Goal: Task Accomplishment & Management: Use online tool/utility

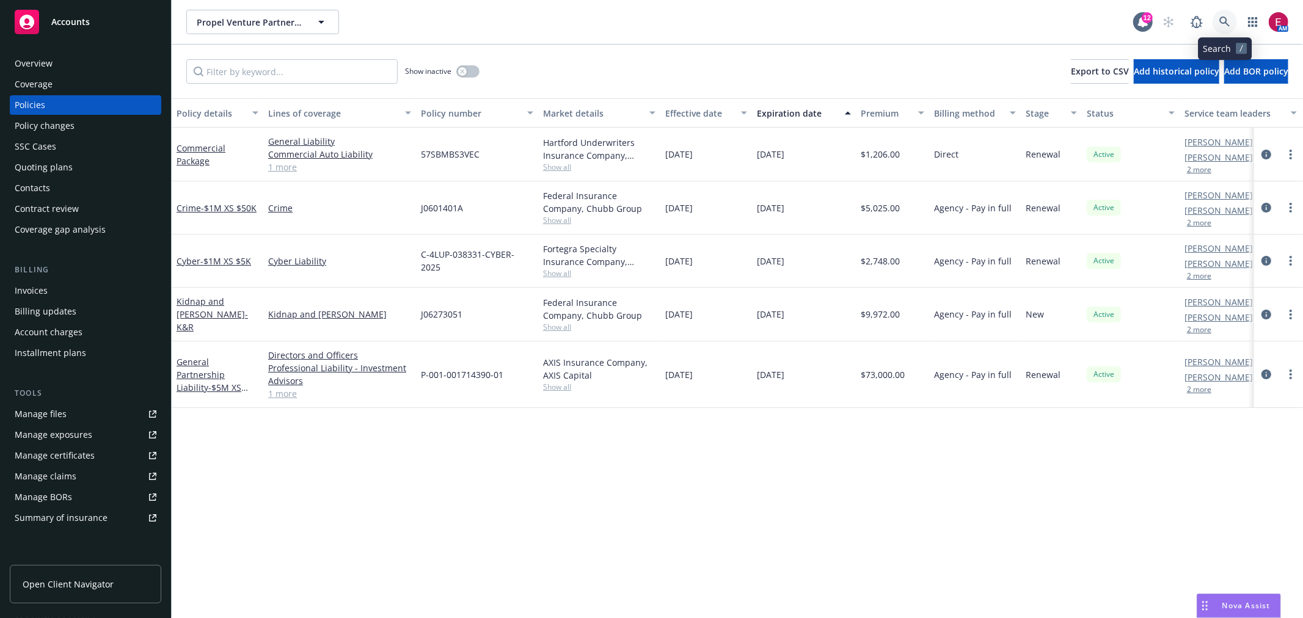
click at [1218, 25] on link at bounding box center [1225, 22] width 24 height 24
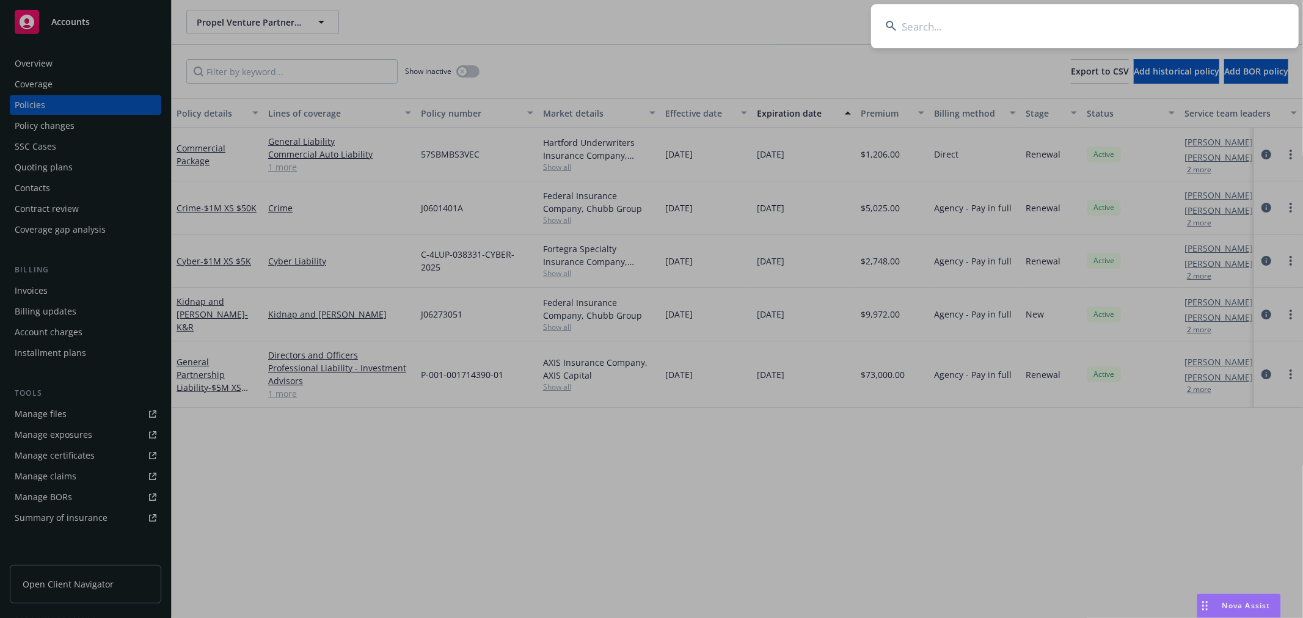
click at [1178, 19] on input at bounding box center [1085, 26] width 428 height 44
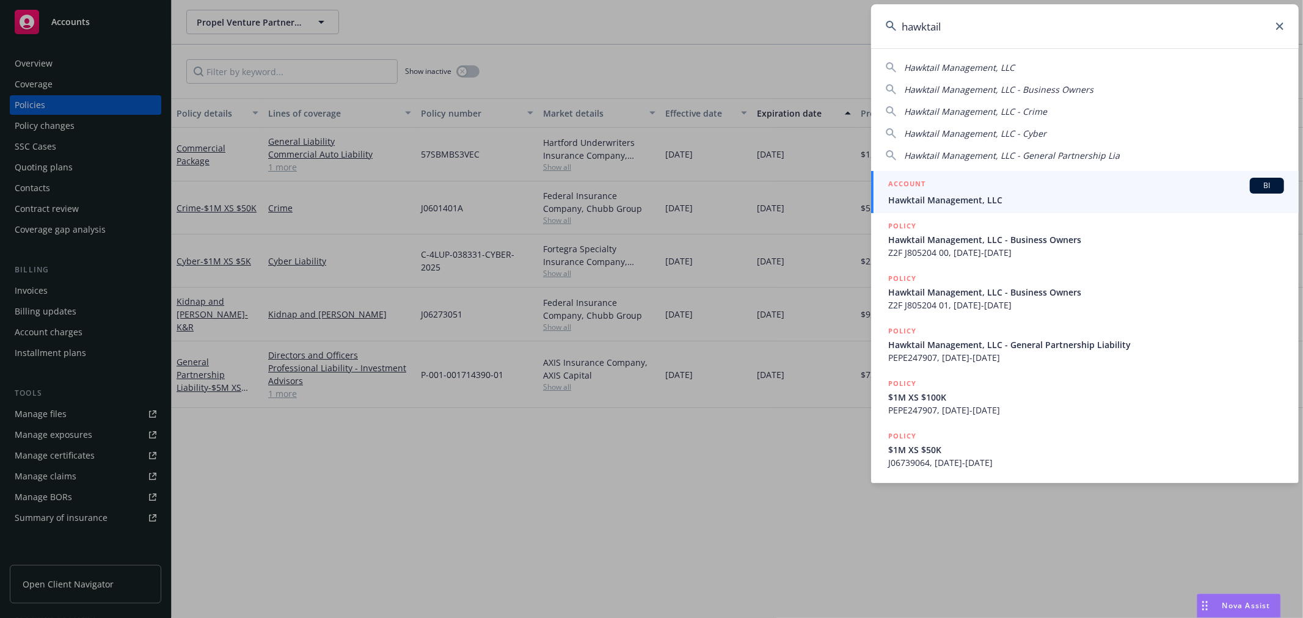
type input "hawktail"
click at [1039, 191] on div "ACCOUNT BI" at bounding box center [1087, 186] width 396 height 16
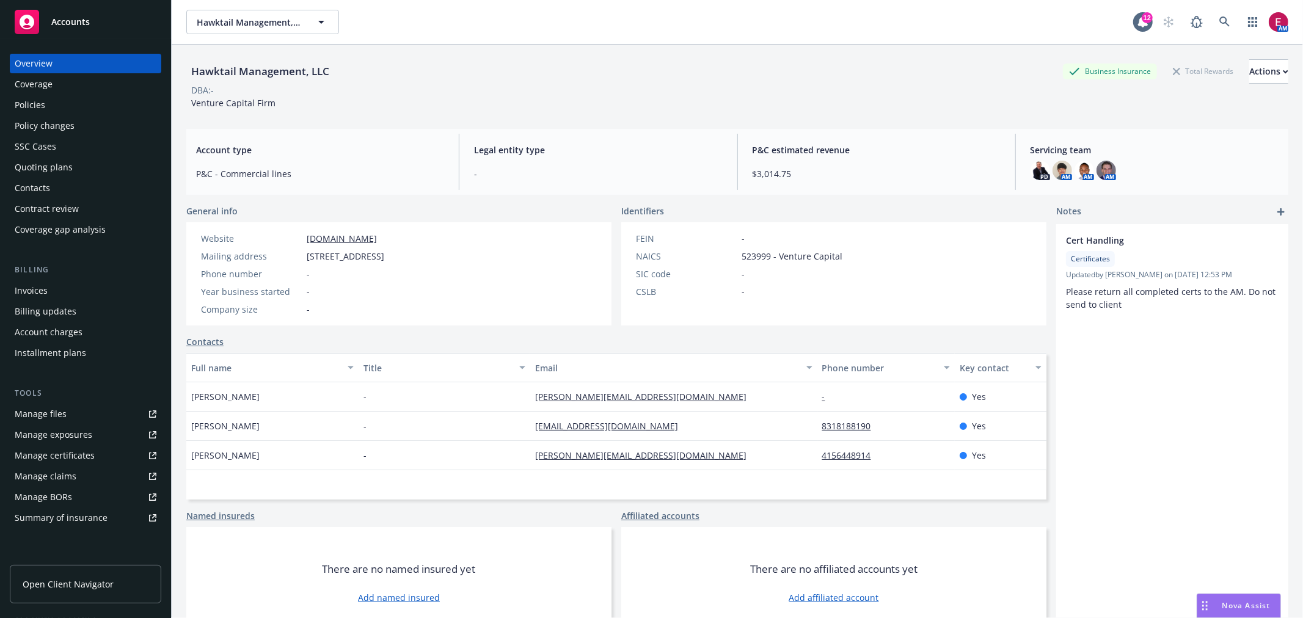
click at [84, 106] on div "Policies" at bounding box center [86, 105] width 142 height 20
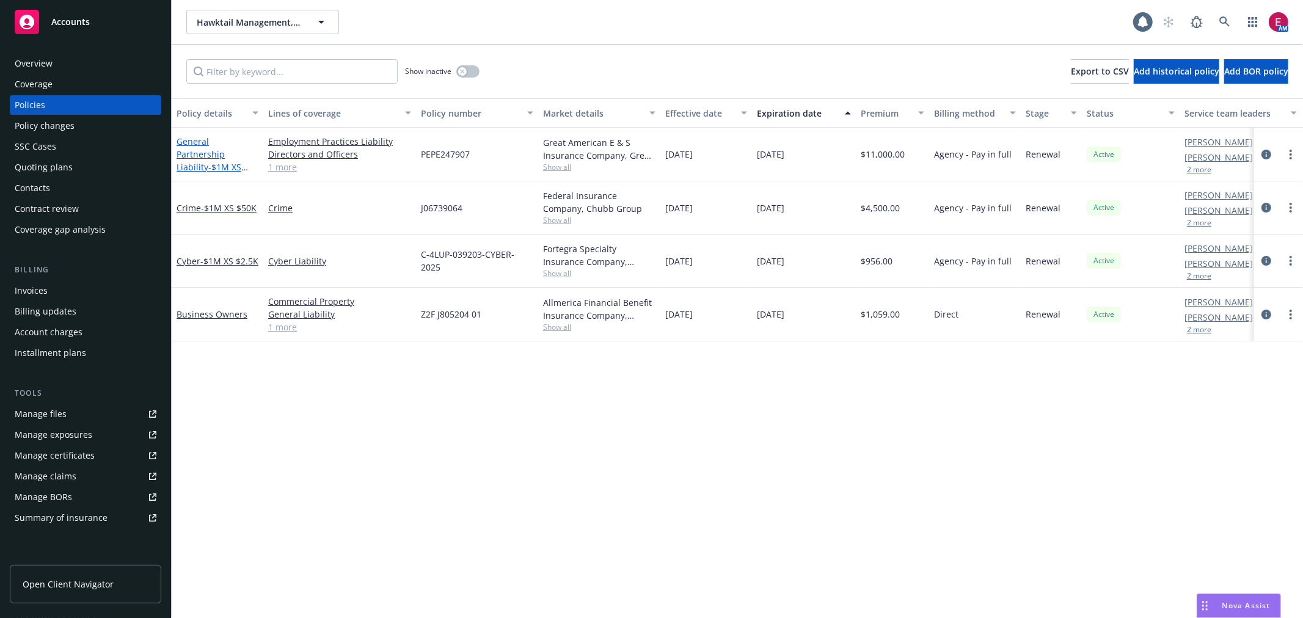
click at [199, 154] on link "General Partnership Liability - $1M XS $100K" at bounding box center [209, 161] width 65 height 50
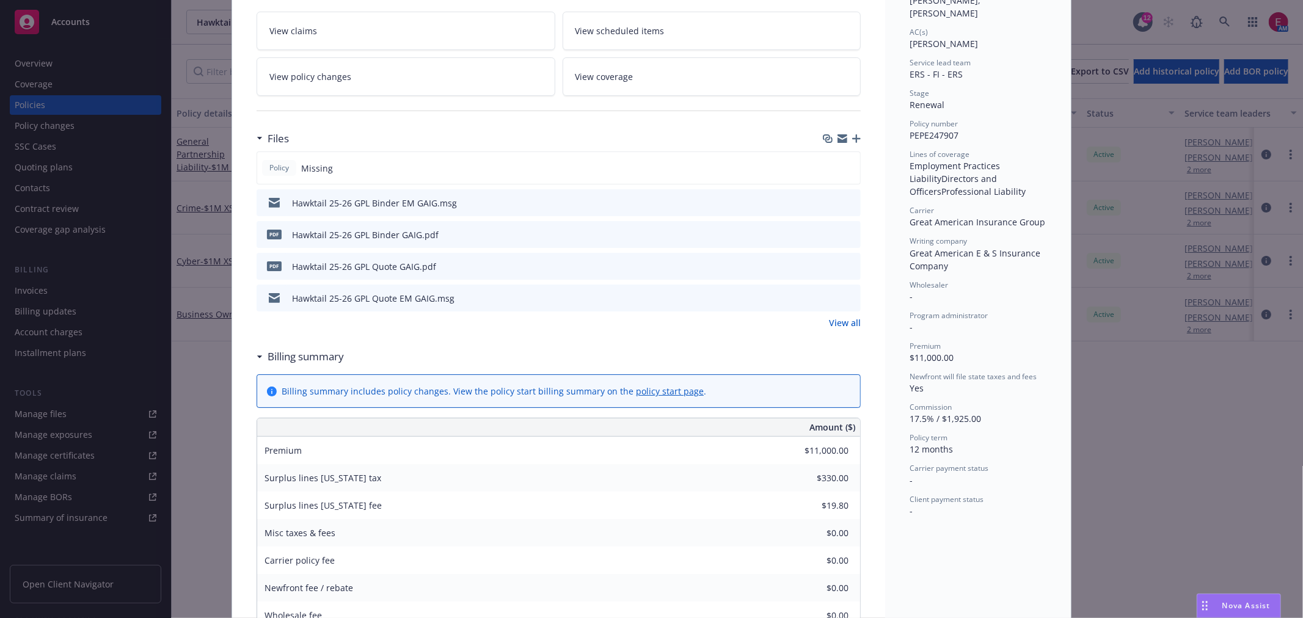
scroll to position [203, 0]
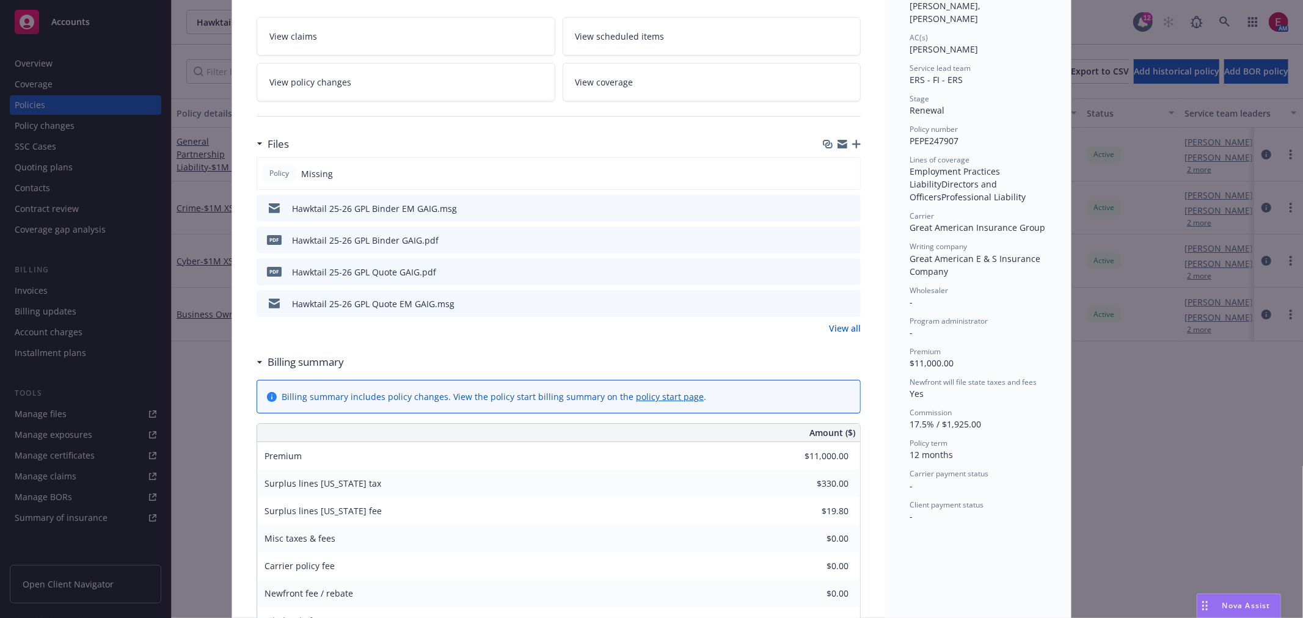
click at [852, 141] on icon "button" at bounding box center [856, 144] width 9 height 9
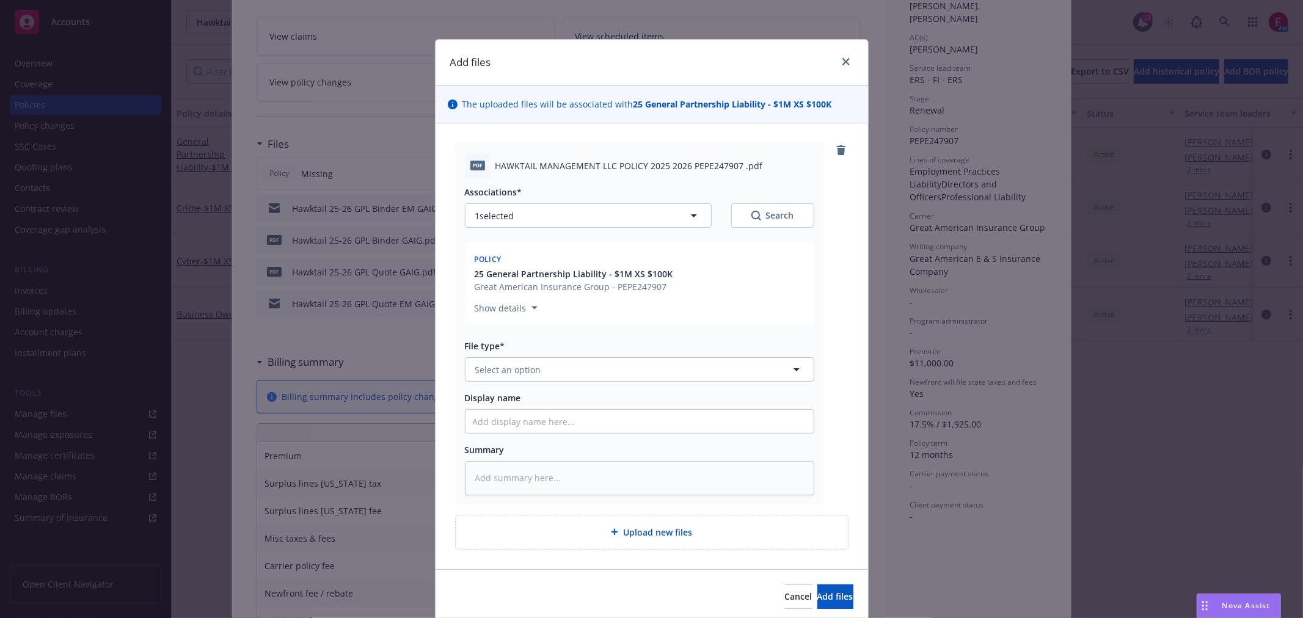
type textarea "x"
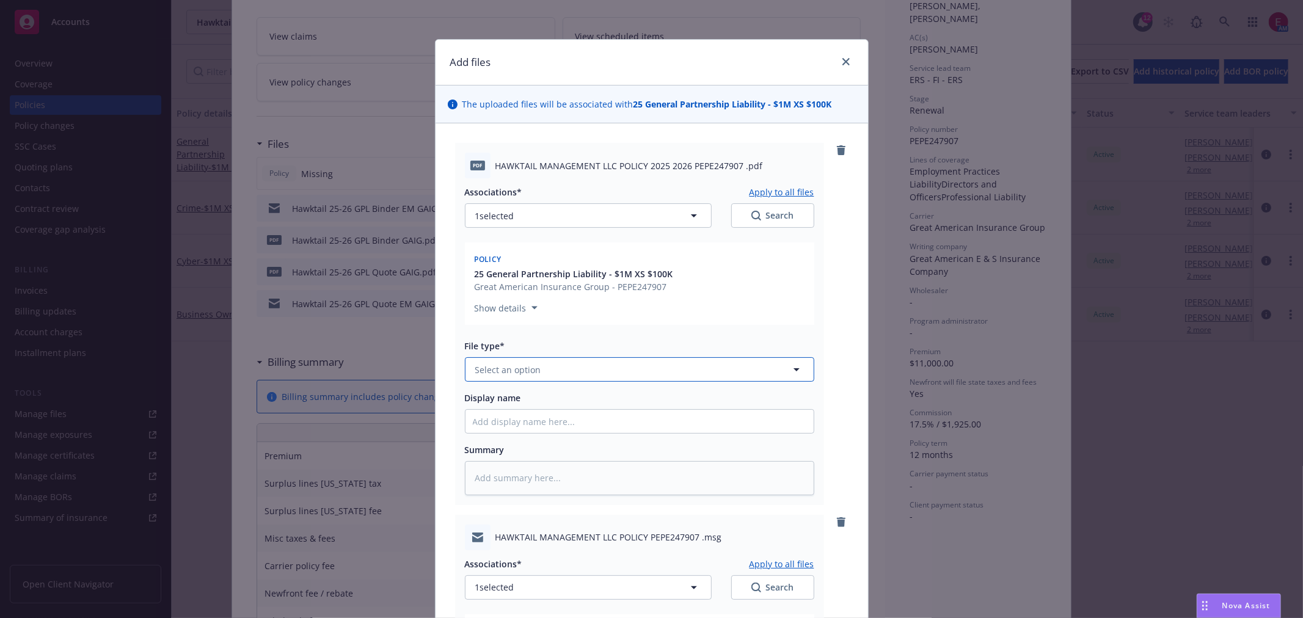
drag, startPoint x: 515, startPoint y: 379, endPoint x: 544, endPoint y: 364, distance: 32.8
click at [515, 376] on button "Select an option" at bounding box center [640, 369] width 350 height 24
type input "pol"
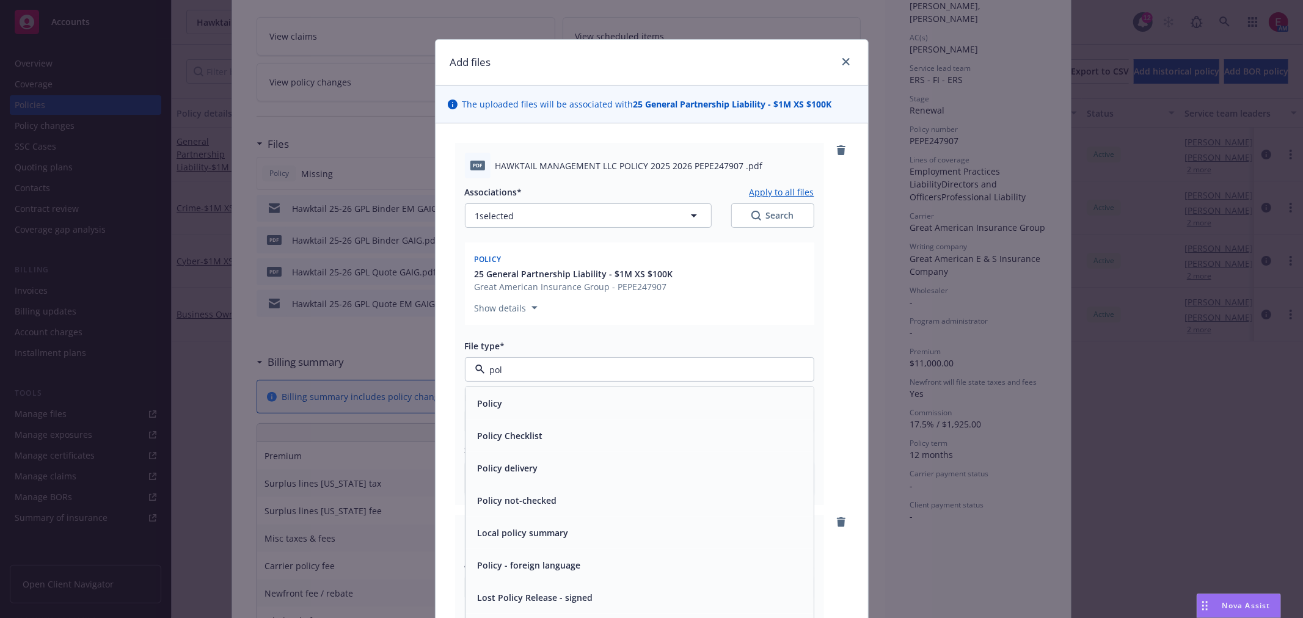
click at [526, 403] on div "Policy" at bounding box center [640, 404] width 334 height 18
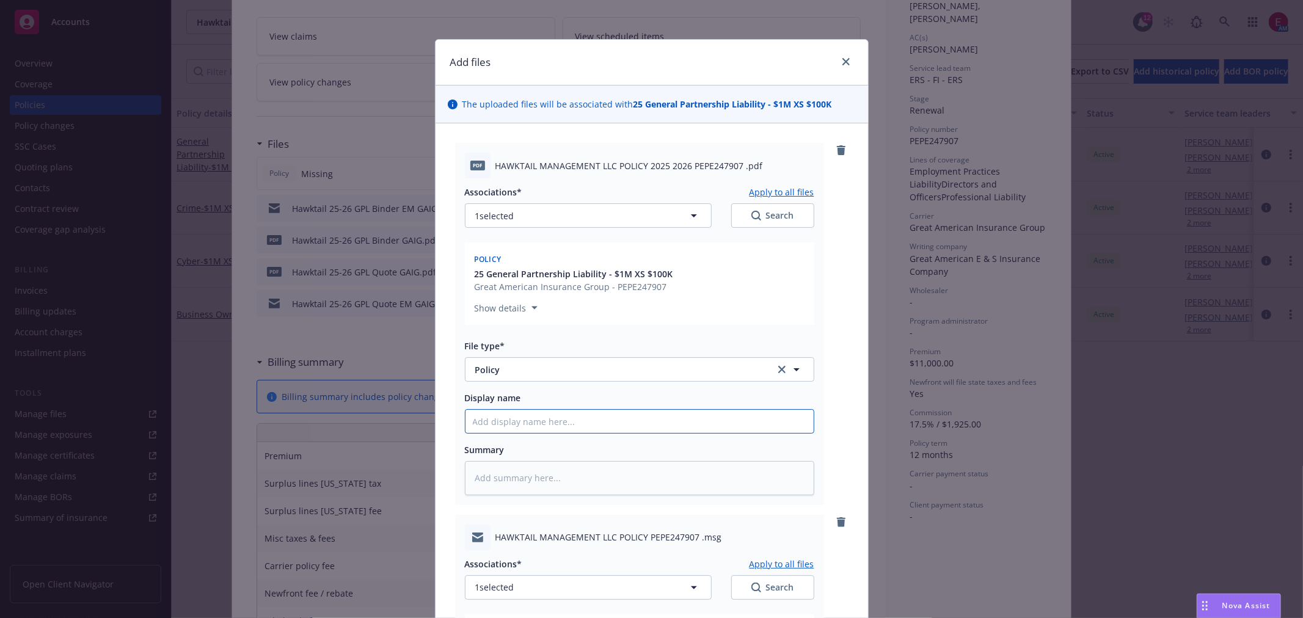
click at [505, 424] on input "Display name" at bounding box center [640, 421] width 348 height 23
type textarea "x"
type input "H"
type textarea "x"
type input "Ha"
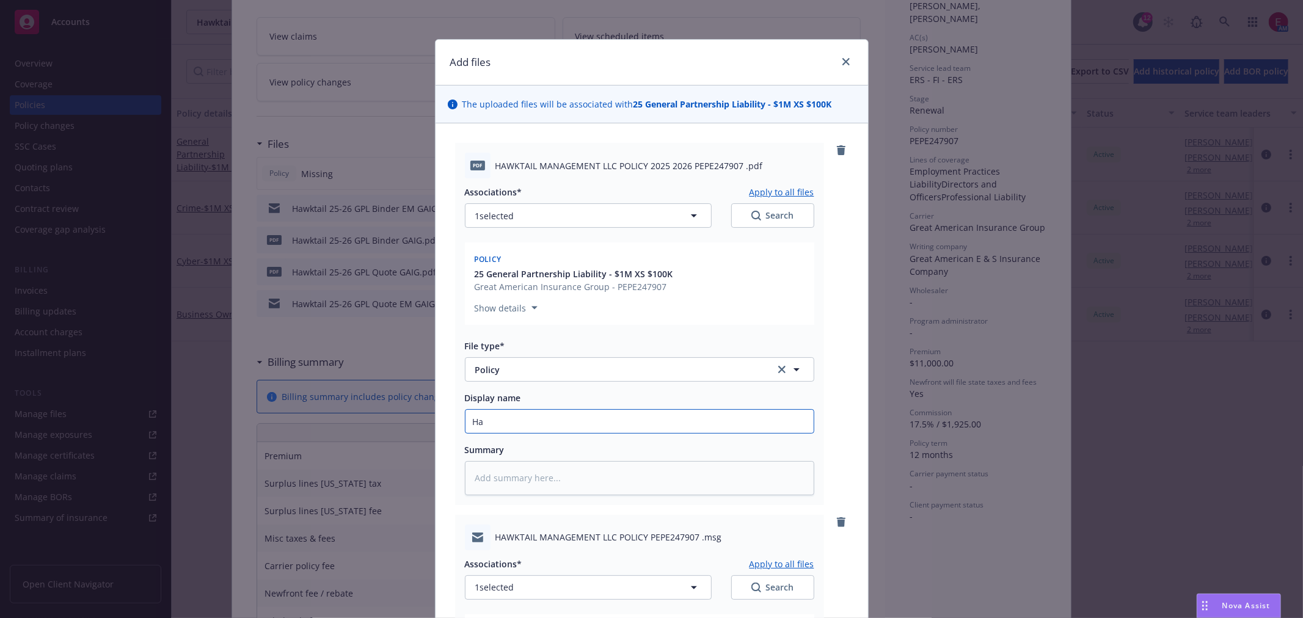
type textarea "x"
type input "Haw"
type textarea "x"
type input "Hawk"
type textarea "x"
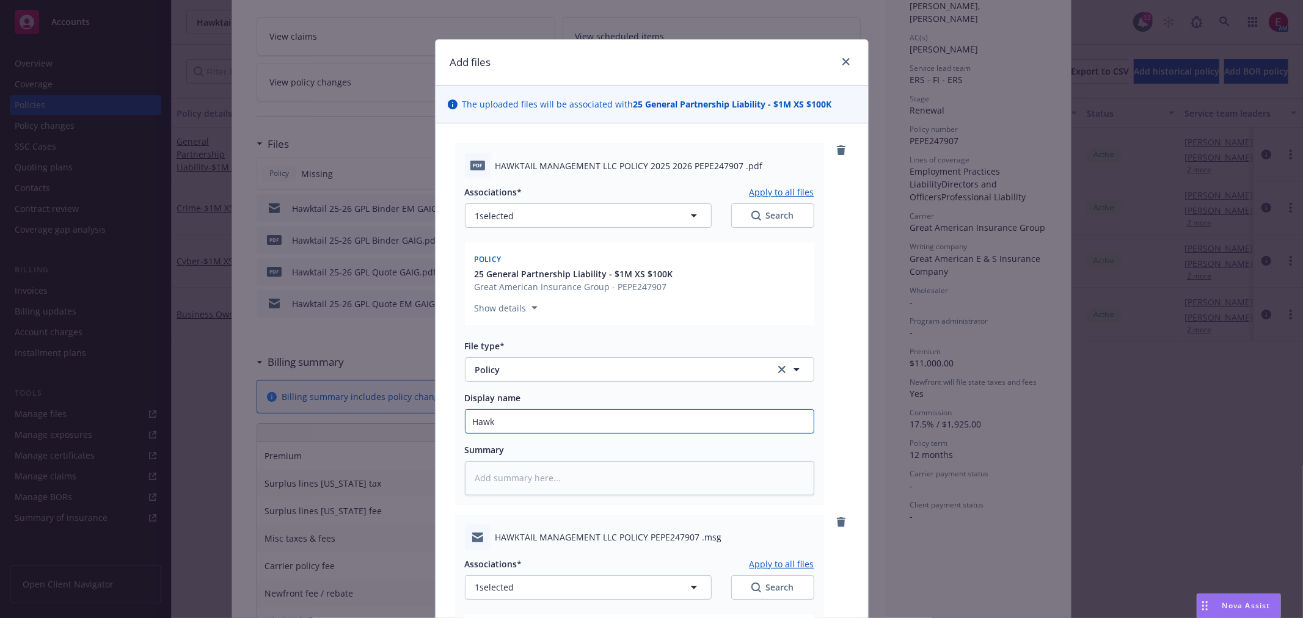
type input "Hawkt"
type textarea "x"
type input "Hawkta"
type textarea "x"
type input "Hawktai"
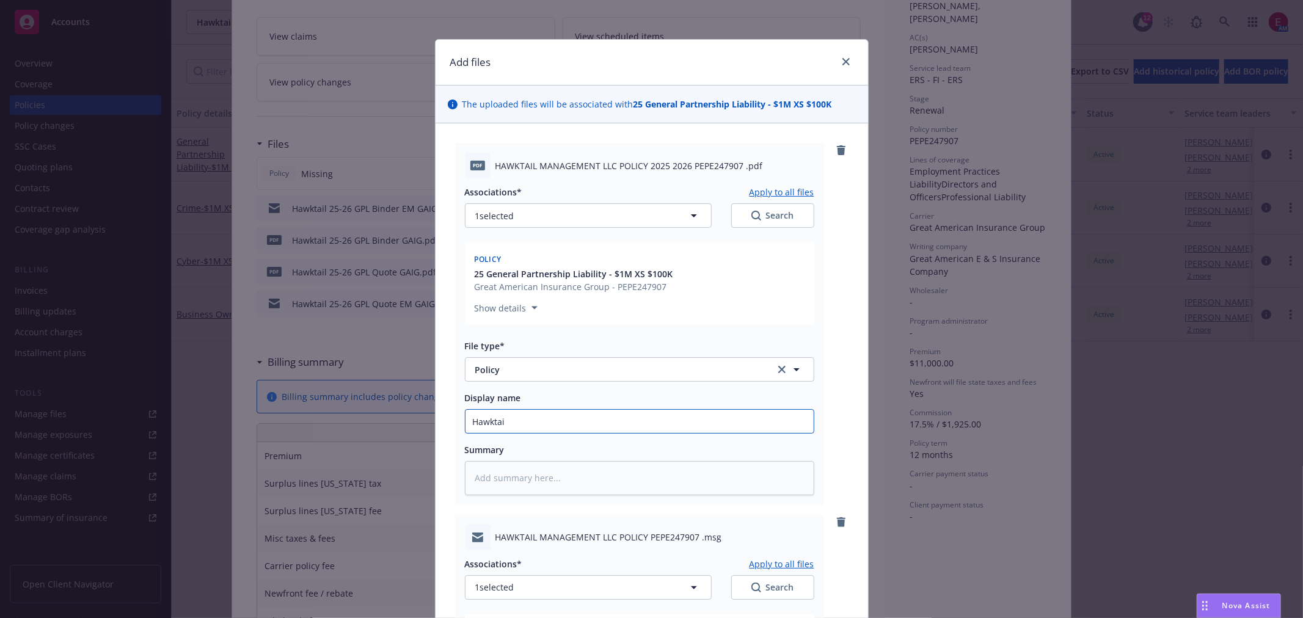
type textarea "x"
type input "Hawktail"
type textarea "x"
type input "Hawktail"
type textarea "x"
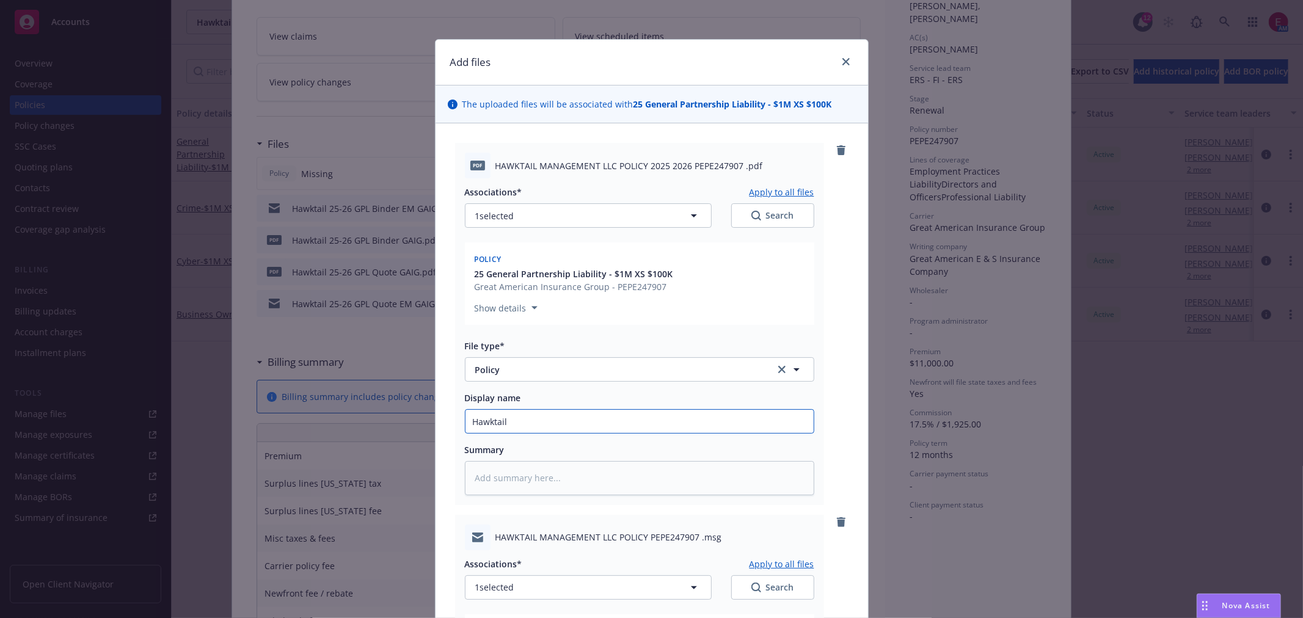
type input "Hawktail 2"
type textarea "x"
type input "Hawktail 25"
type textarea "x"
type input "Hawktail 25-"
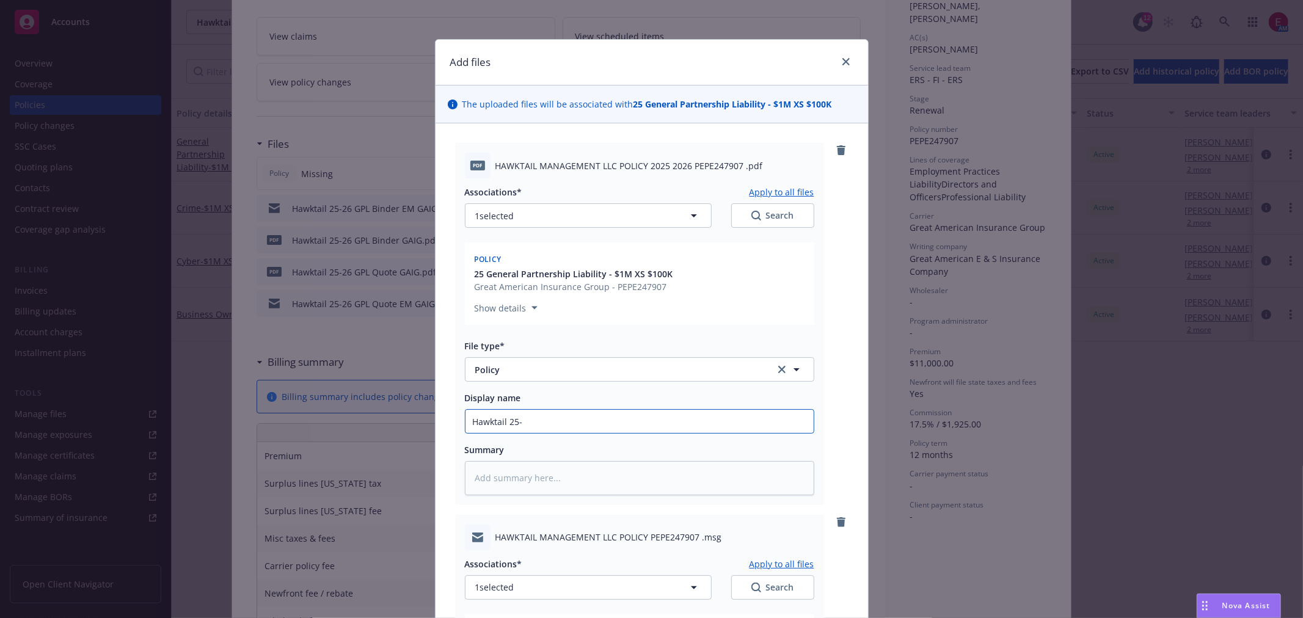
type textarea "x"
type input "Hawktail 25-2"
type textarea "x"
type input "Hawktail 25-26"
type textarea "x"
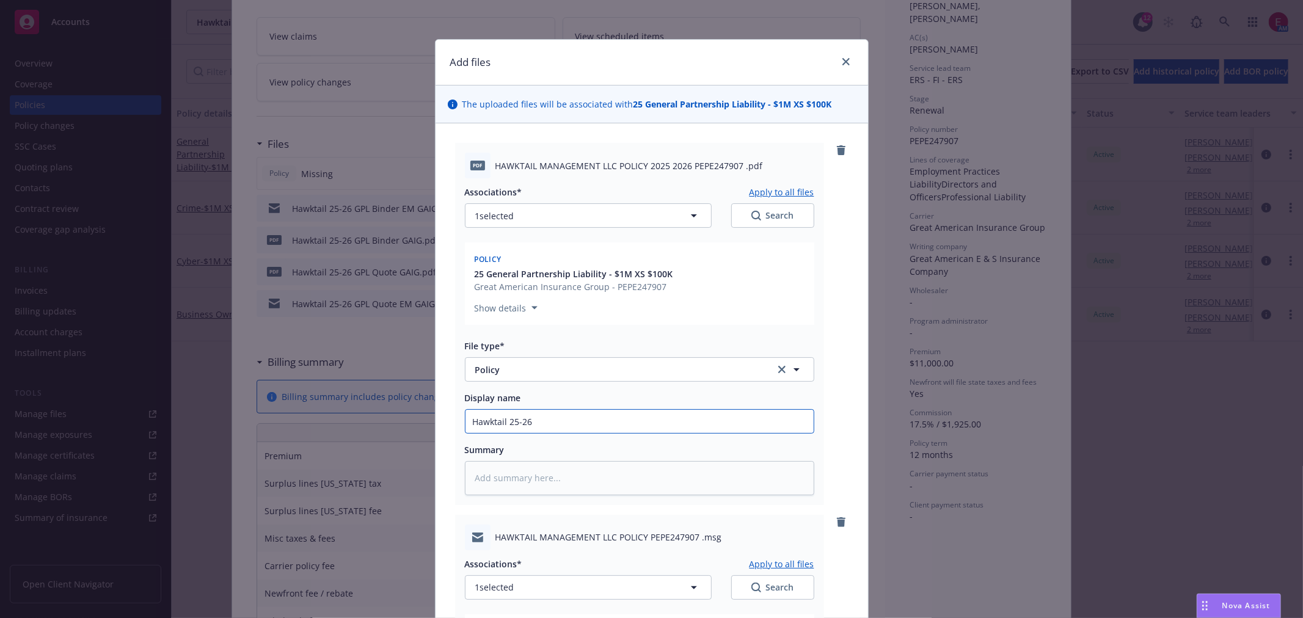
type input "Hawktail 25-26"
type textarea "x"
type input "Hawktail 25-26 G"
type textarea "x"
type input "Hawktail 25-26 GP"
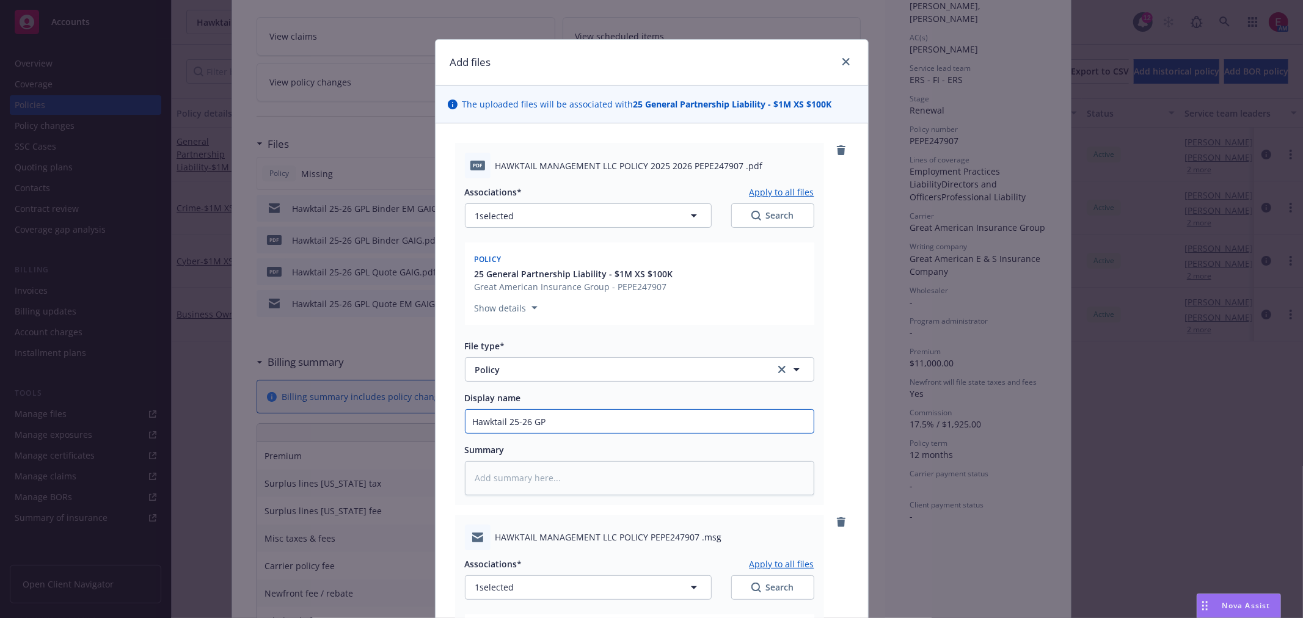
type textarea "x"
type input "Hawktail 25-26 GPL"
type textarea "x"
type input "Hawktail 25-26 GPL"
type textarea "x"
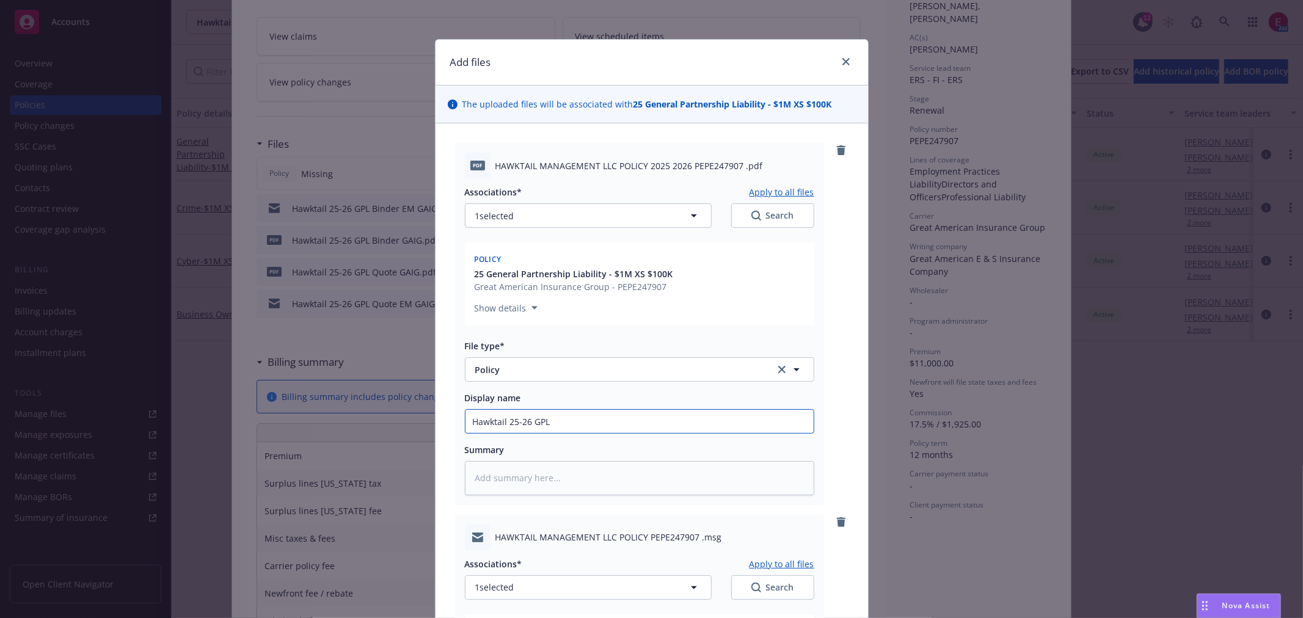
type input "Hawktail 25-26 GPL P"
type textarea "x"
type input "Hawktail 25-26 GPL Po"
type textarea "x"
type input "Hawktail 25-26 GPL Pol"
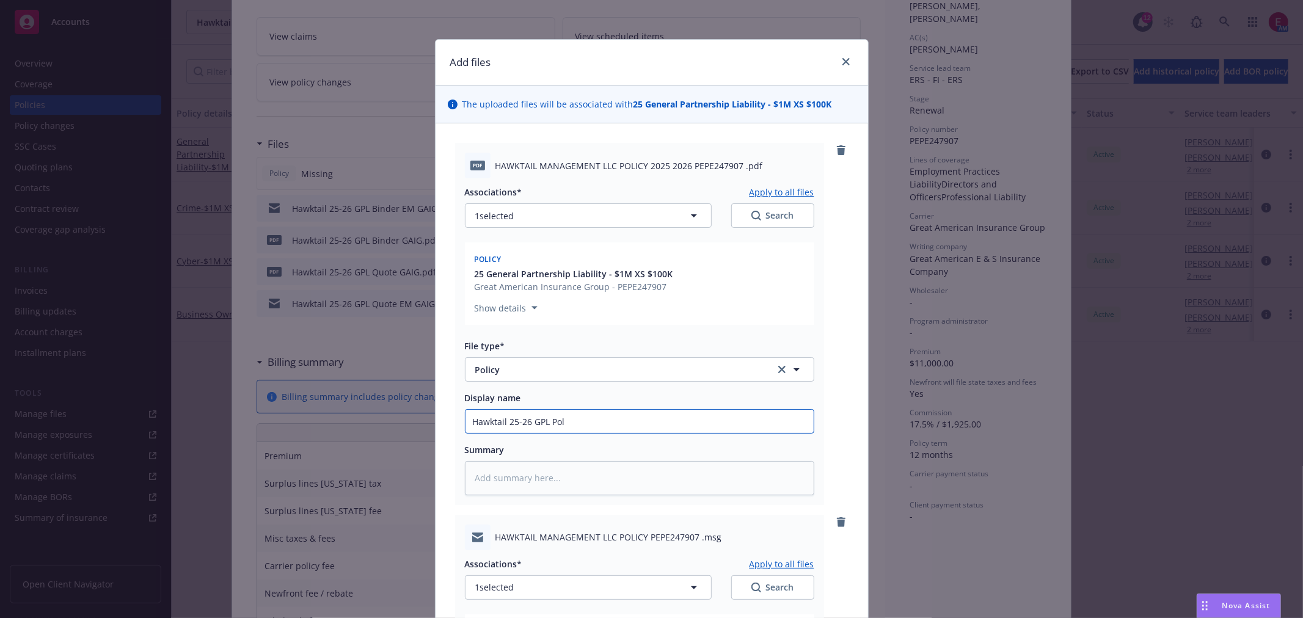
type textarea "x"
type input "Hawktail 25-26 GPL Poli"
type textarea "x"
type input "Hawktail 25-26 GPL Polic"
type textarea "x"
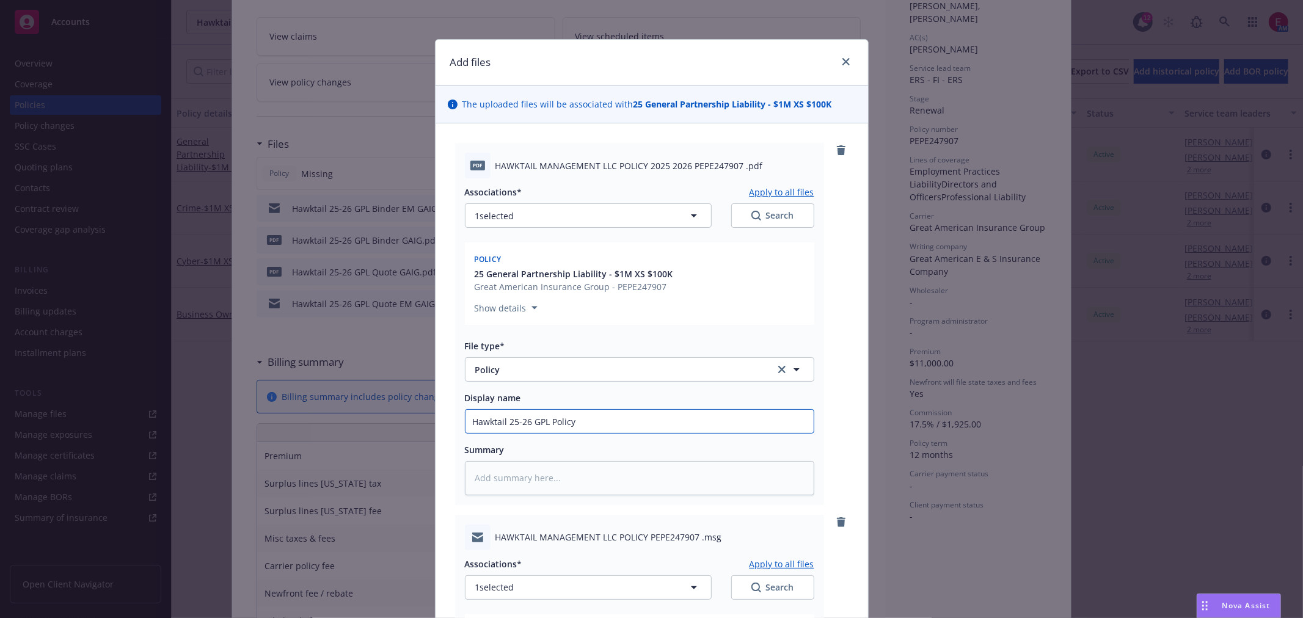
type input "Hawktail 25-26 GPL Policy"
type textarea "x"
type input "Hawktail 25-26 GPL Policy G"
type textarea "x"
type input "Hawktail 25-26 GPL Policy GA"
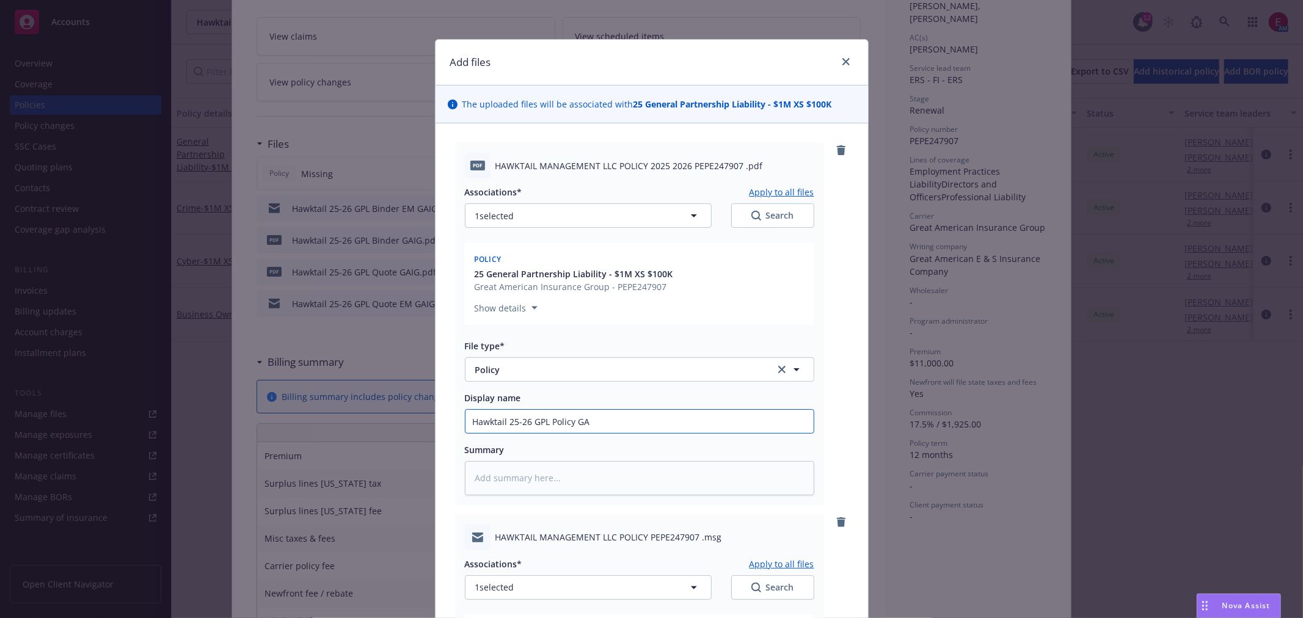
type textarea "x"
type input "Hawktail 25-26 GPL Policy GAI"
type textarea "x"
drag, startPoint x: 616, startPoint y: 422, endPoint x: 210, endPoint y: 418, distance: 406.4
click at [211, 418] on div "Add files The uploaded files will be associated with 25 General Partnership Lia…" at bounding box center [651, 309] width 1303 height 618
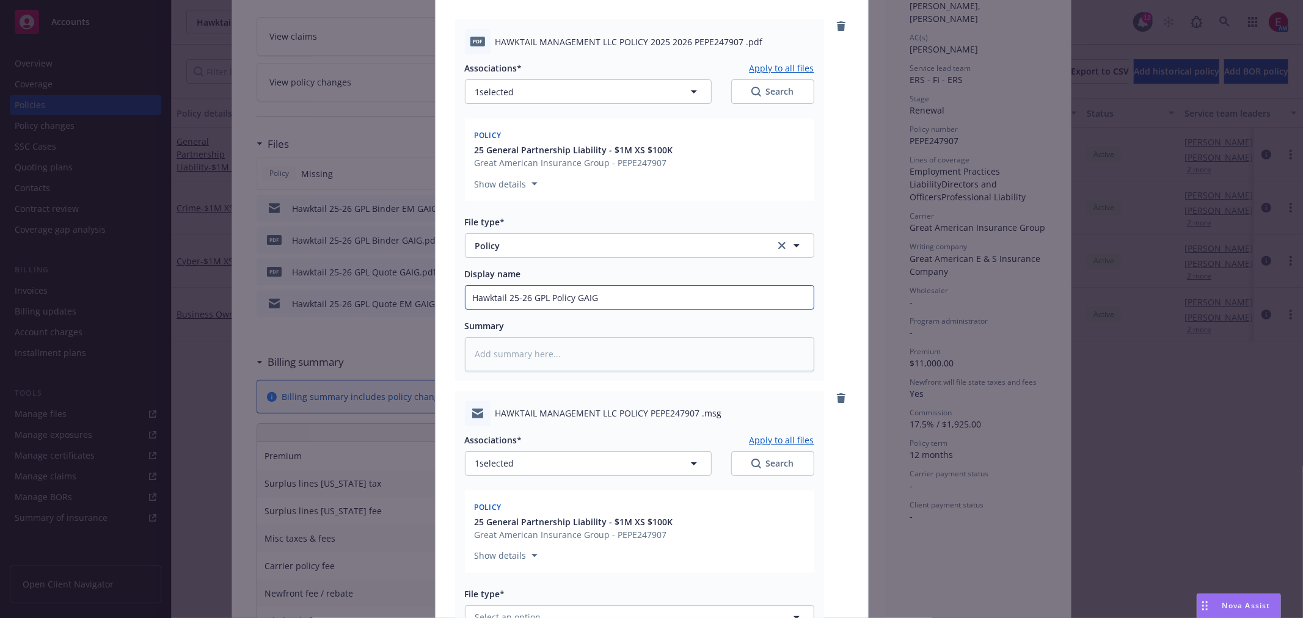
scroll to position [271, 0]
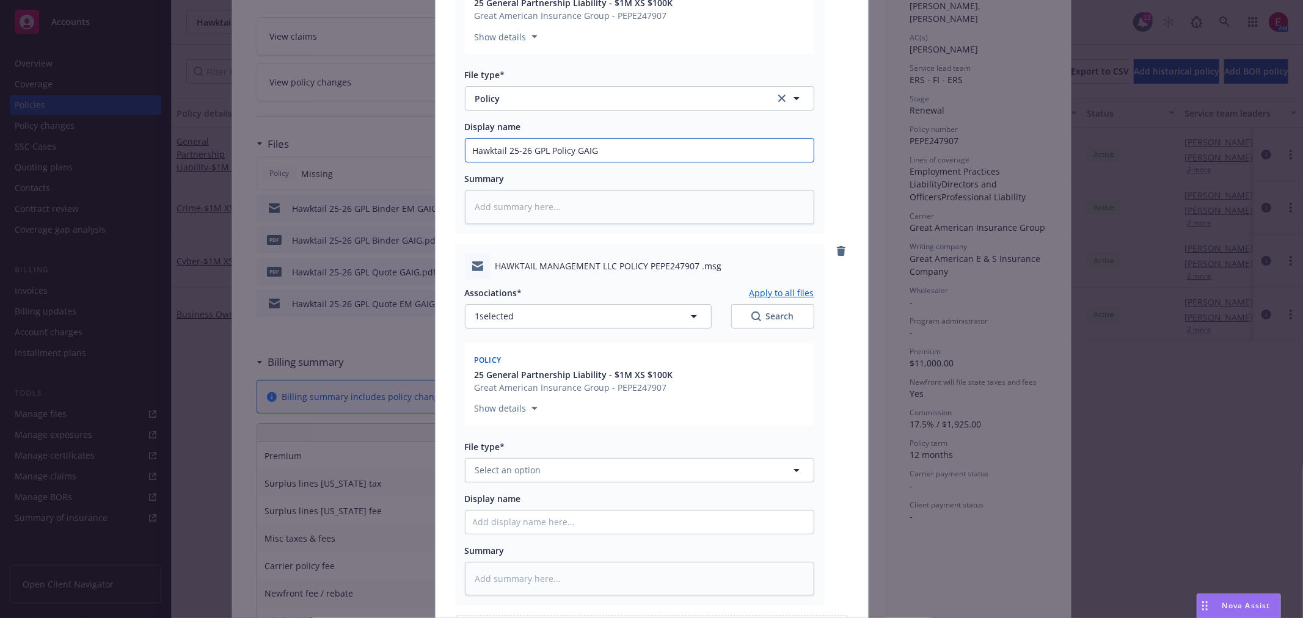
type input "Hawktail 25-26 GPL Policy GAIG"
drag, startPoint x: 505, startPoint y: 523, endPoint x: 541, endPoint y: 519, distance: 36.2
click at [511, 162] on input "Display name" at bounding box center [640, 150] width 348 height 23
paste input "Hawktail 25-26 GPL Policy GAIG"
type textarea "x"
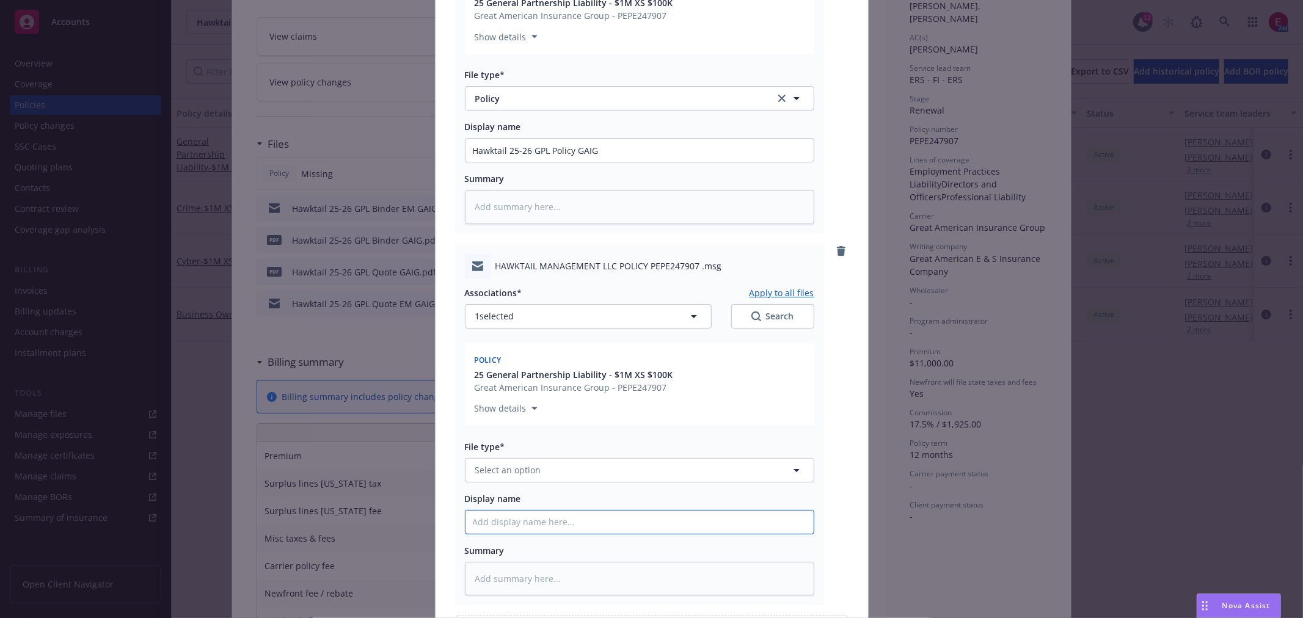
type input "Hawktail 25-26 GPL Policy GAIG"
click at [576, 162] on input "Hawktail 25-26 GPL Policy GAIG" at bounding box center [640, 150] width 348 height 23
type textarea "x"
type input "Hawktail 25-26 GPL Policy EGAIG"
type textarea "x"
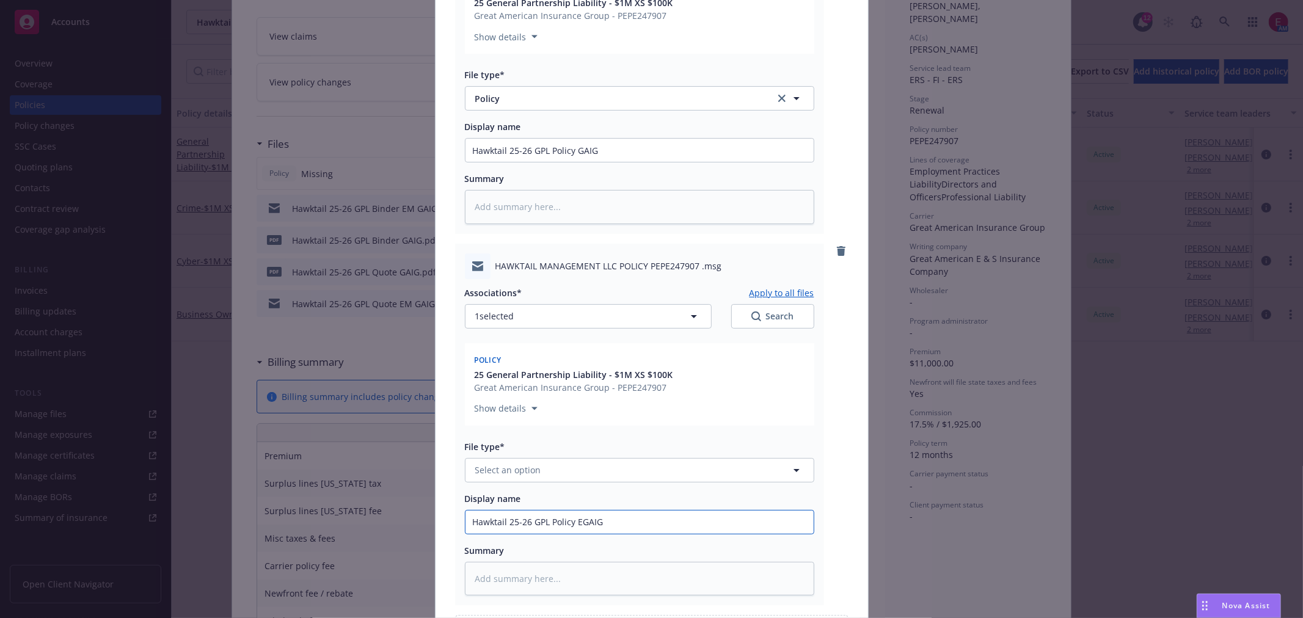
type input "Hawktail 25-26 GPL Policy EMGAIG"
type textarea "x"
type input "Hawktail 25-26 GPL Policy EM GAIG"
click at [590, 454] on div "File type* Select an option" at bounding box center [640, 462] width 350 height 42
drag, startPoint x: 589, startPoint y: 461, endPoint x: 589, endPoint y: 468, distance: 7.3
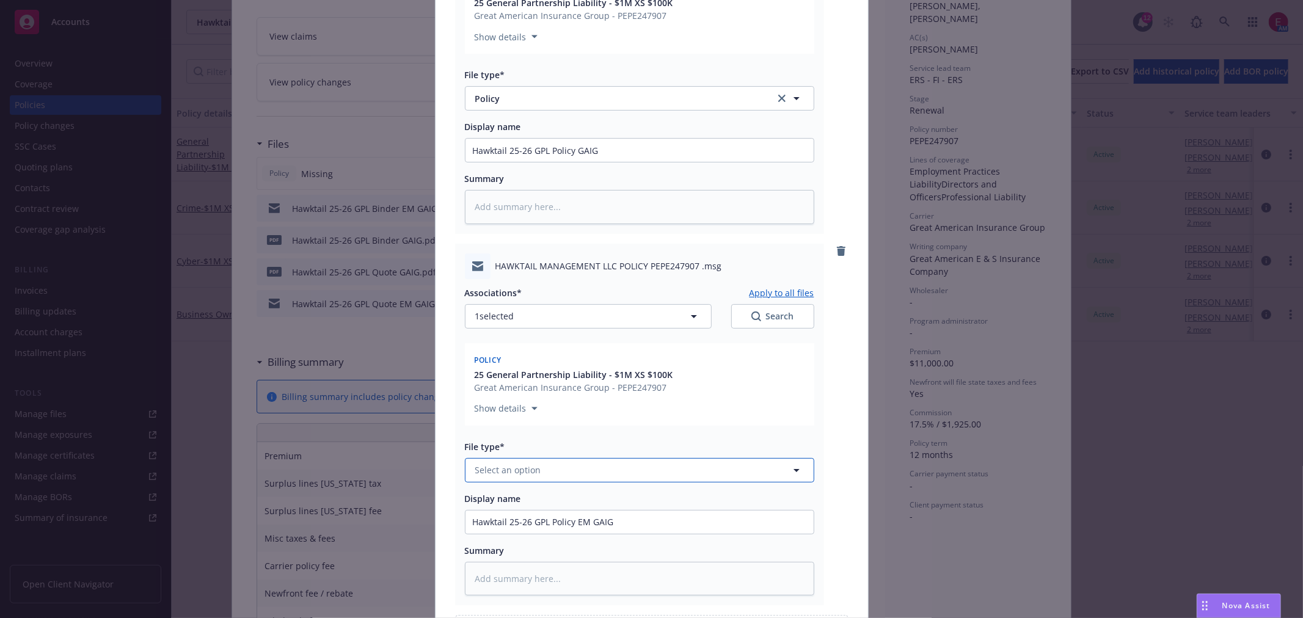
click at [589, 463] on button "Select an option" at bounding box center [640, 470] width 350 height 24
type input "ema"
click at [588, 495] on div "Email" at bounding box center [640, 504] width 334 height 18
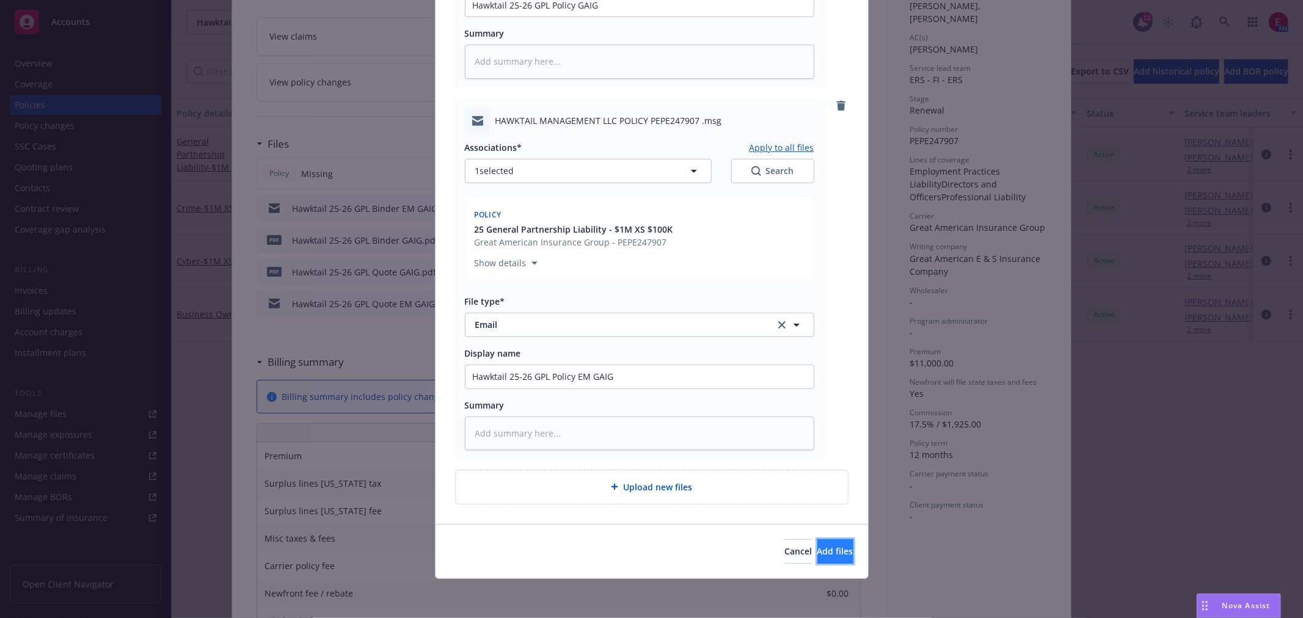
click at [838, 552] on button "Add files" at bounding box center [836, 552] width 36 height 24
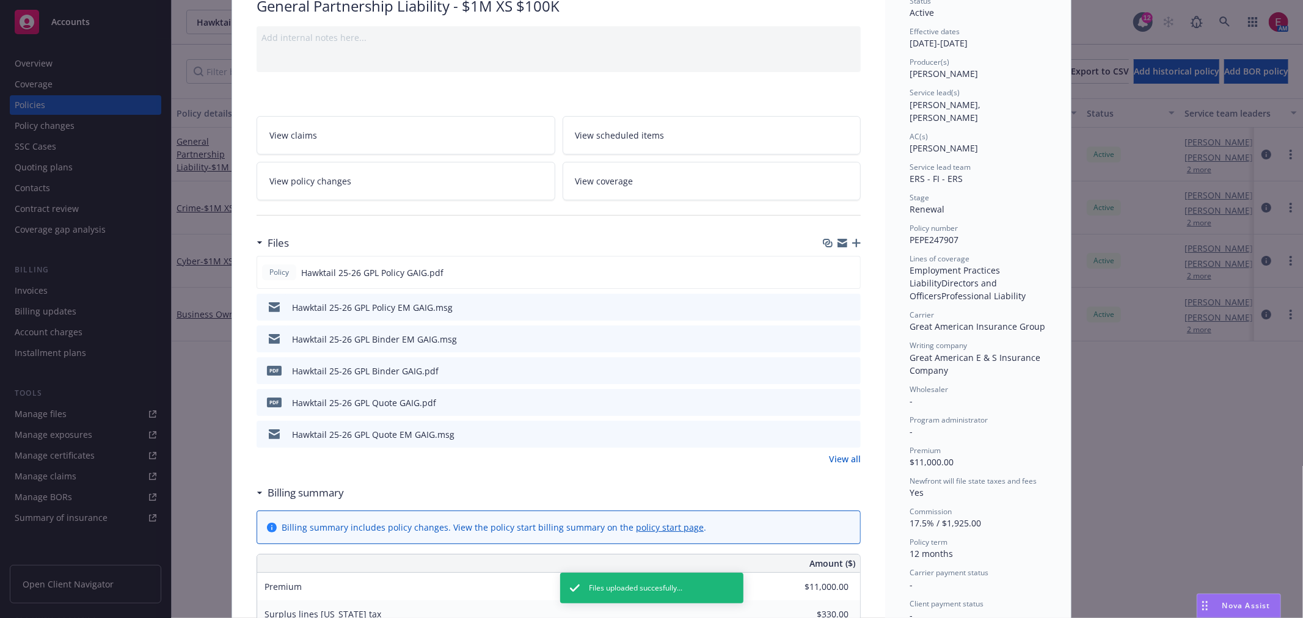
scroll to position [0, 0]
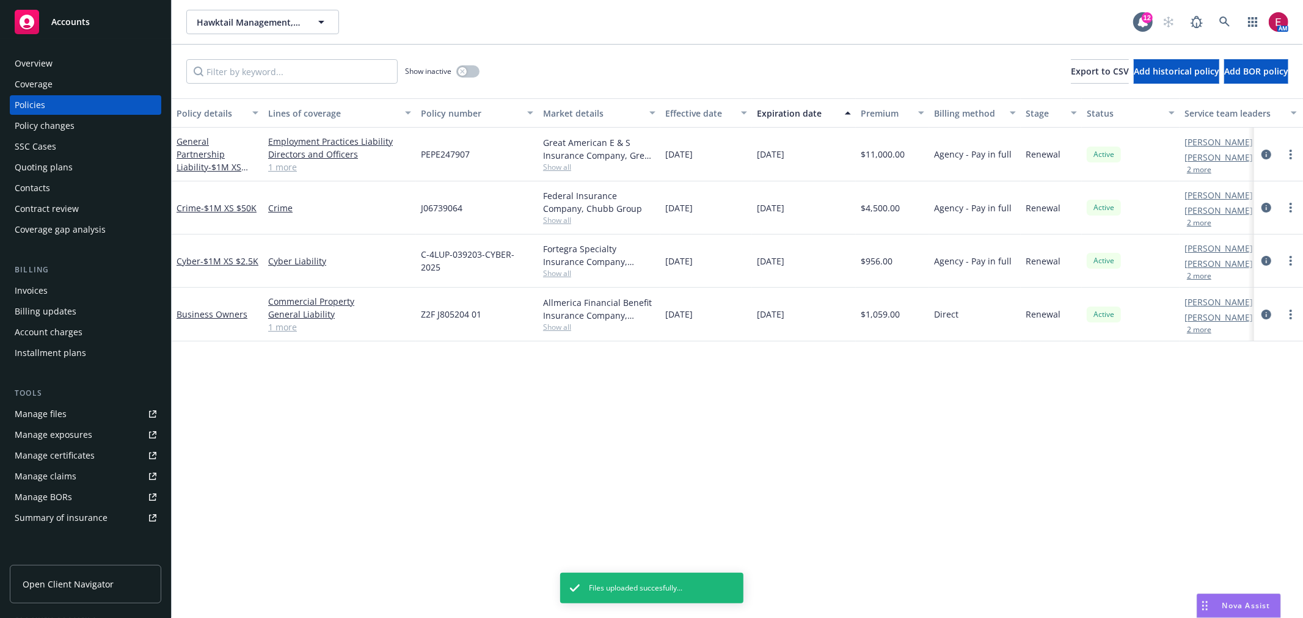
click at [292, 167] on link "1 more" at bounding box center [339, 167] width 143 height 13
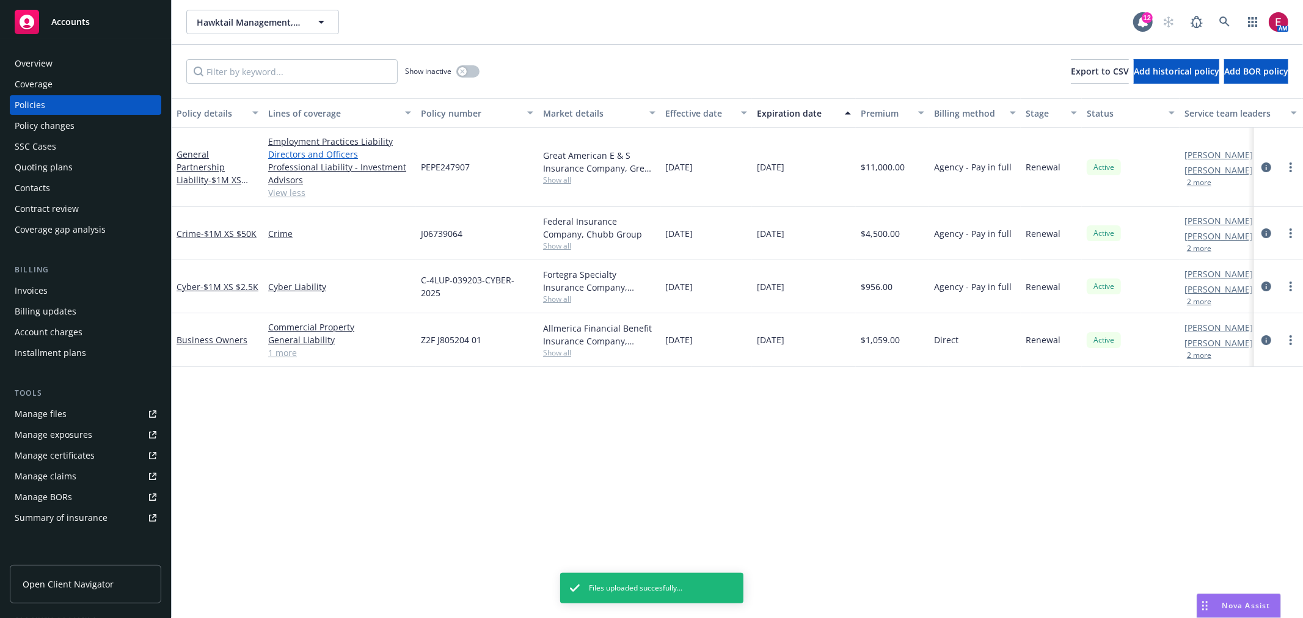
click at [331, 153] on link "Directors and Officers" at bounding box center [339, 154] width 143 height 13
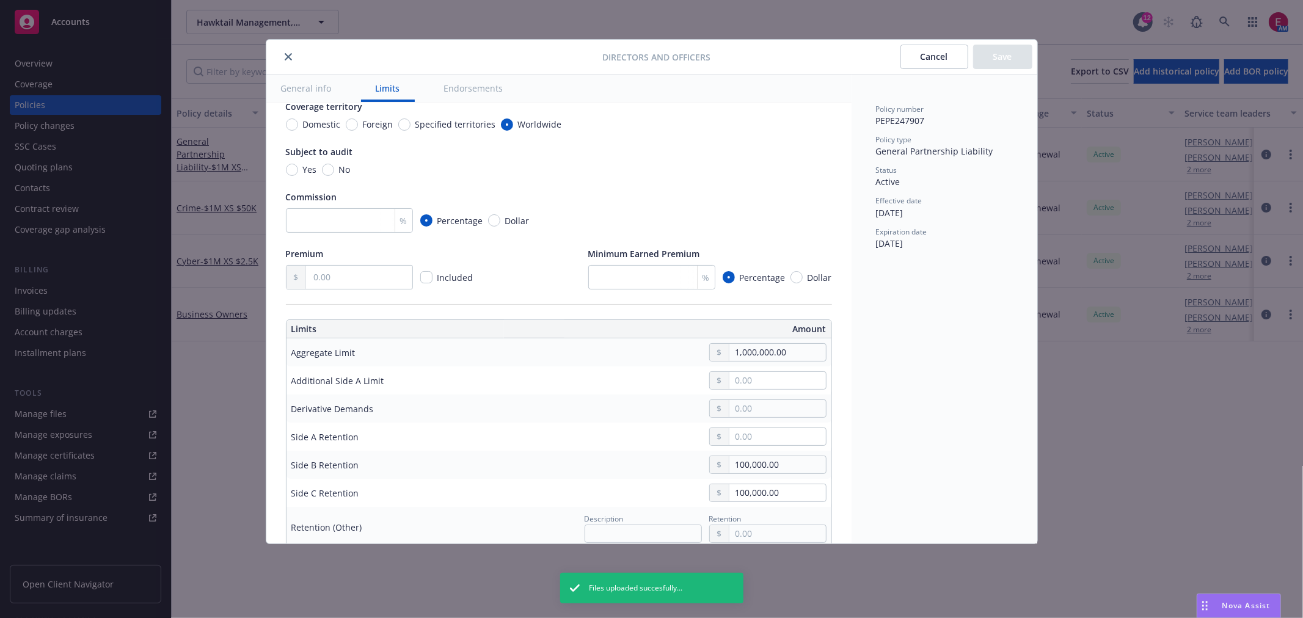
type textarea "x"
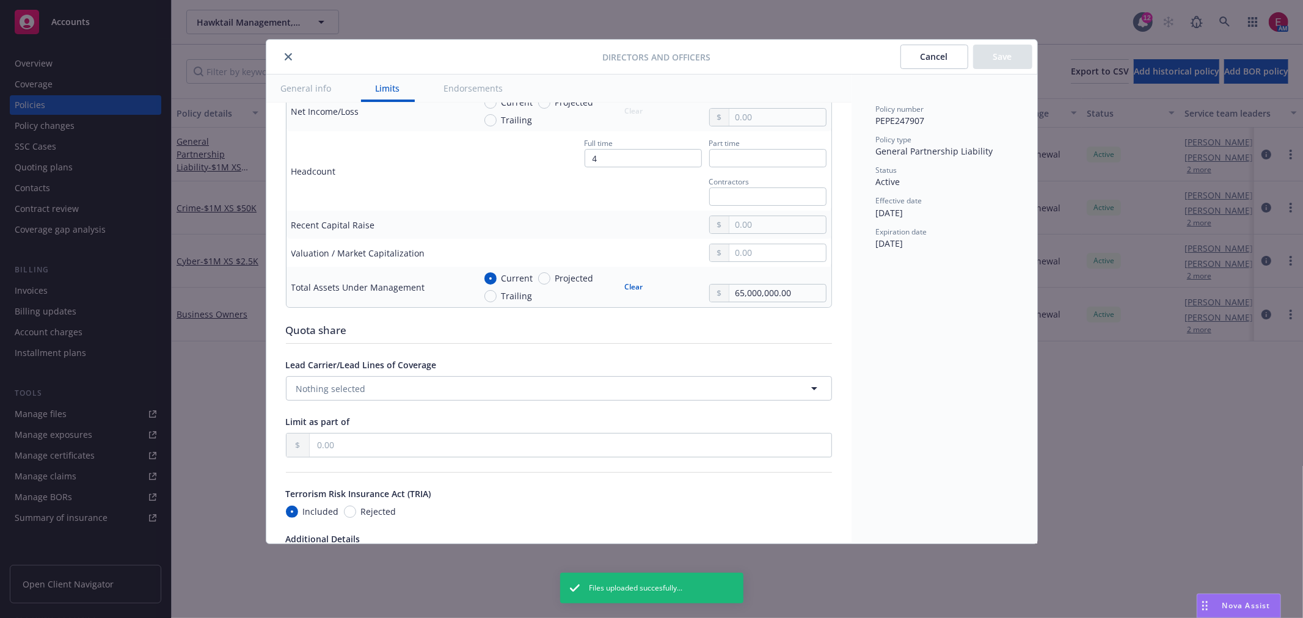
scroll to position [679, 0]
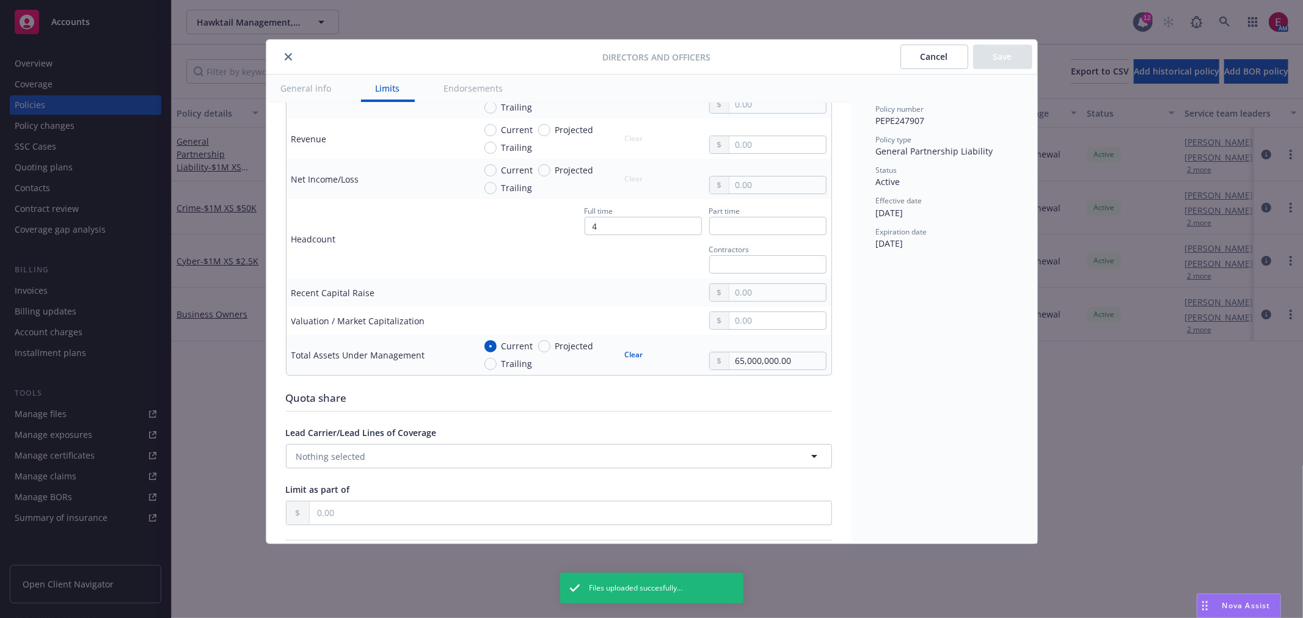
click at [293, 51] on button "close" at bounding box center [288, 56] width 15 height 15
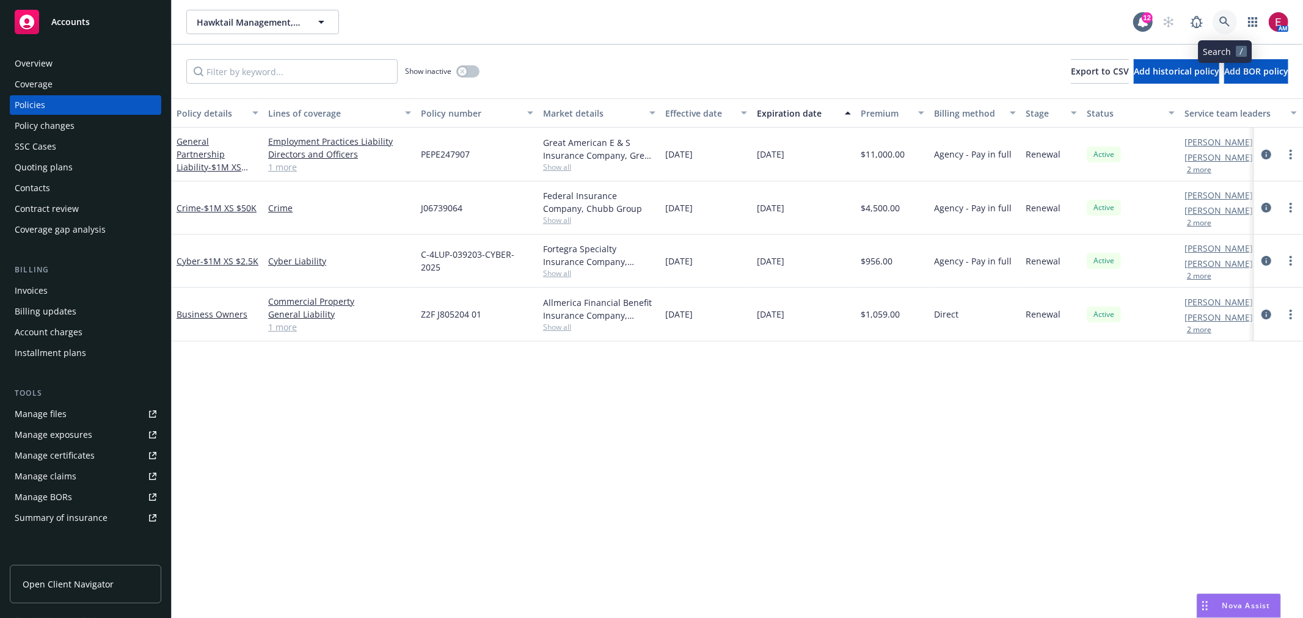
click at [1220, 23] on icon at bounding box center [1225, 21] width 11 height 11
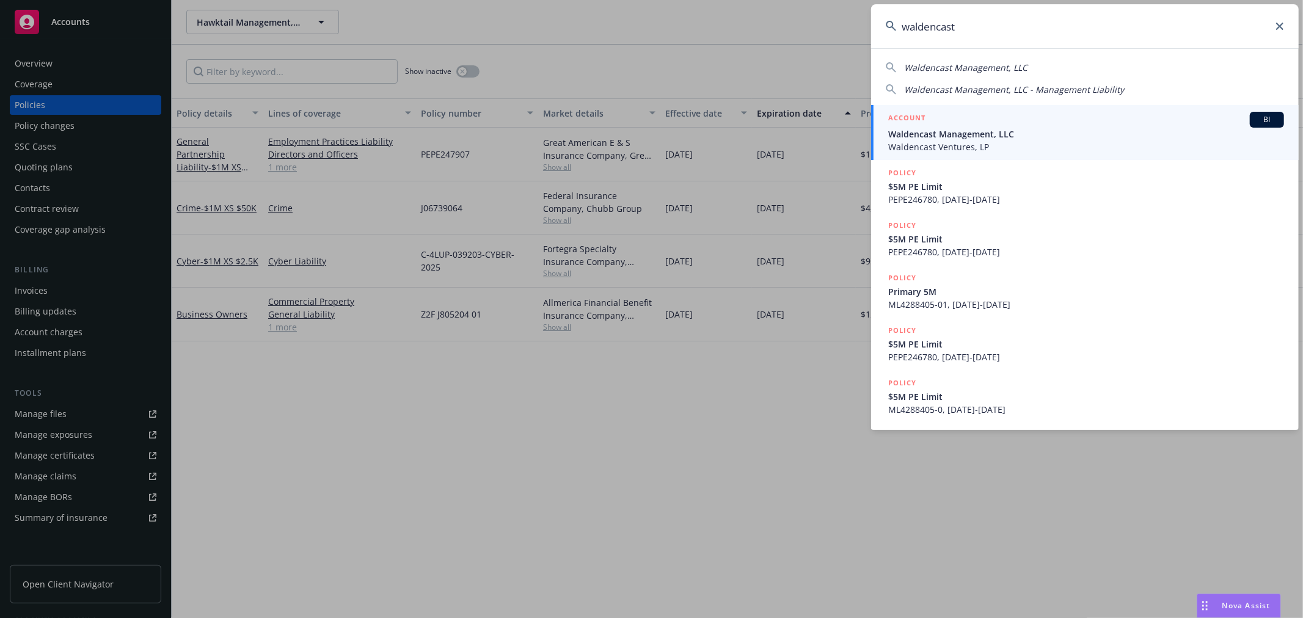
type input "waldencast"
click at [1017, 142] on span "Waldencast Ventures, LP" at bounding box center [1087, 147] width 396 height 13
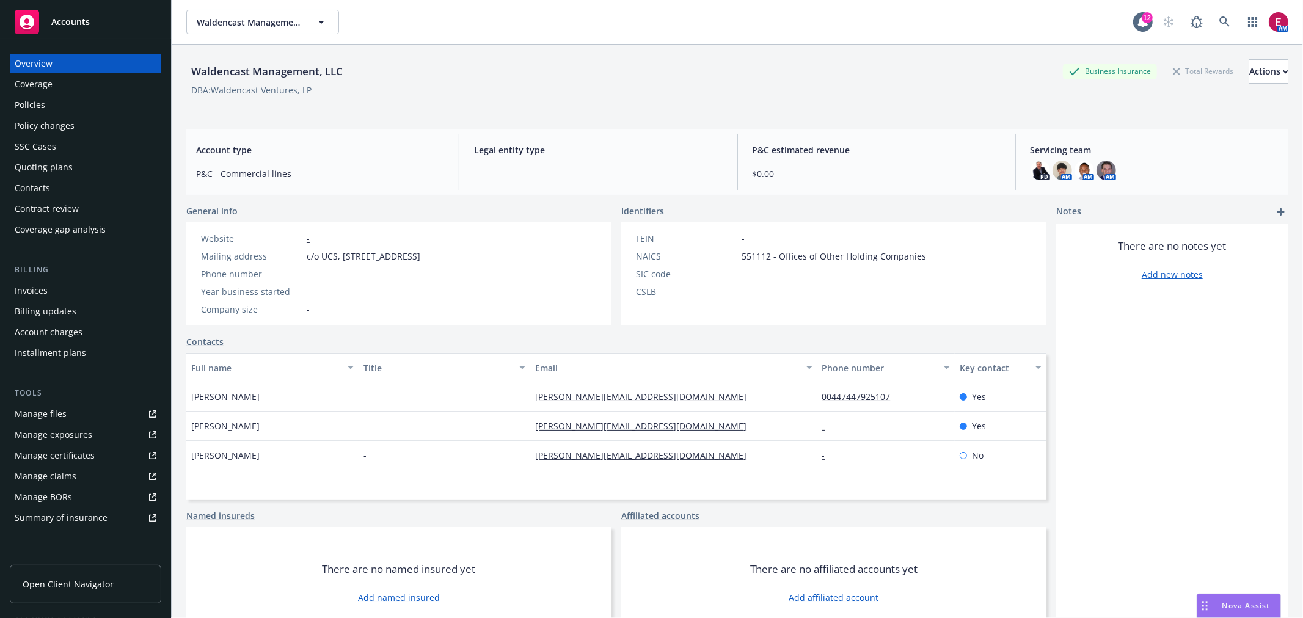
click at [64, 163] on div "Quoting plans" at bounding box center [44, 168] width 58 height 20
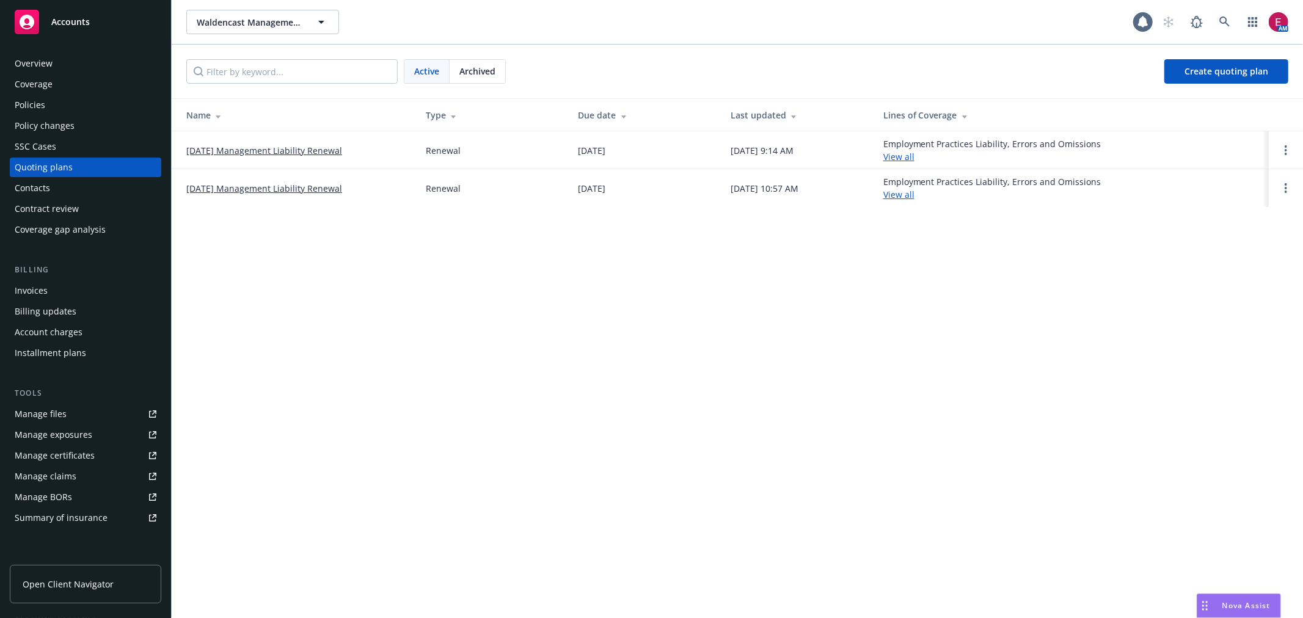
click at [260, 150] on link "08/12/25 Management Liability Renewal" at bounding box center [264, 150] width 156 height 13
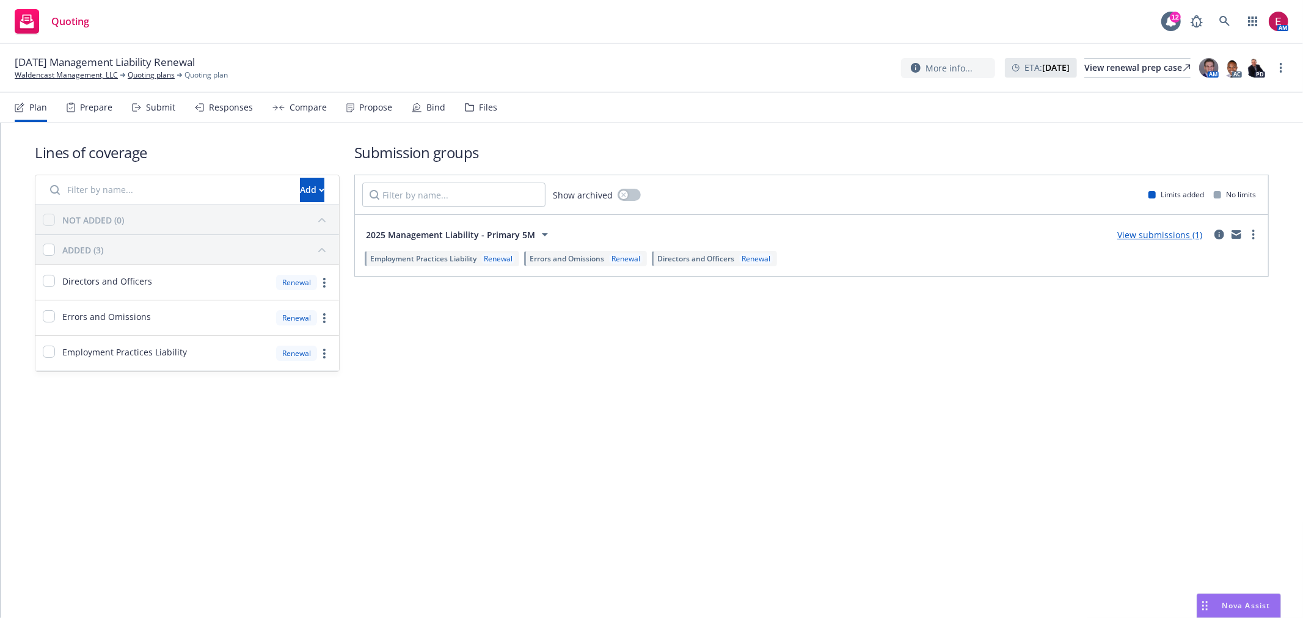
click at [417, 104] on icon at bounding box center [417, 108] width 10 height 10
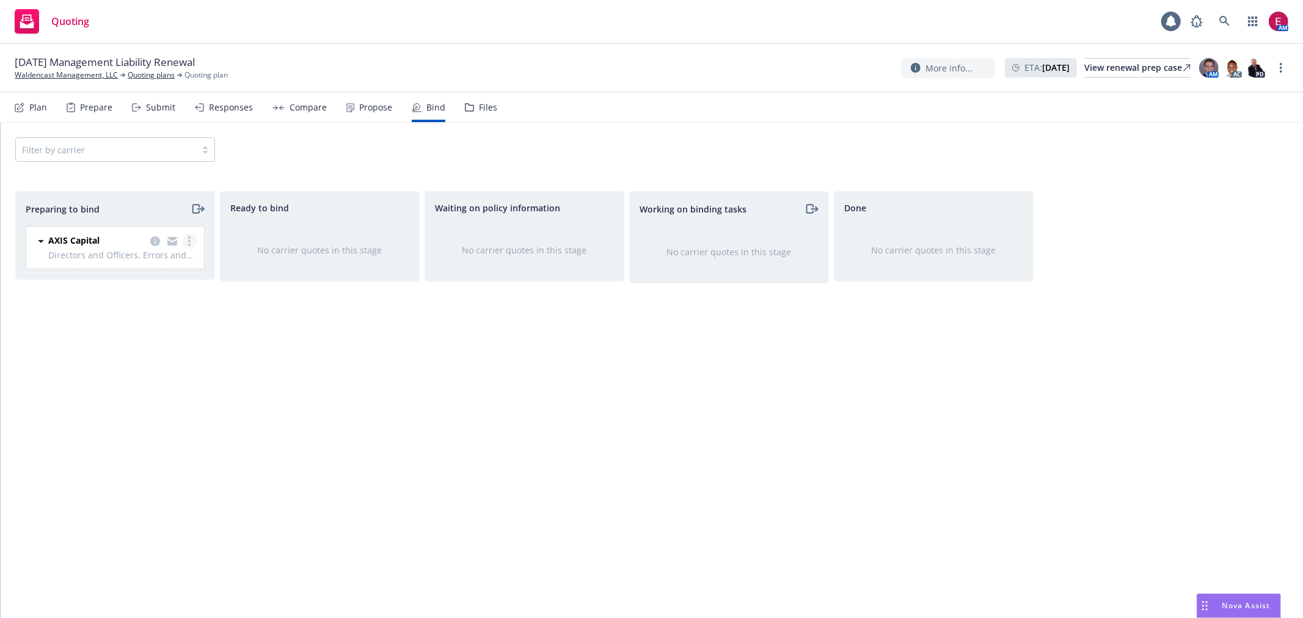
click at [188, 241] on circle "more" at bounding box center [189, 241] width 2 height 2
click at [166, 295] on span "Log bind order" at bounding box center [121, 291] width 90 height 12
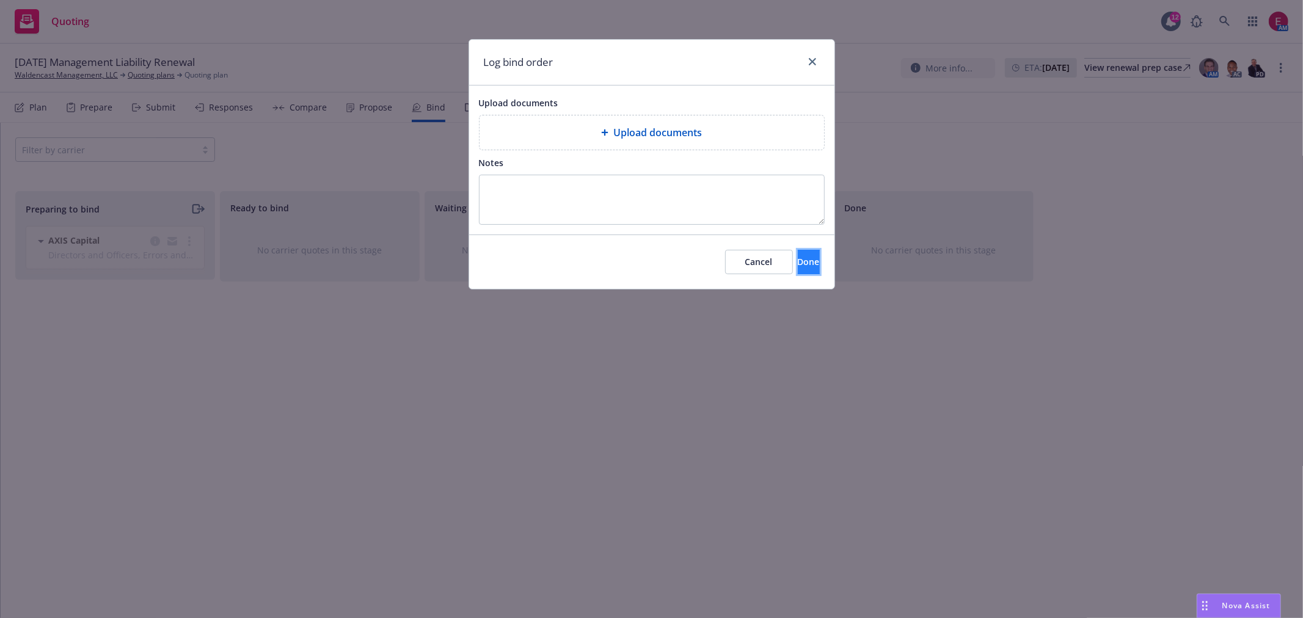
click at [798, 267] on button "Done" at bounding box center [809, 262] width 22 height 24
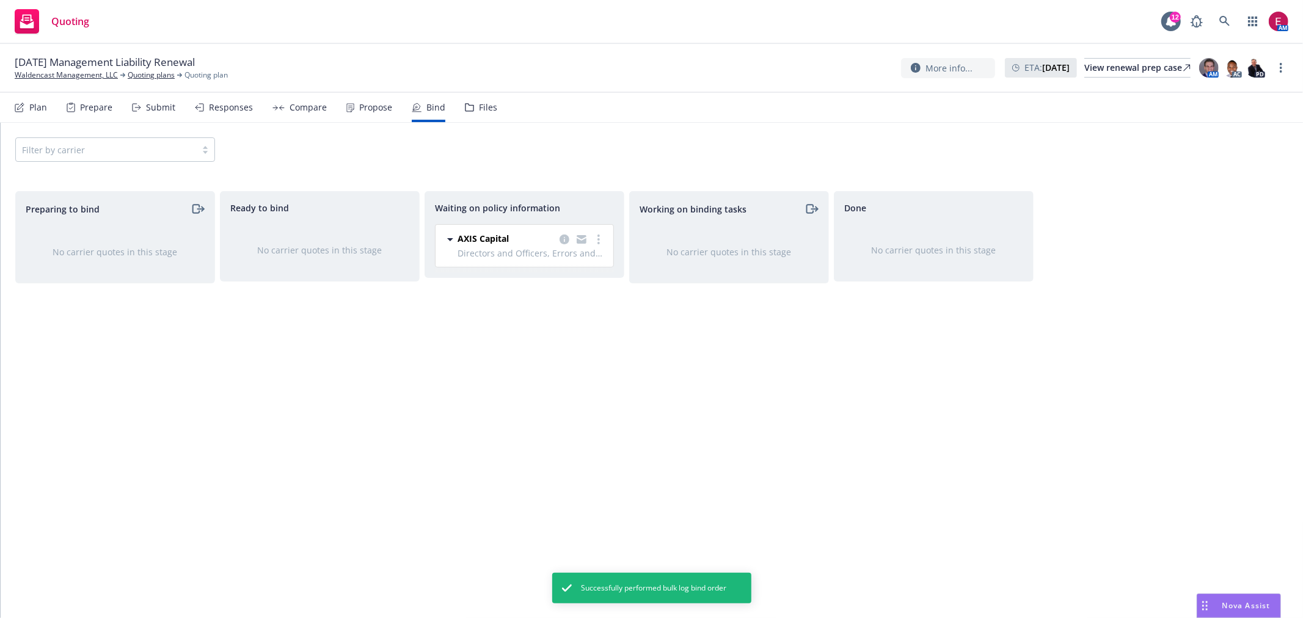
drag, startPoint x: 601, startPoint y: 235, endPoint x: 592, endPoint y: 246, distance: 13.9
click at [601, 236] on link "more" at bounding box center [599, 239] width 15 height 15
click at [582, 260] on span "Create policies" at bounding box center [540, 264] width 90 height 12
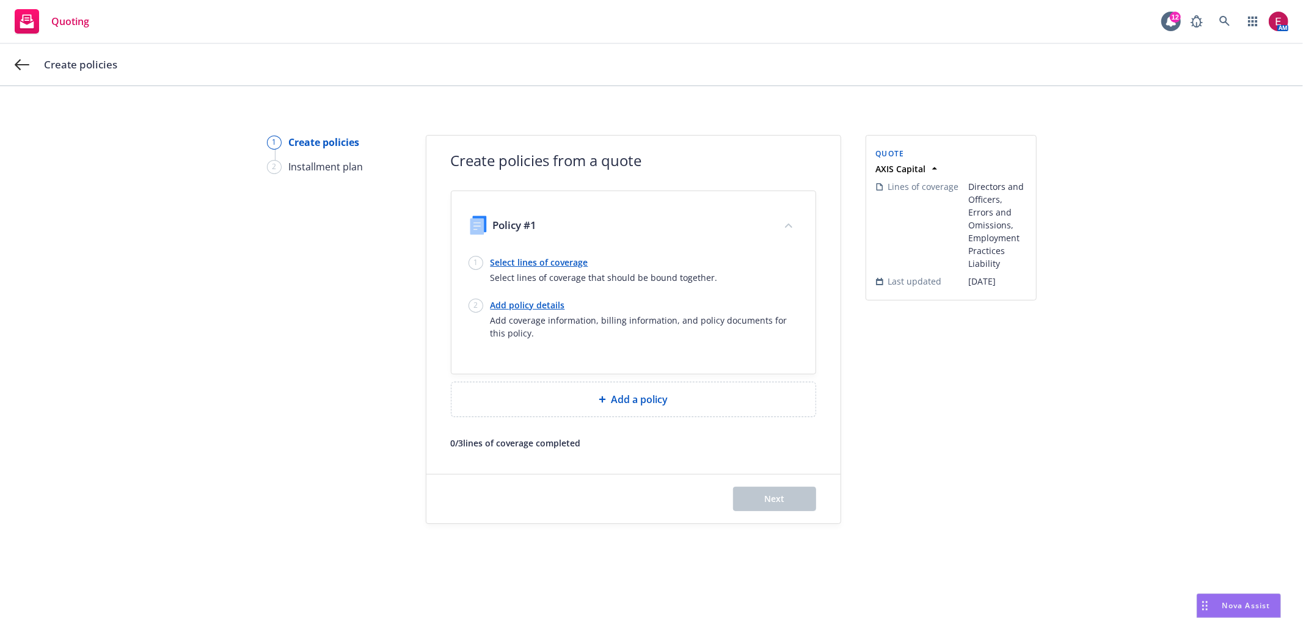
click at [566, 260] on link "Select lines of coverage" at bounding box center [604, 262] width 227 height 13
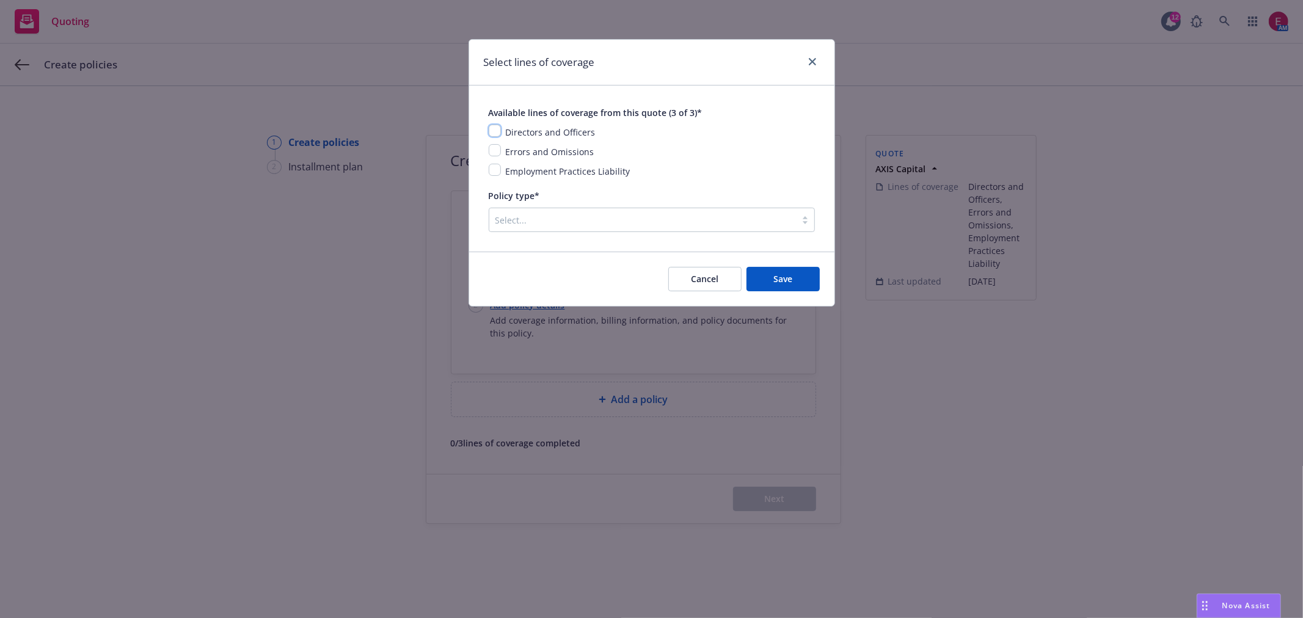
click at [498, 126] on input "checkbox" at bounding box center [495, 131] width 12 height 12
checkbox input "true"
click at [496, 148] on input "checkbox" at bounding box center [495, 150] width 12 height 12
checkbox input "true"
click at [489, 175] on input "checkbox" at bounding box center [495, 170] width 12 height 12
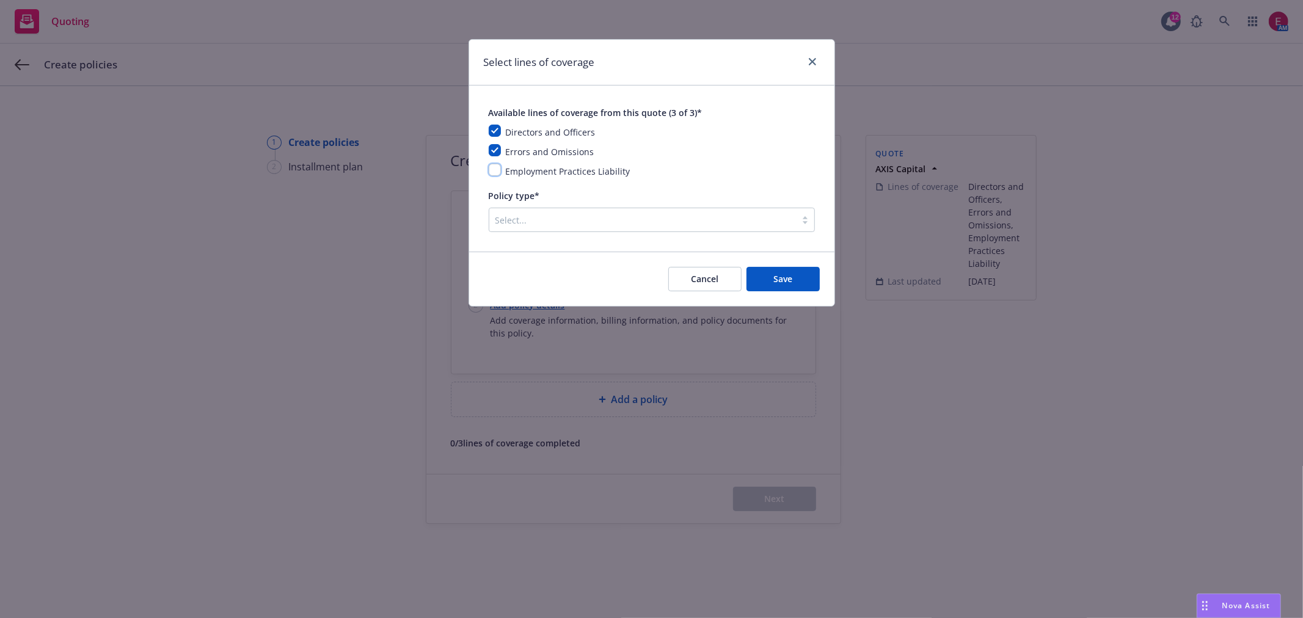
checkbox input "true"
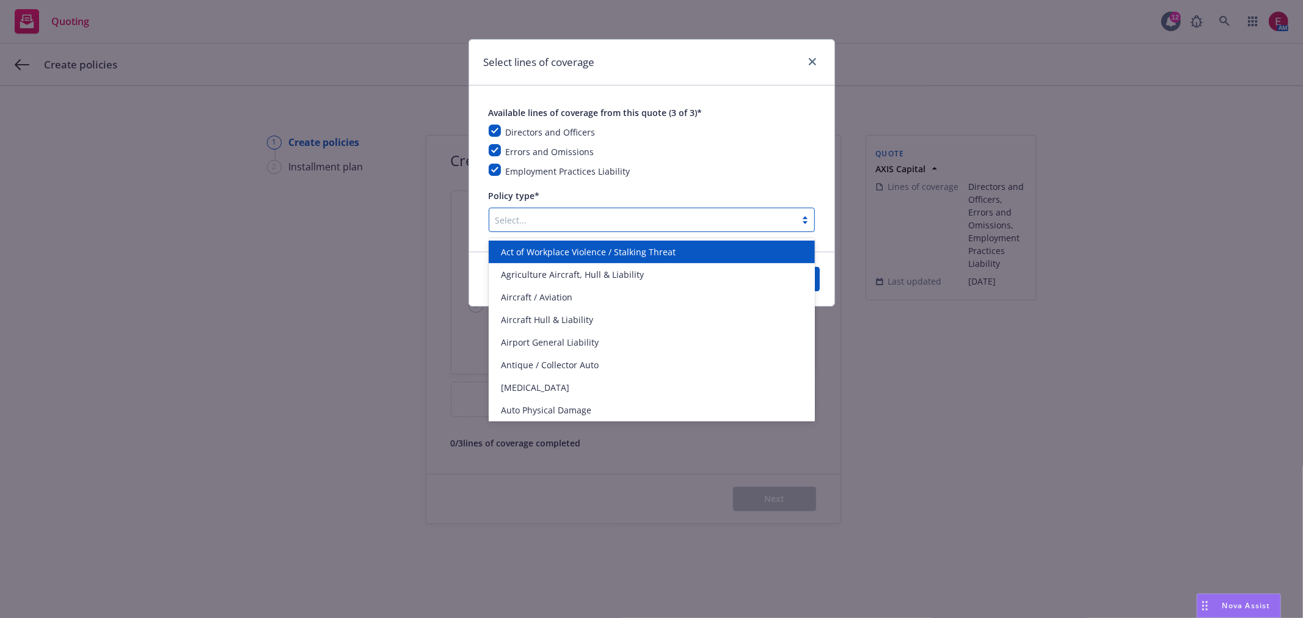
click at [530, 214] on div at bounding box center [643, 220] width 295 height 15
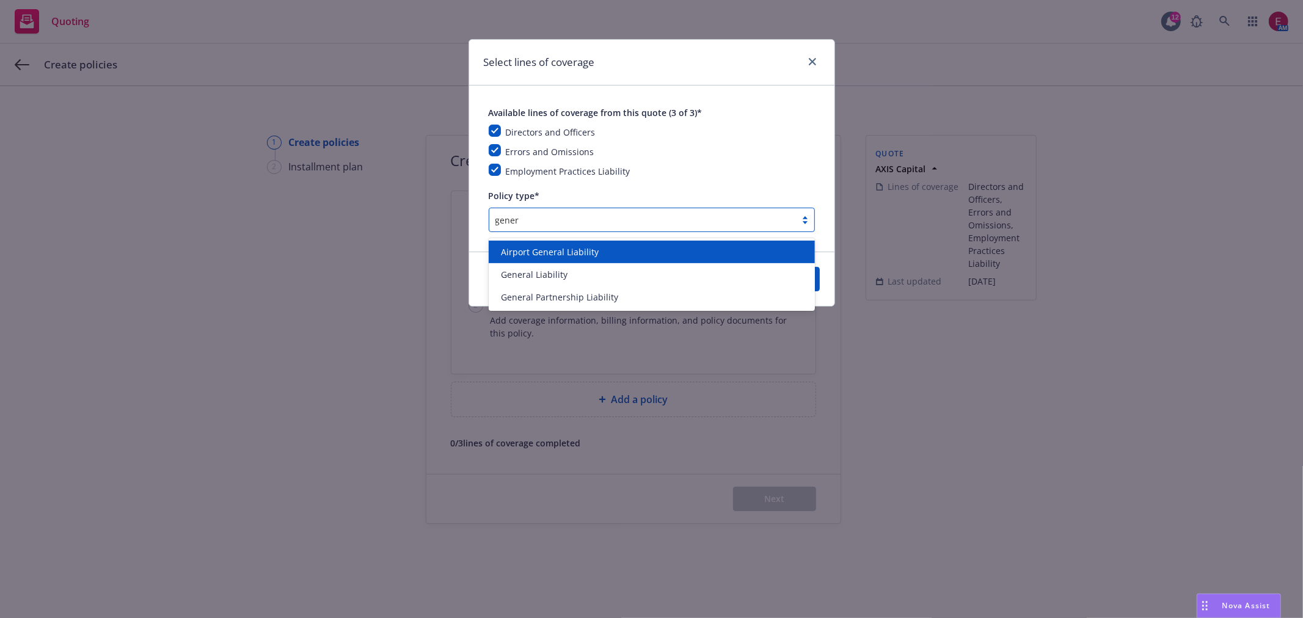
type input "genera"
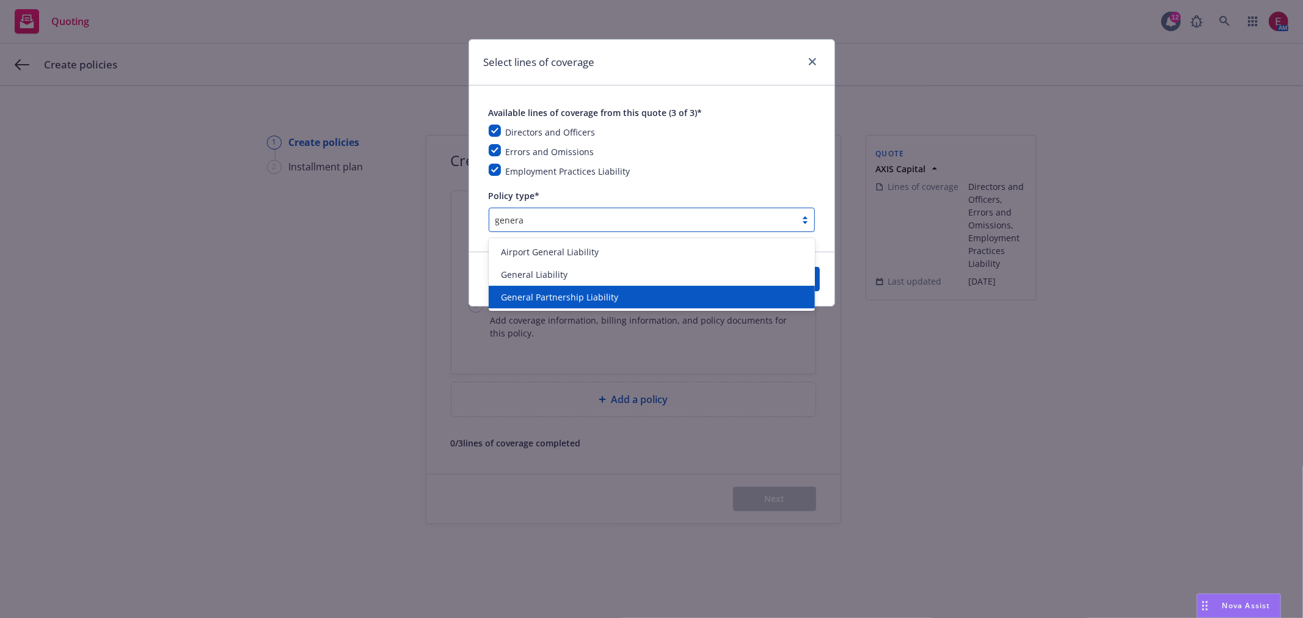
click at [545, 295] on span "General Partnership Liability" at bounding box center [559, 297] width 117 height 13
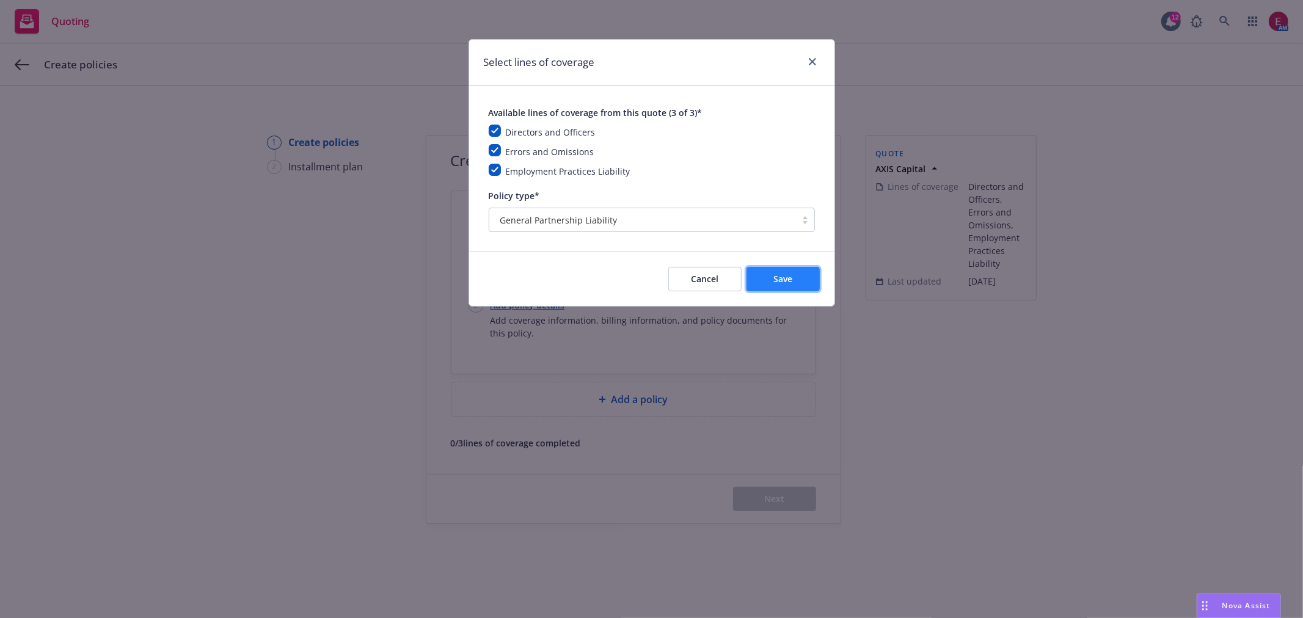
click at [810, 277] on button "Save" at bounding box center [783, 279] width 73 height 24
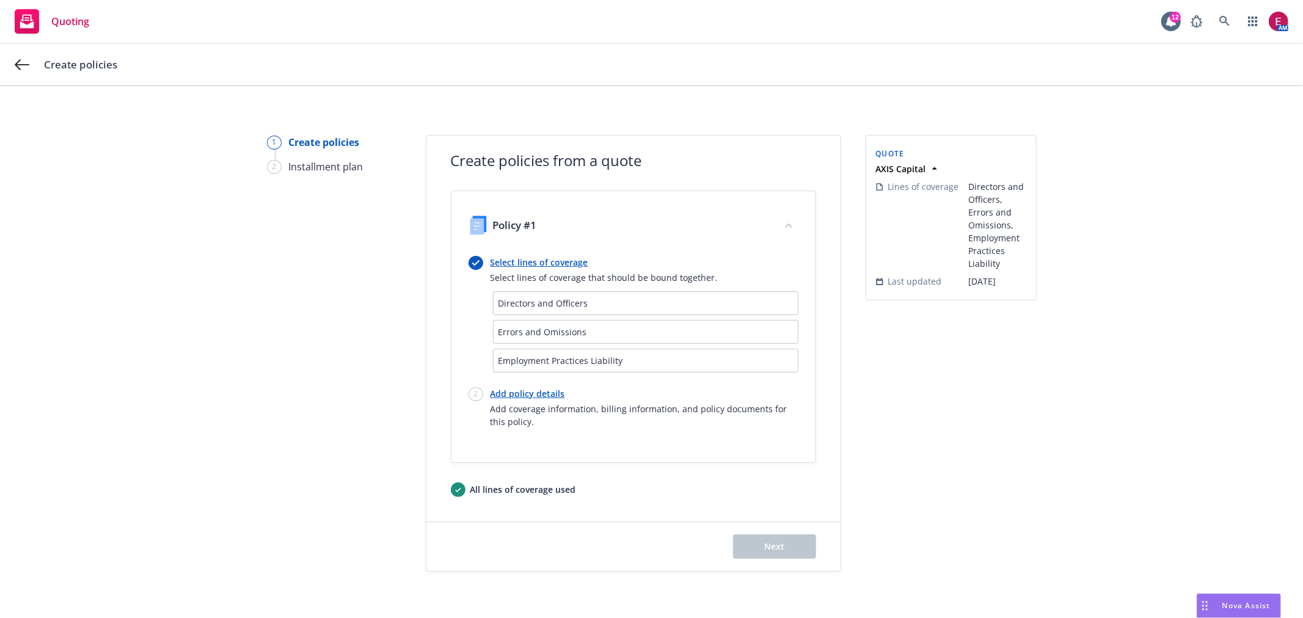
click at [515, 387] on link "Add policy details" at bounding box center [645, 393] width 308 height 13
click at [515, 389] on body "Quoting 12 AM Create policies 1 Create policies 2 Installment plan Create polic…" at bounding box center [651, 309] width 1303 height 618
select select "12"
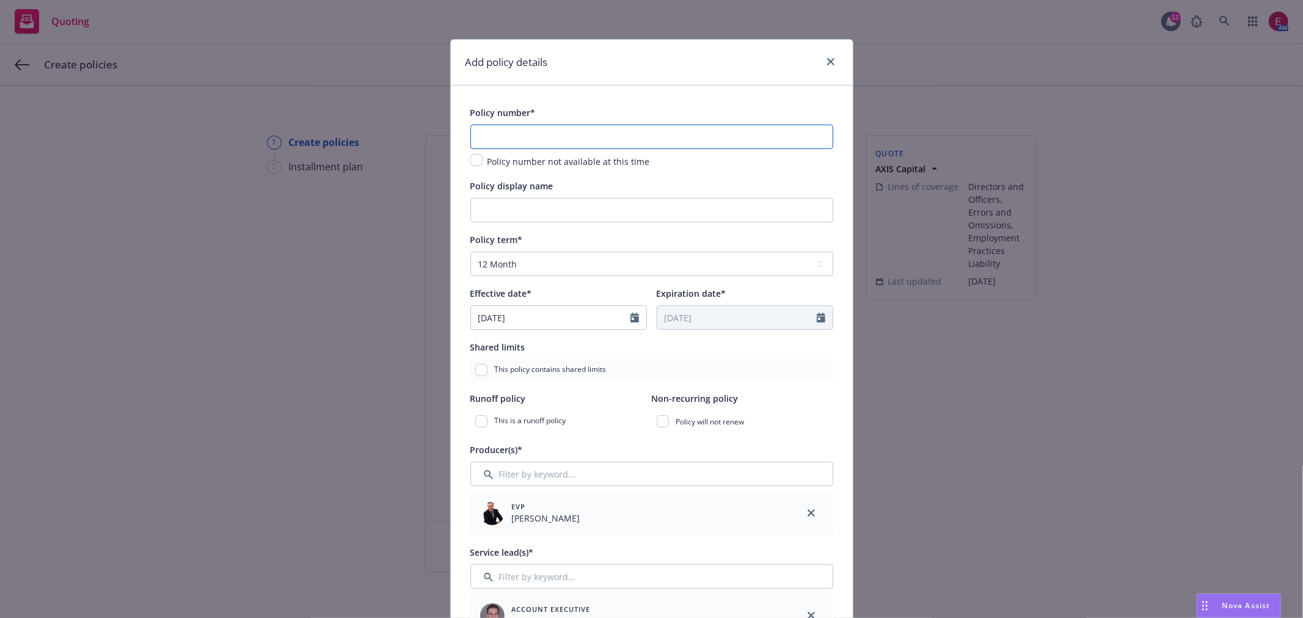
click at [575, 131] on input "text" at bounding box center [652, 137] width 363 height 24
paste input "P-001-001721004-01"
type input "P-001-001721004-01"
drag, startPoint x: 567, startPoint y: 179, endPoint x: 563, endPoint y: 198, distance: 19.3
click at [563, 196] on div "Policy display name" at bounding box center [652, 200] width 363 height 44
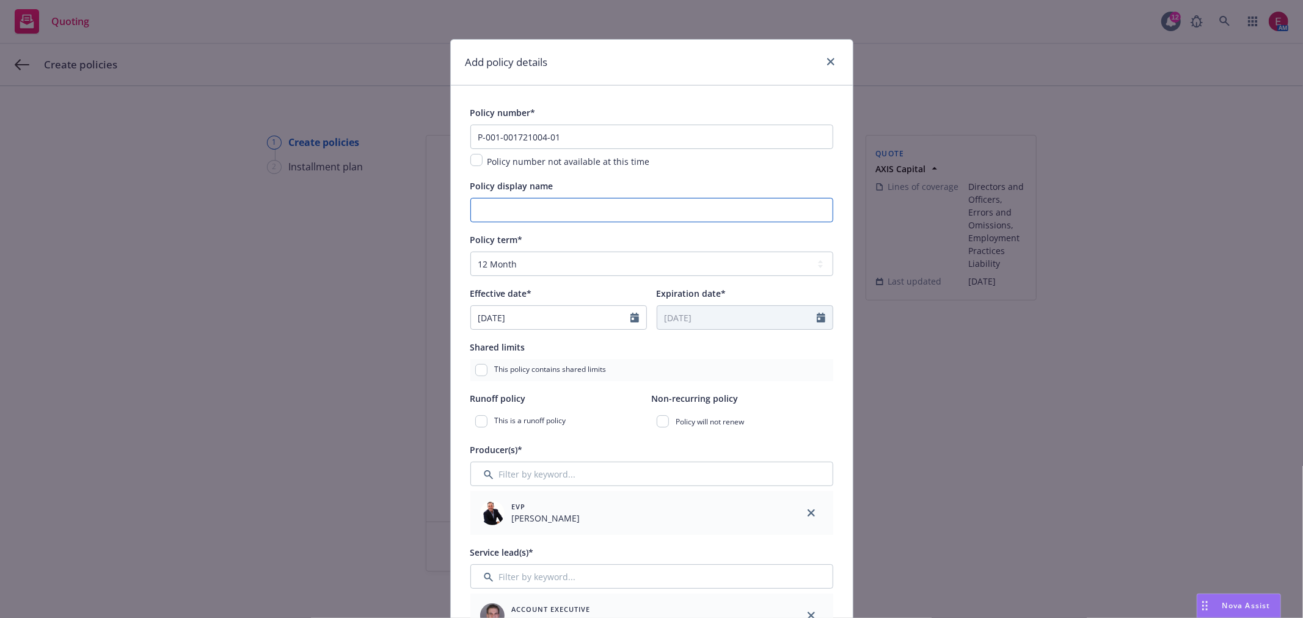
click at [562, 200] on input "Policy display name" at bounding box center [652, 210] width 363 height 24
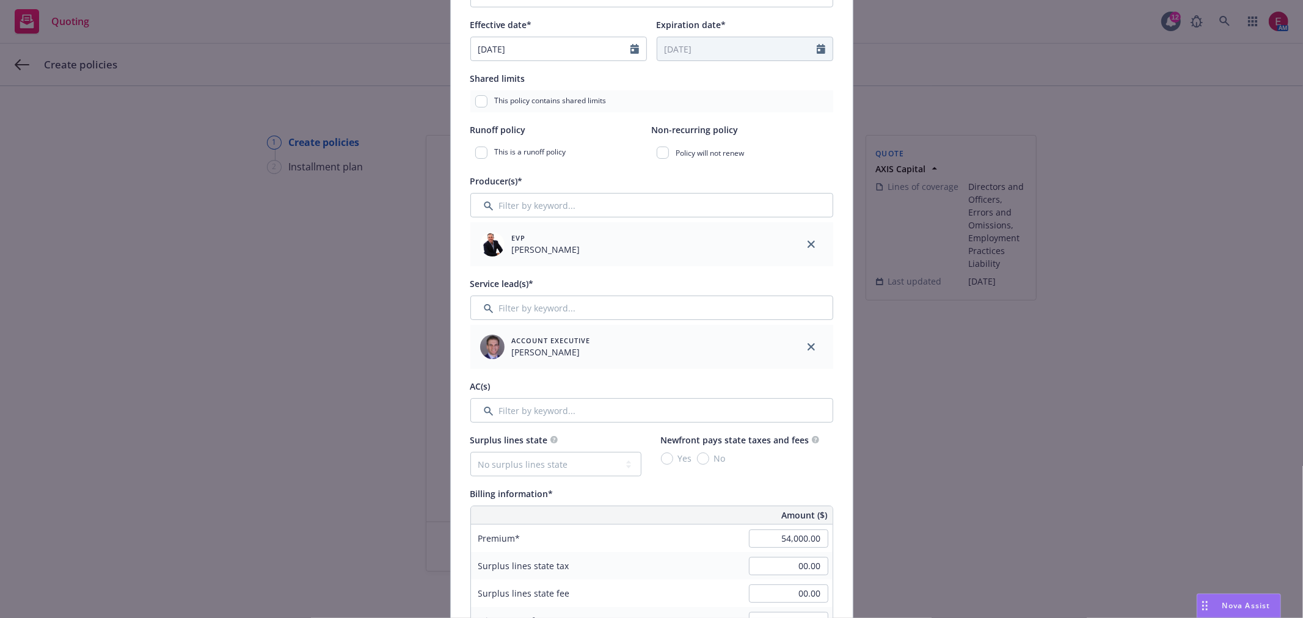
scroll to position [271, 0]
type input "$5M XS $150K"
click at [563, 310] on input "Filter by keyword..." at bounding box center [652, 305] width 363 height 24
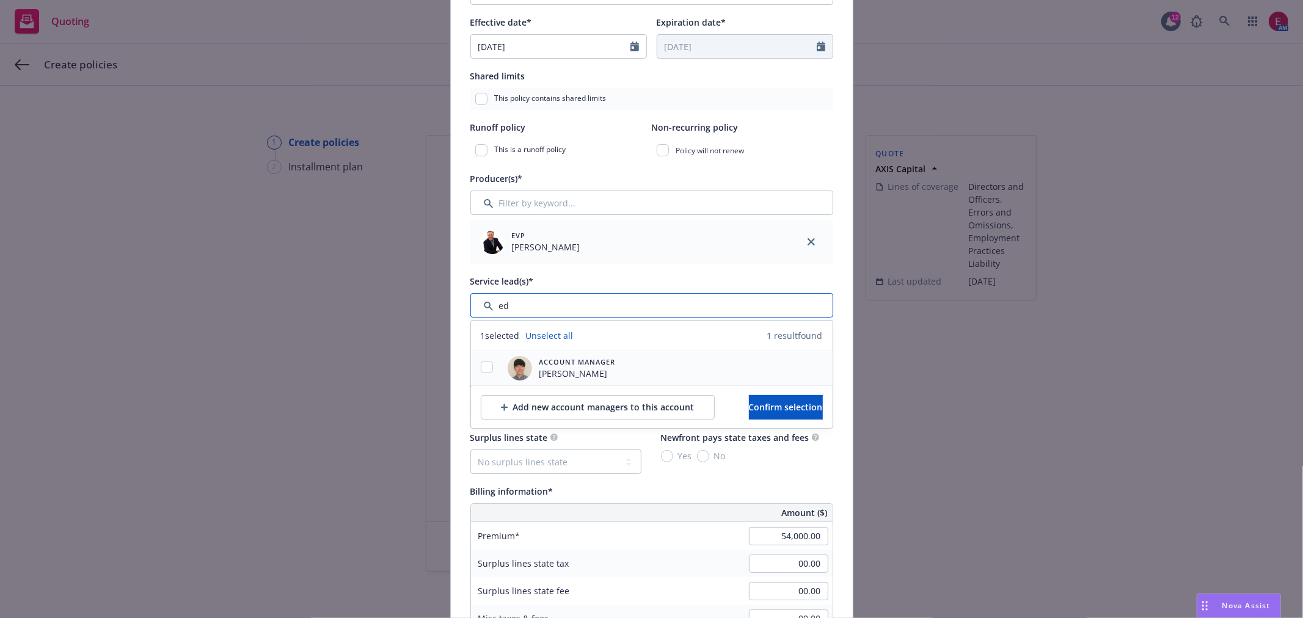
type input "ed"
click at [481, 367] on input "checkbox" at bounding box center [487, 367] width 12 height 12
checkbox input "true"
click at [794, 413] on span "Confirm selection" at bounding box center [786, 407] width 74 height 12
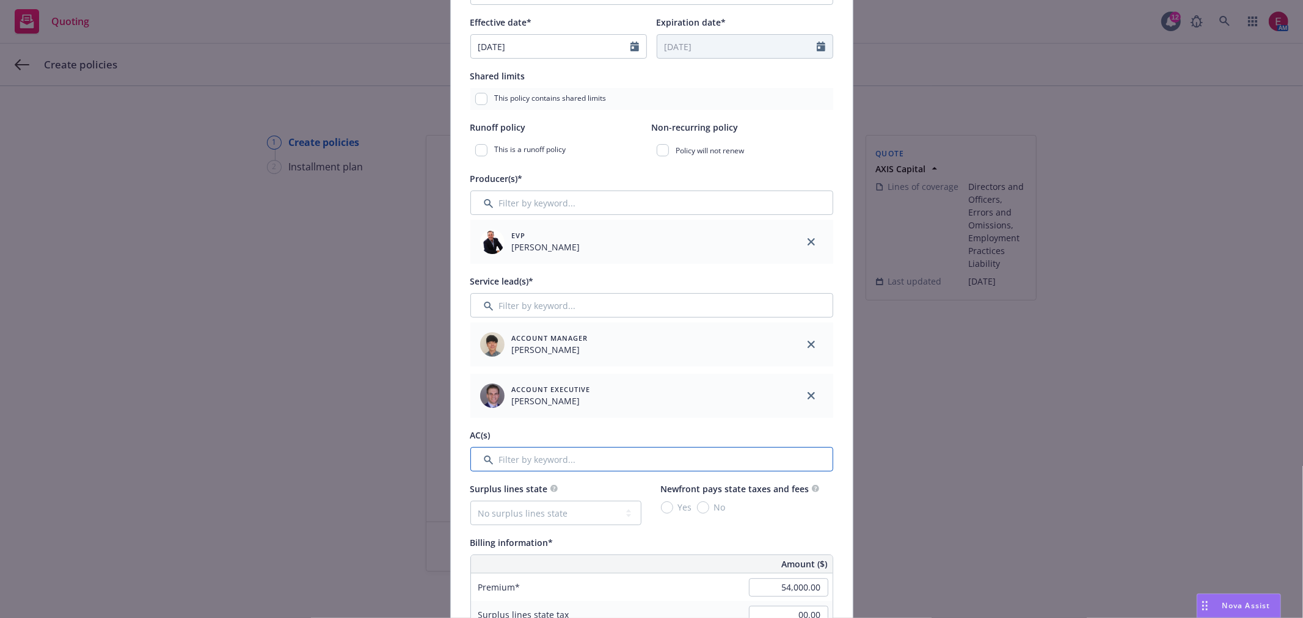
click at [530, 467] on input "Filter by keyword..." at bounding box center [652, 459] width 363 height 24
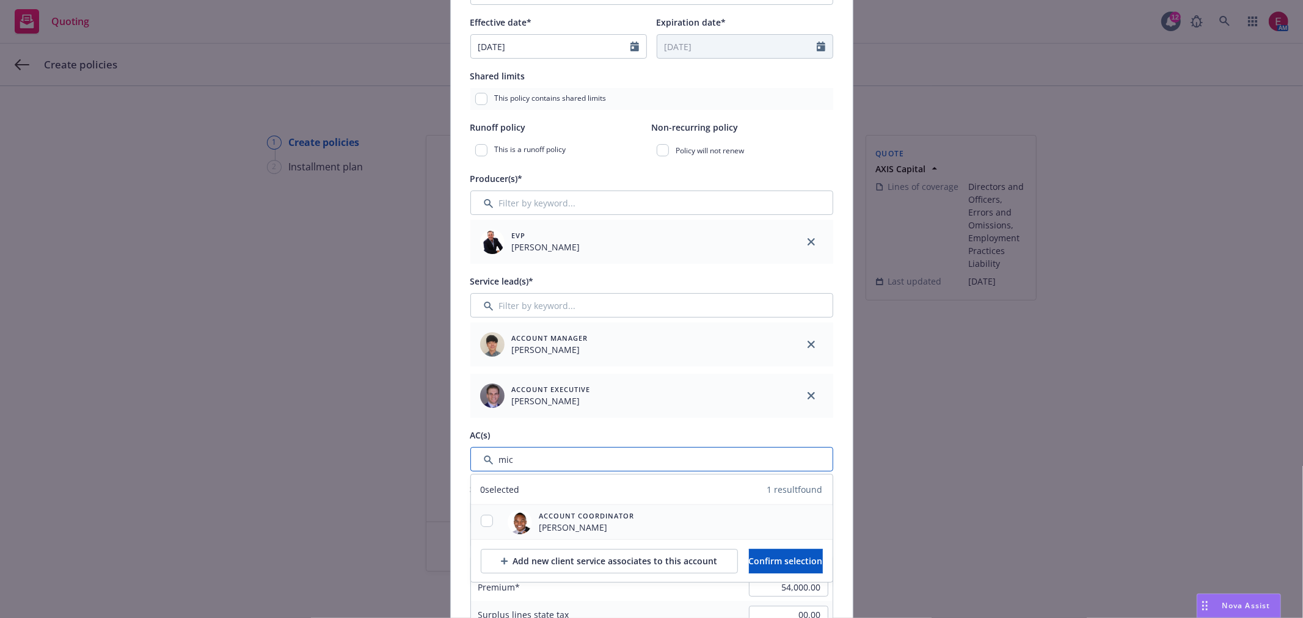
type input "mic"
click at [484, 523] on input "checkbox" at bounding box center [487, 521] width 12 height 12
checkbox input "true"
click at [764, 561] on span "Confirm selection" at bounding box center [786, 561] width 74 height 12
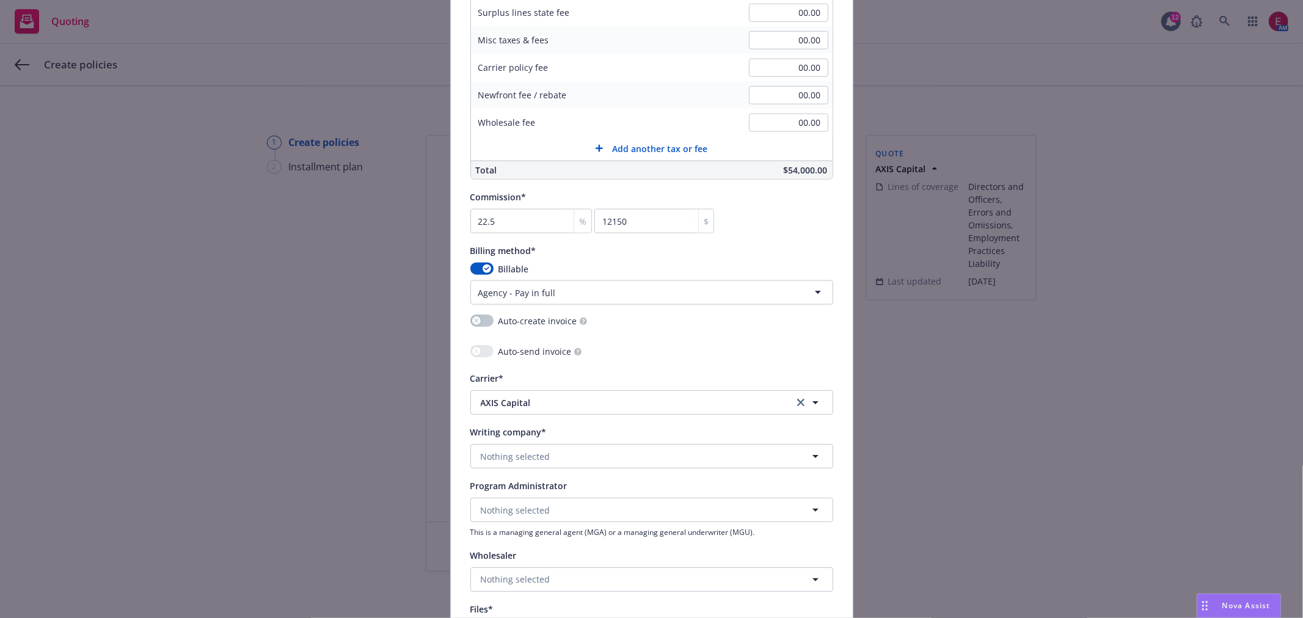
scroll to position [1018, 0]
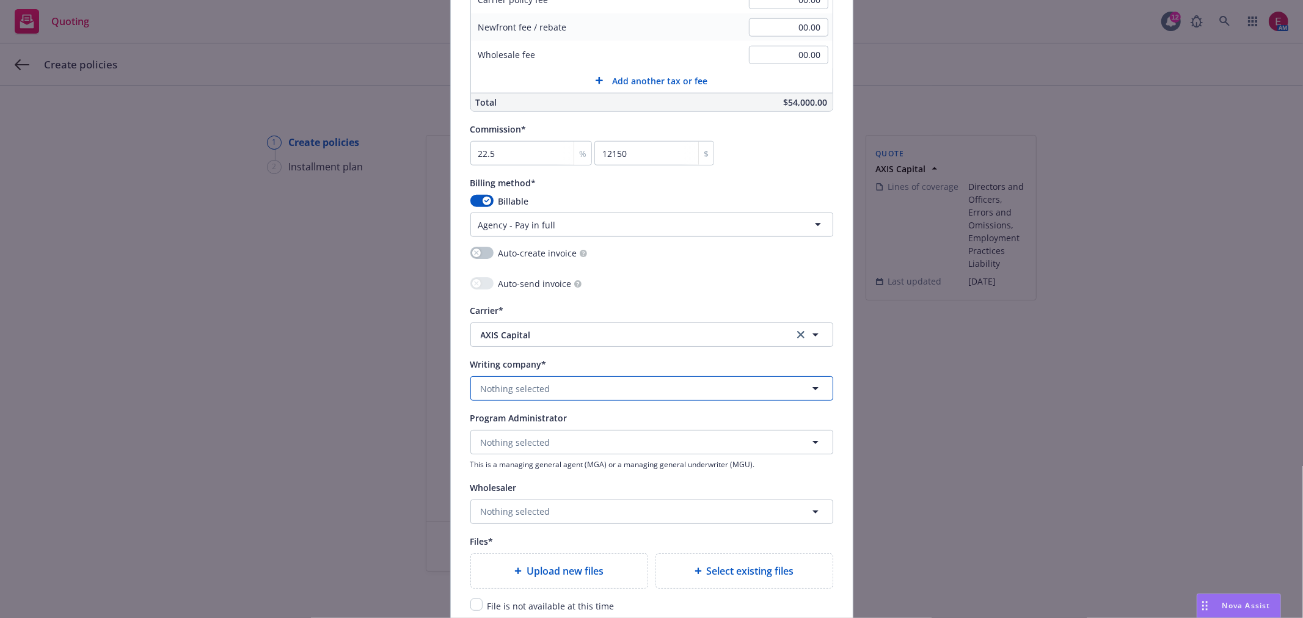
click at [565, 395] on button "Nothing selected" at bounding box center [652, 388] width 363 height 24
type input "axi"
click at [583, 434] on div "AXIS Insurance Company Domestic - 37273" at bounding box center [534, 429] width 111 height 31
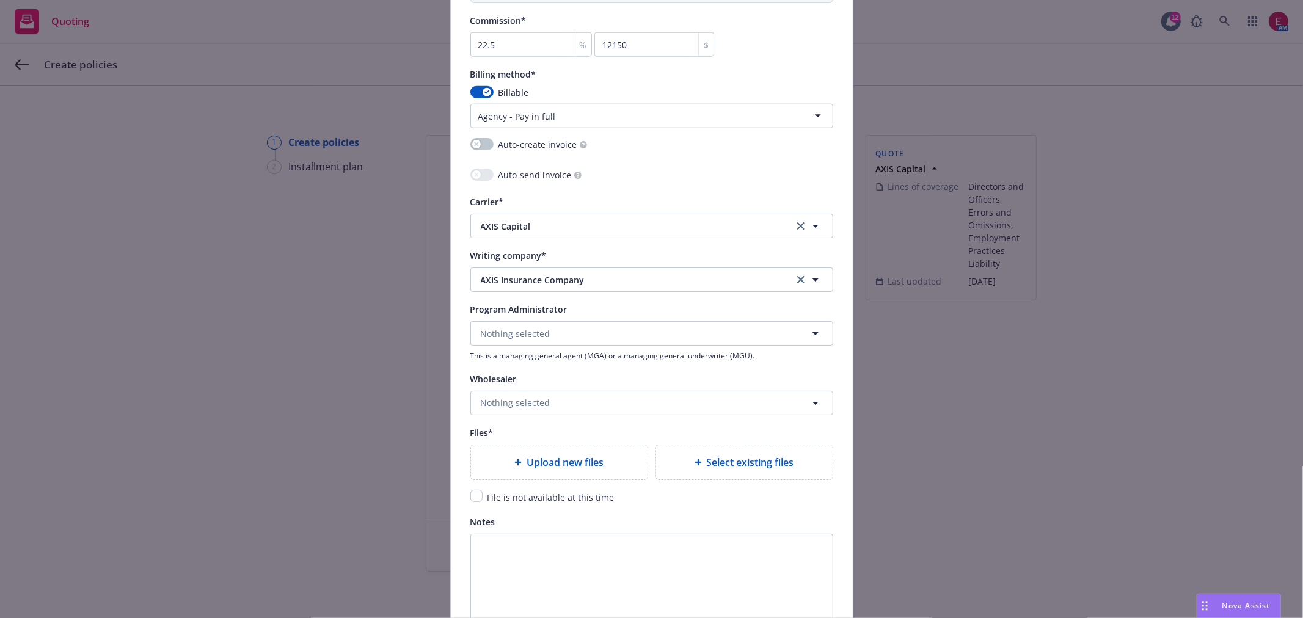
scroll to position [1222, 0]
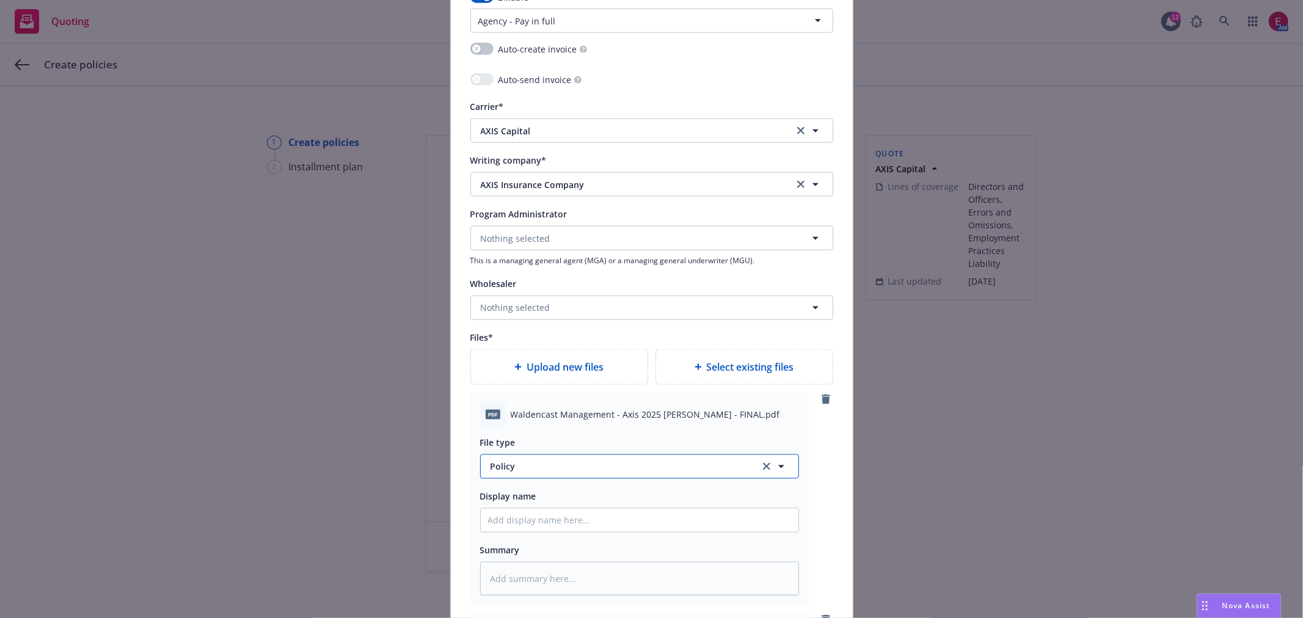
click at [540, 461] on button "Policy" at bounding box center [639, 467] width 319 height 24
type textarea "x"
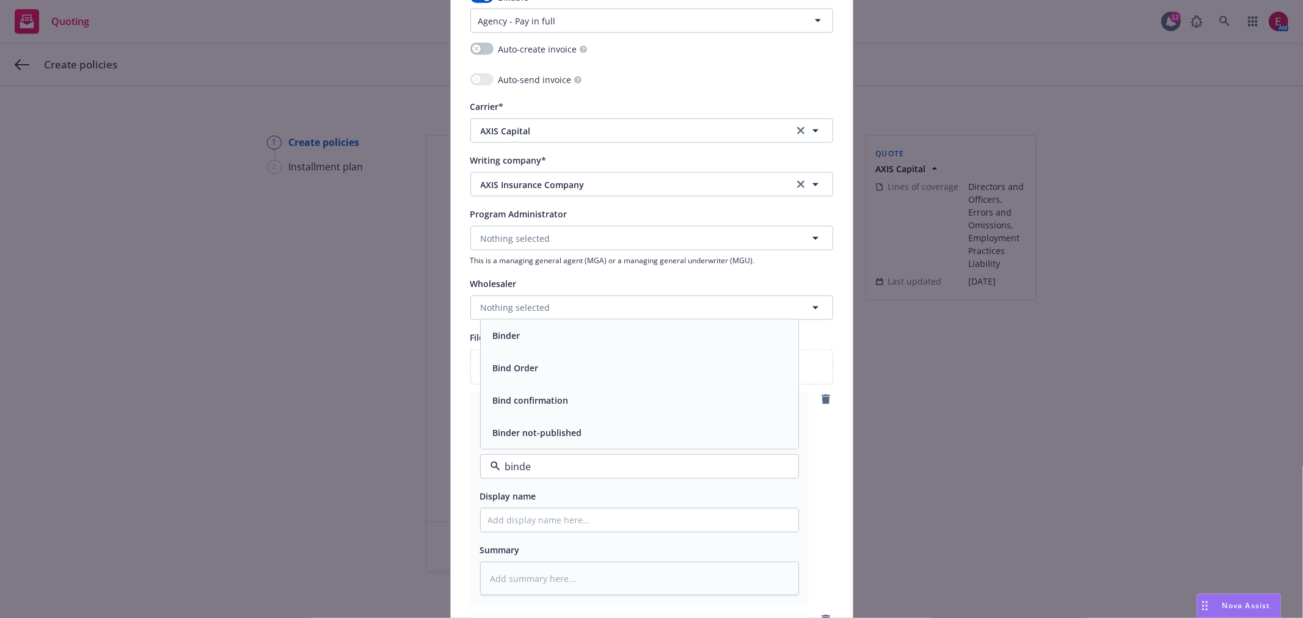
type input "binder"
click at [555, 394] on div "Binder" at bounding box center [640, 400] width 318 height 32
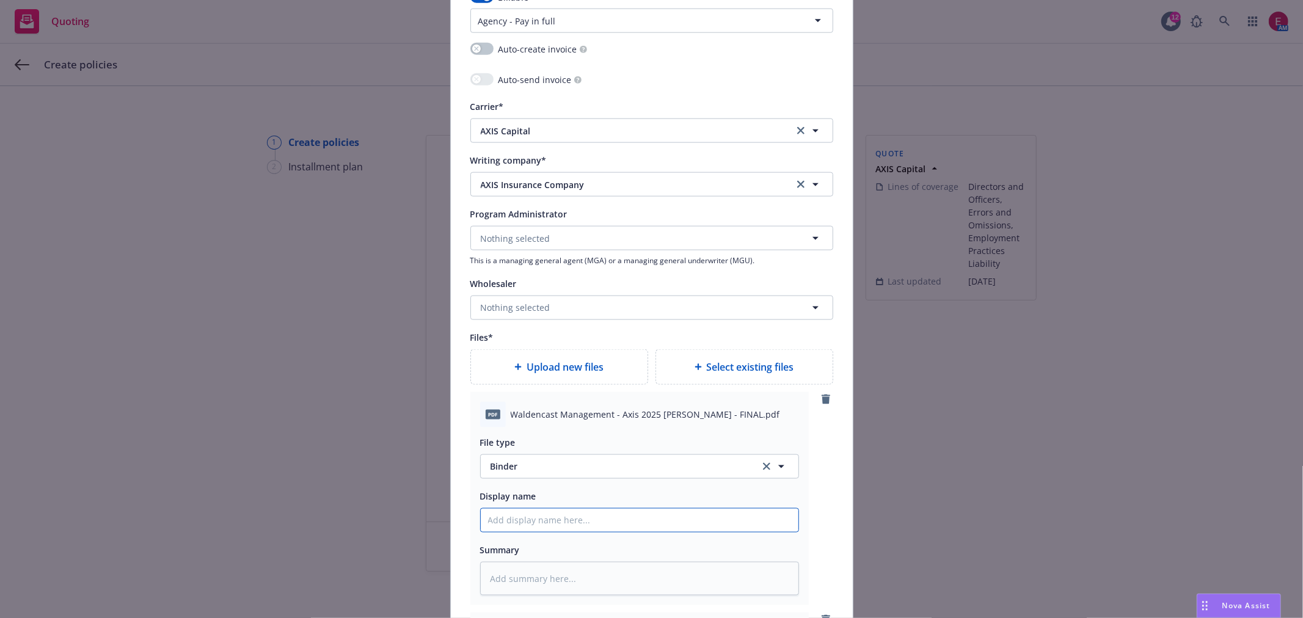
click at [551, 528] on input "Policy display name" at bounding box center [640, 520] width 318 height 23
type textarea "x"
type input "A"
type textarea "x"
type input "AX"
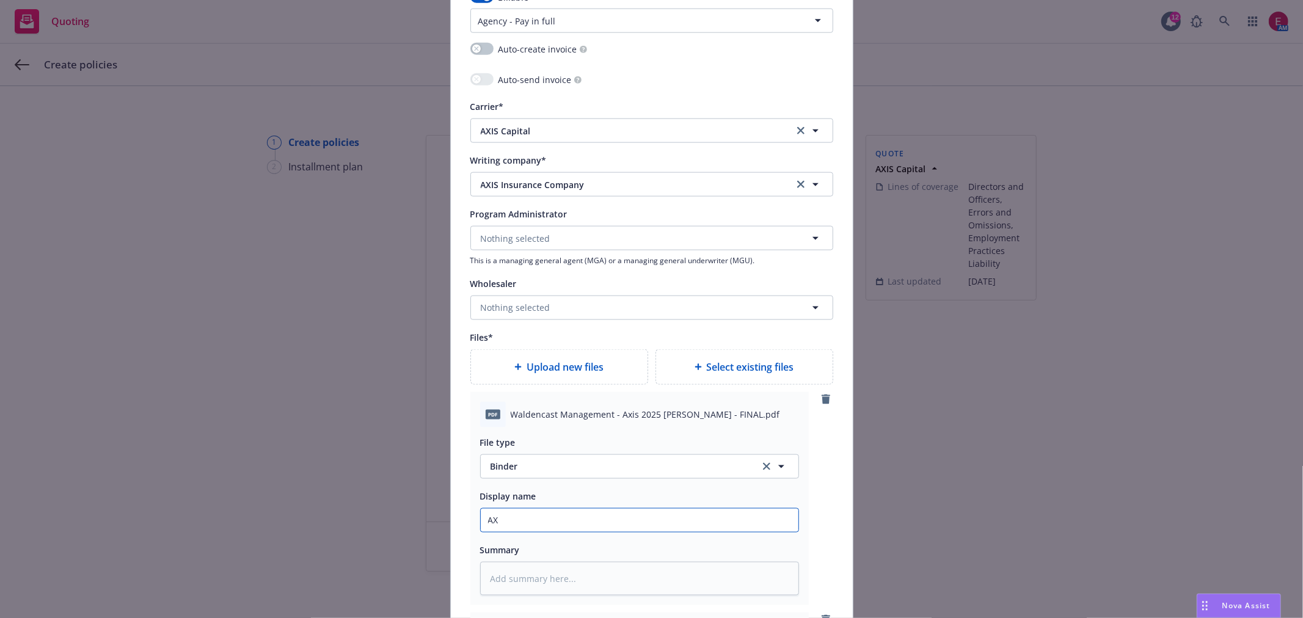
type textarea "x"
type input "A"
type textarea "x"
type input "W"
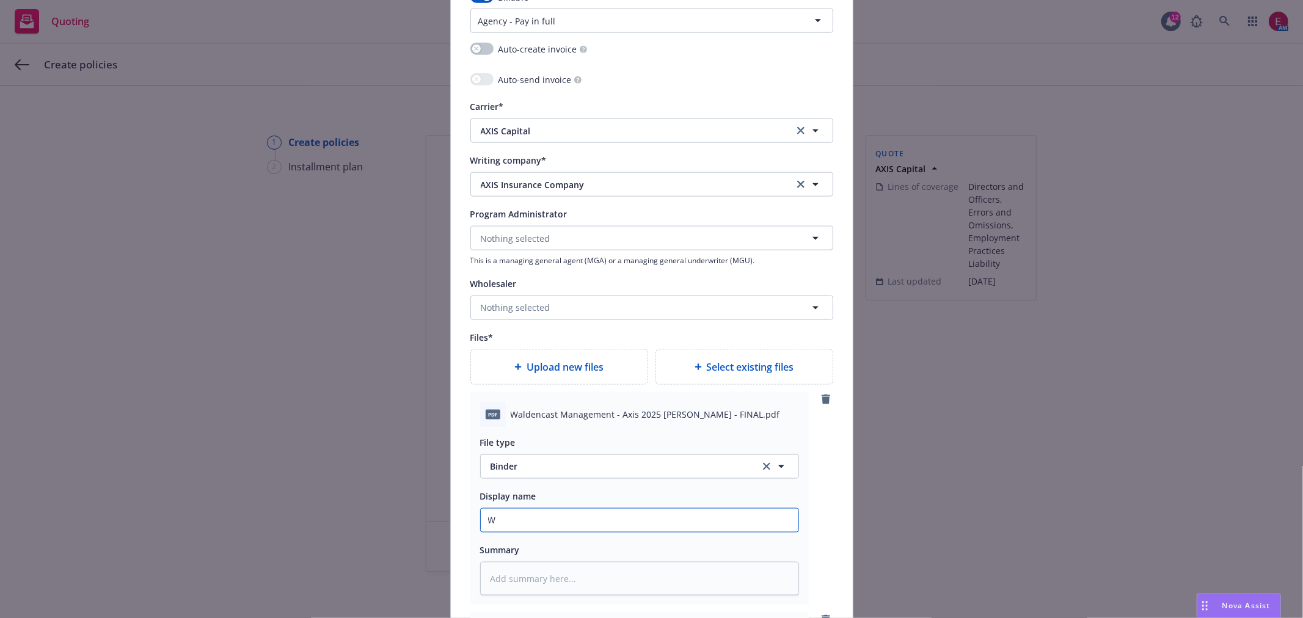
type textarea "x"
type input "Wa"
type textarea "x"
type input "Wal"
type textarea "x"
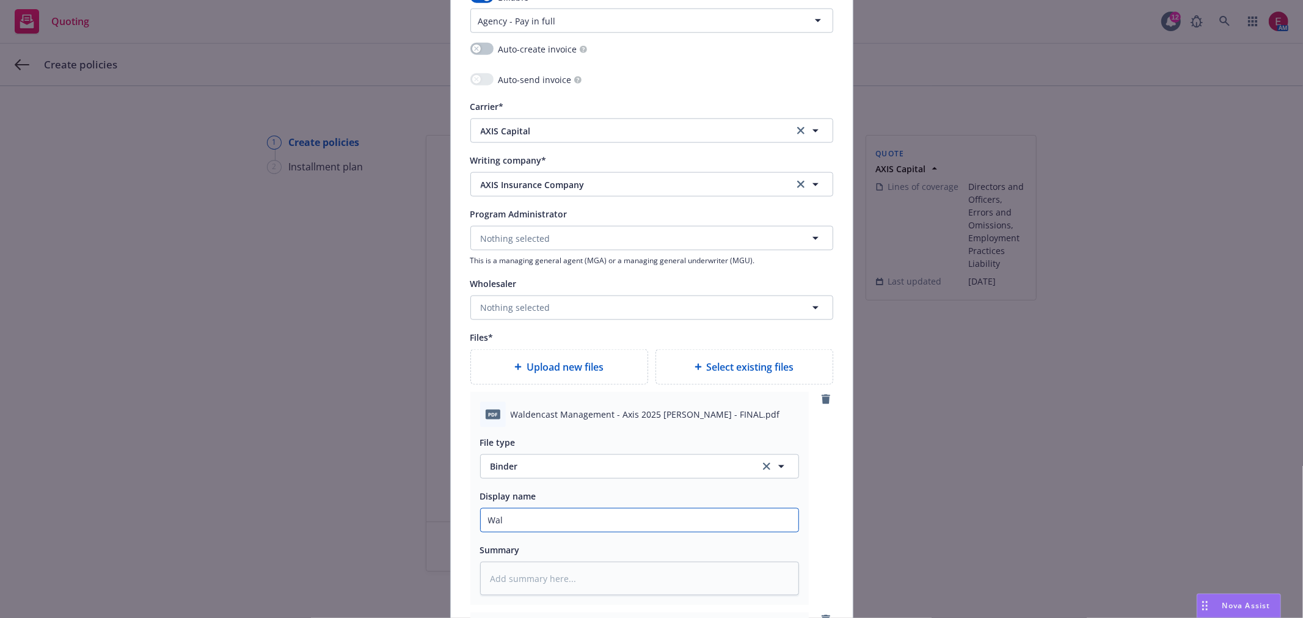
type input "Wald"
type textarea "x"
type input "Walde"
type textarea "x"
type input "Walden"
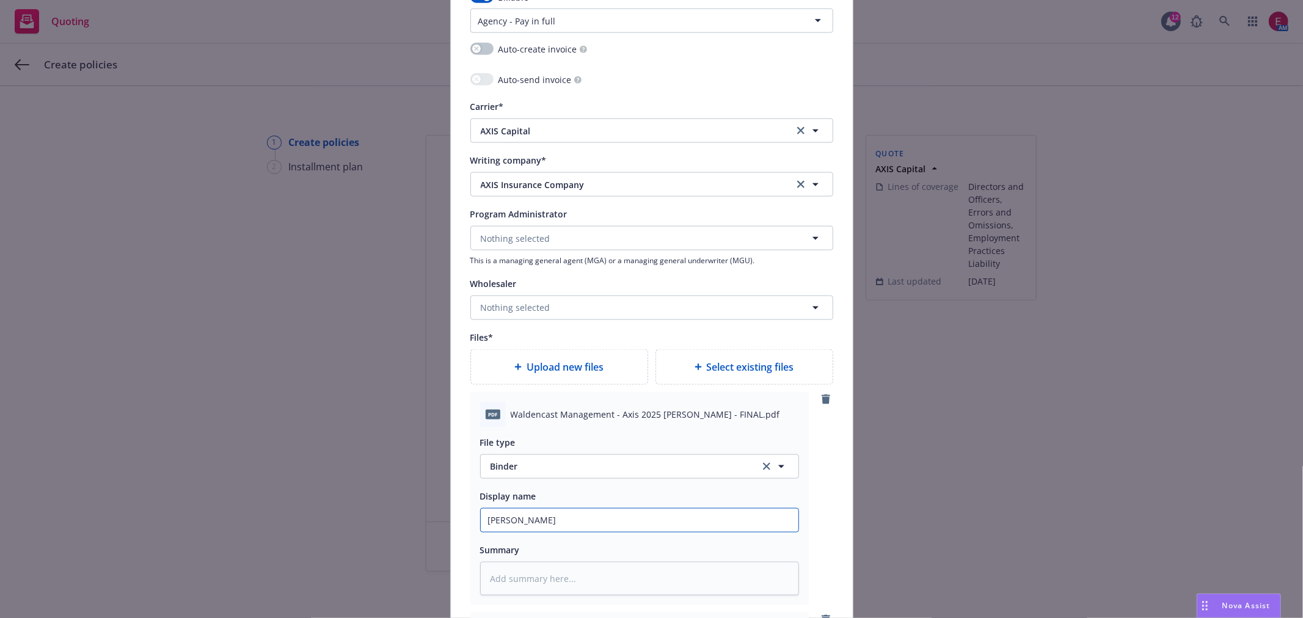
type textarea "x"
type input "Waldenc"
type textarea "x"
type input "Waldenca"
type textarea "x"
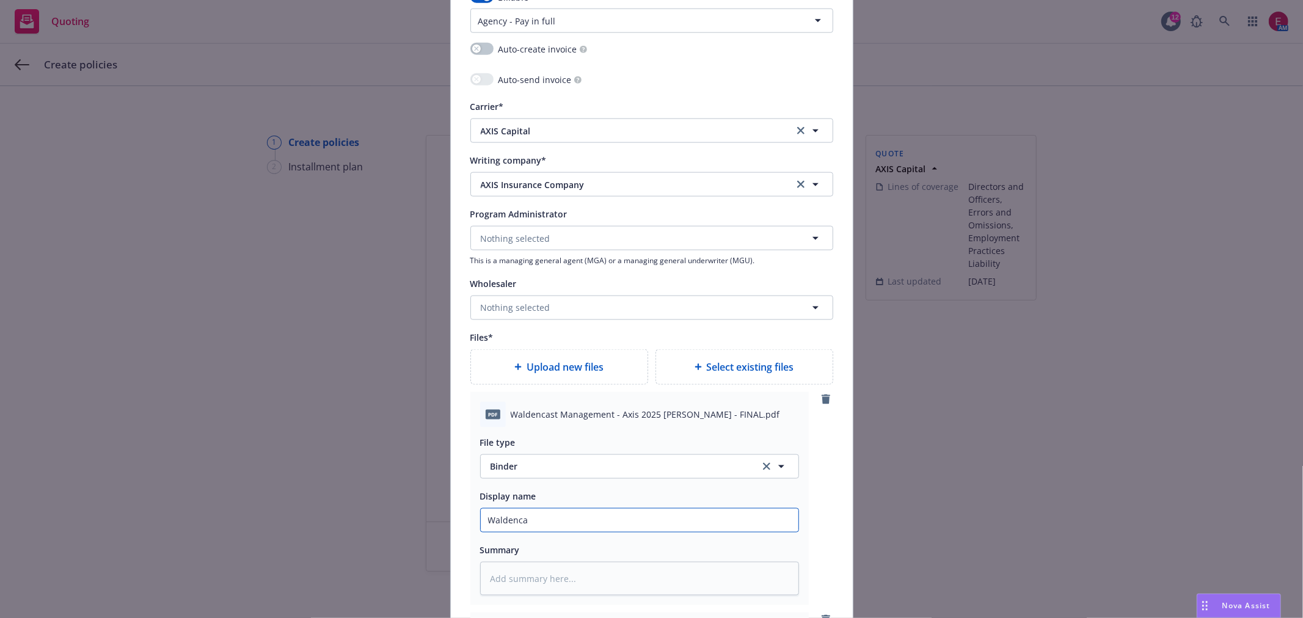
type input "Waldencas"
type textarea "x"
type input "Waldencast"
type textarea "x"
type input "Waldencast"
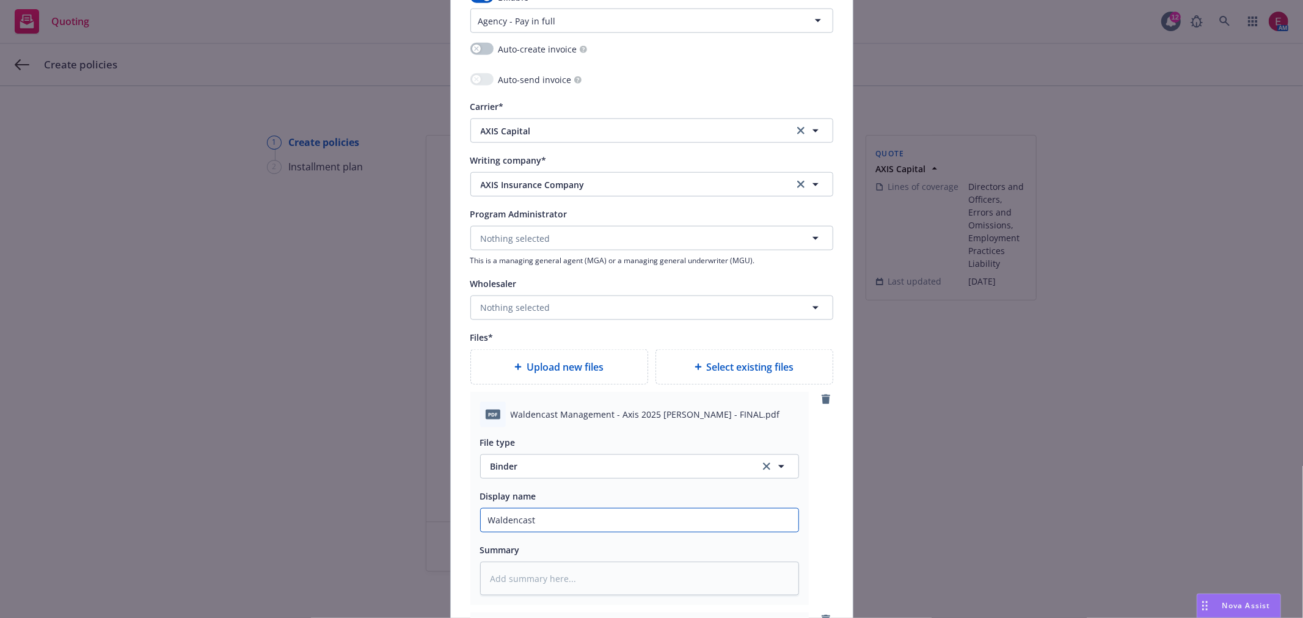
type textarea "x"
type input "Waldencast 2"
type textarea "x"
type input "Waldencast 25"
type textarea "x"
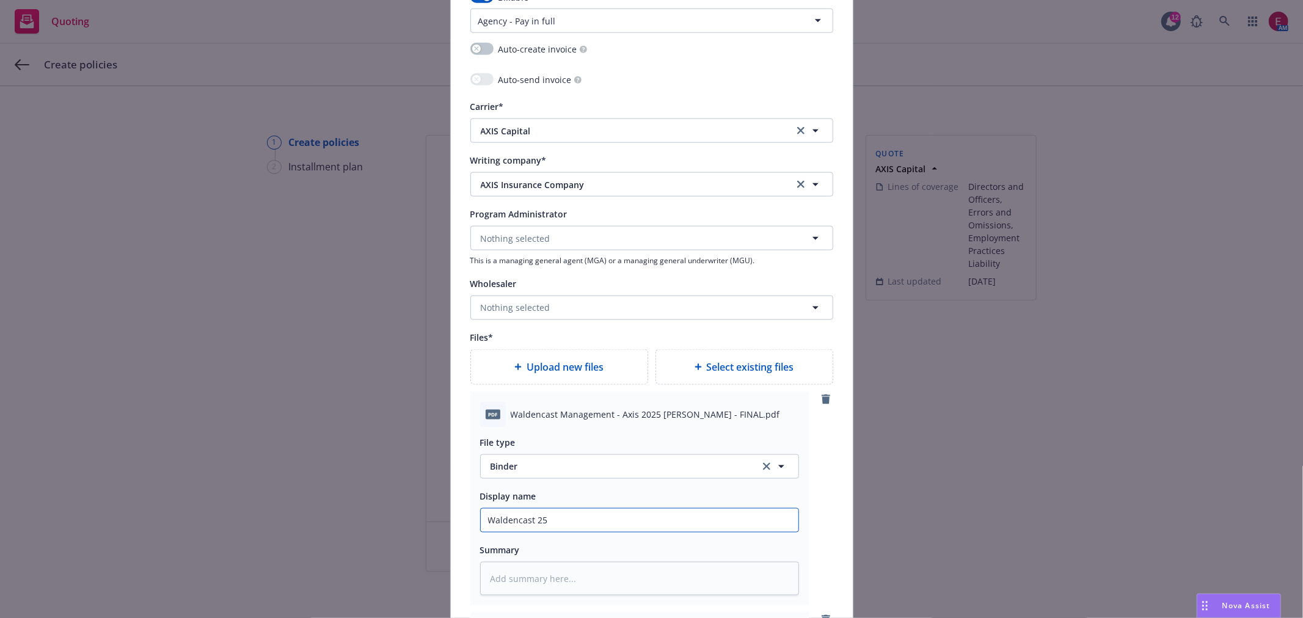
type input "Waldencast 25-"
type textarea "x"
type input "Waldencast 25-2"
type textarea "x"
type input "Waldencast 25-26"
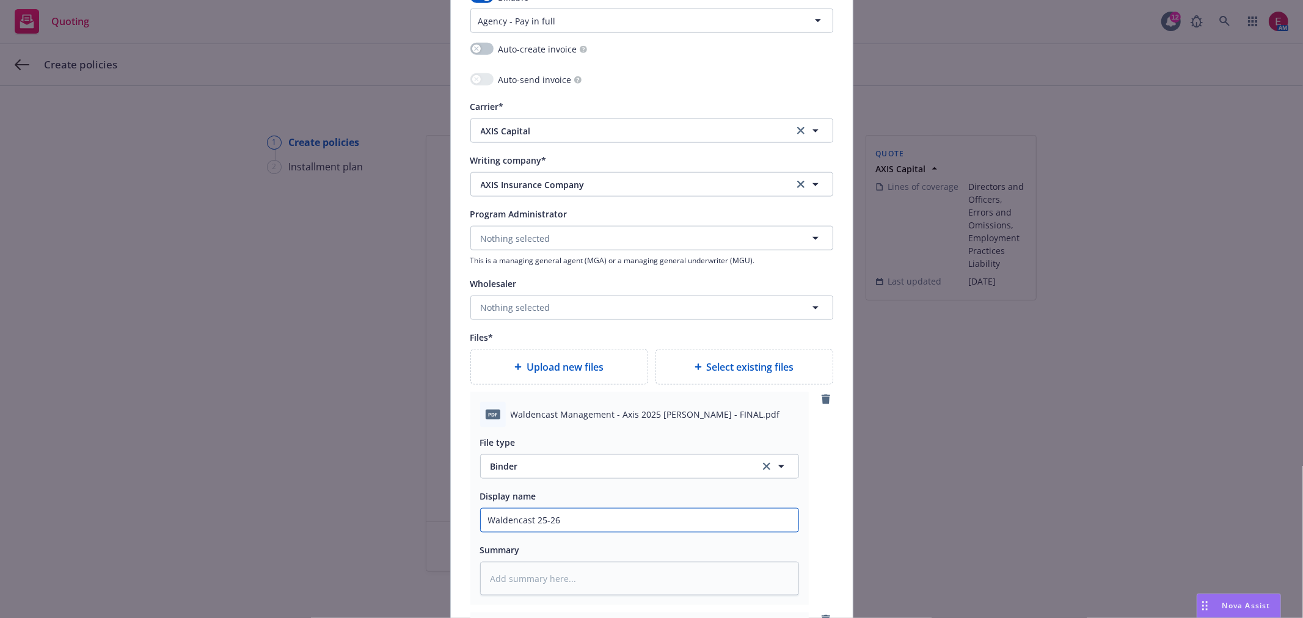
type textarea "x"
type input "Waldencast 25-26"
type textarea "x"
type input "Waldencast 25-26 G"
type textarea "x"
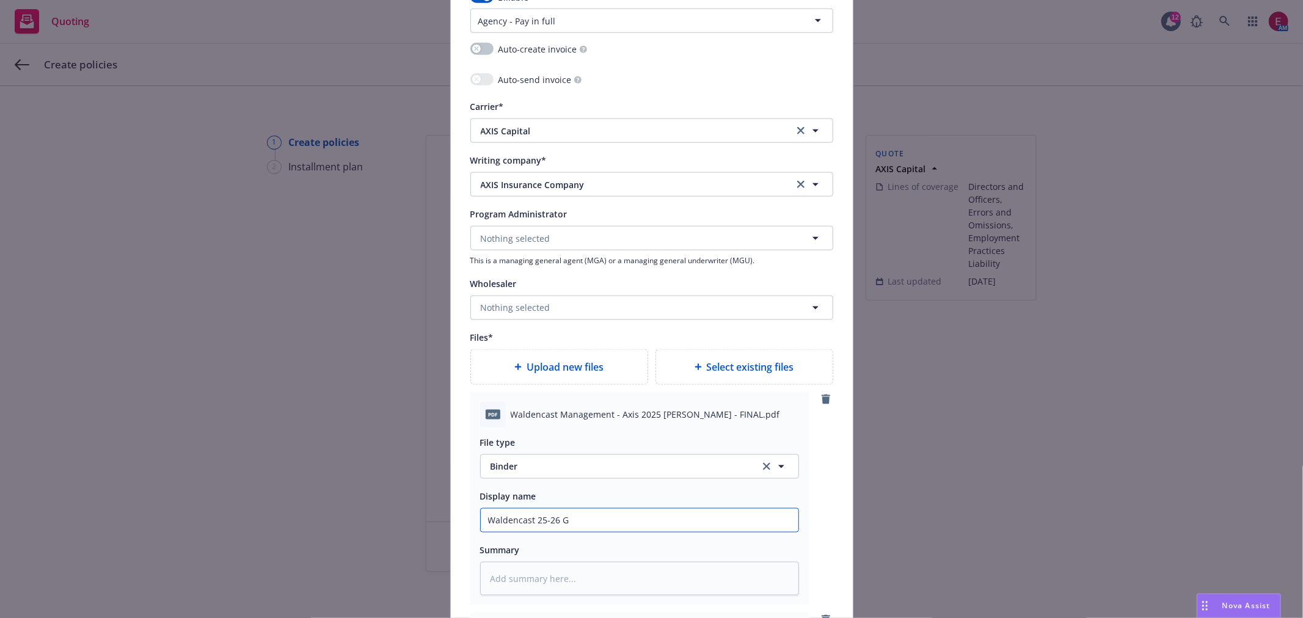
type input "Waldencast 25-26 GP"
type textarea "x"
type input "Waldencast 25-26 GPL"
type textarea "x"
type input "Waldencast 25-26 GPL"
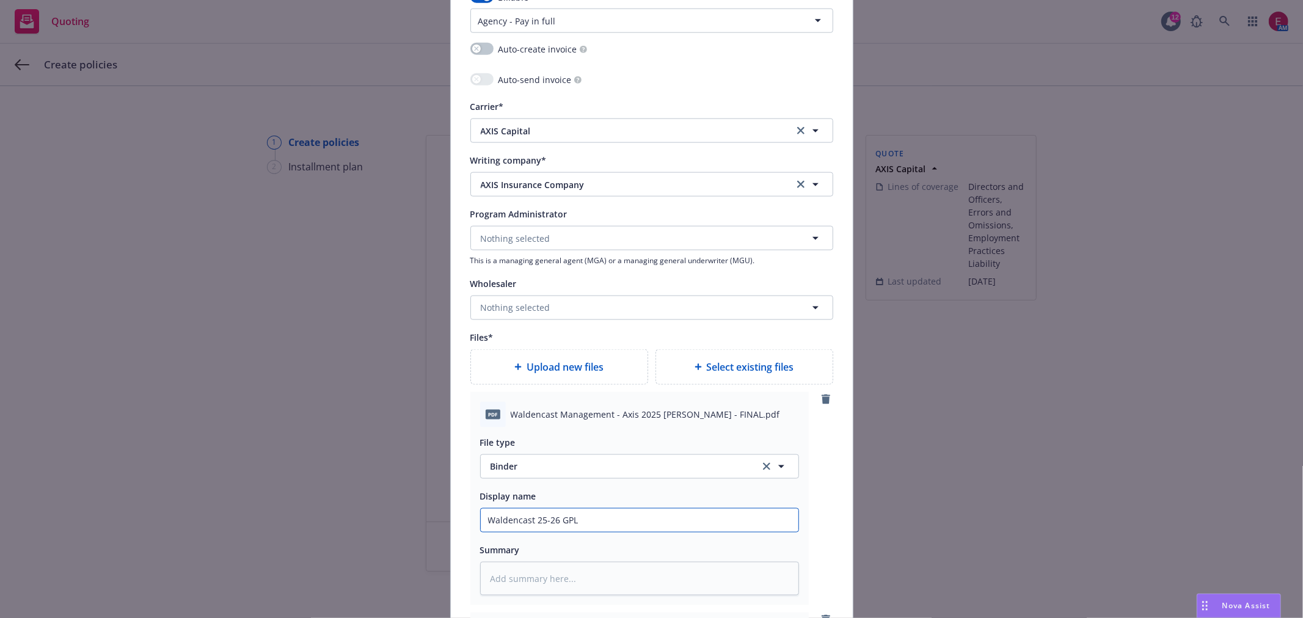
type textarea "x"
type input "Waldencast 25-26 GPL B"
type textarea "x"
type input "Waldencast 25-26 GPL Bi"
type textarea "x"
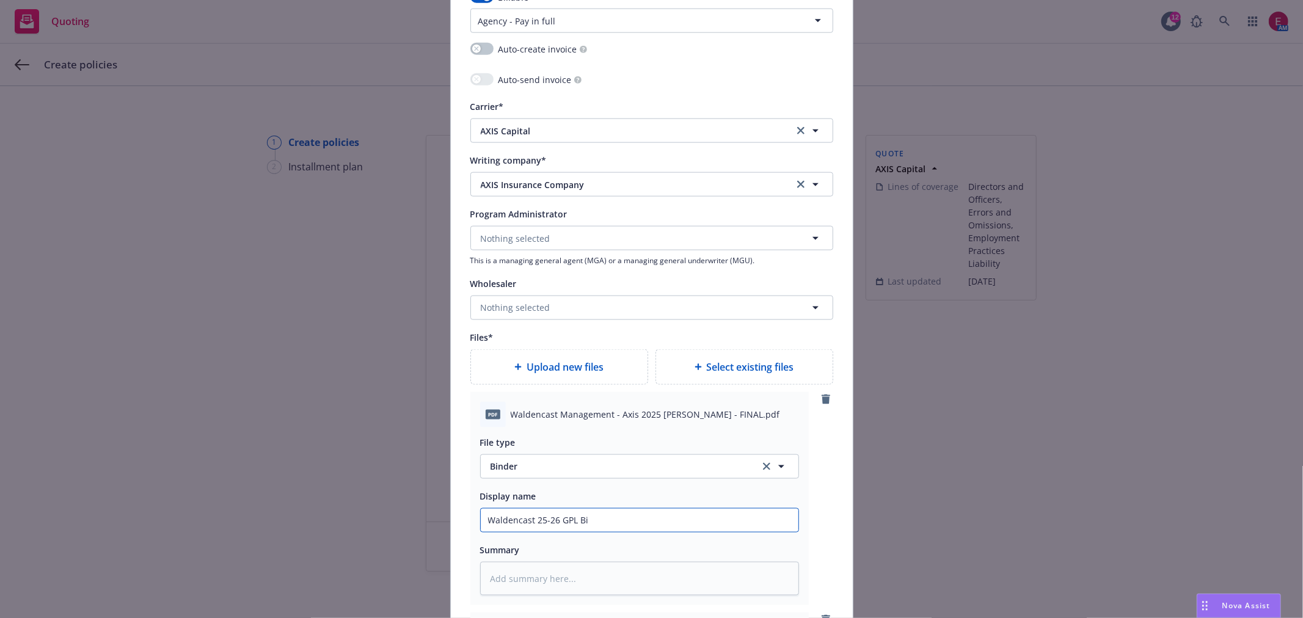
type input "Waldencast 25-26 GPL Bin"
type textarea "x"
type input "Waldencast 25-26 GPL Bind"
type textarea "x"
type input "Waldencast 25-26 GPL Binde"
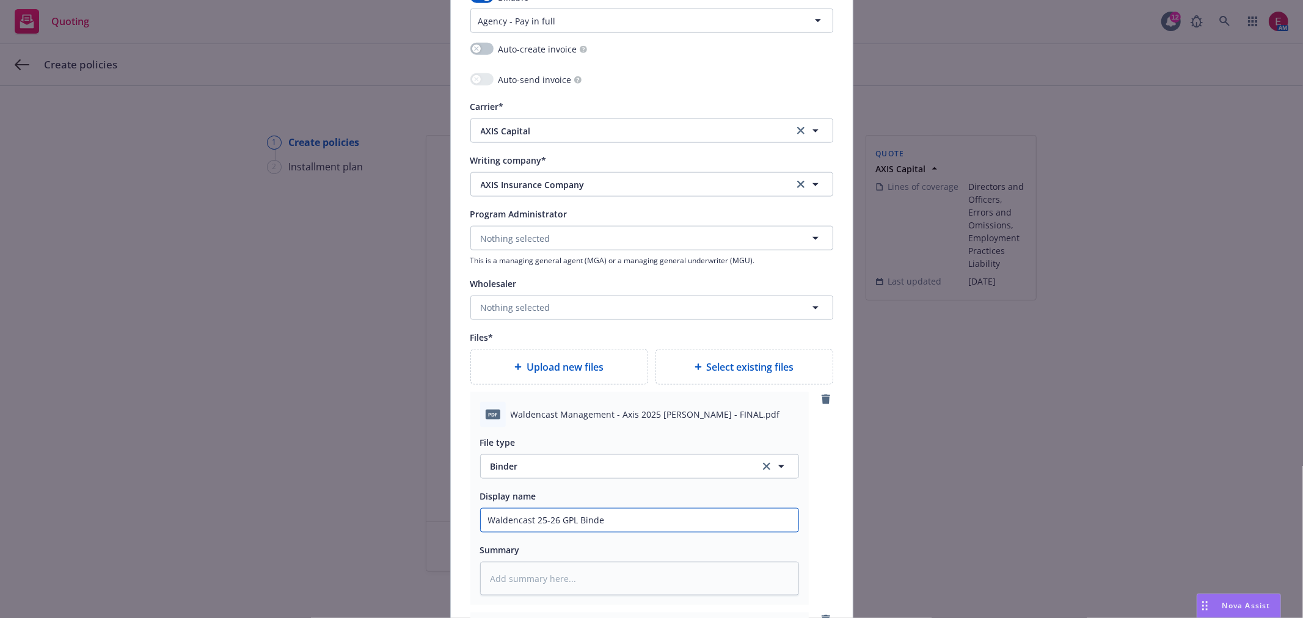
type textarea "x"
type input "Waldencast 25-26 GPL Binder"
type textarea "x"
type input "Waldencast 25-26 GPL Binder"
type textarea "x"
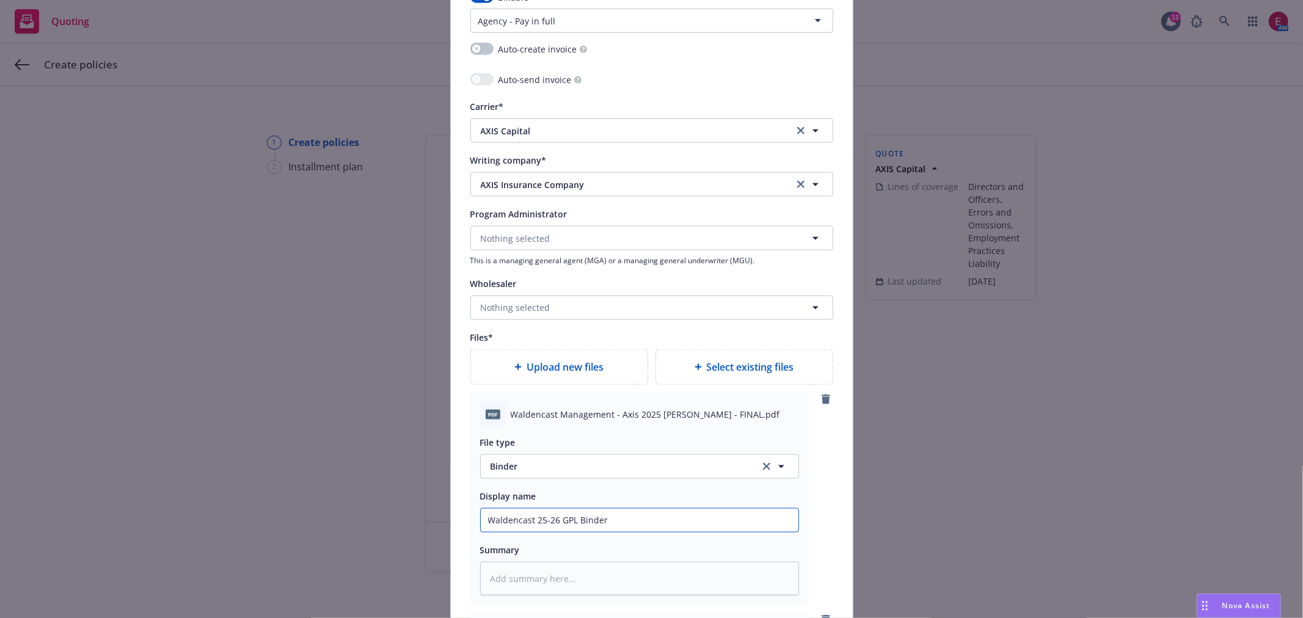
type input "Waldencast 25-26 GPL Binder A"
type textarea "x"
type input "Waldencast 25-26 GPL Binder AX"
type textarea "x"
type input "Waldencast 25-26 GPL Binder AXI"
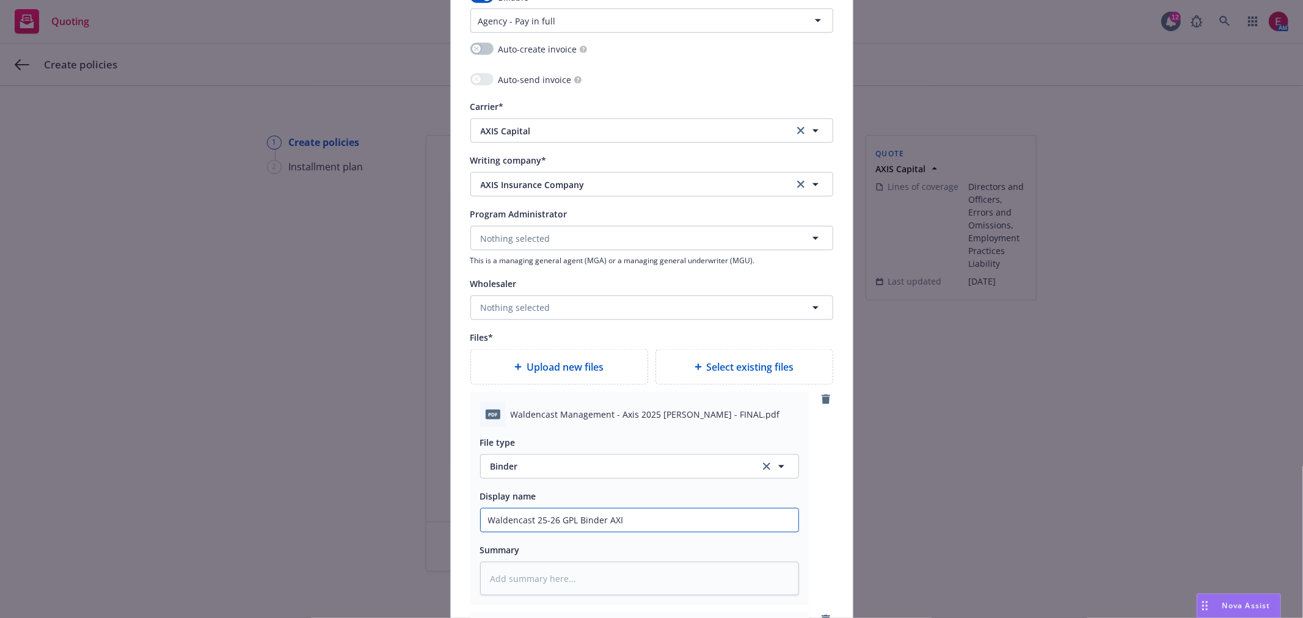
type textarea "x"
drag, startPoint x: 688, startPoint y: 526, endPoint x: 337, endPoint y: 516, distance: 350.9
click at [365, 522] on div "Add policy details Policy number* P-001-001721004-01 Policy number not availabl…" at bounding box center [651, 309] width 1303 height 618
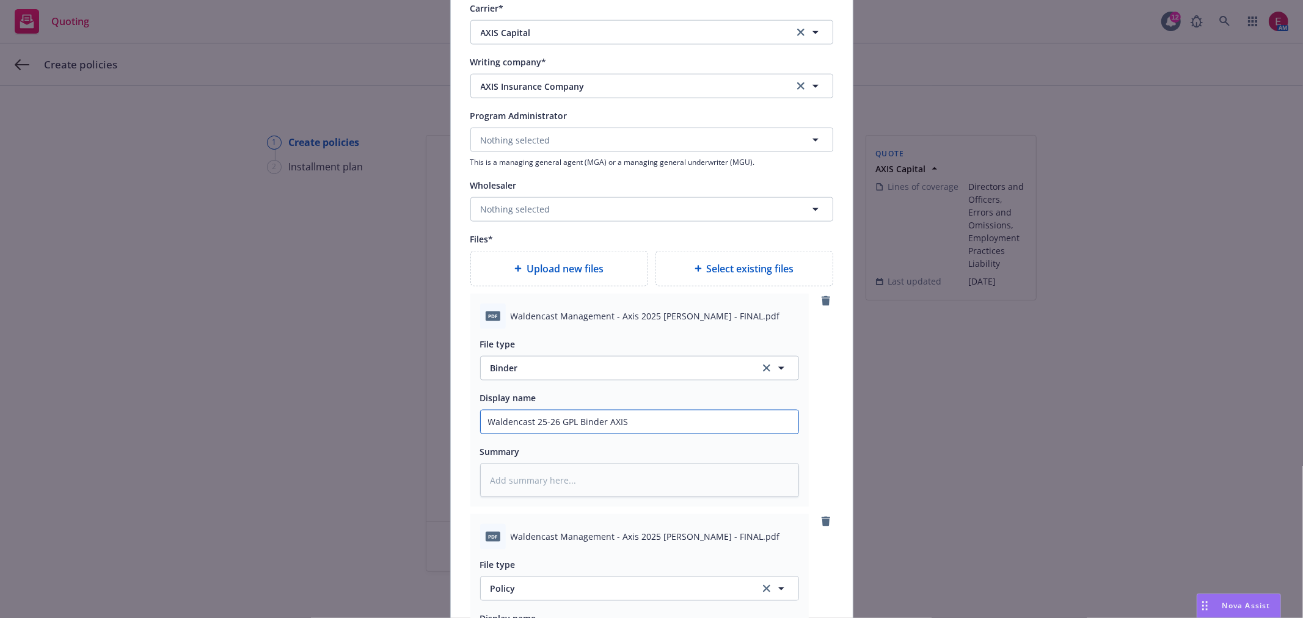
scroll to position [1426, 0]
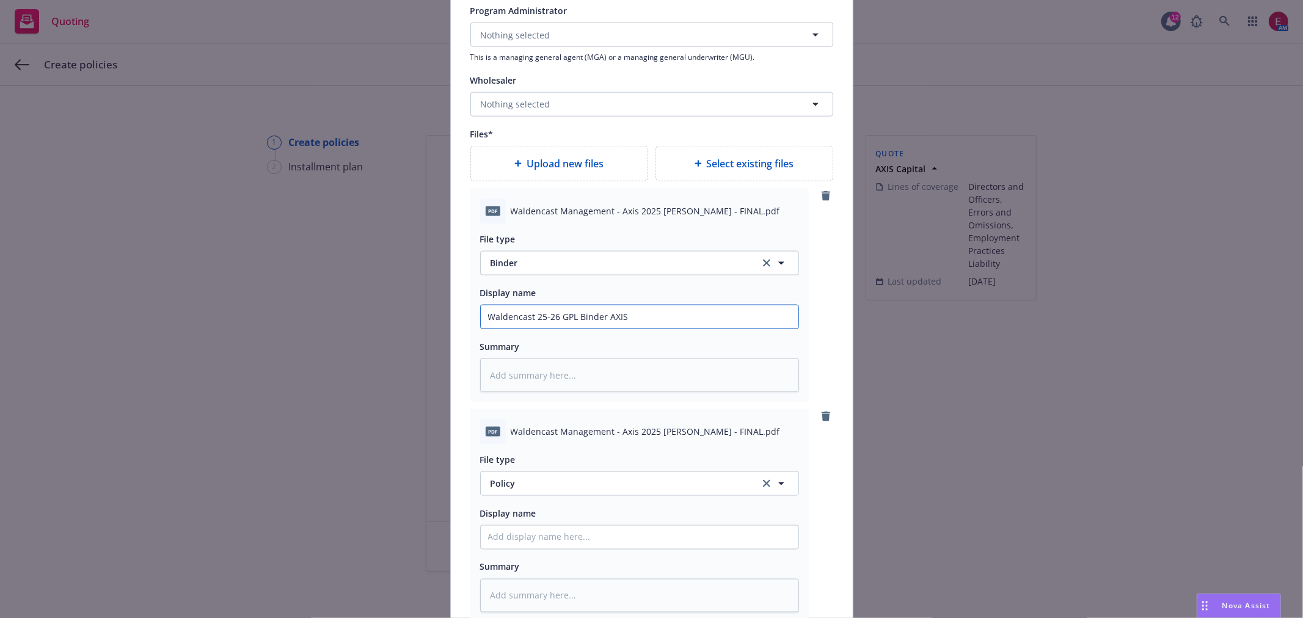
type input "Waldencast 25-26 GPL Binder AXIS"
click at [529, 329] on input "Policy display name" at bounding box center [640, 317] width 318 height 23
paste input "Waldencast 25-26 GPL Binder AXIS"
type textarea "x"
type input "Waldencast 25-26 GPL Binder AXIS"
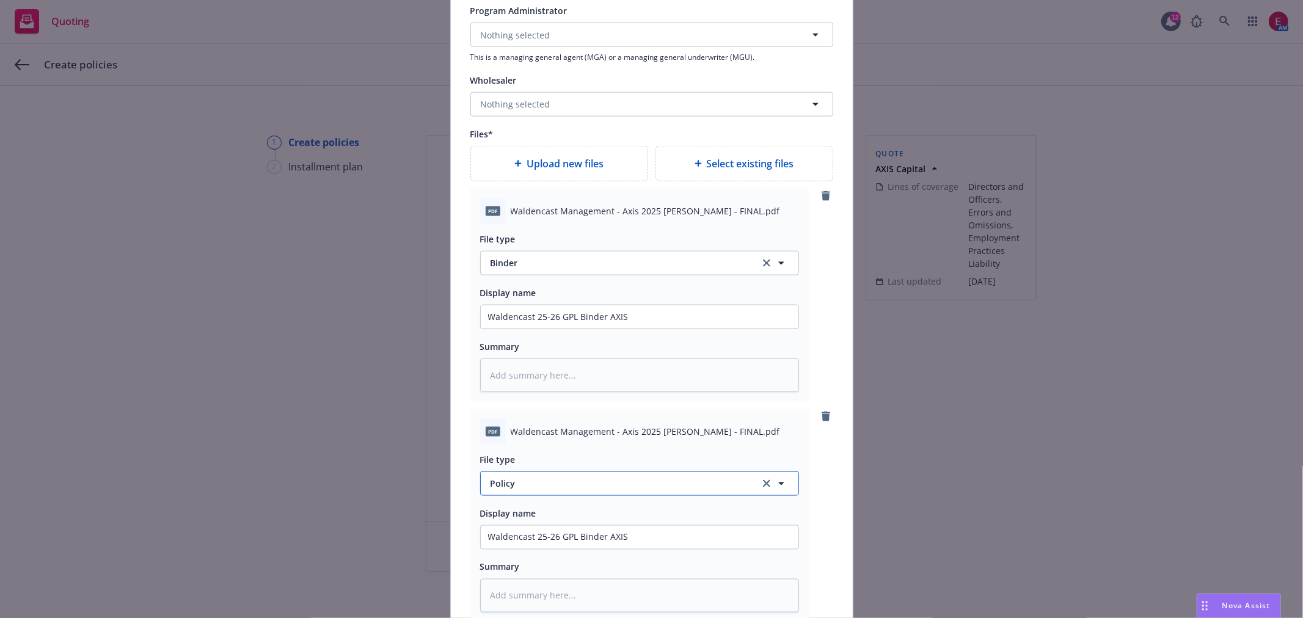
click at [571, 489] on span "Policy" at bounding box center [618, 483] width 255 height 13
type input "inv"
click at [556, 443] on div "Invoice - Third Party" at bounding box center [640, 450] width 318 height 32
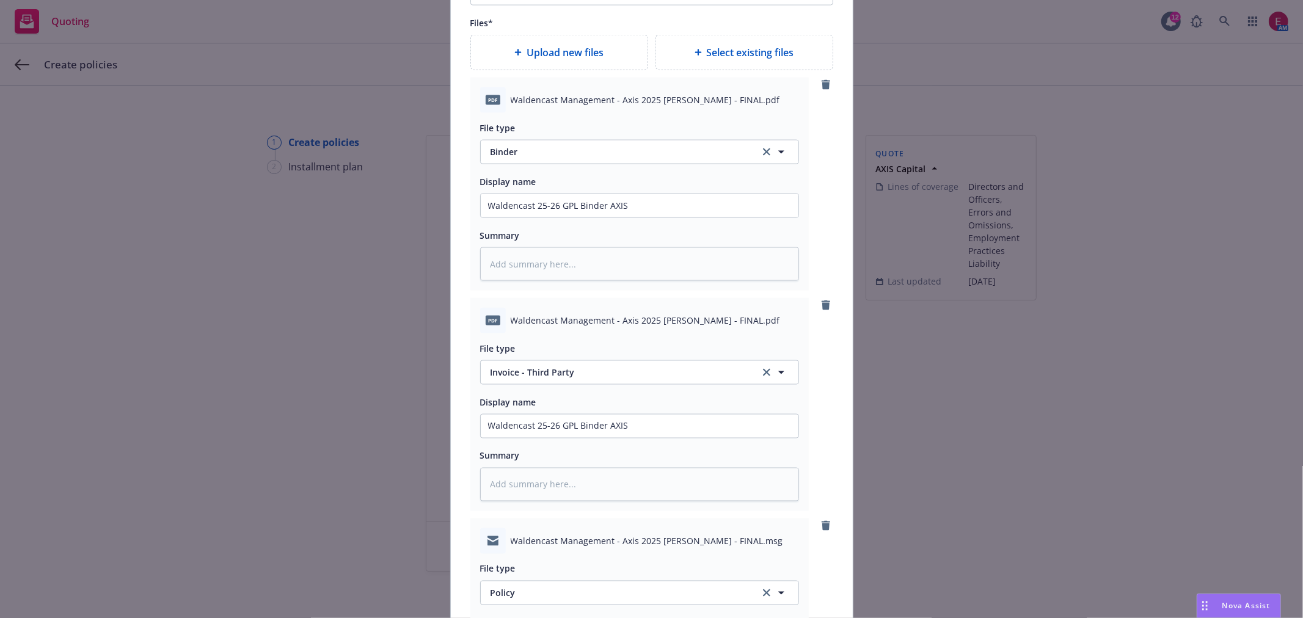
scroll to position [1697, 0]
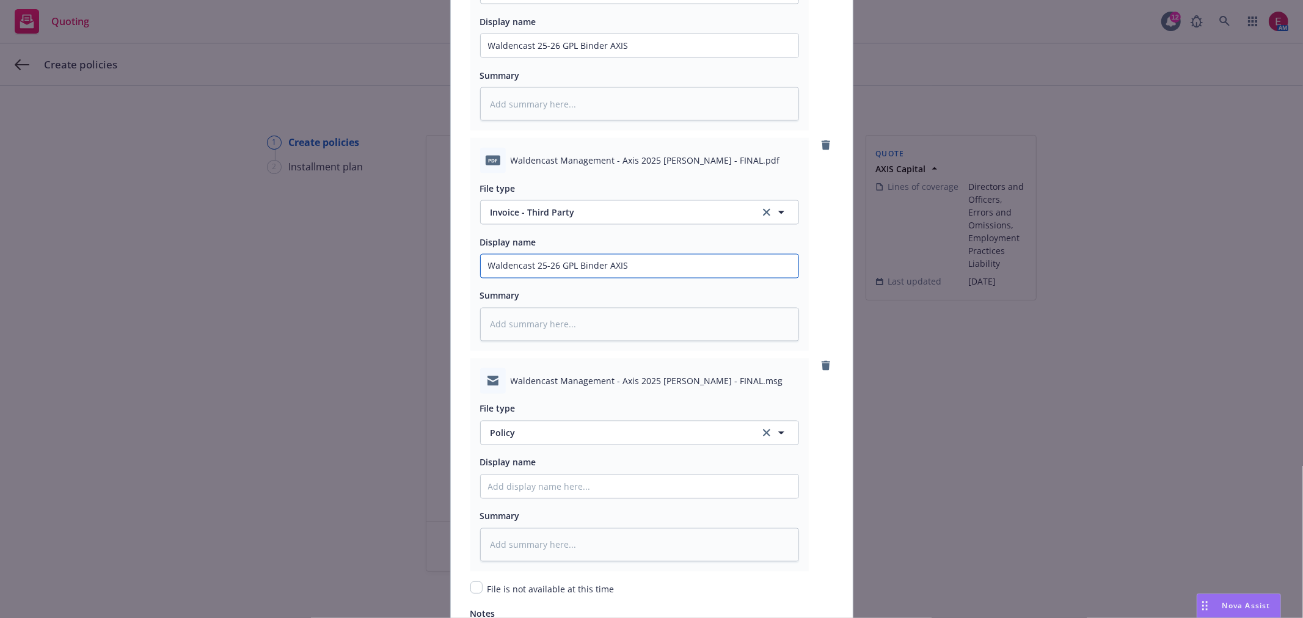
click at [577, 57] on input "Waldencast 25-26 GPL Binder AXIS" at bounding box center [640, 45] width 318 height 23
type textarea "x"
type input "Waldencast 25-26 GPL IAXIS"
type textarea "x"
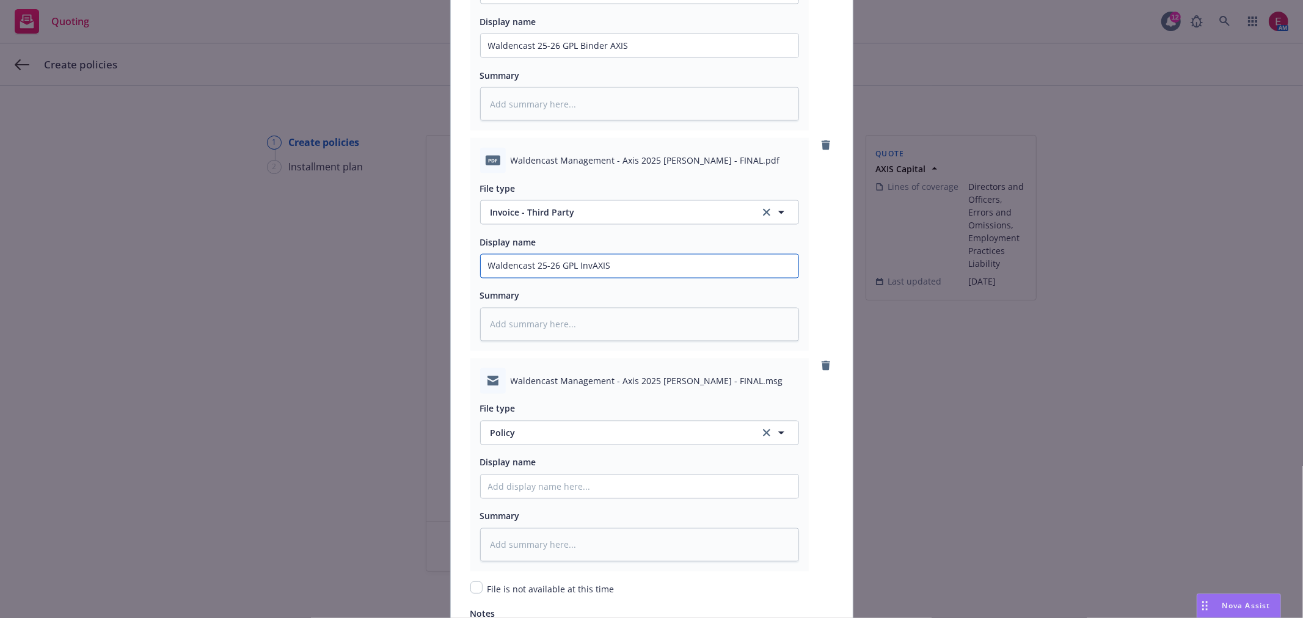
type input "Waldencast 25-26 GPL InvoAXIS"
type textarea "x"
type input "Waldencast 25-26 GPL InvoiAXIS"
type textarea "x"
type input "Waldencast 25-26 GPL InvoicAXIS"
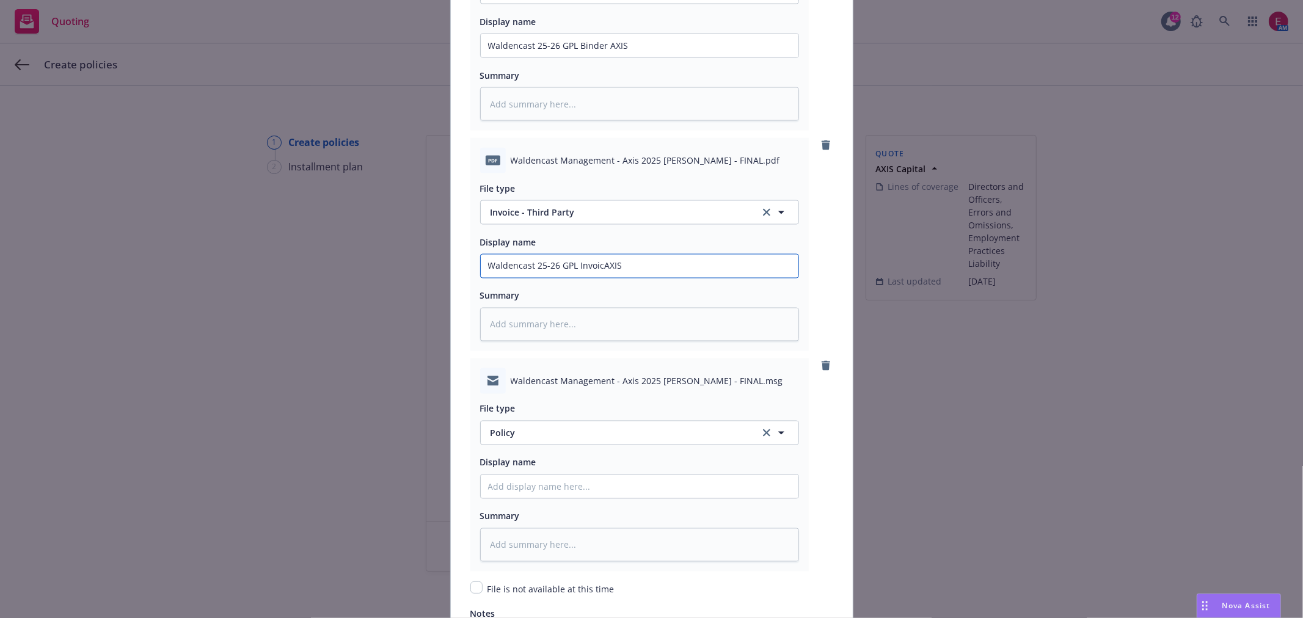
type textarea "x"
type input "Waldencast 25-26 GPL InvoiceAXIS"
type textarea "x"
type input "Waldencast 25-26 GPL Invoice AXIS"
click at [581, 57] on input "Policy display name" at bounding box center [640, 45] width 318 height 23
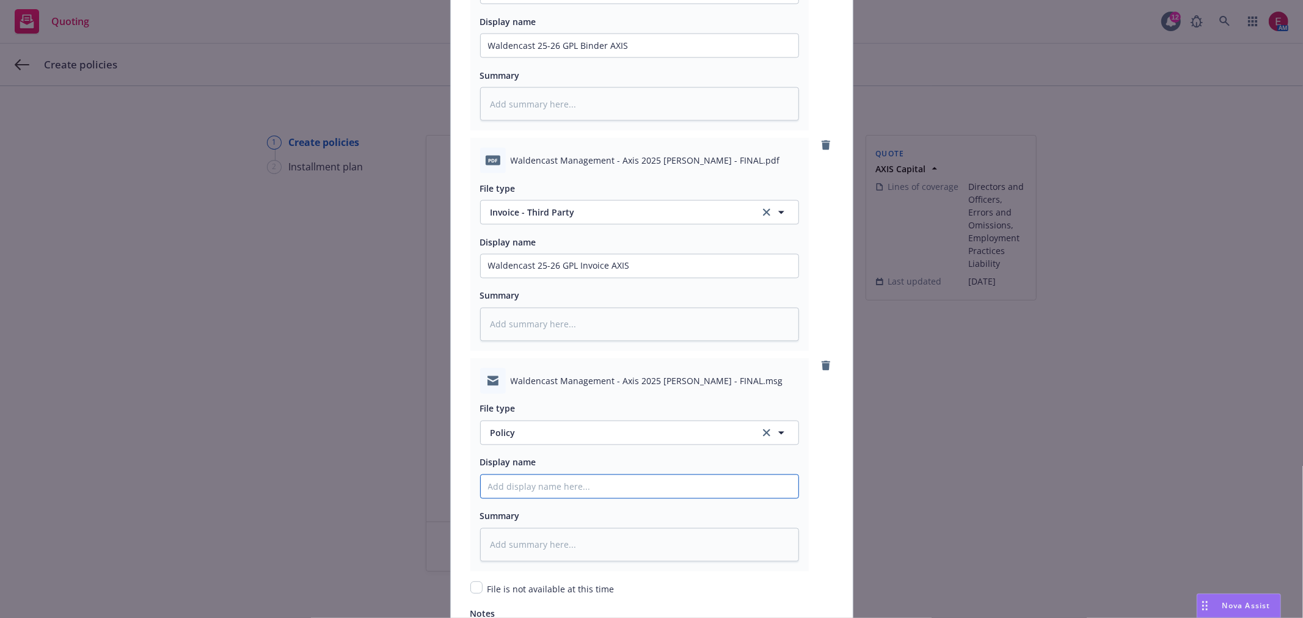
paste input "Waldencast 25-26 GPL Binder AXIS"
type textarea "x"
type input "Waldencast 25-26 GPL Binder AXIS"
click at [602, 57] on input "Waldencast 25-26 GPL Binder AXIS" at bounding box center [640, 45] width 318 height 23
type textarea "x"
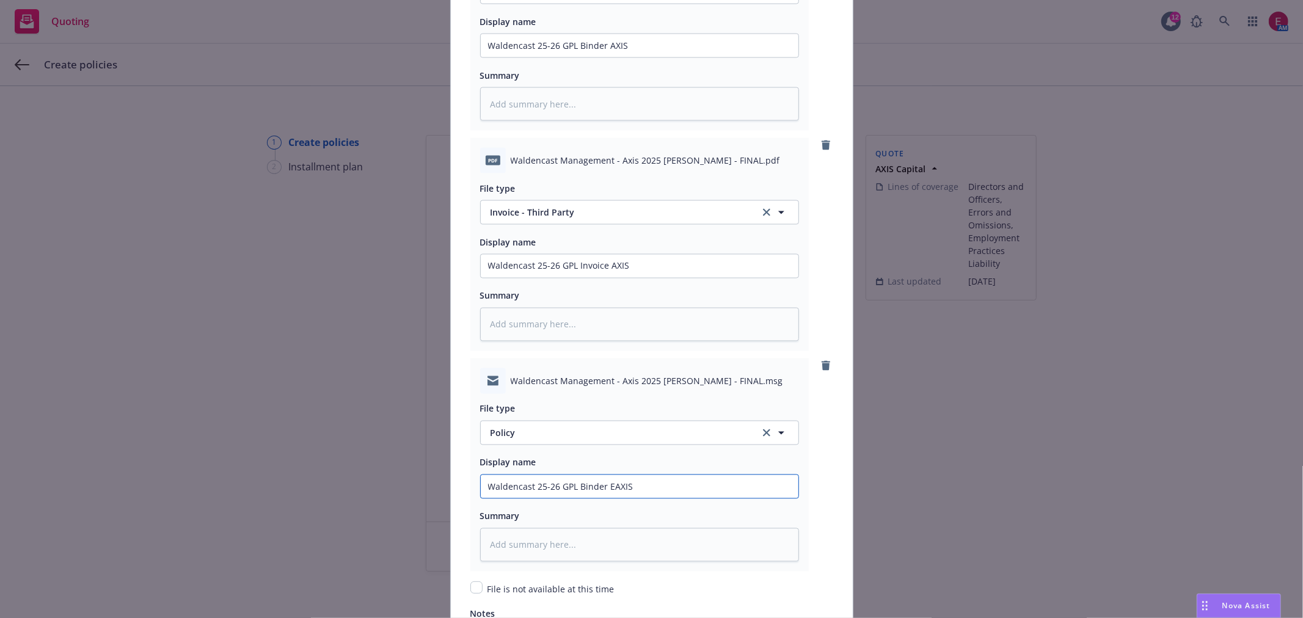
type input "Waldencast 25-26 GPL Binder EMAXIS"
type textarea "x"
type input "Waldencast 25-26 GPL Binder EM AXIS"
click at [540, 440] on span "Policy" at bounding box center [618, 433] width 255 height 13
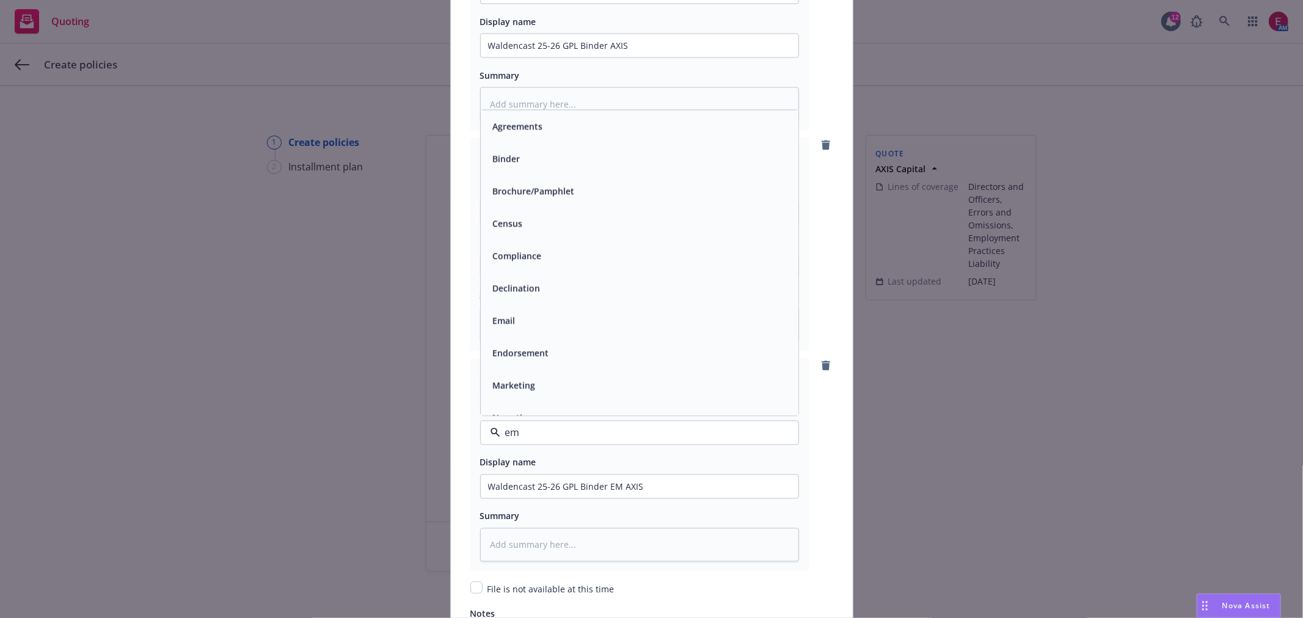
type input "ema"
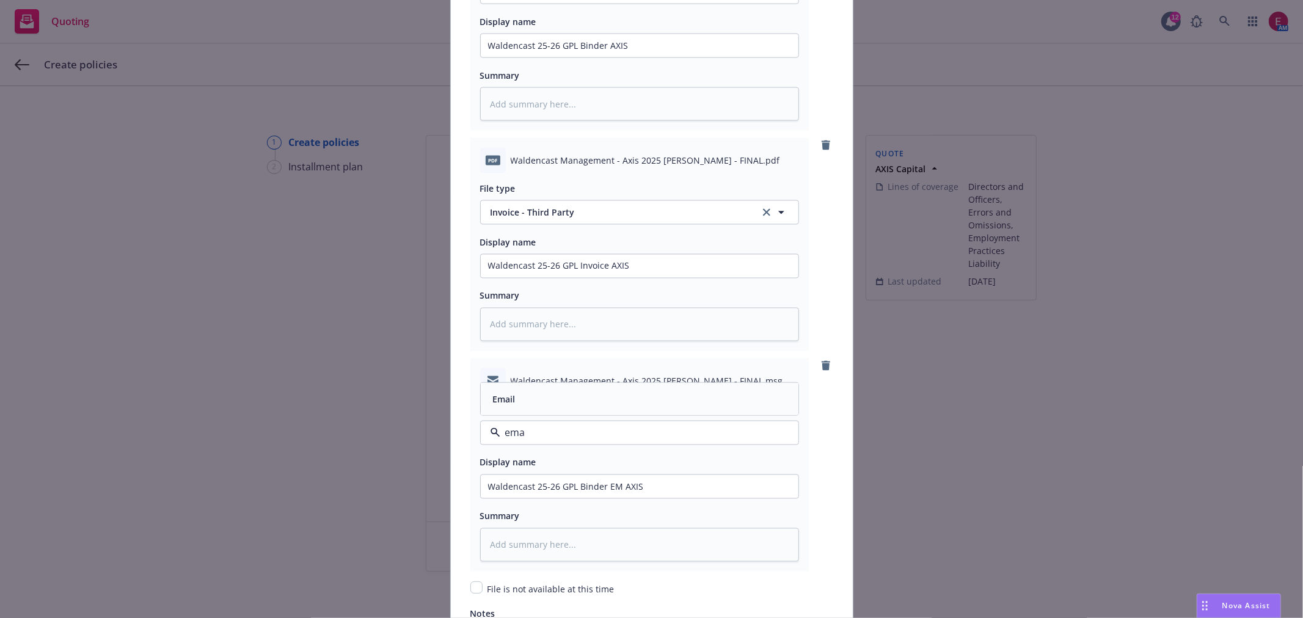
click at [540, 408] on div "Email" at bounding box center [639, 399] width 303 height 18
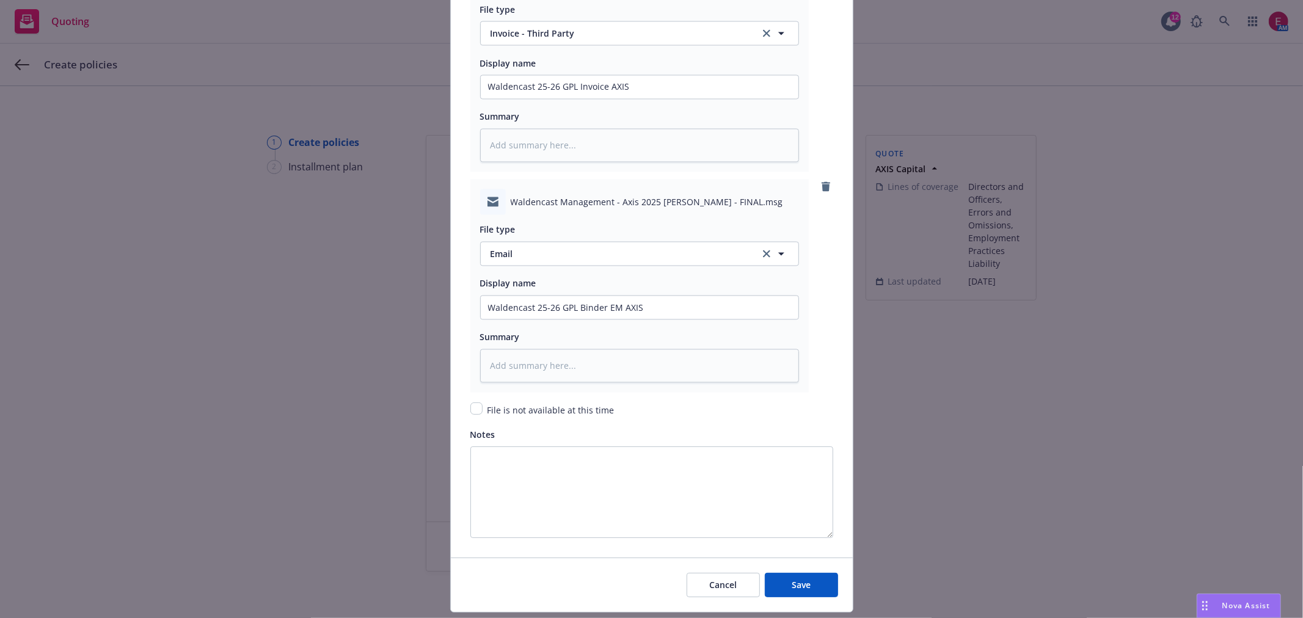
scroll to position [1916, 0]
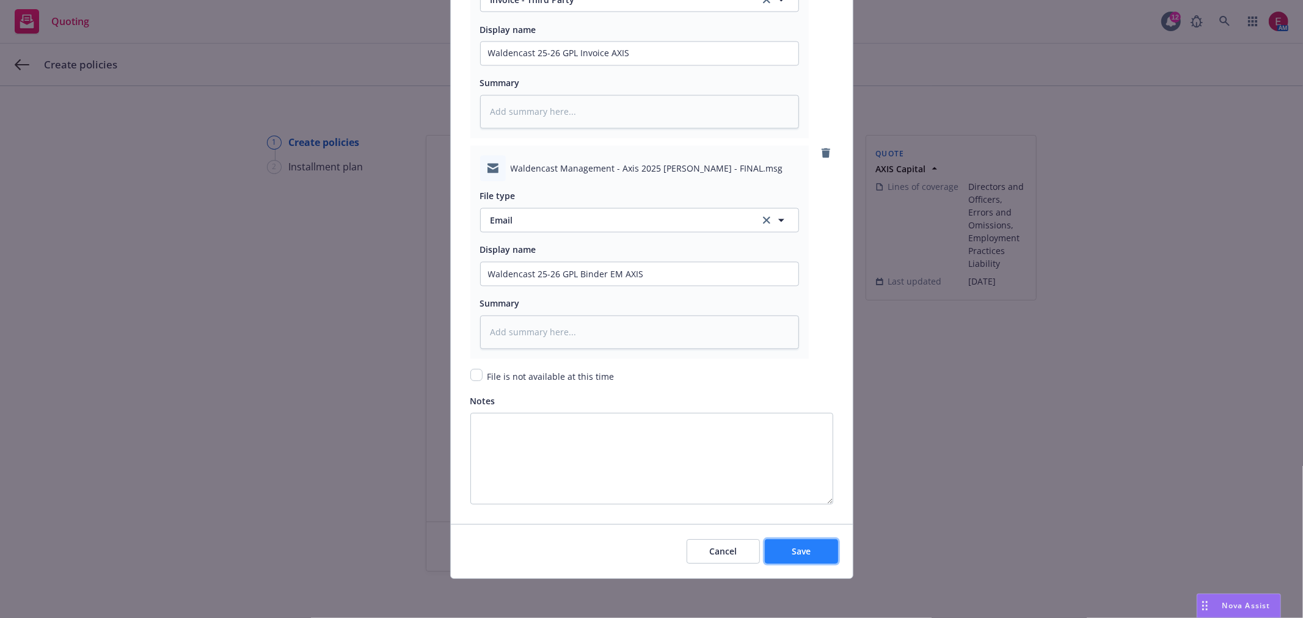
click at [791, 560] on button "Save" at bounding box center [801, 552] width 73 height 24
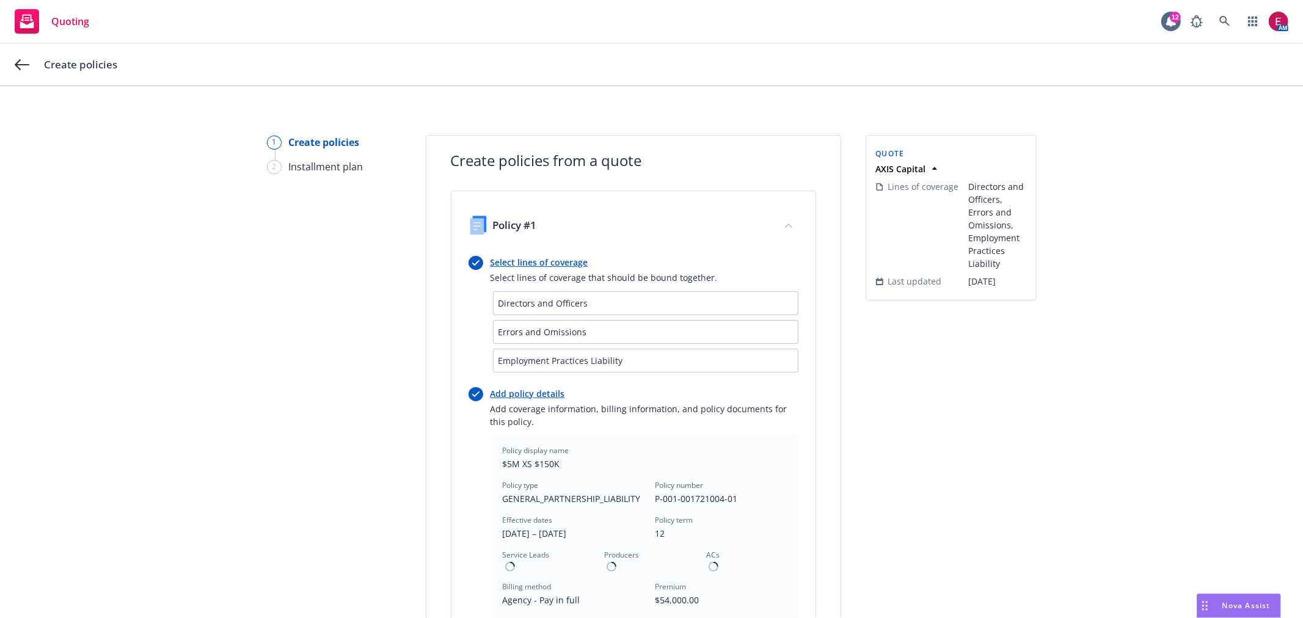
type textarea "x"
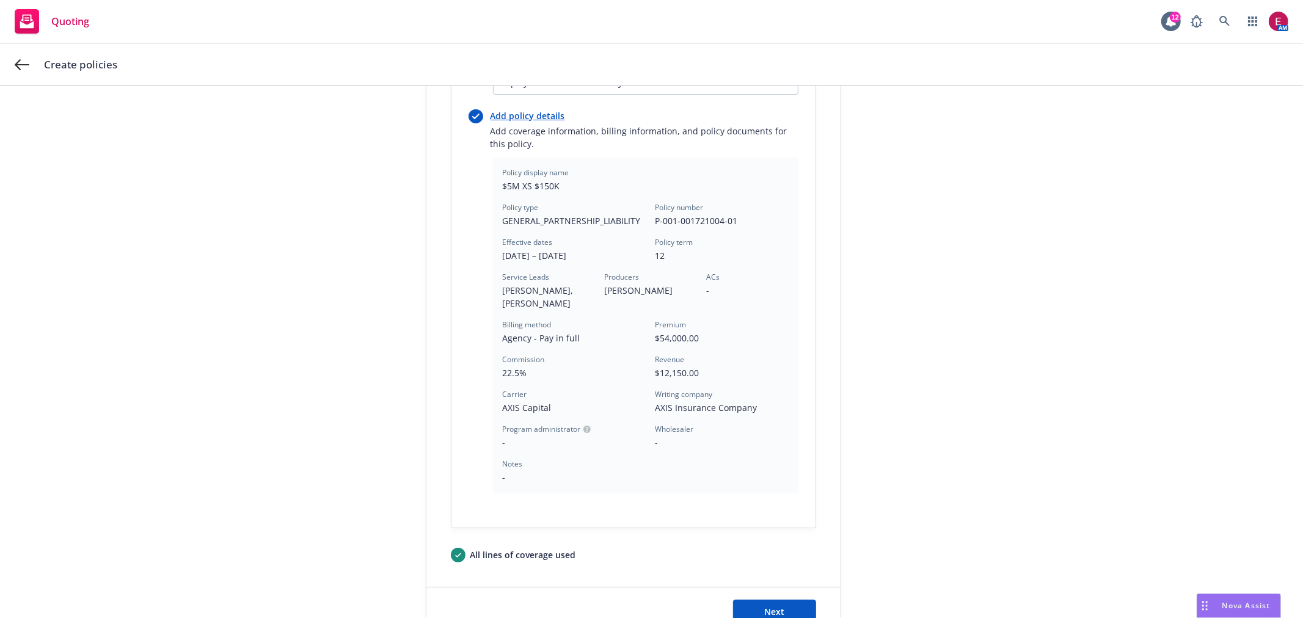
scroll to position [375, 0]
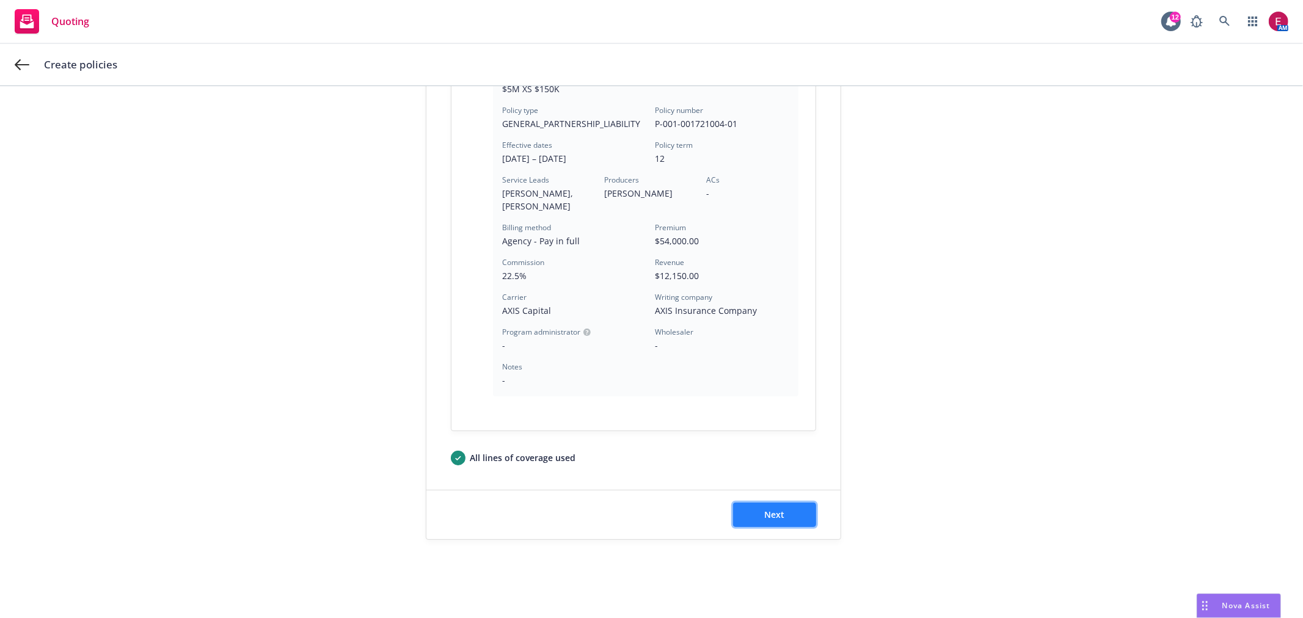
click at [772, 510] on span "Next" at bounding box center [774, 515] width 20 height 12
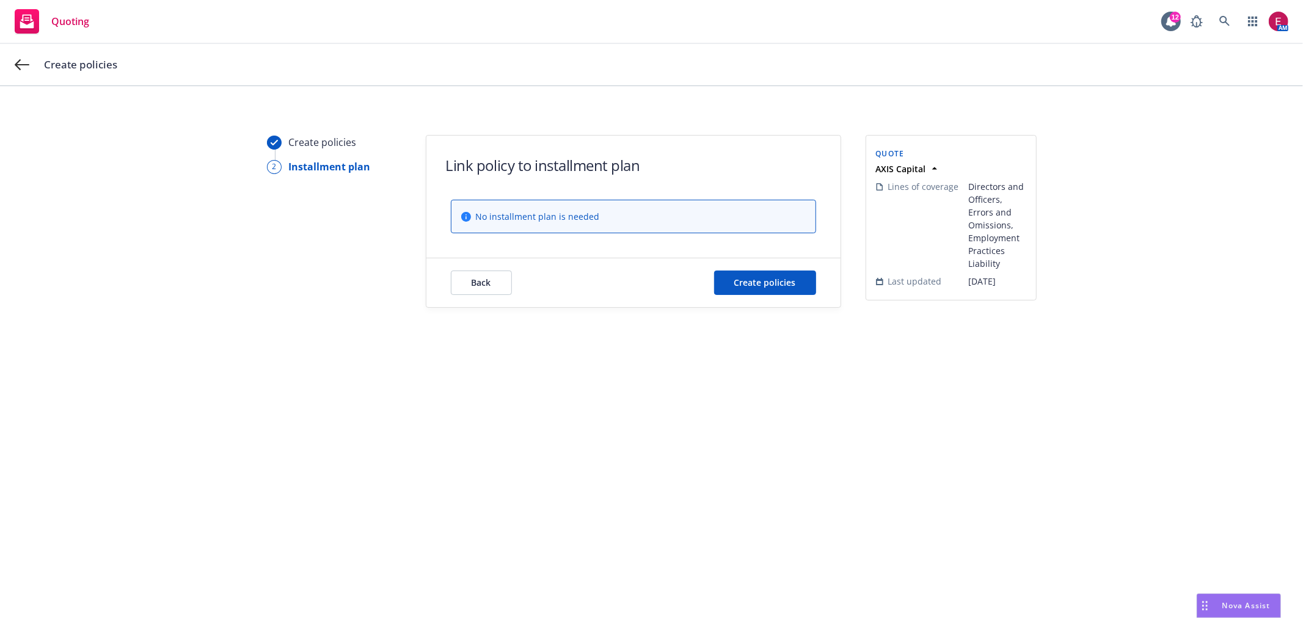
scroll to position [0, 0]
click at [768, 295] on button "Create policies" at bounding box center [765, 283] width 102 height 24
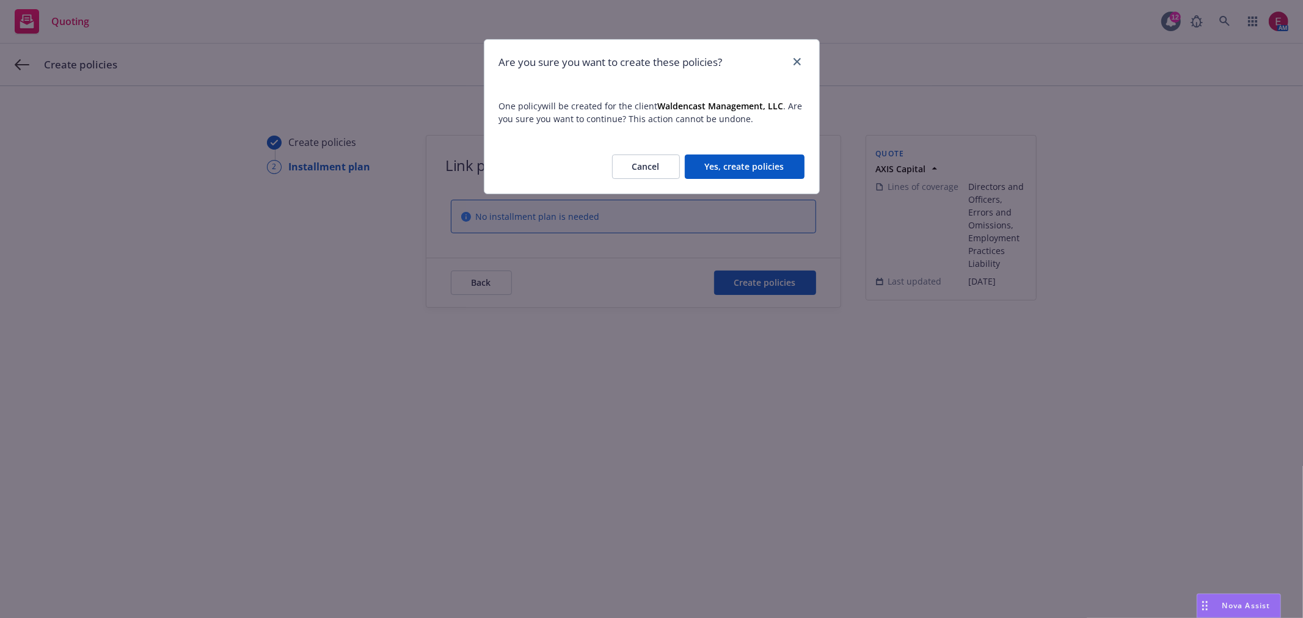
click at [760, 159] on button "Yes, create policies" at bounding box center [745, 167] width 120 height 24
click at [761, 166] on div "Cancel Yes, create policies" at bounding box center [699, 167] width 212 height 24
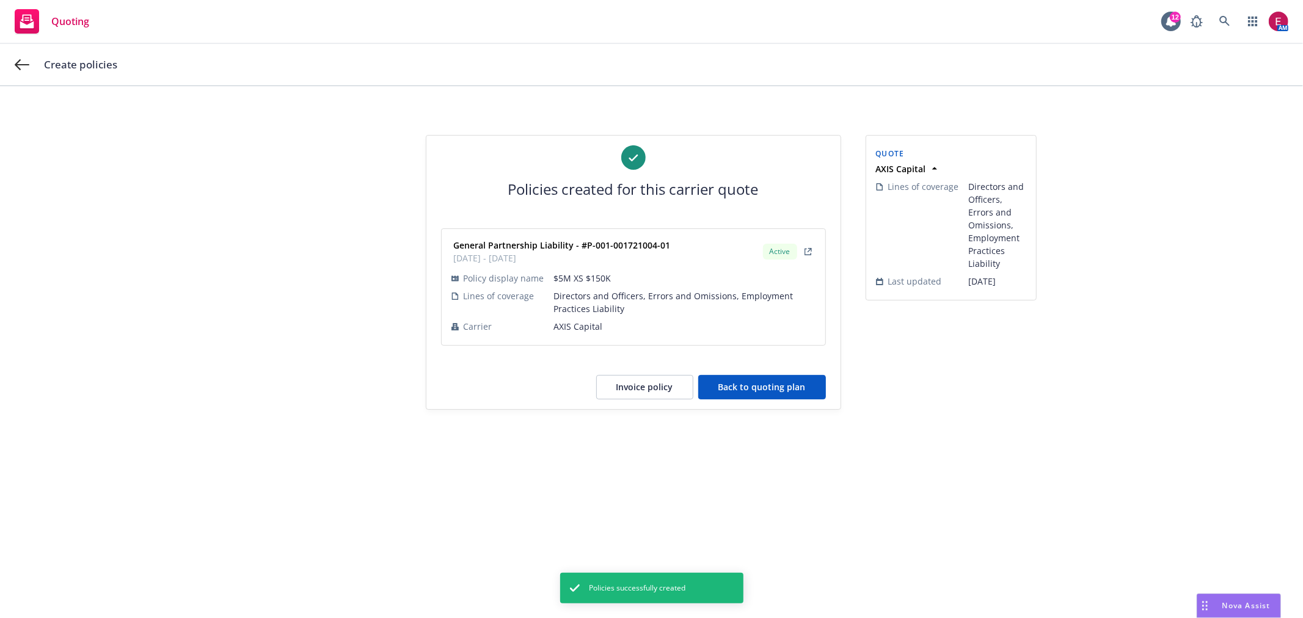
click at [755, 377] on button "Back to quoting plan" at bounding box center [762, 387] width 128 height 24
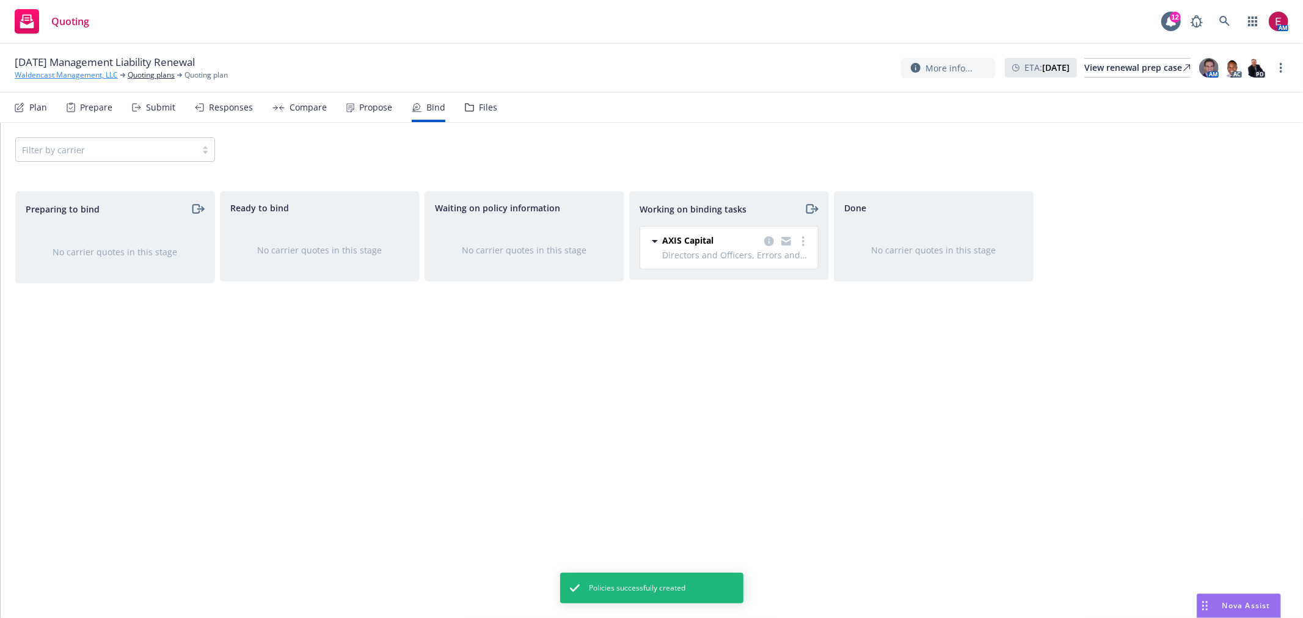
click at [76, 75] on link "Waldencast Management, LLC" at bounding box center [66, 75] width 103 height 11
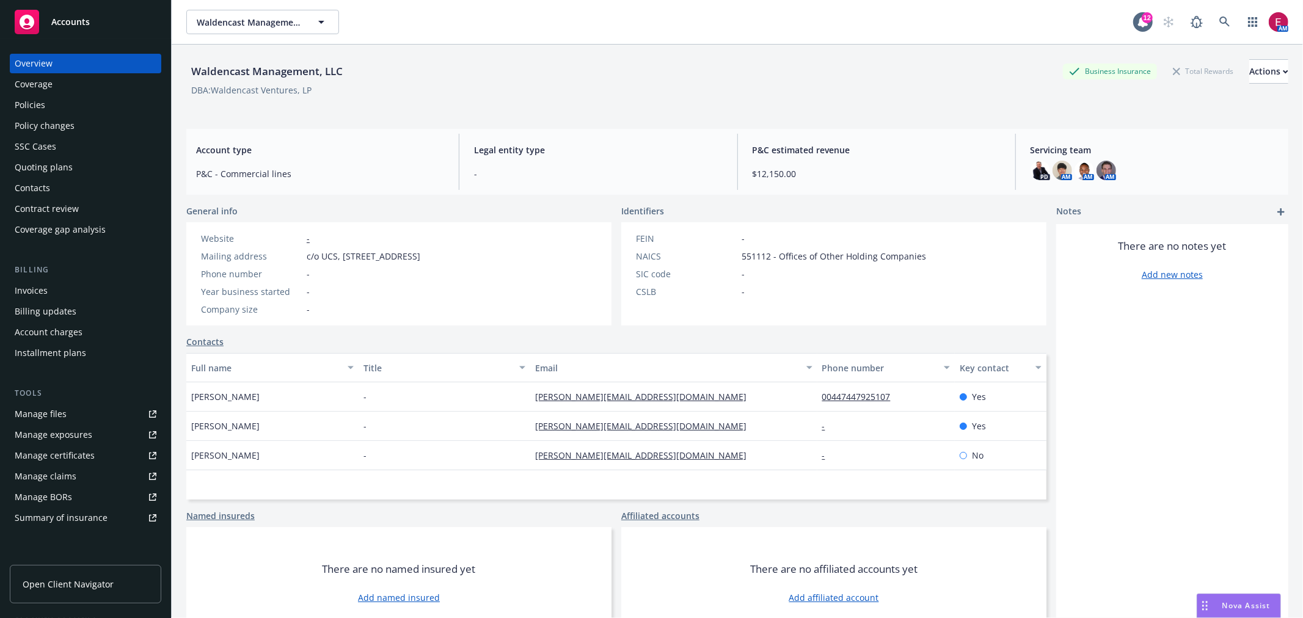
click at [37, 92] on div "Coverage" at bounding box center [34, 85] width 38 height 20
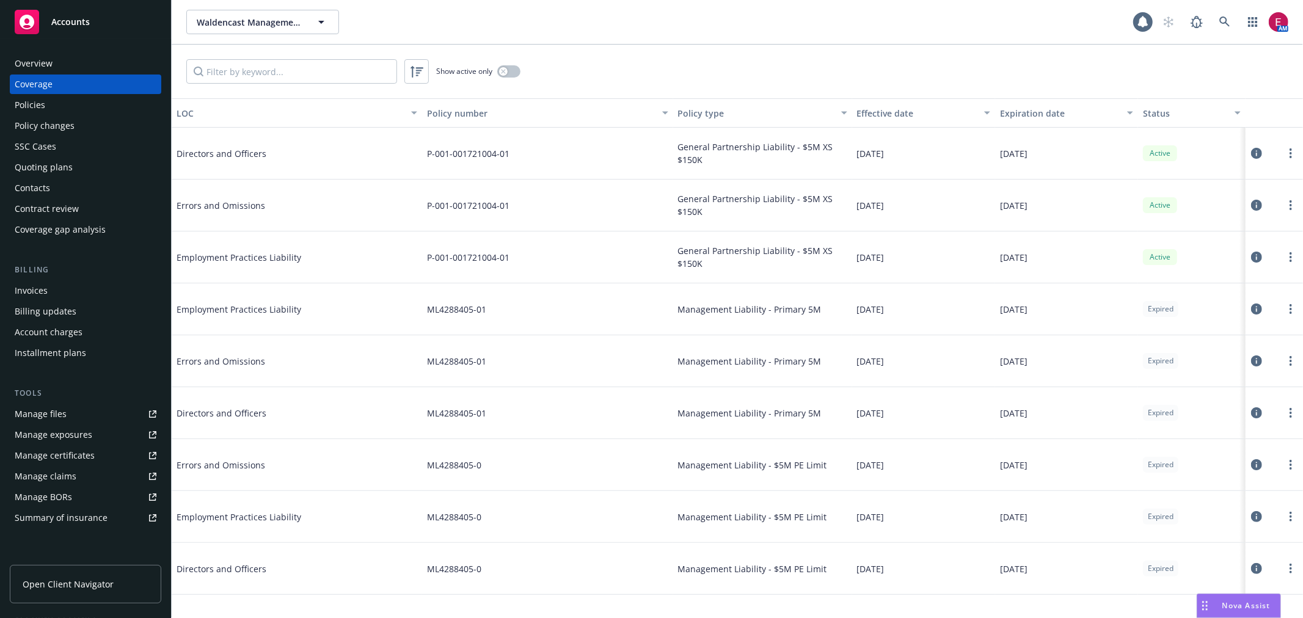
click at [40, 104] on div "Policies" at bounding box center [30, 105] width 31 height 20
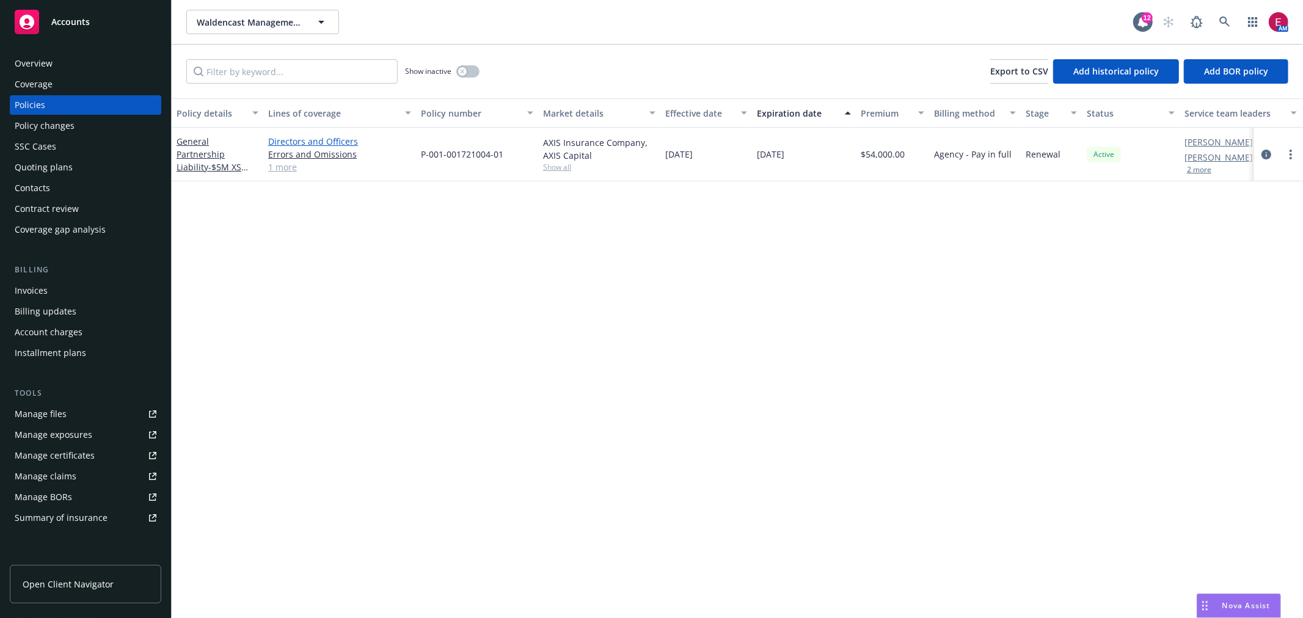
click at [309, 141] on link "Directors and Officers" at bounding box center [339, 141] width 143 height 13
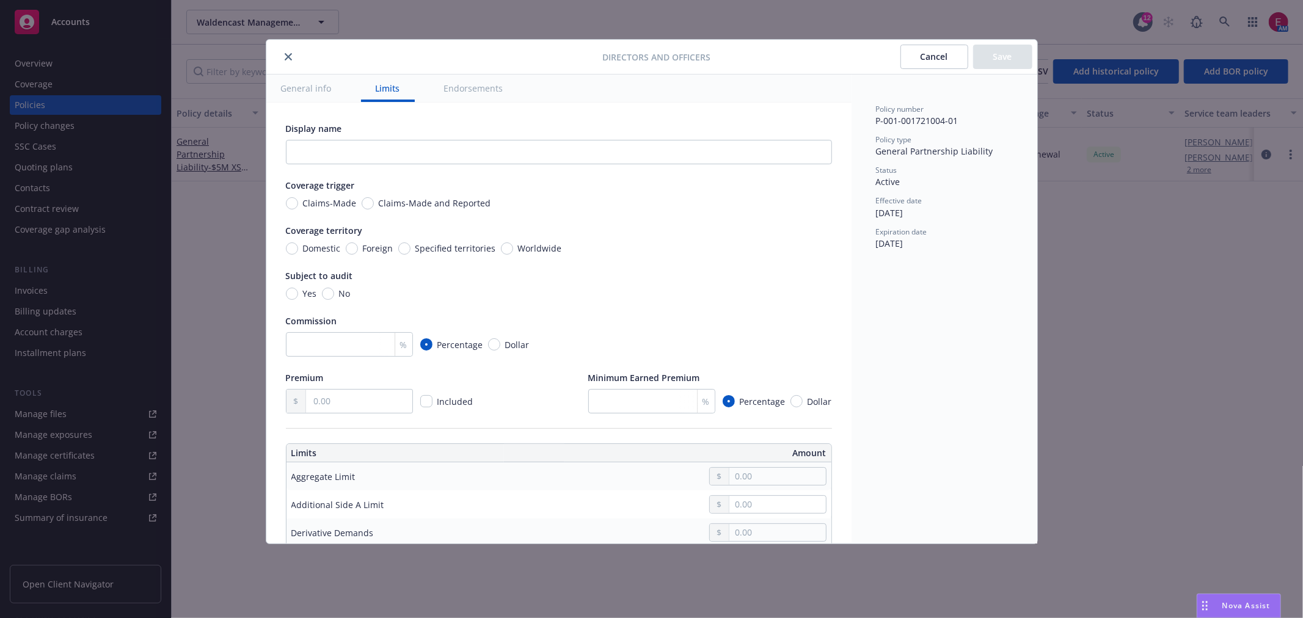
click at [313, 205] on span "Claims-Made" at bounding box center [330, 203] width 54 height 13
click at [298, 205] on input "Claims-Made" at bounding box center [292, 203] width 12 height 12
radio input "true"
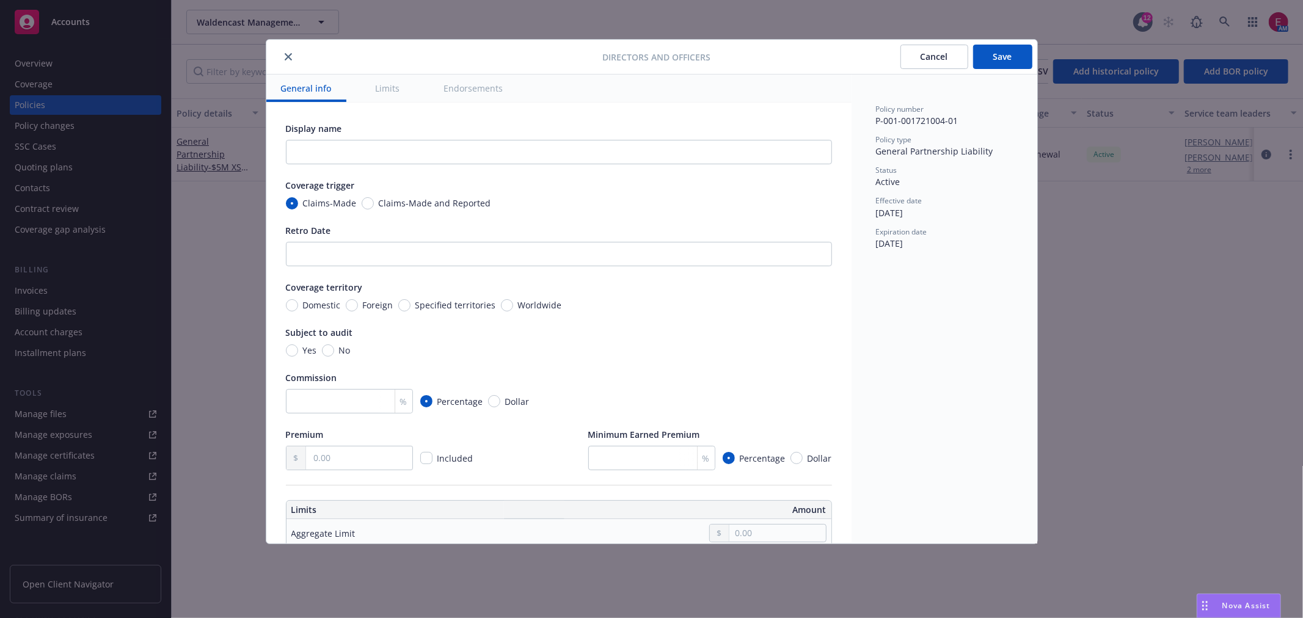
drag, startPoint x: 534, startPoint y: 303, endPoint x: 554, endPoint y: 315, distance: 23.6
click at [534, 304] on span "Worldwide" at bounding box center [540, 305] width 44 height 13
click at [513, 304] on input "Worldwide" at bounding box center [507, 305] width 12 height 12
radio input "true"
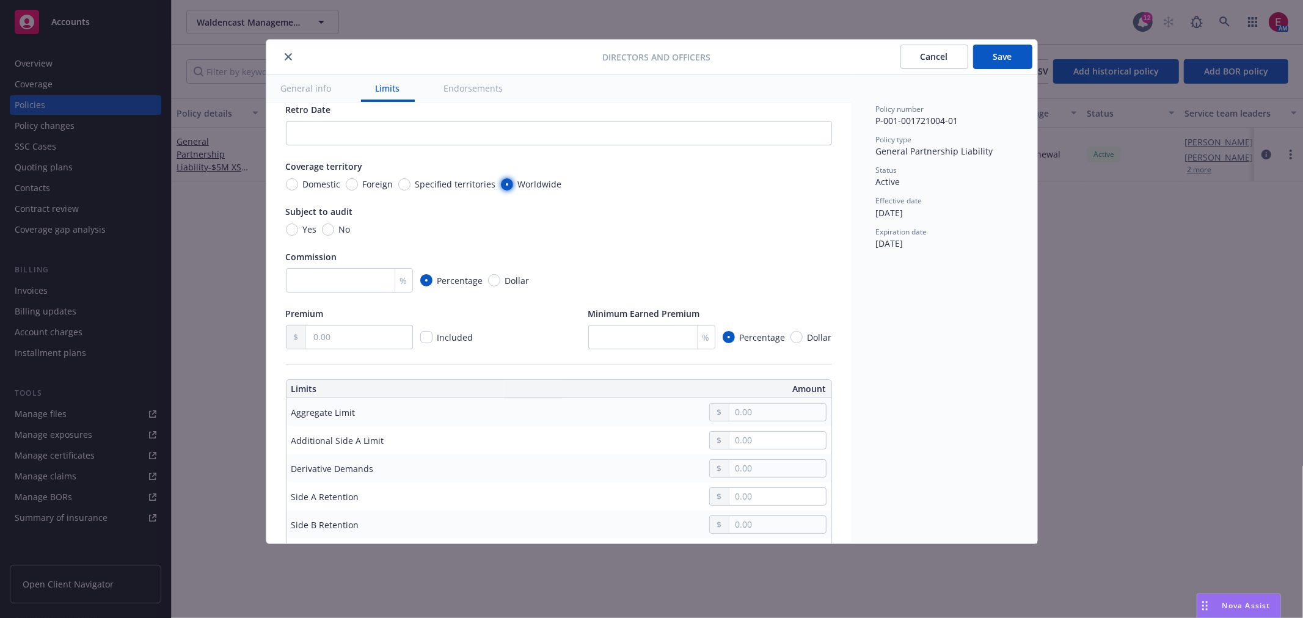
scroll to position [203, 0]
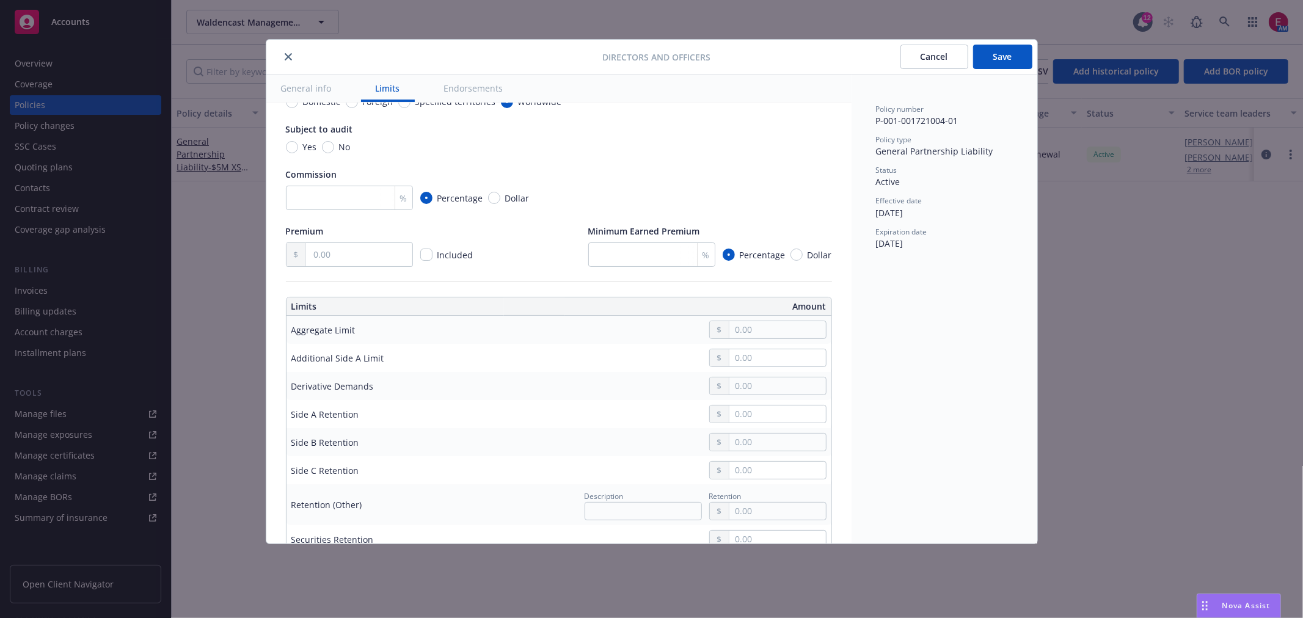
click at [754, 335] on div at bounding box center [767, 330] width 117 height 18
click at [754, 335] on input "text" at bounding box center [778, 329] width 96 height 17
type input "5,000,000.00"
click at [760, 420] on button "$5,000,000.00" at bounding box center [763, 428] width 105 height 23
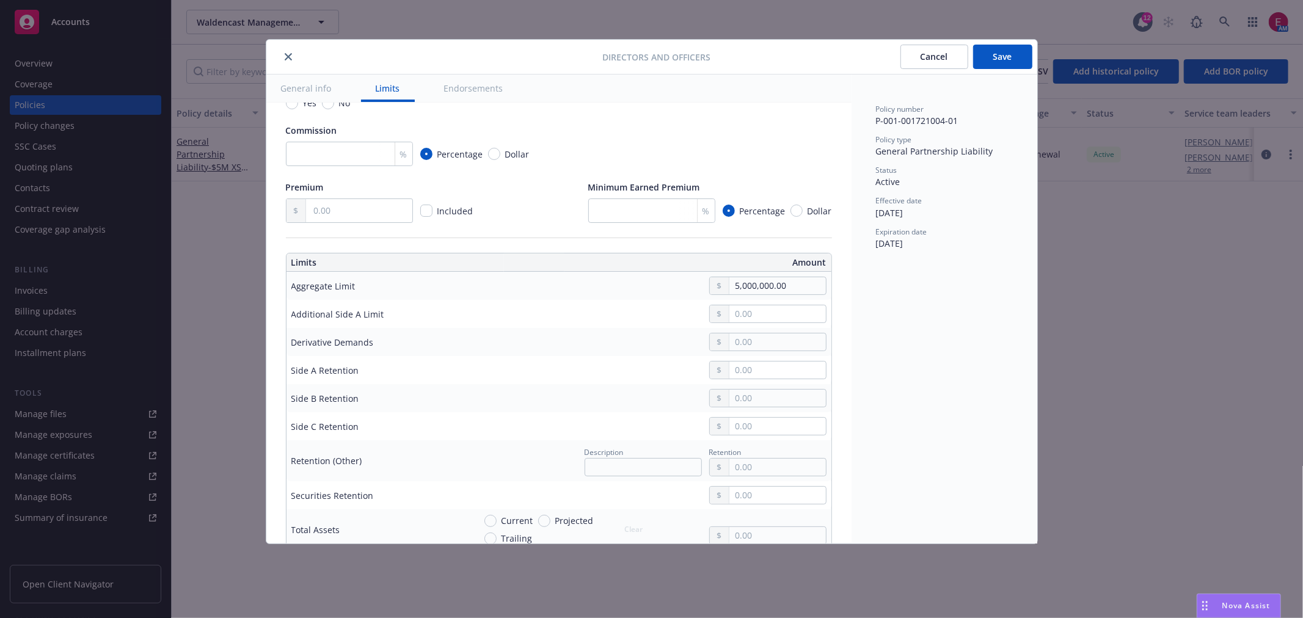
scroll to position [271, 0]
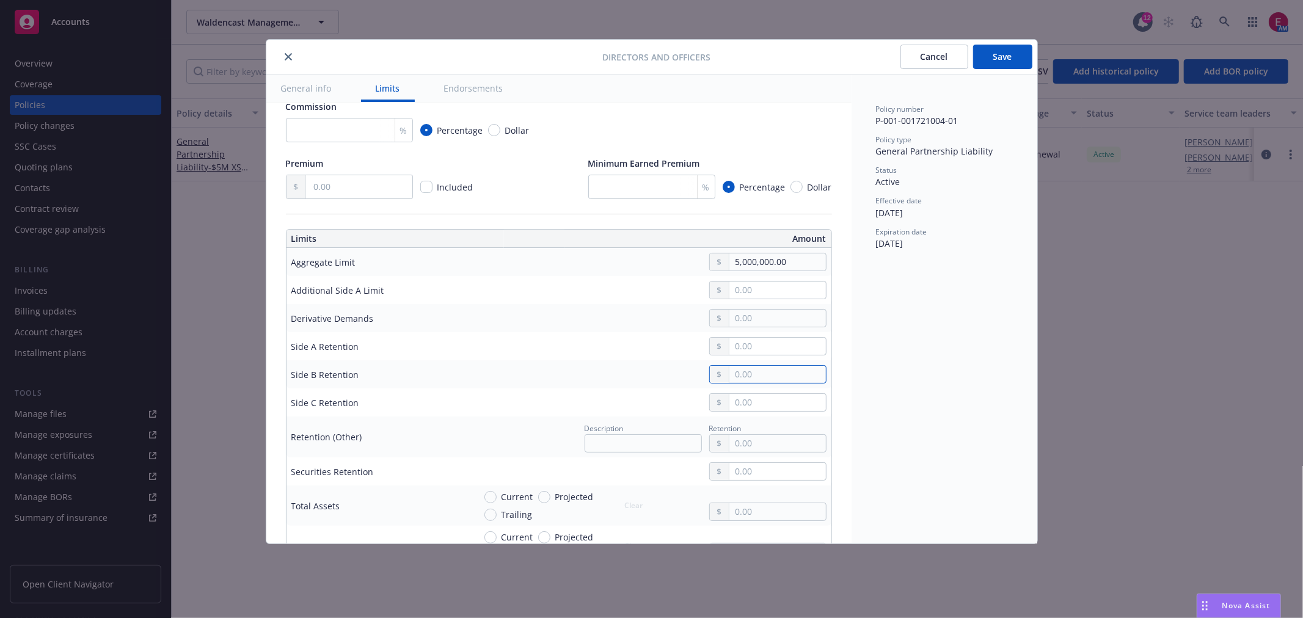
click at [733, 373] on input "text" at bounding box center [778, 374] width 96 height 17
drag, startPoint x: 793, startPoint y: 369, endPoint x: 684, endPoint y: 386, distance: 110.1
click at [639, 373] on div "150,000.00" at bounding box center [651, 374] width 352 height 18
type input "150,000.00"
click at [765, 398] on input "text" at bounding box center [778, 402] width 96 height 17
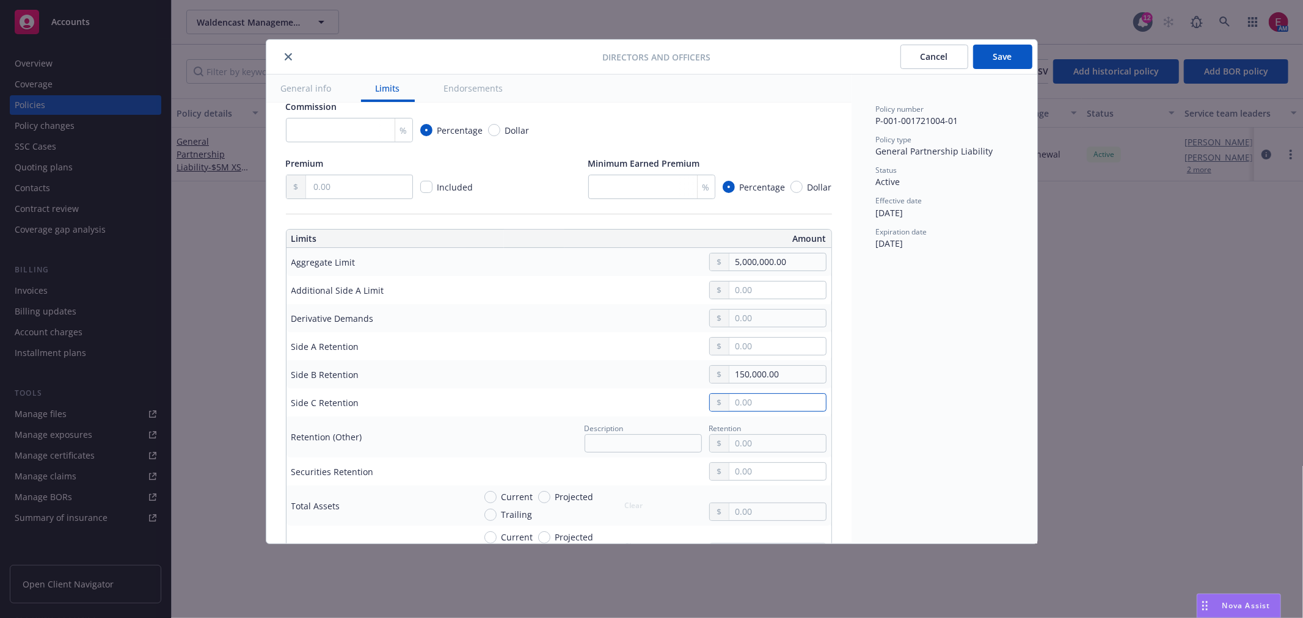
paste input "150,000.00"
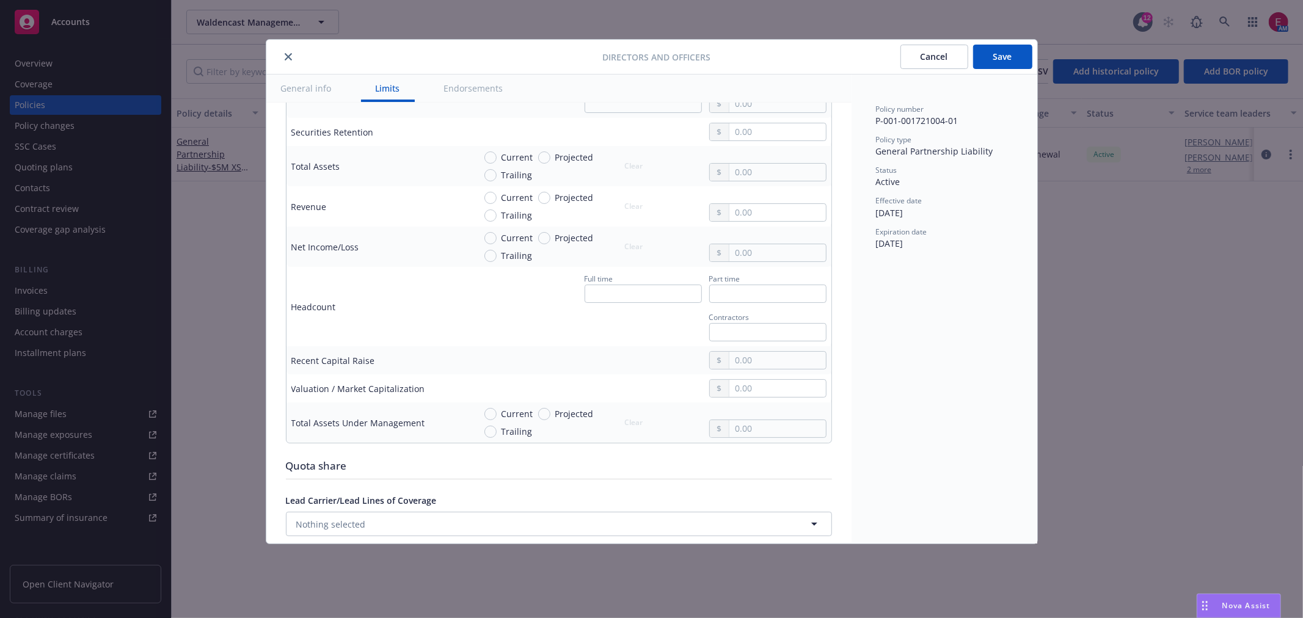
type input "150,000.00"
click at [653, 290] on input "text" at bounding box center [643, 294] width 117 height 18
type input "4"
click at [503, 410] on span "Current" at bounding box center [518, 414] width 32 height 13
click at [497, 410] on input "Current" at bounding box center [491, 414] width 12 height 12
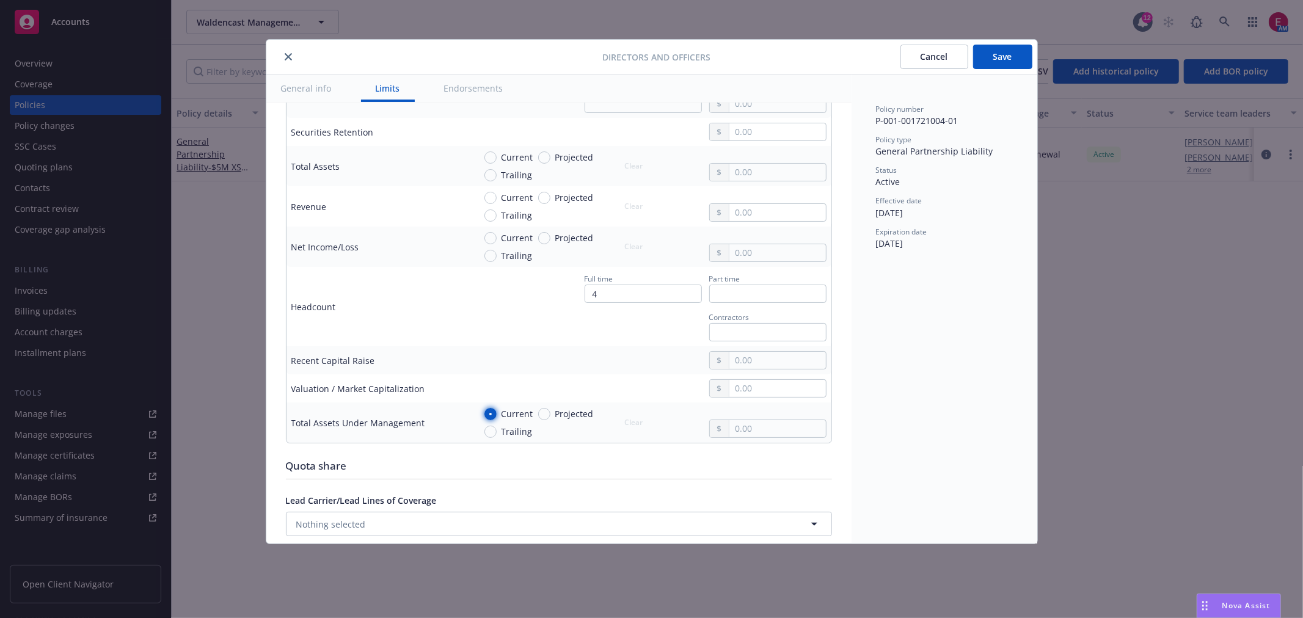
radio input "true"
click at [762, 436] on input "text" at bounding box center [778, 428] width 96 height 17
type input "52,241,904.00"
click at [981, 339] on div "Policy number P-001-001721004-01 Policy type General Partnership Liability Stat…" at bounding box center [945, 309] width 186 height 469
click at [1006, 56] on button "Save" at bounding box center [1002, 57] width 59 height 24
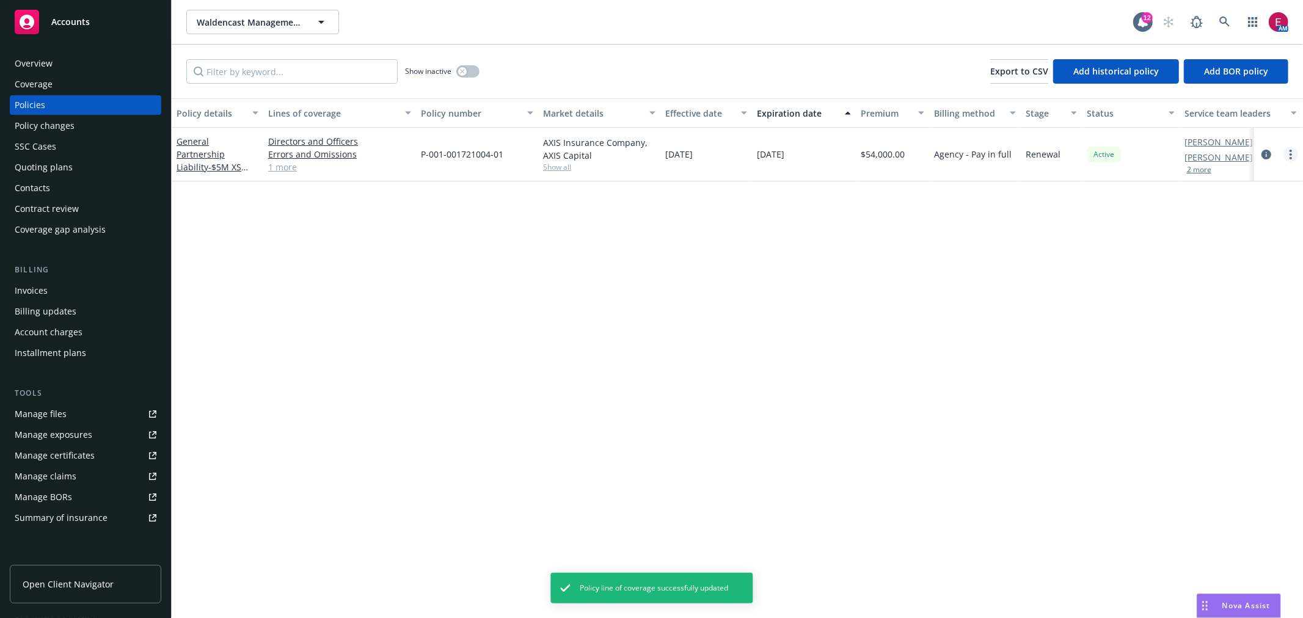
click at [1292, 150] on link "more" at bounding box center [1291, 154] width 15 height 15
click at [1244, 181] on link "Manage lines of coverage" at bounding box center [1226, 179] width 144 height 24
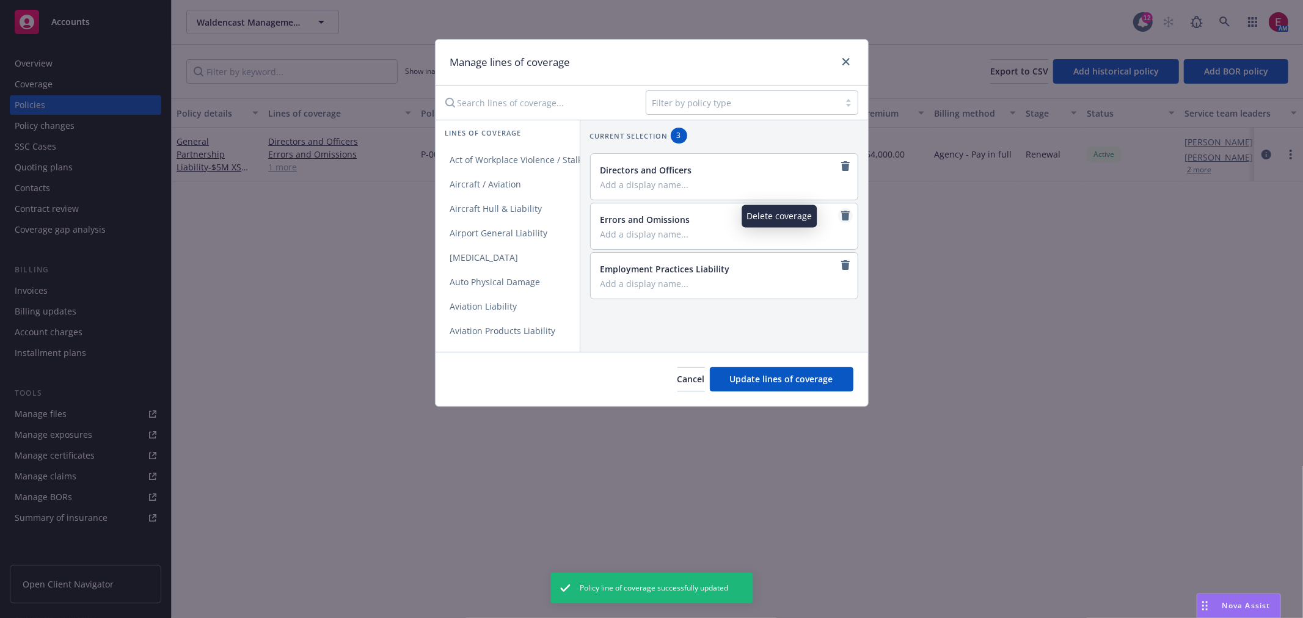
click at [841, 218] on icon "remove" at bounding box center [846, 216] width 10 height 10
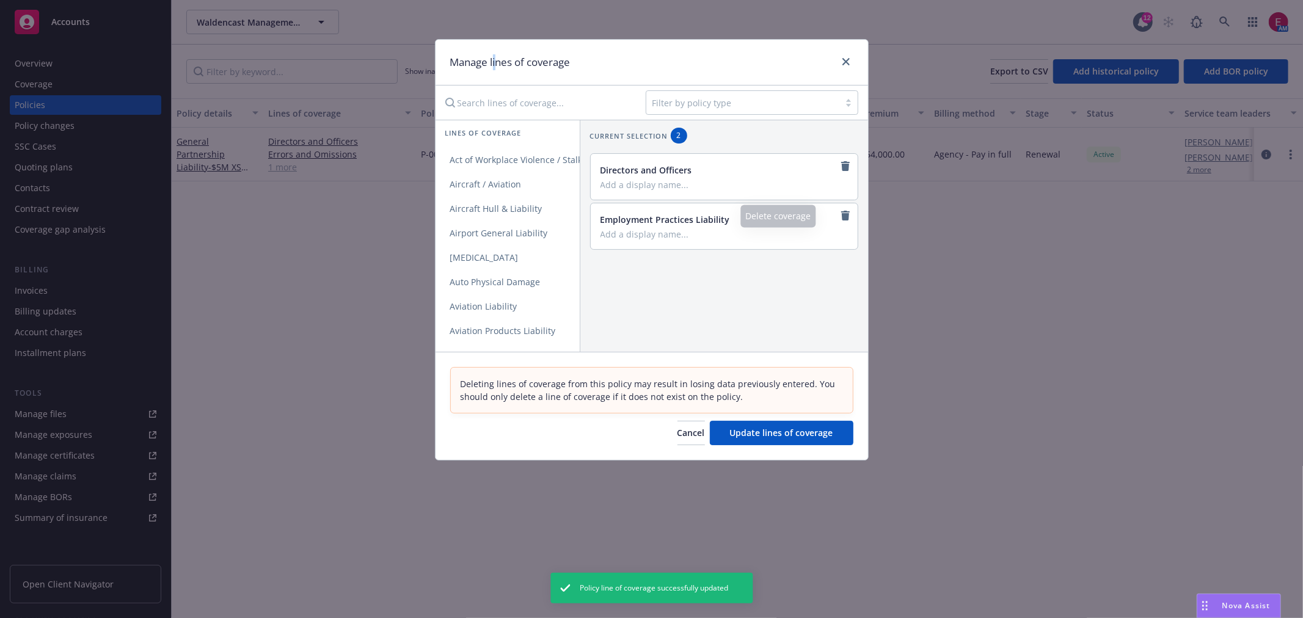
drag, startPoint x: 496, startPoint y: 79, endPoint x: 492, endPoint y: 105, distance: 26.0
click at [492, 92] on div "Manage lines of coverage Filter by policy type Lines of coverage Act of Workpla…" at bounding box center [652, 250] width 434 height 422
click at [492, 105] on input "Search lines of coverage..." at bounding box center [537, 102] width 198 height 24
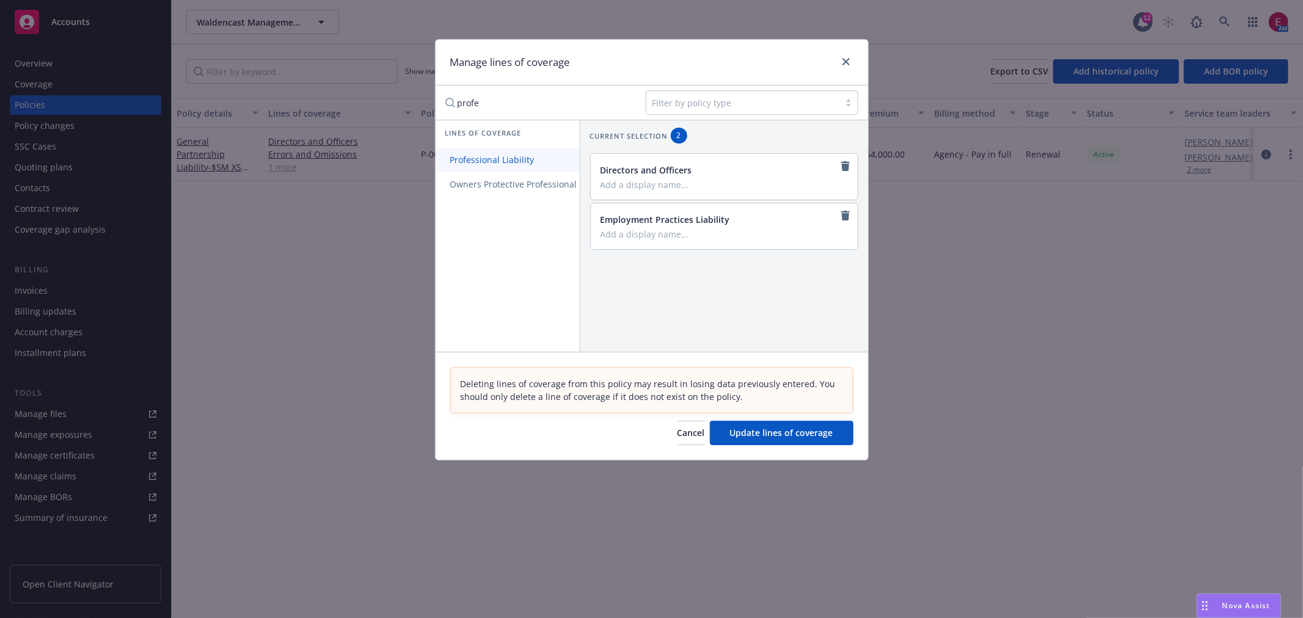
type input "profe"
click at [503, 162] on span "Professional Liability" at bounding box center [493, 160] width 114 height 12
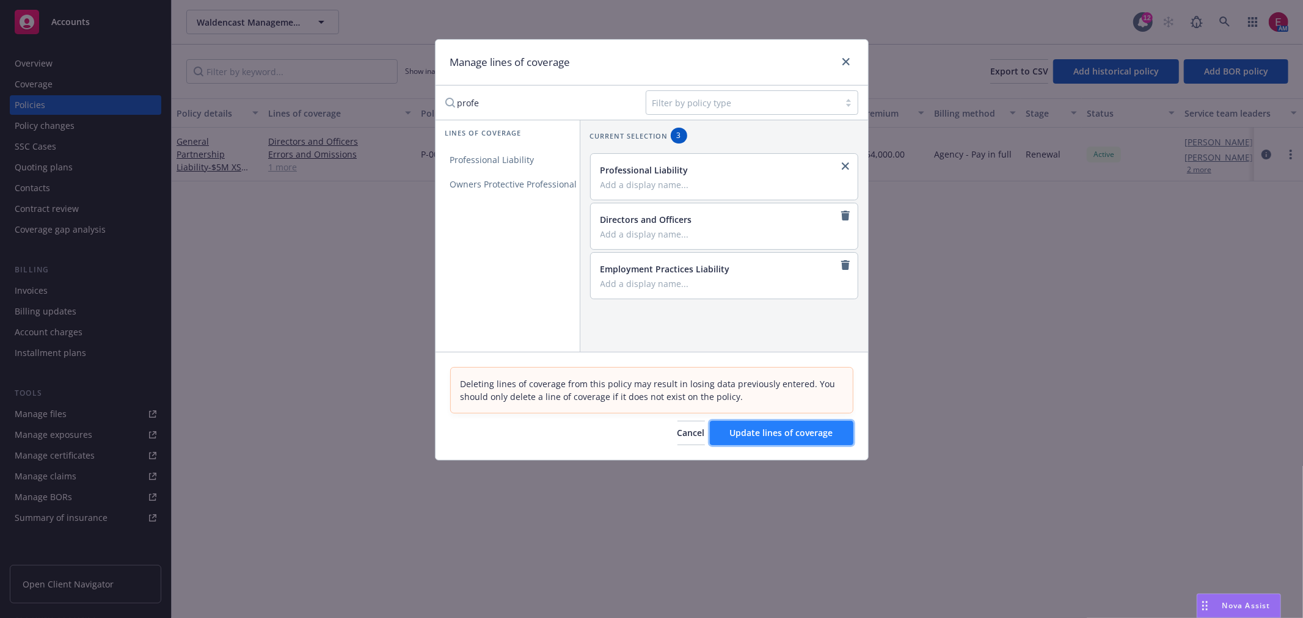
click at [809, 443] on button "Update lines of coverage" at bounding box center [782, 433] width 144 height 24
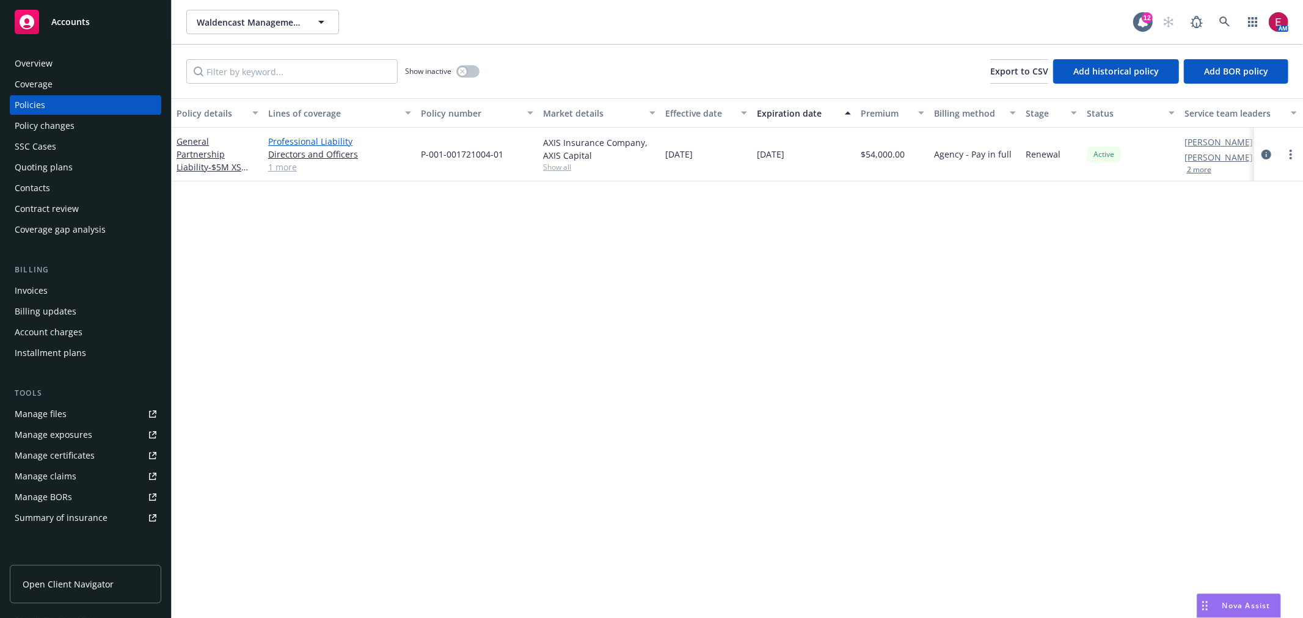
click at [312, 139] on link "Professional Liability" at bounding box center [339, 141] width 143 height 13
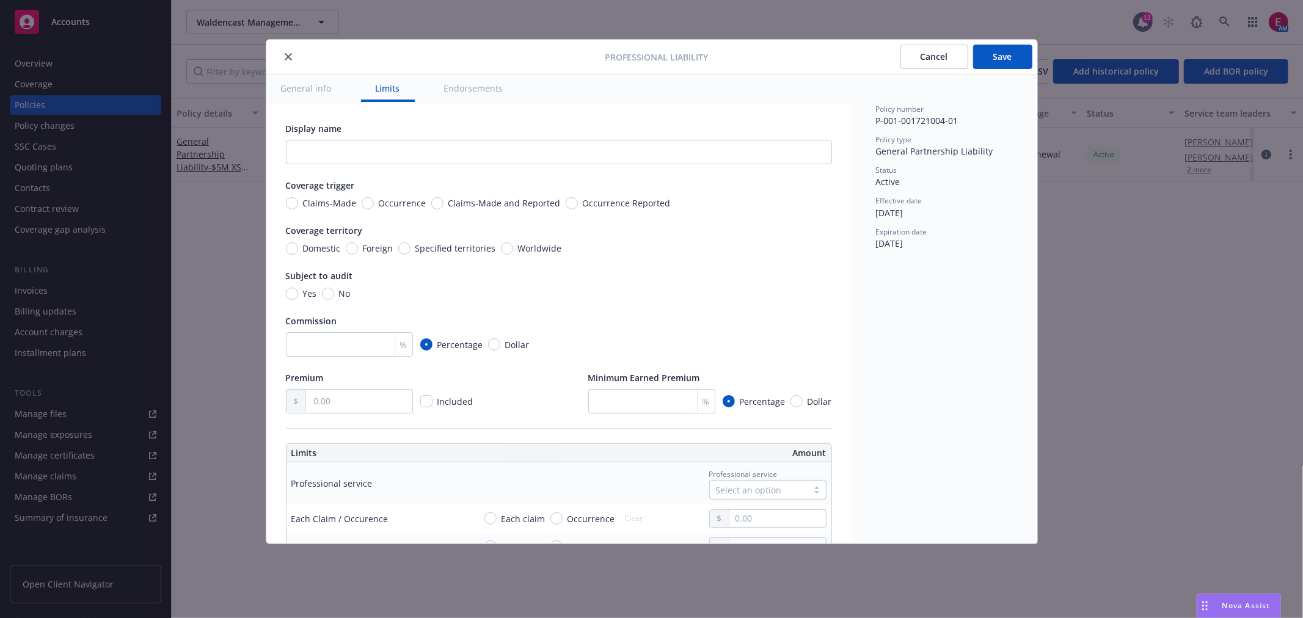
drag, startPoint x: 321, startPoint y: 197, endPoint x: 554, endPoint y: 268, distance: 243.8
click at [322, 197] on span "Claims-Made" at bounding box center [330, 203] width 54 height 13
click at [541, 247] on span "Worldwide" at bounding box center [540, 248] width 44 height 13
click at [513, 247] on input "Worldwide" at bounding box center [507, 249] width 12 height 12
radio input "true"
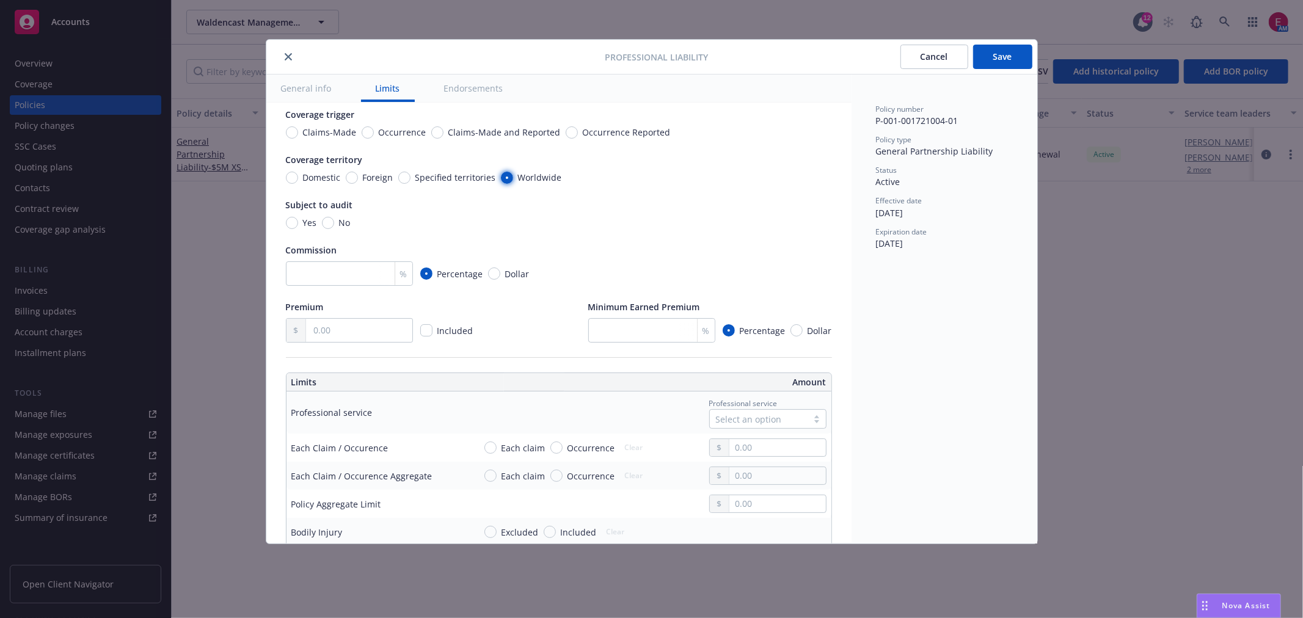
scroll to position [136, 0]
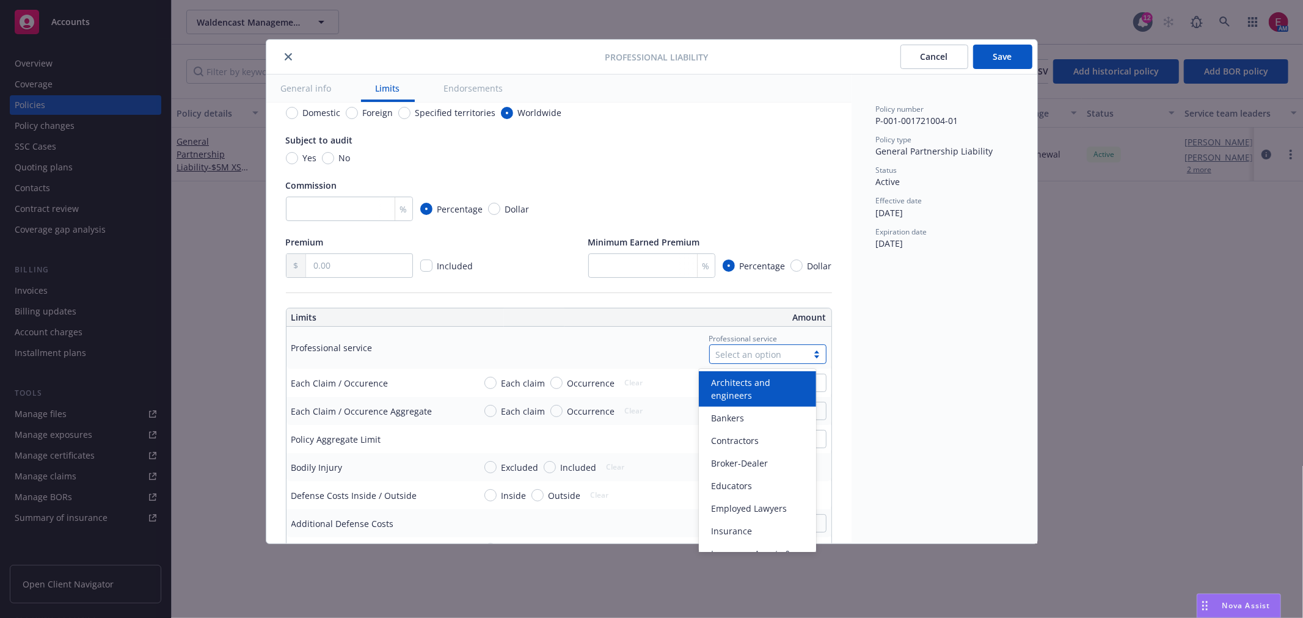
click at [743, 348] on div "Select an option" at bounding box center [759, 354] width 86 height 13
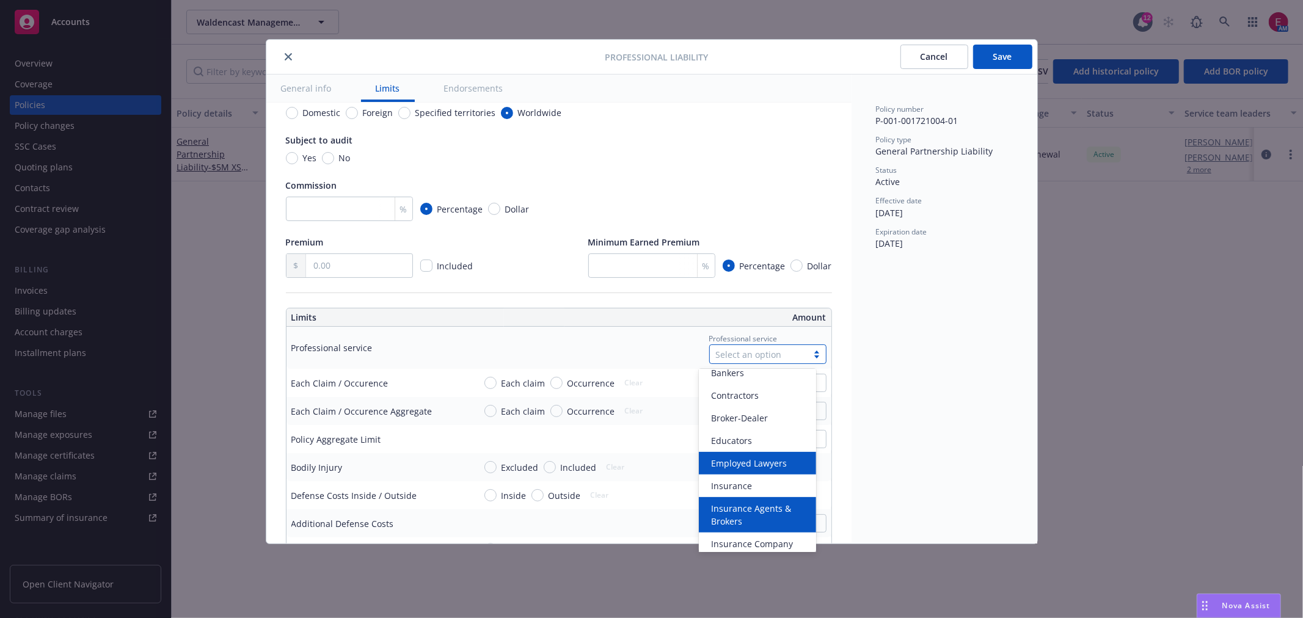
scroll to position [68, 0]
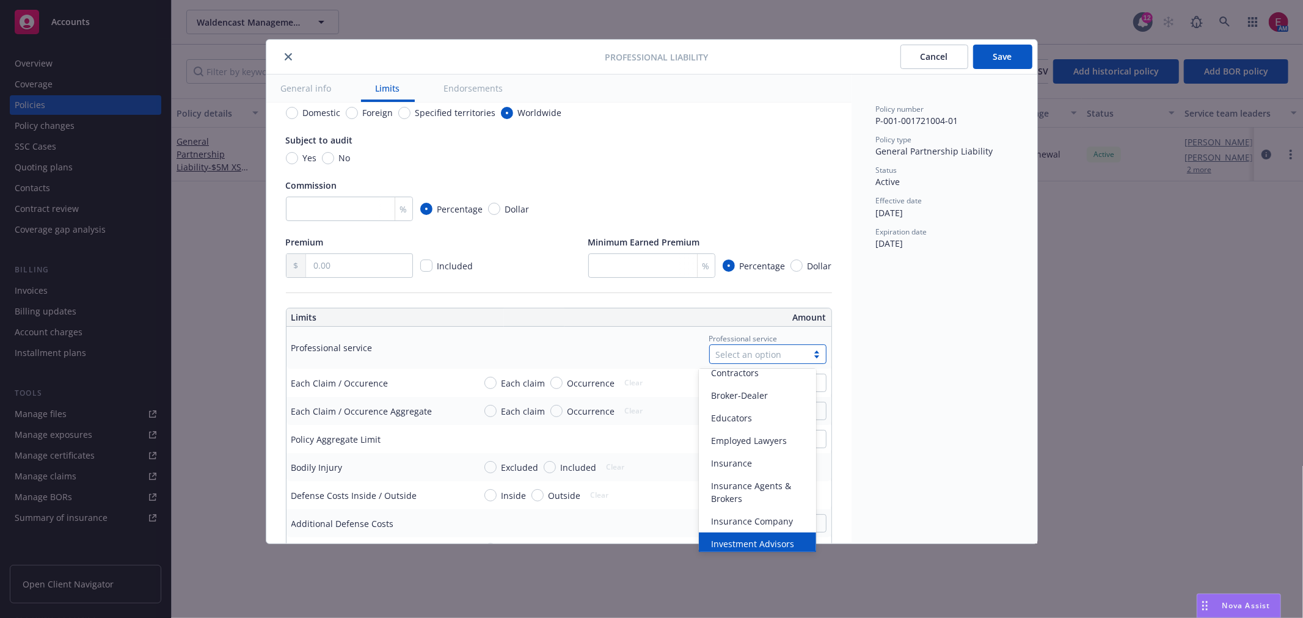
click at [772, 540] on span "Investment Advisors" at bounding box center [752, 544] width 83 height 13
type input "Investment Advisors"
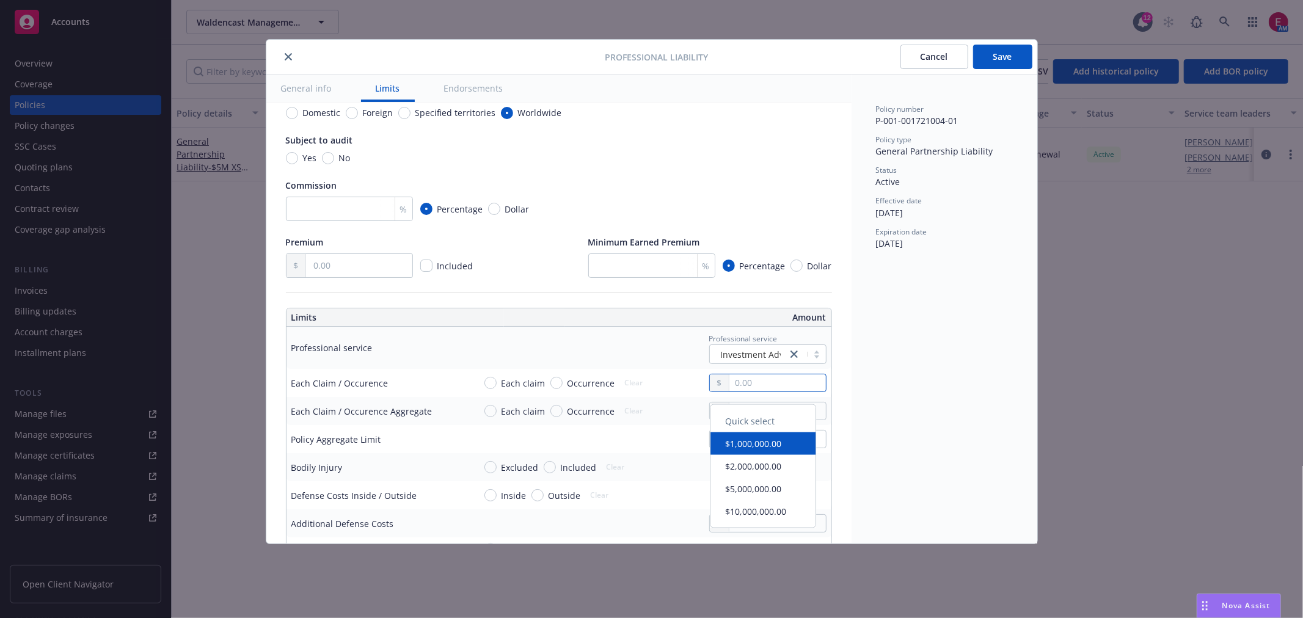
click at [757, 392] on input "text" at bounding box center [778, 383] width 96 height 17
type input "5,000,000.00"
click at [766, 493] on button "$5,000,000.00" at bounding box center [763, 493] width 105 height 23
click at [761, 420] on input "text" at bounding box center [778, 411] width 96 height 17
type input "5,000,000.00"
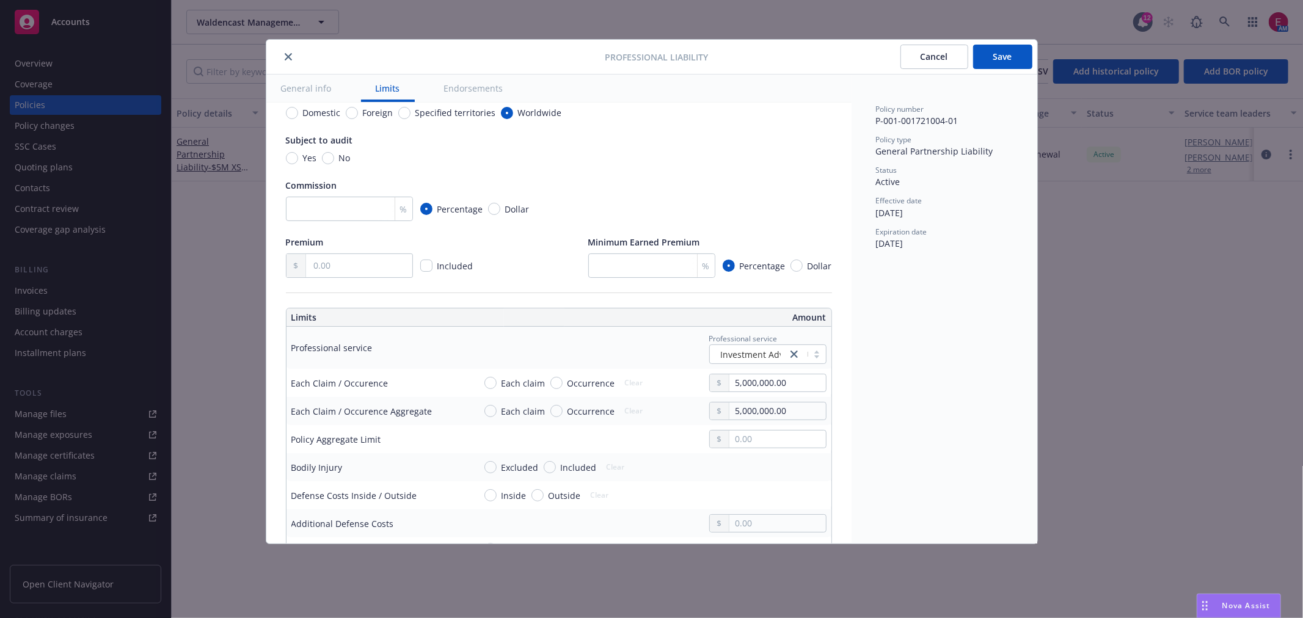
click at [764, 540] on button "$5,000,000.00" at bounding box center [763, 534] width 105 height 23
click at [757, 448] on input "text" at bounding box center [778, 439] width 96 height 17
type input "5,000,000.00"
click at [777, 563] on button "$5,000,000.00" at bounding box center [763, 562] width 105 height 23
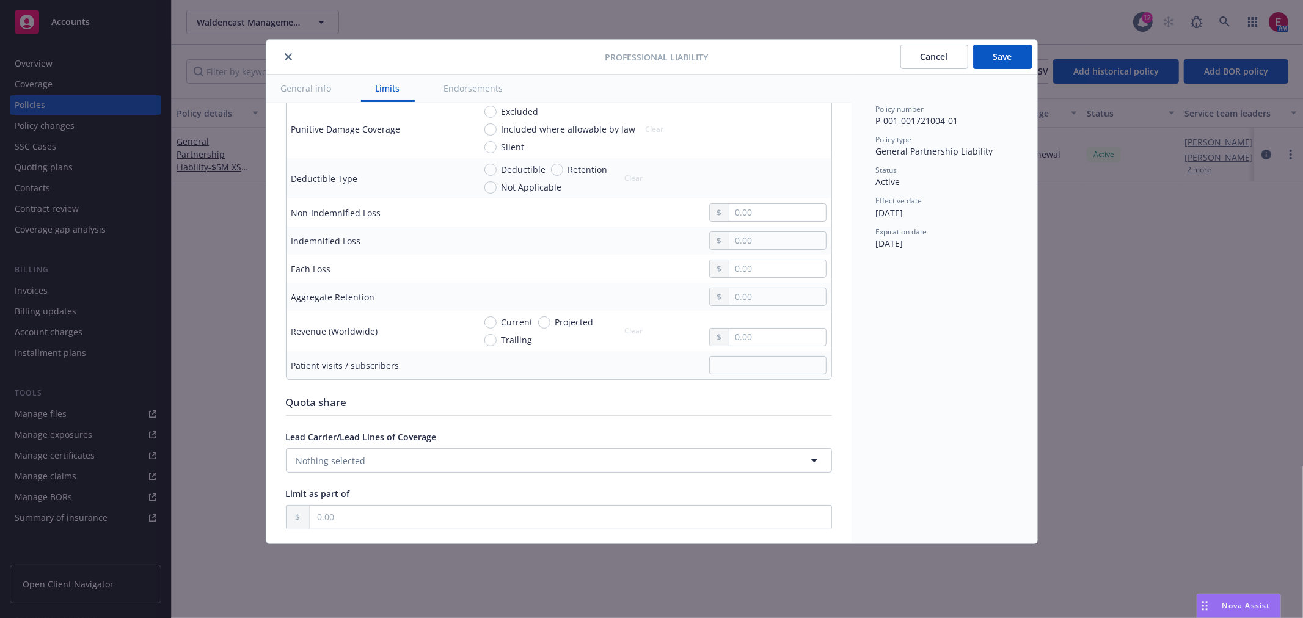
scroll to position [611, 0]
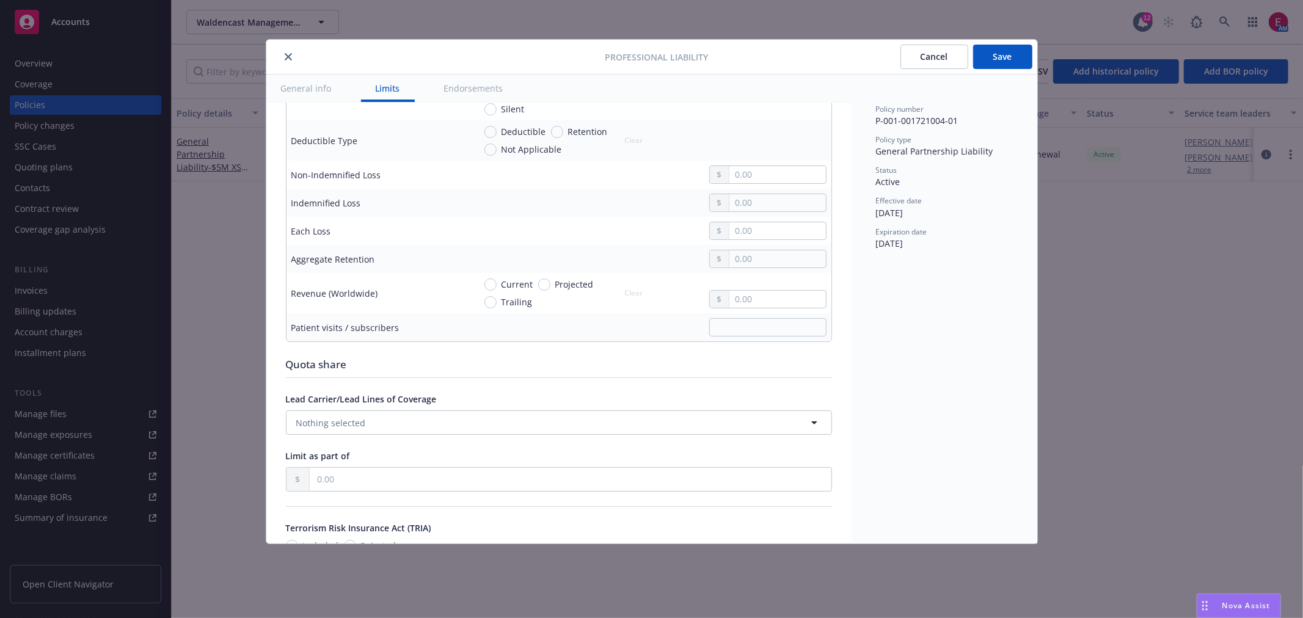
click at [582, 138] on span "Retention" at bounding box center [588, 131] width 40 height 13
click at [563, 138] on input "Retention" at bounding box center [557, 132] width 12 height 12
radio input "true"
click at [750, 268] on input "text" at bounding box center [778, 259] width 96 height 17
type input "150,000.00"
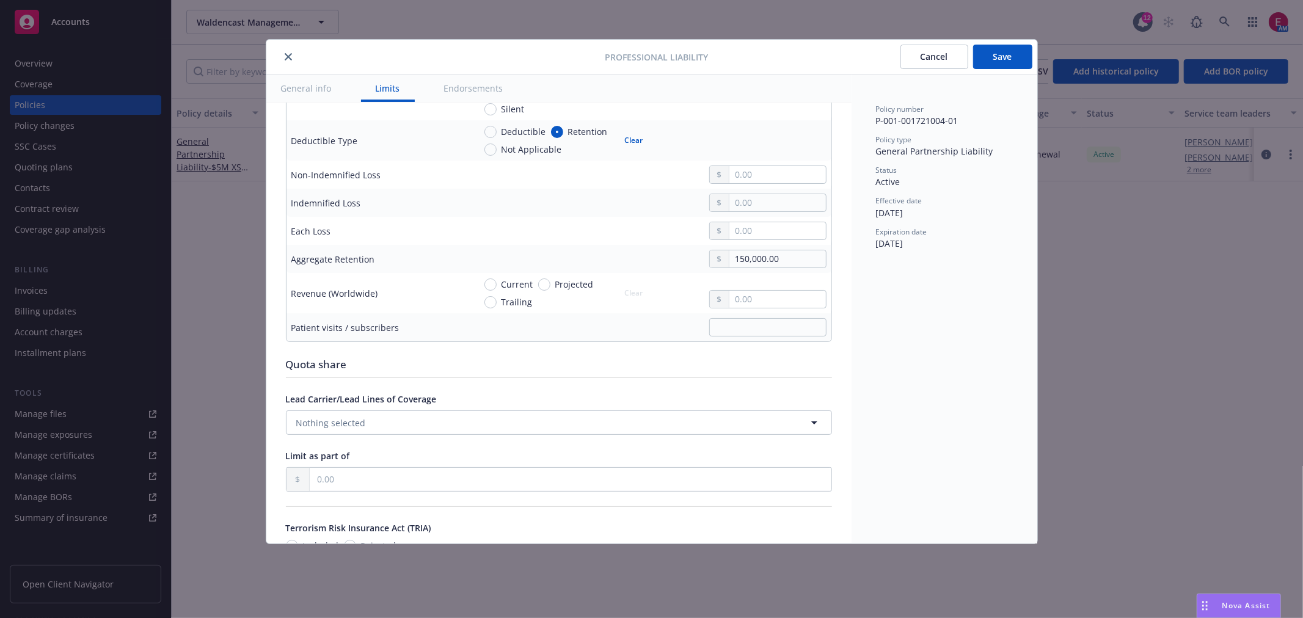
click at [1019, 49] on button "Save" at bounding box center [1002, 57] width 59 height 24
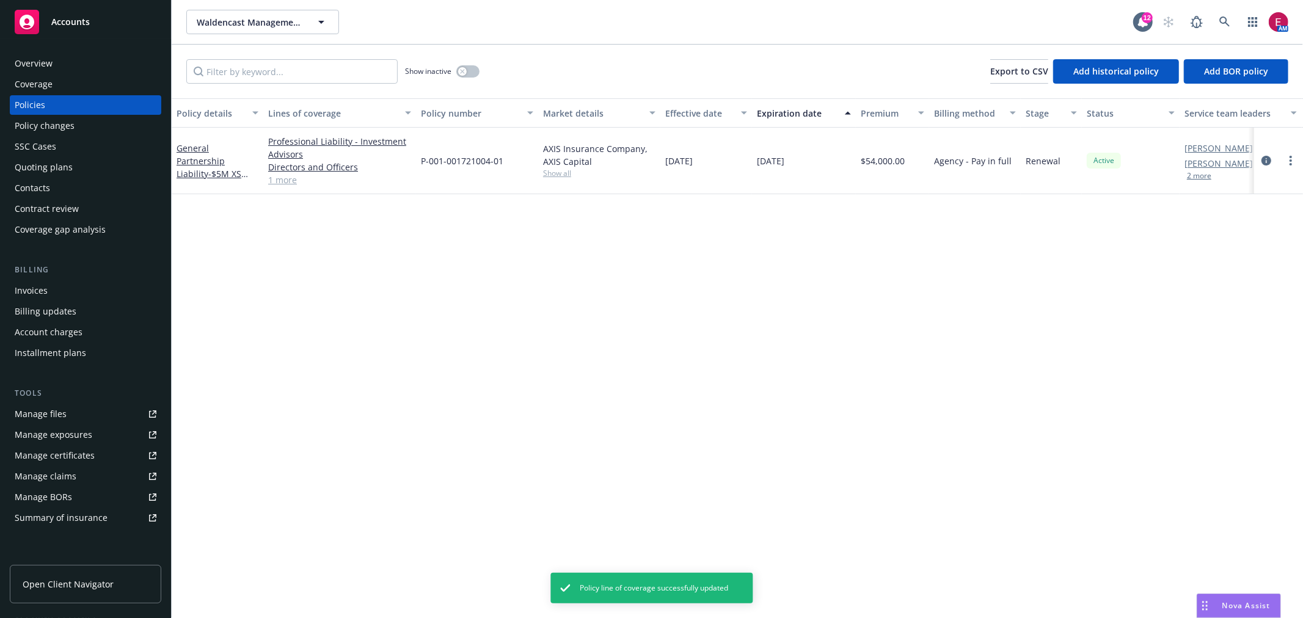
click at [291, 174] on link "1 more" at bounding box center [339, 180] width 143 height 13
click at [288, 181] on link "Employment Practices Liability" at bounding box center [339, 180] width 143 height 13
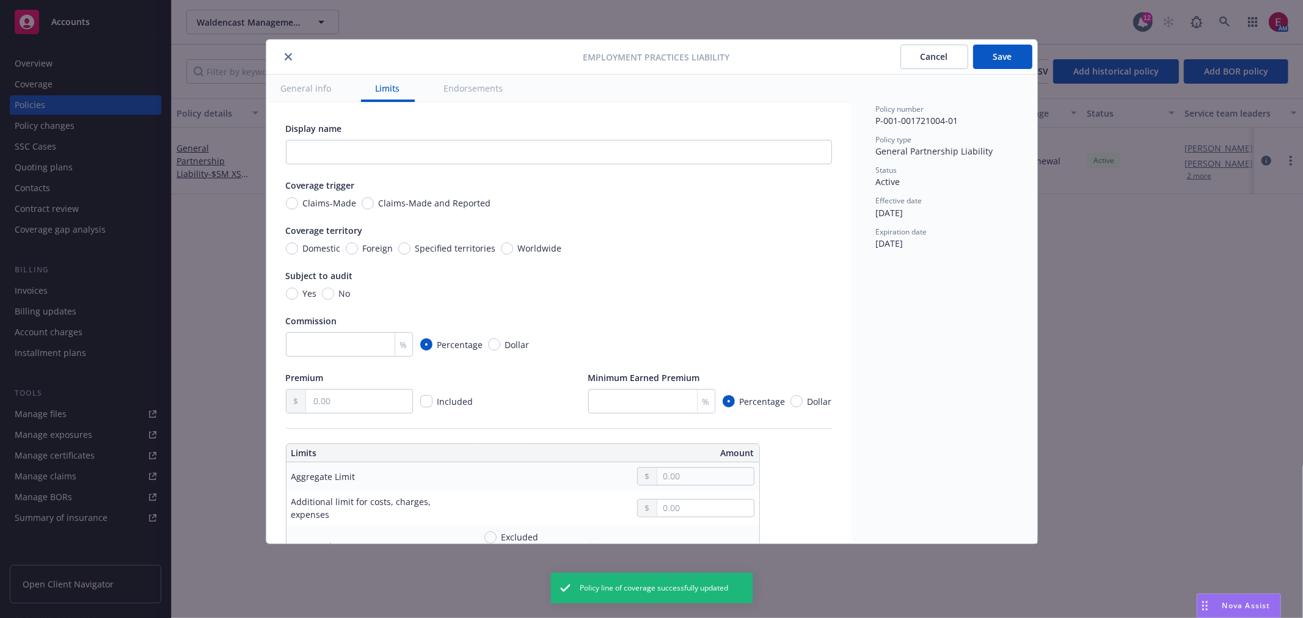
click at [321, 197] on span "Claims-Made" at bounding box center [330, 203] width 54 height 13
click at [298, 197] on input "Claims-Made" at bounding box center [292, 203] width 12 height 12
radio input "true"
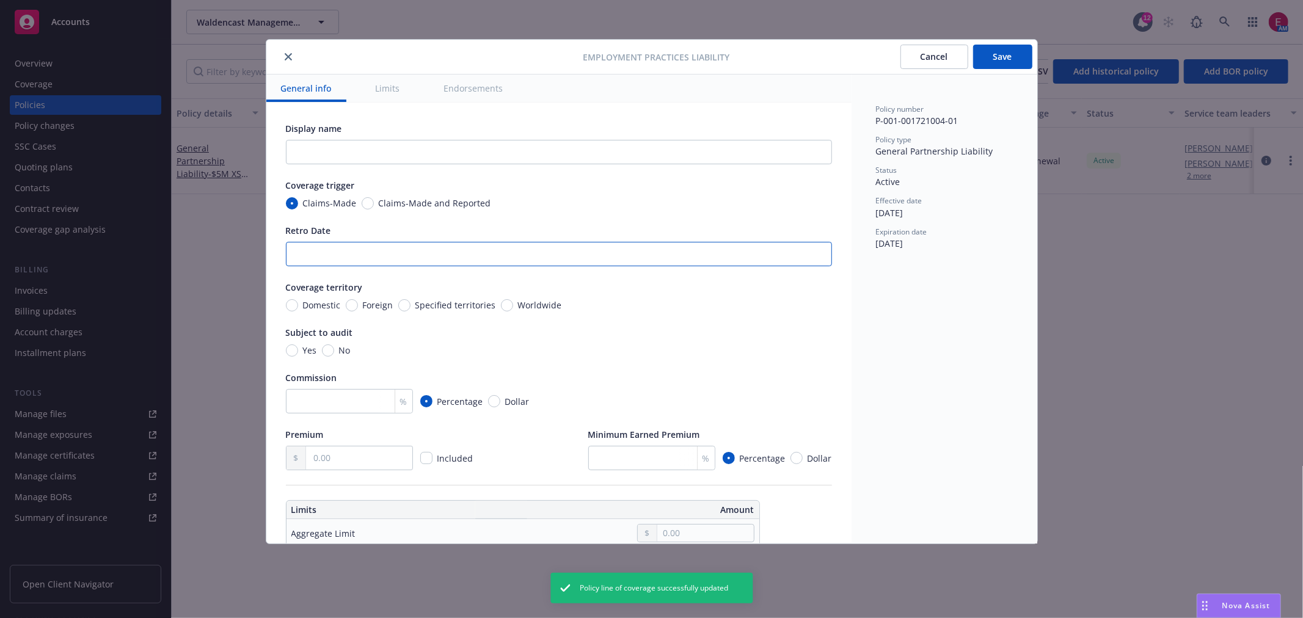
drag, startPoint x: 533, startPoint y: 258, endPoint x: 529, endPoint y: 312, distance: 54.0
click at [533, 260] on input "Retro Date" at bounding box center [559, 254] width 546 height 24
click at [529, 312] on div "Display name Coverage trigger Claims-Made Claims-Made and Reported Retro Date C…" at bounding box center [559, 296] width 546 height 348
click at [529, 307] on span "Worldwide" at bounding box center [540, 305] width 44 height 13
click at [513, 307] on input "Worldwide" at bounding box center [507, 305] width 12 height 12
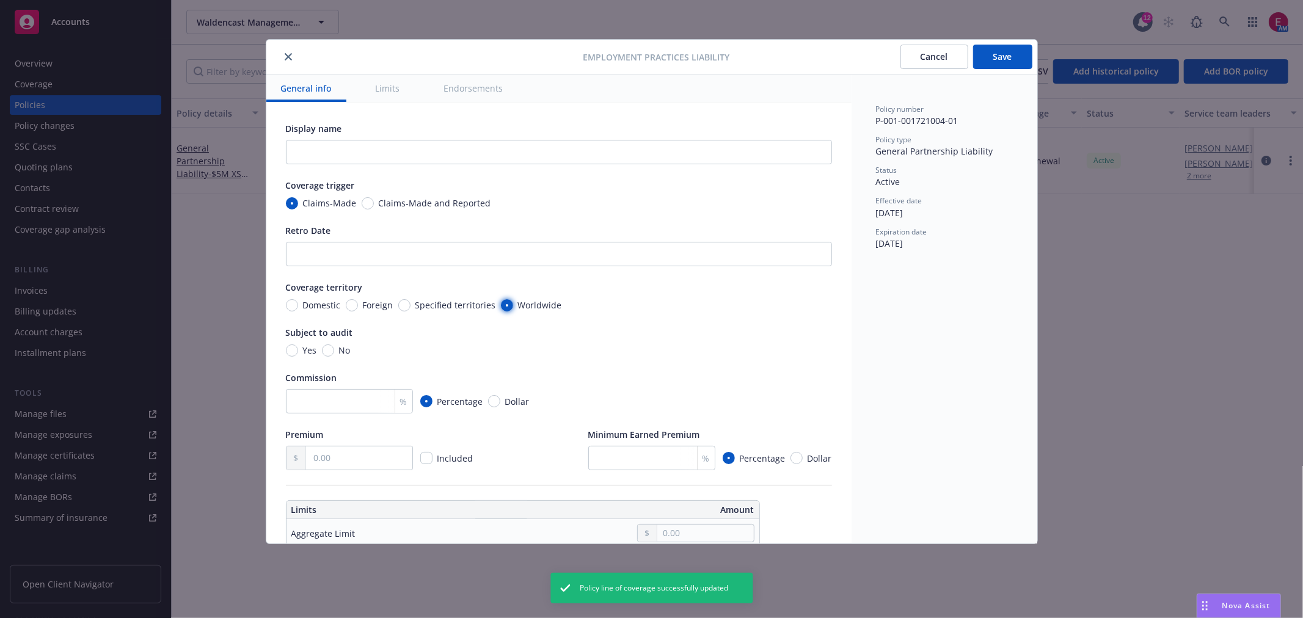
radio input "true"
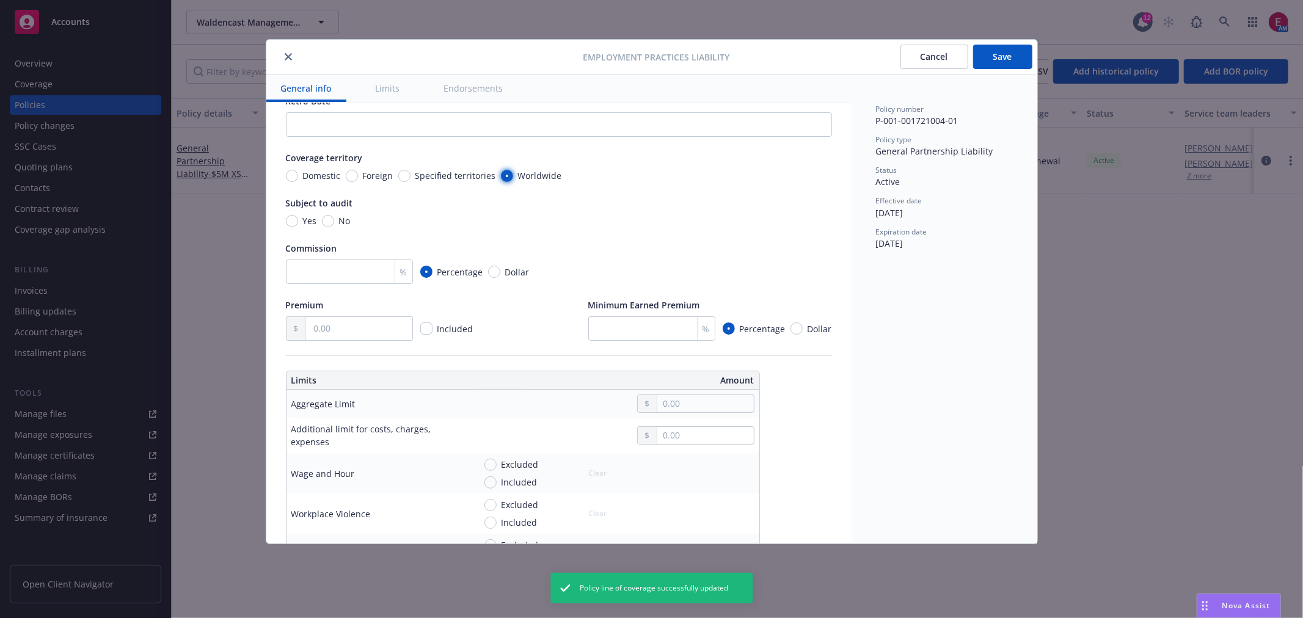
scroll to position [203, 0]
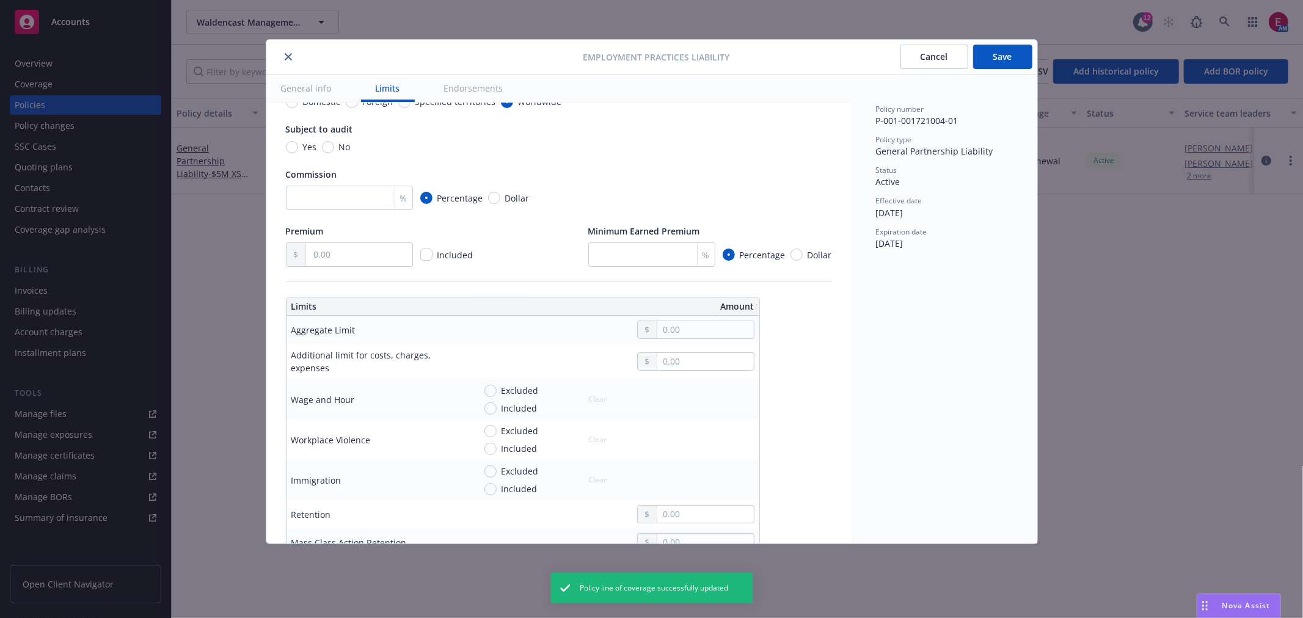
click at [664, 334] on div at bounding box center [695, 330] width 117 height 18
click at [664, 334] on input "text" at bounding box center [706, 329] width 96 height 17
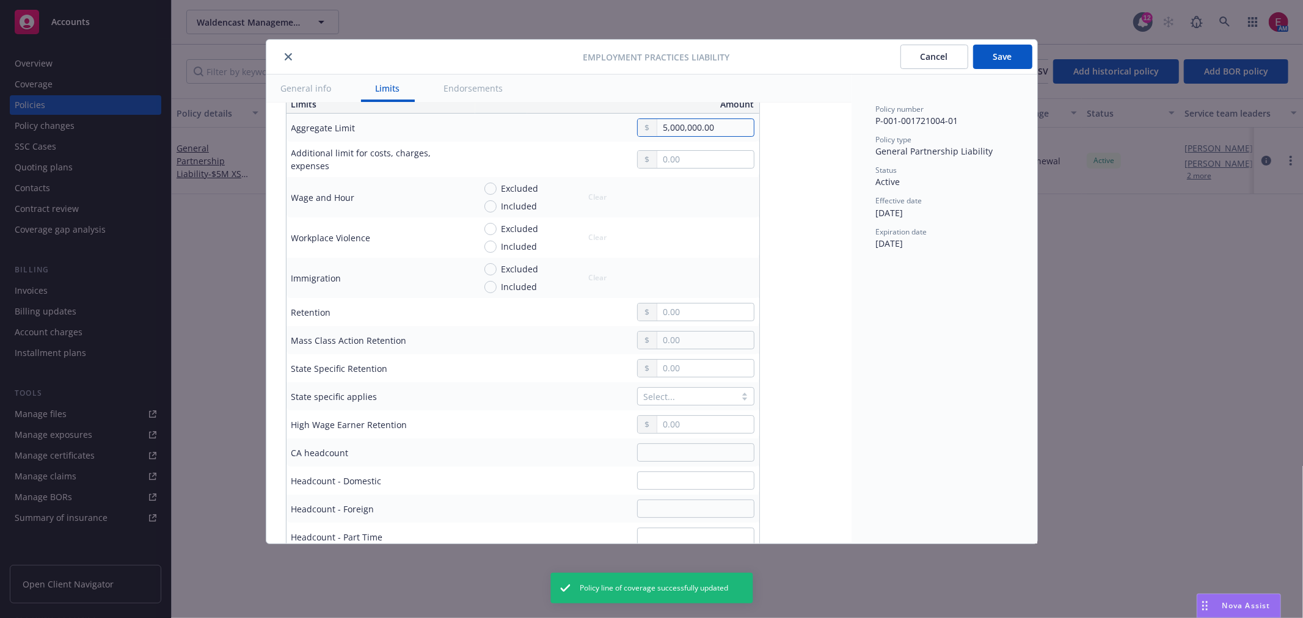
scroll to position [407, 0]
type input "5,000,000.00"
click at [698, 315] on input "text" at bounding box center [706, 310] width 96 height 17
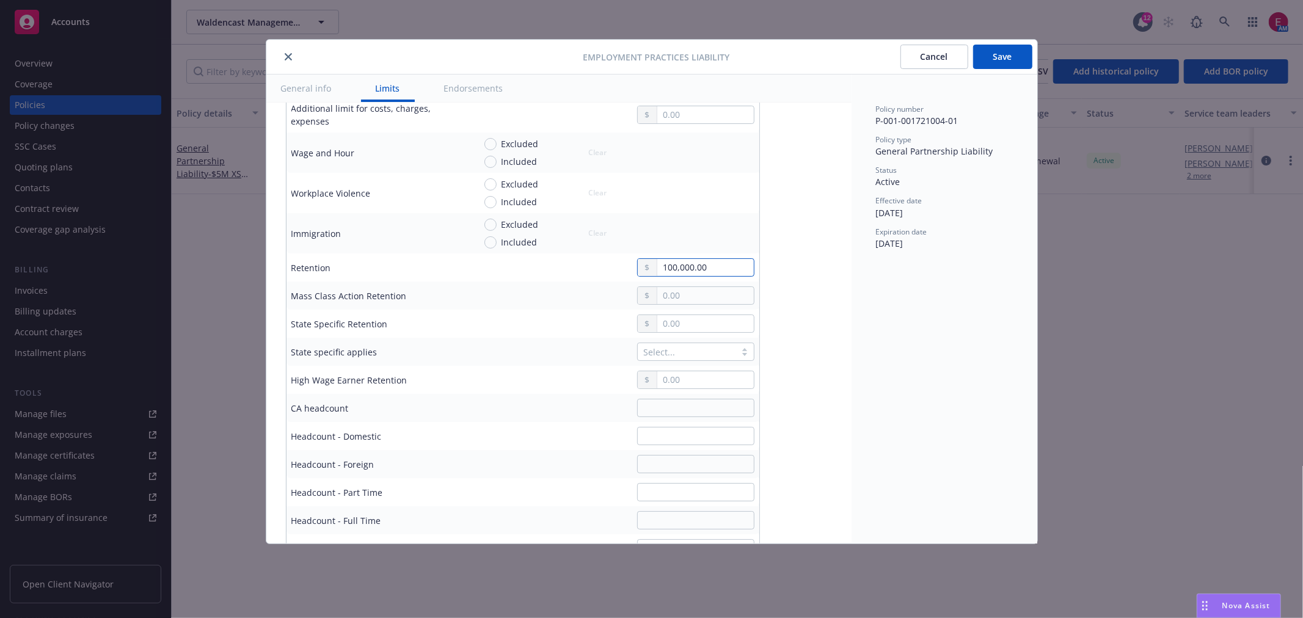
scroll to position [475, 0]
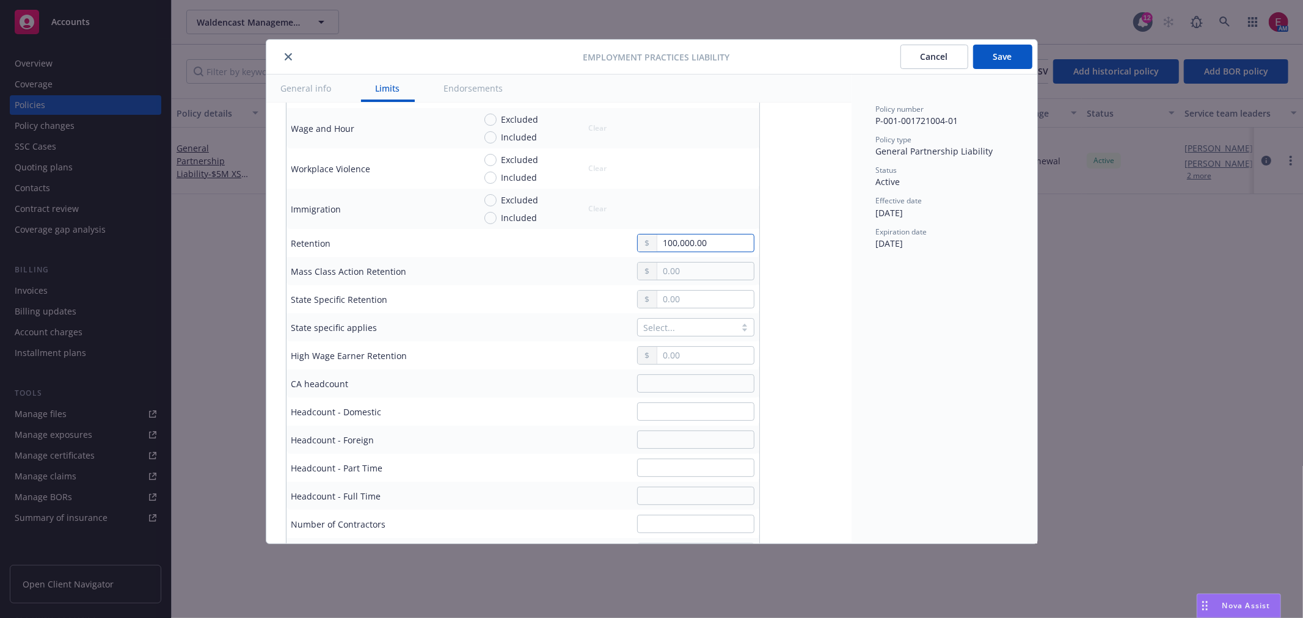
type input "100,000.00"
click at [662, 502] on input "text" at bounding box center [695, 496] width 117 height 18
type input "4"
click at [1014, 53] on button "Save" at bounding box center [1002, 57] width 59 height 24
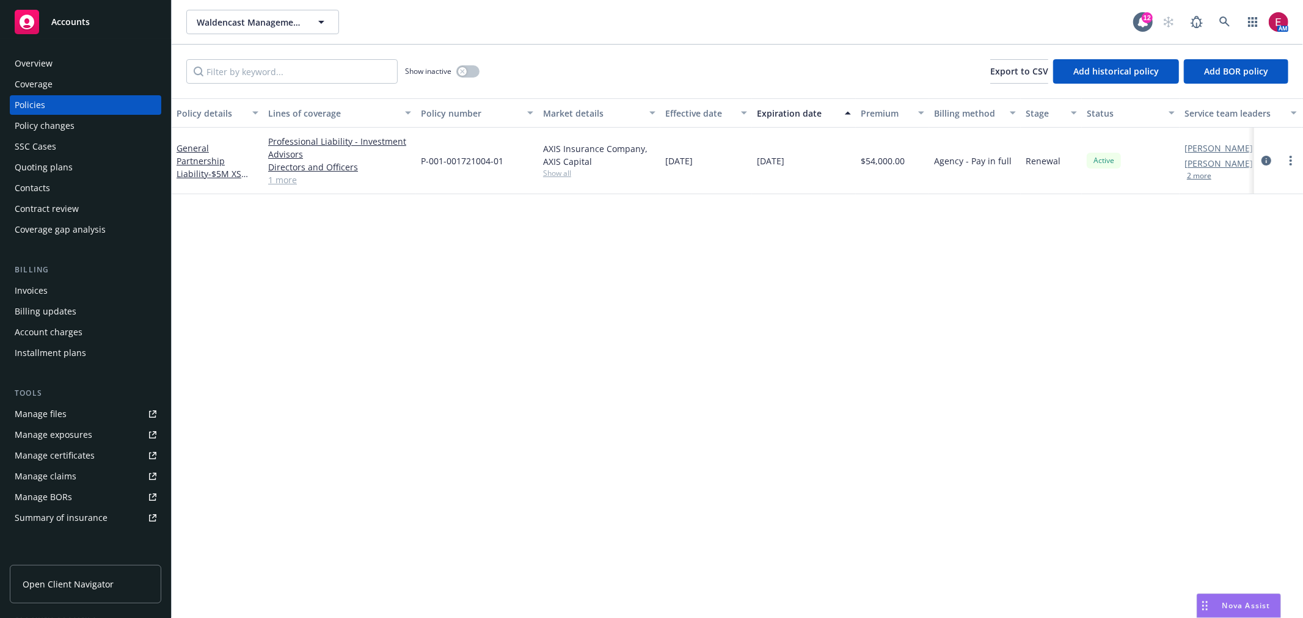
click at [76, 64] on div "Overview" at bounding box center [86, 64] width 142 height 20
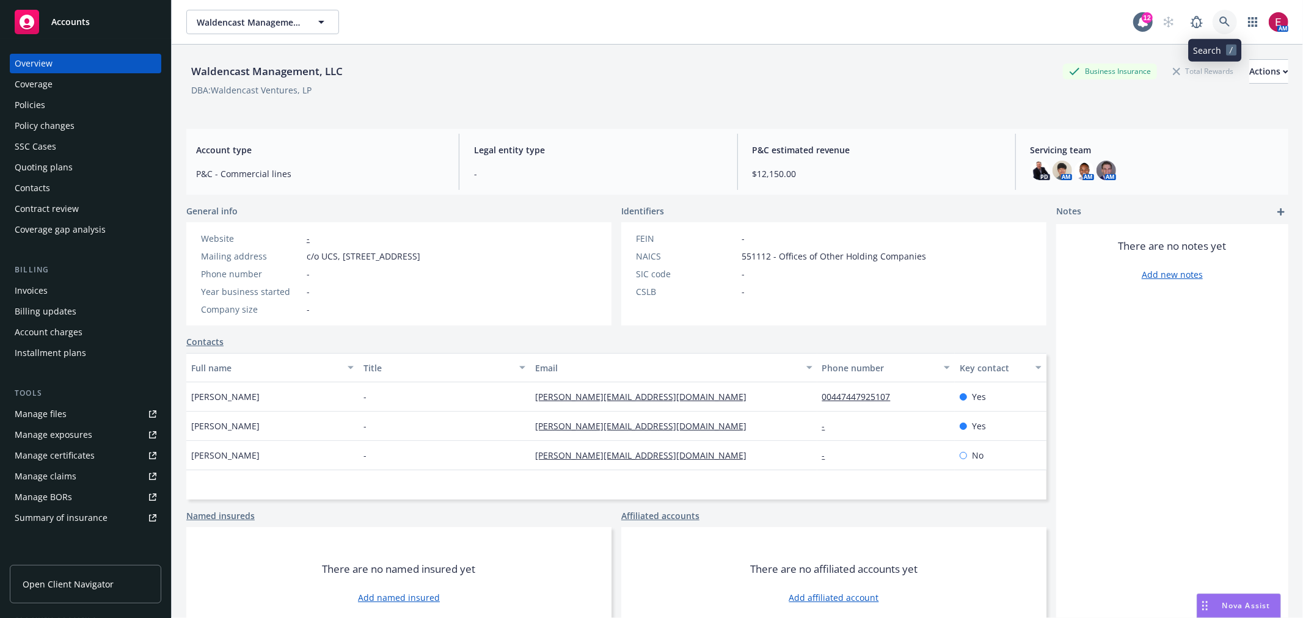
click at [1220, 20] on icon at bounding box center [1225, 21] width 11 height 11
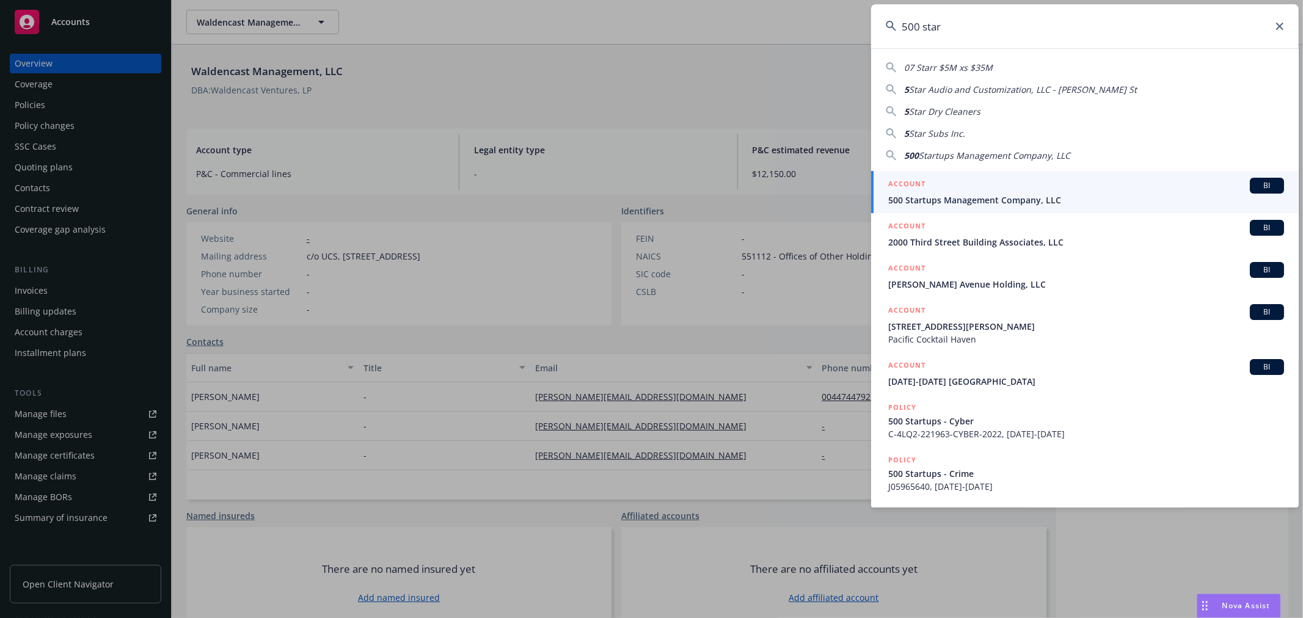
type input "500 star"
click at [930, 192] on div "ACCOUNT BI" at bounding box center [1087, 186] width 396 height 16
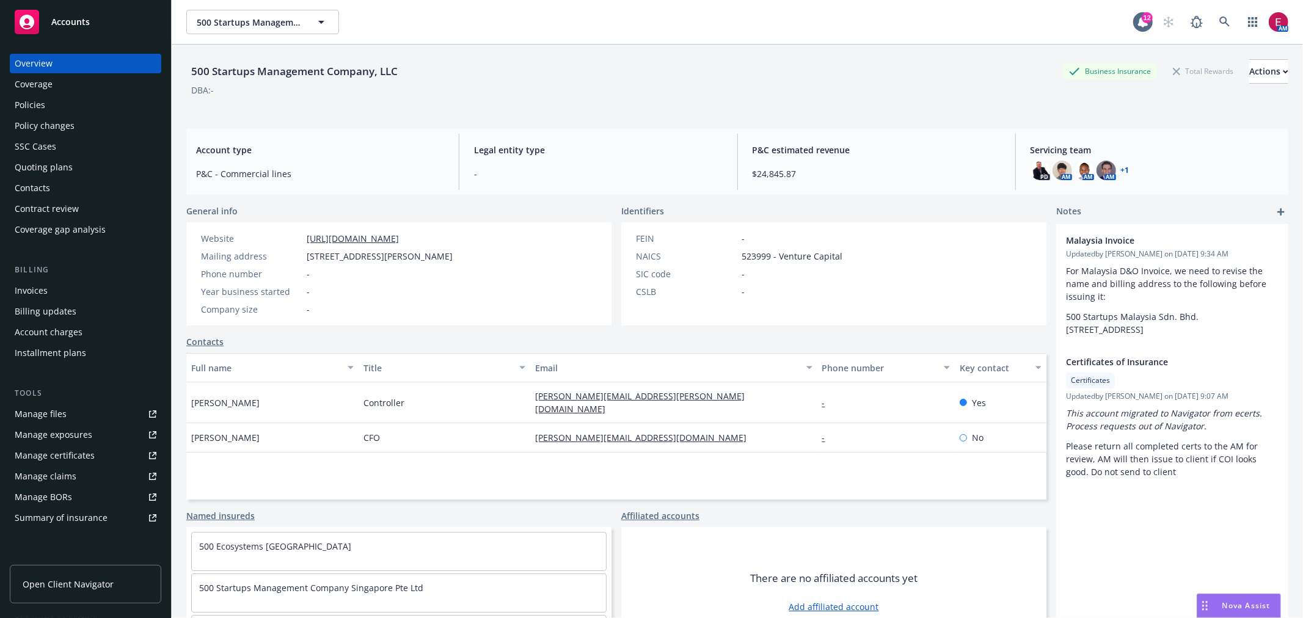
click at [75, 162] on div "Quoting plans" at bounding box center [86, 168] width 142 height 20
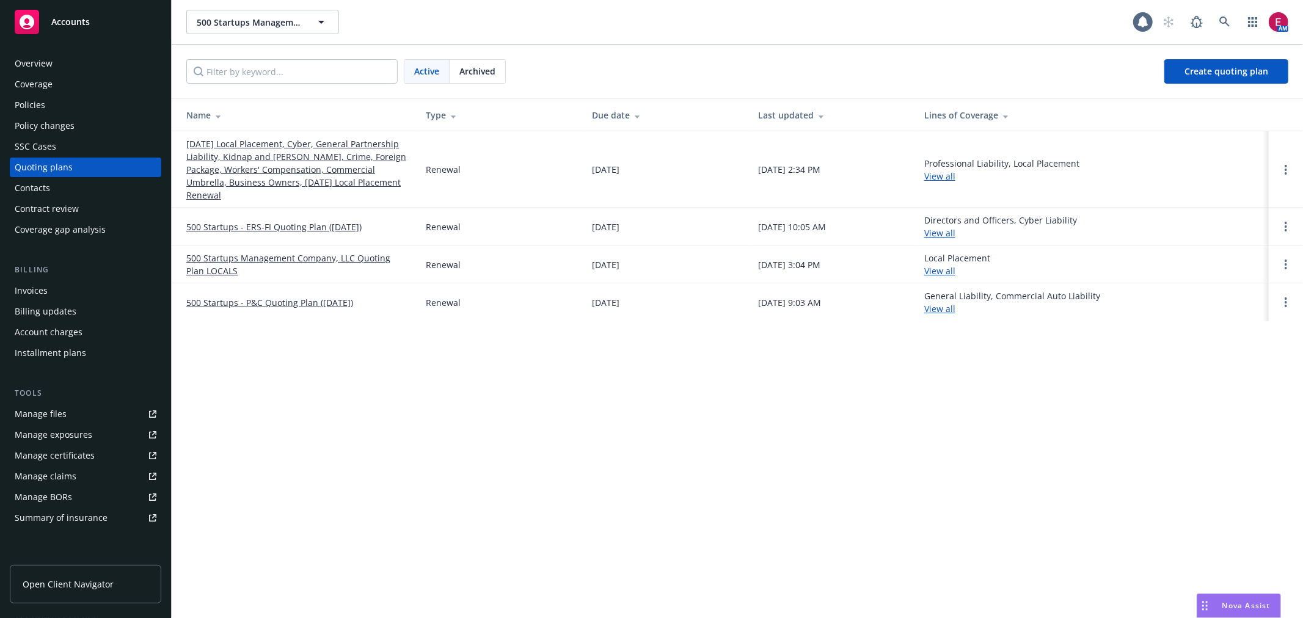
click at [315, 163] on link "[DATE] Local Placement, Cyber, General Partnership Liability, Kidnap and [PERSO…" at bounding box center [296, 169] width 220 height 64
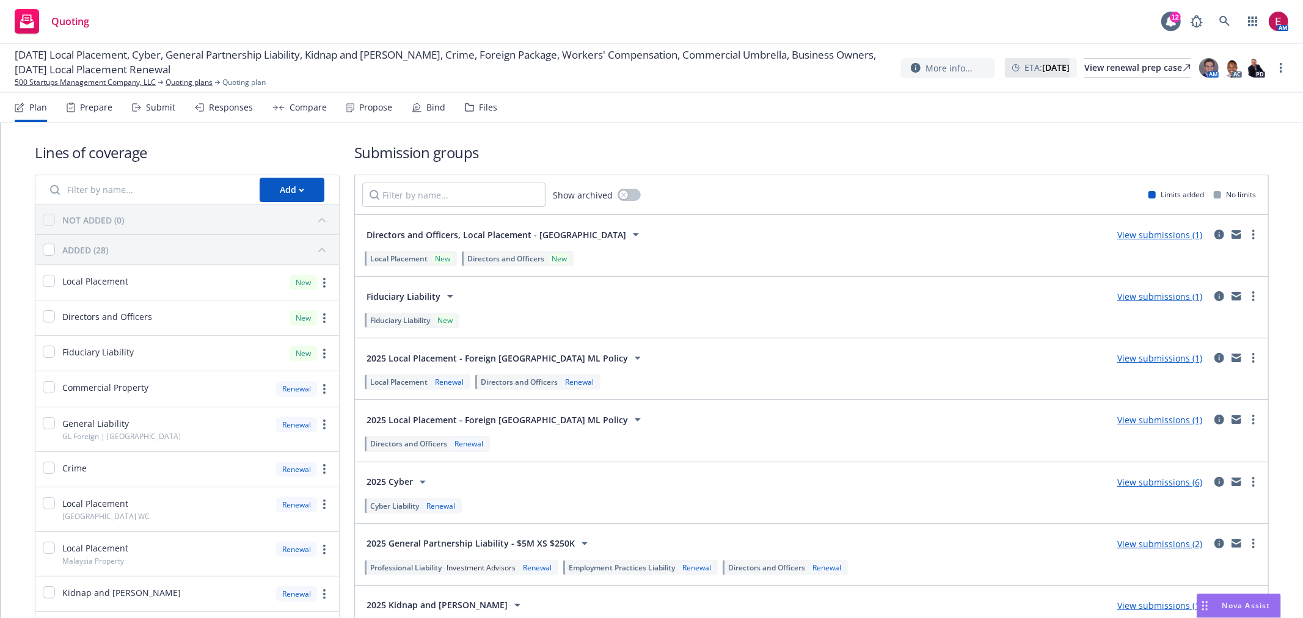
click at [485, 114] on div "Files" at bounding box center [481, 107] width 32 height 29
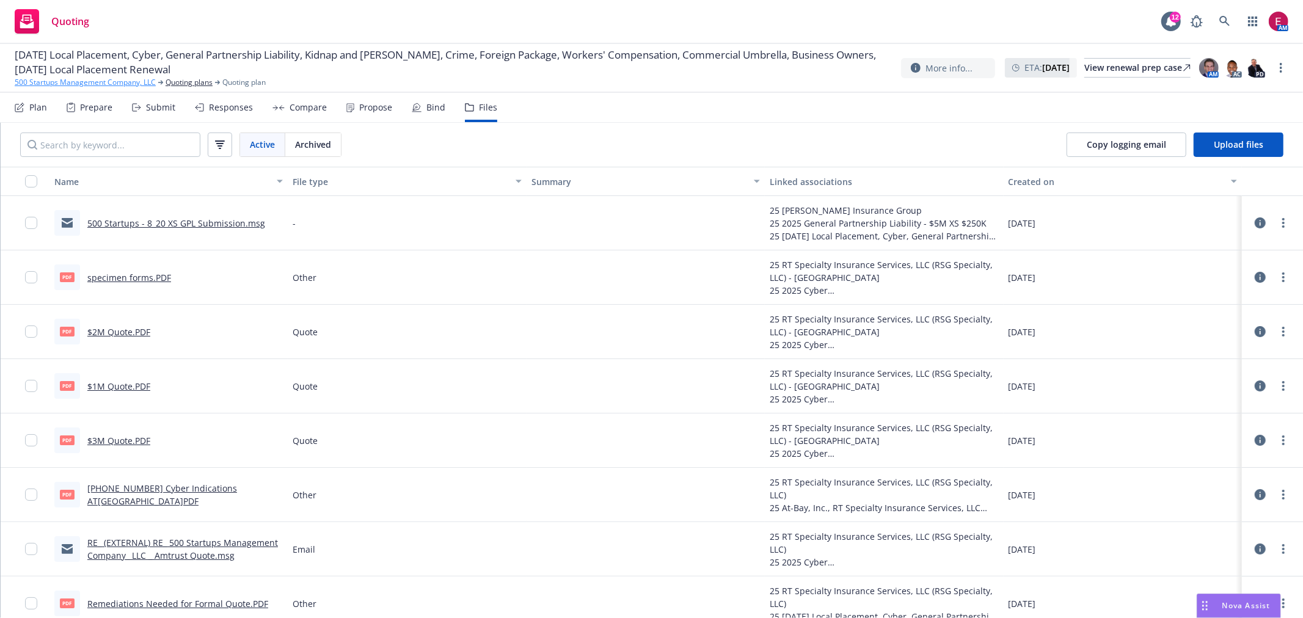
click at [104, 80] on link "500 Startups Management Company, LLC" at bounding box center [85, 82] width 141 height 11
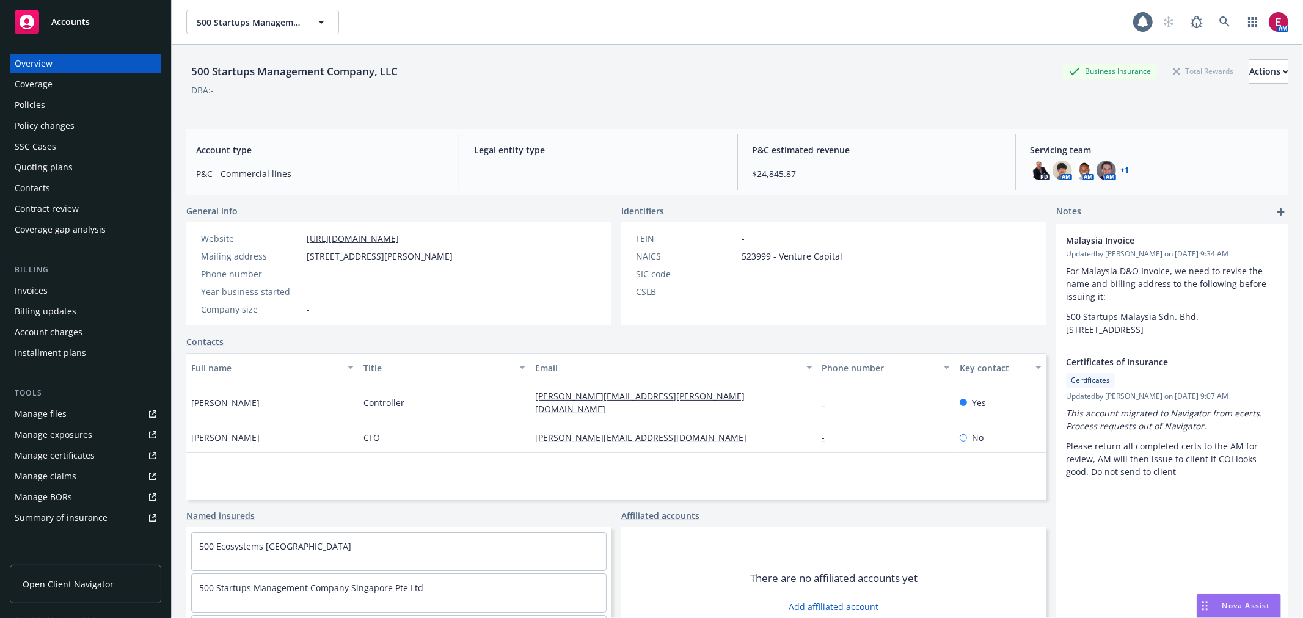
click at [71, 99] on div "Policies" at bounding box center [86, 105] width 142 height 20
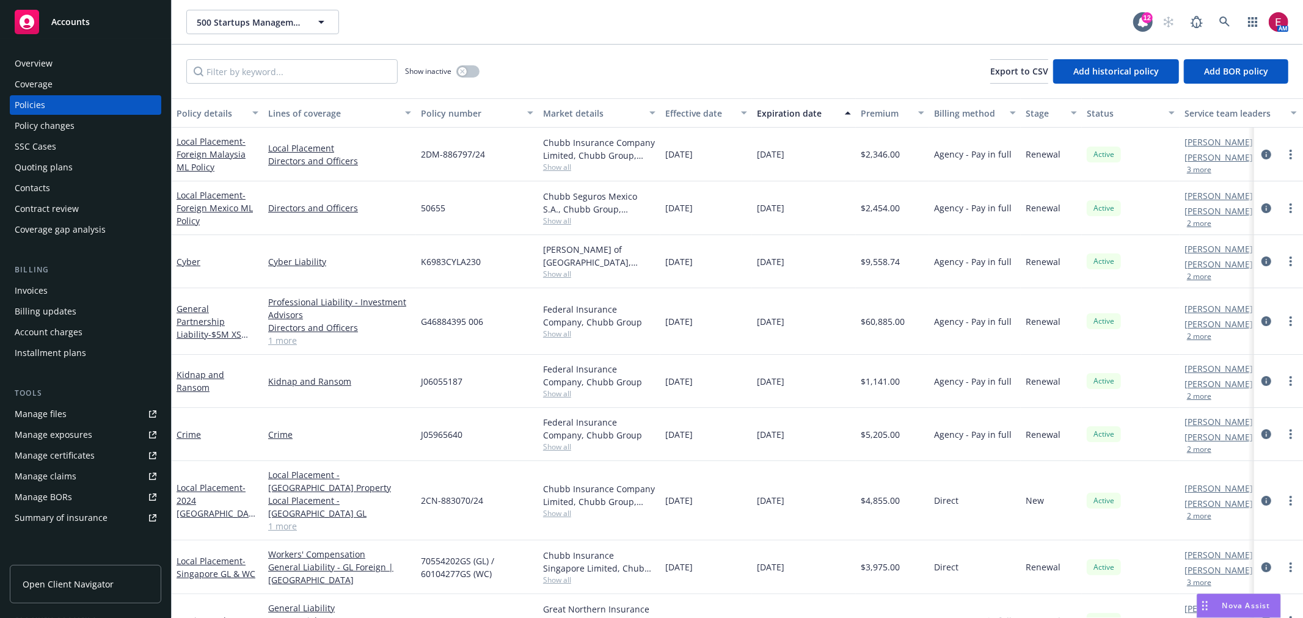
scroll to position [271, 0]
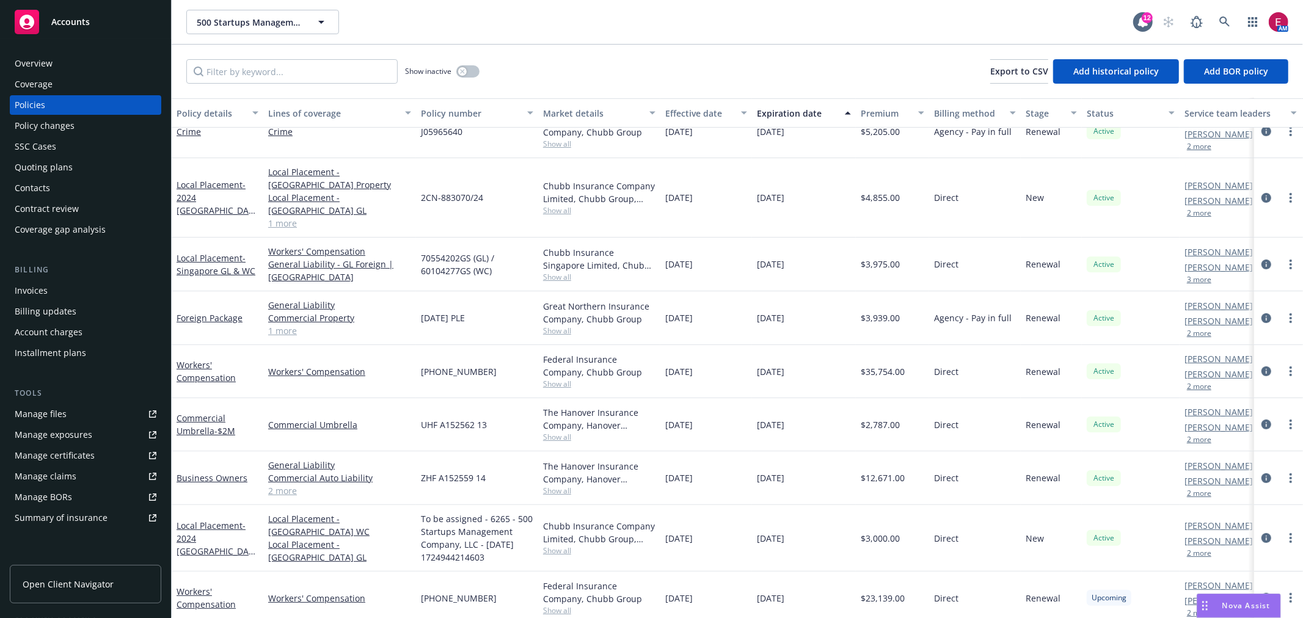
click at [70, 154] on div "SSC Cases" at bounding box center [86, 147] width 142 height 20
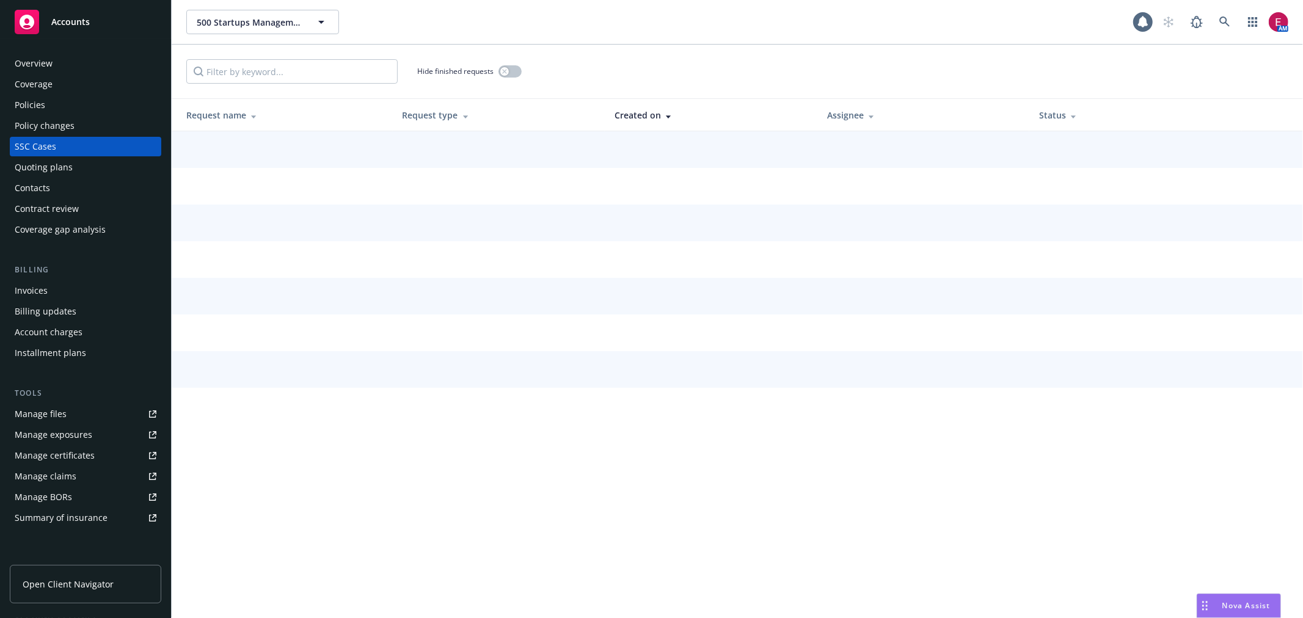
click at [71, 168] on div "Quoting plans" at bounding box center [86, 168] width 142 height 20
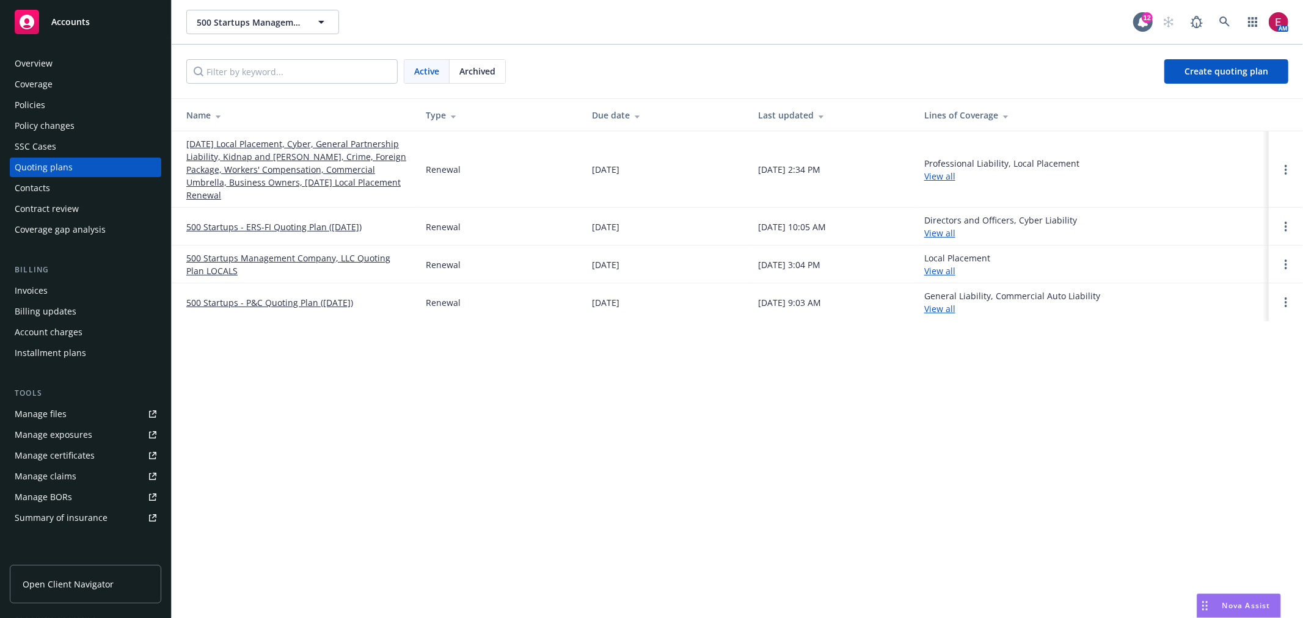
click at [221, 154] on link "[DATE] Local Placement, Cyber, General Partnership Liability, Kidnap and [PERSO…" at bounding box center [296, 169] width 220 height 64
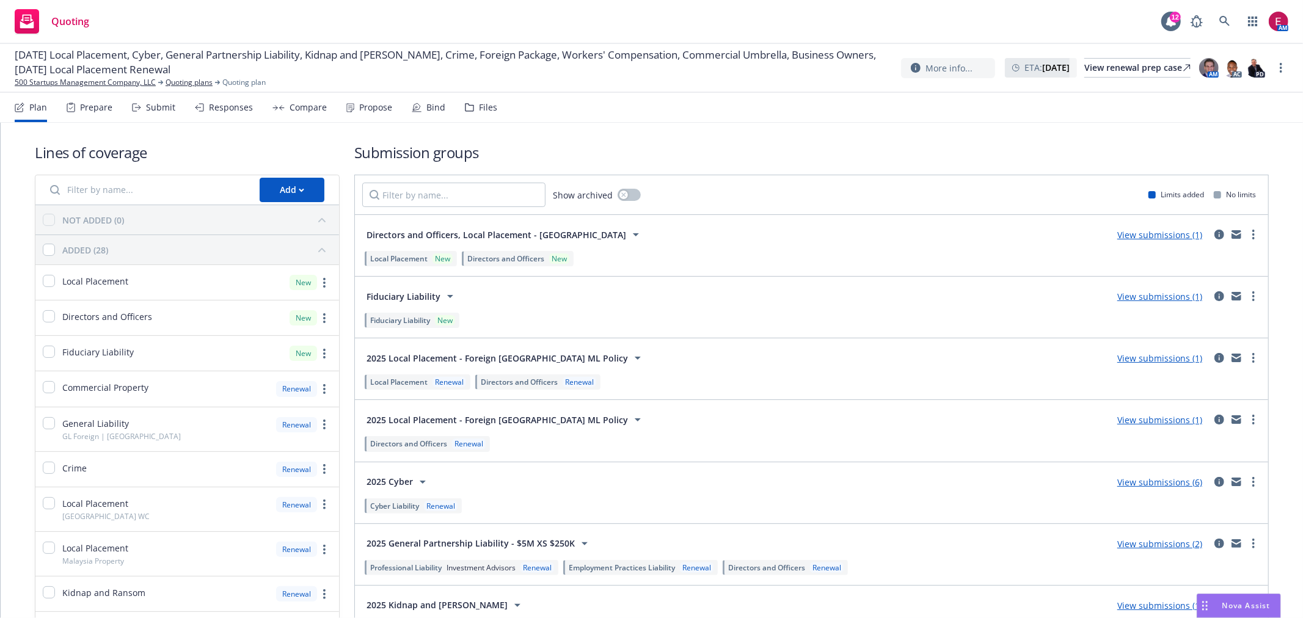
click at [465, 106] on icon at bounding box center [469, 107] width 9 height 9
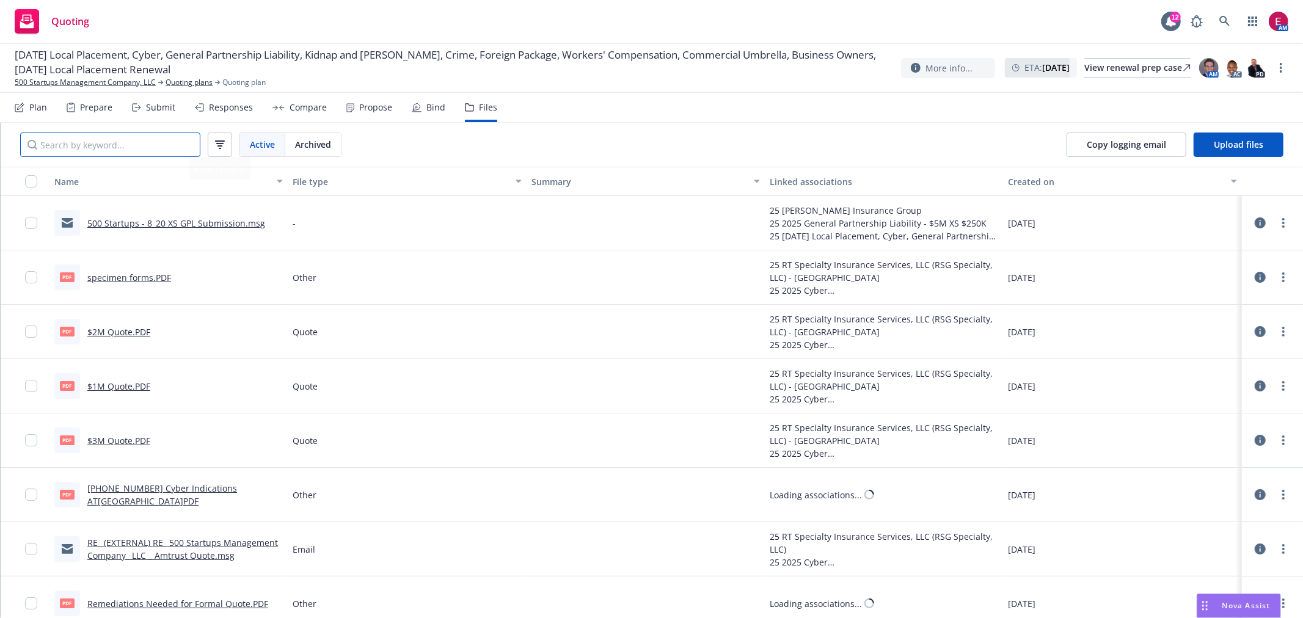
click at [144, 148] on input "Search by keyword..." at bounding box center [110, 145] width 180 height 24
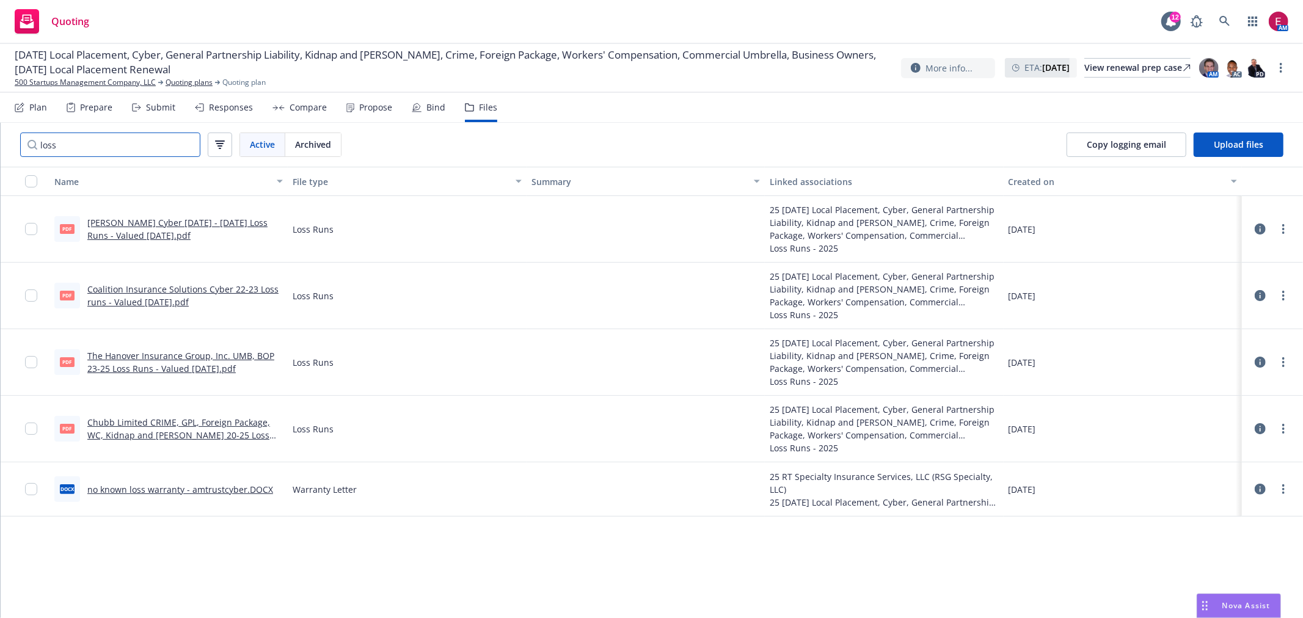
type input "loss"
click at [185, 425] on link "Chubb Limited CRIME, GPL, Foreign Package, WC, Kidnap and [PERSON_NAME] 20-25 L…" at bounding box center [178, 435] width 183 height 37
click at [162, 105] on div "Submit" at bounding box center [160, 108] width 29 height 10
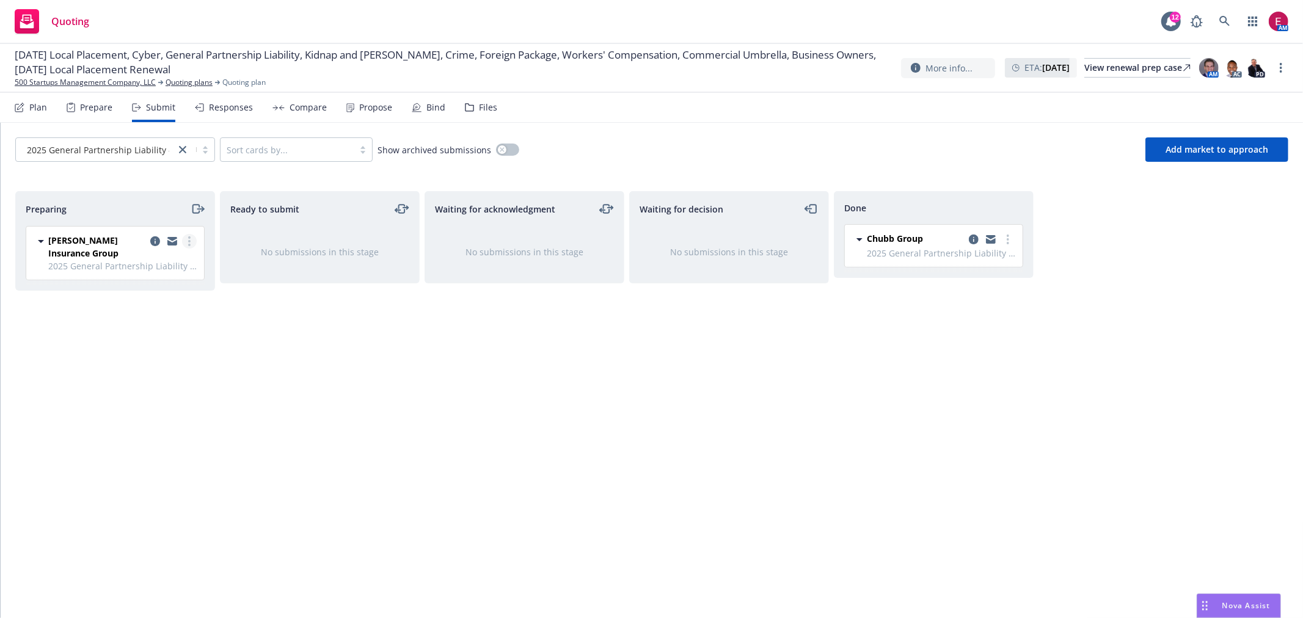
click at [186, 243] on link "more" at bounding box center [189, 241] width 15 height 15
click at [159, 343] on span "Add accepted decision" at bounding box center [135, 340] width 122 height 12
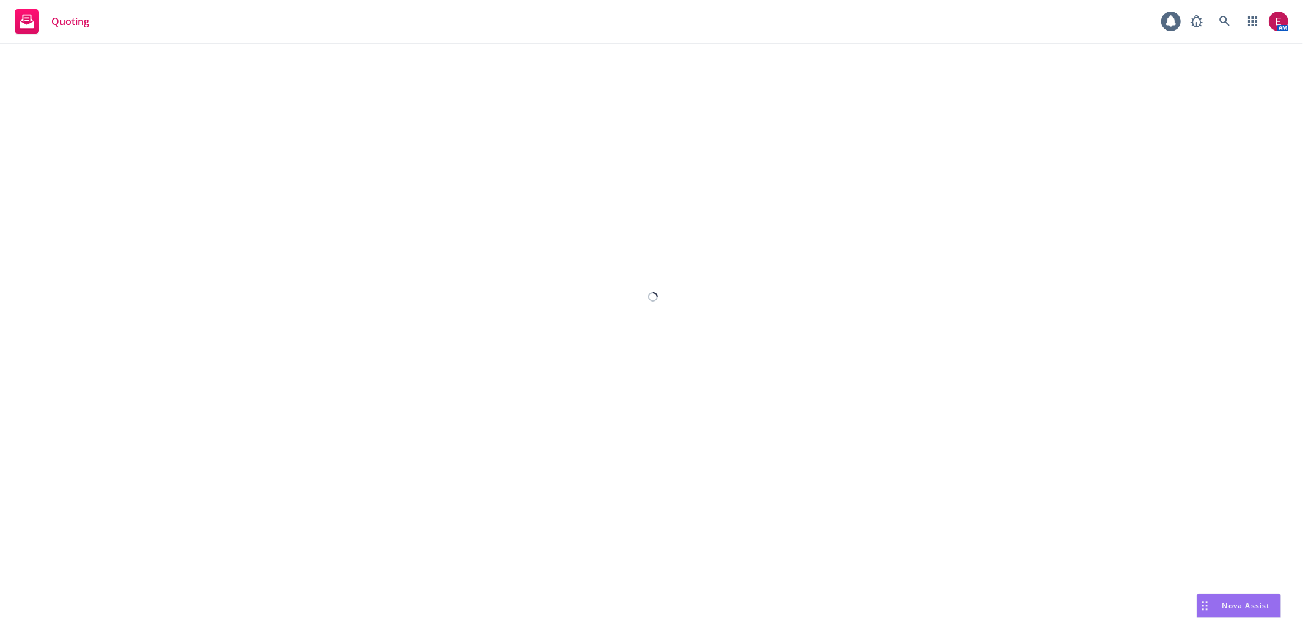
select select "12"
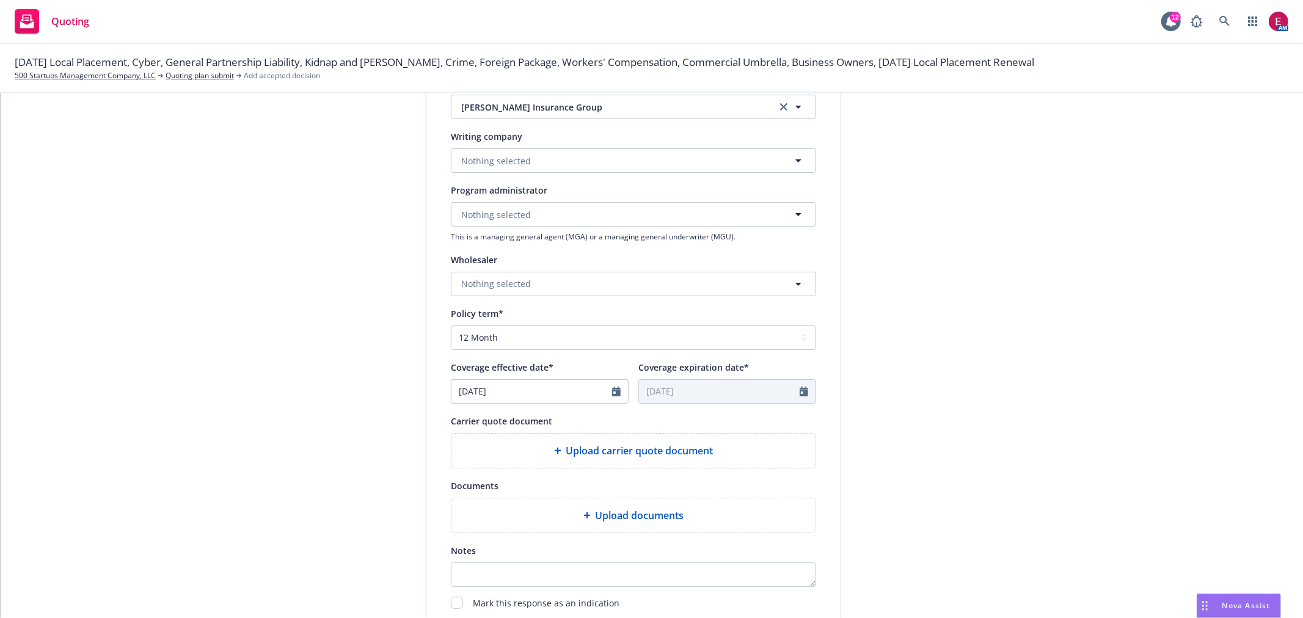
scroll to position [407, 0]
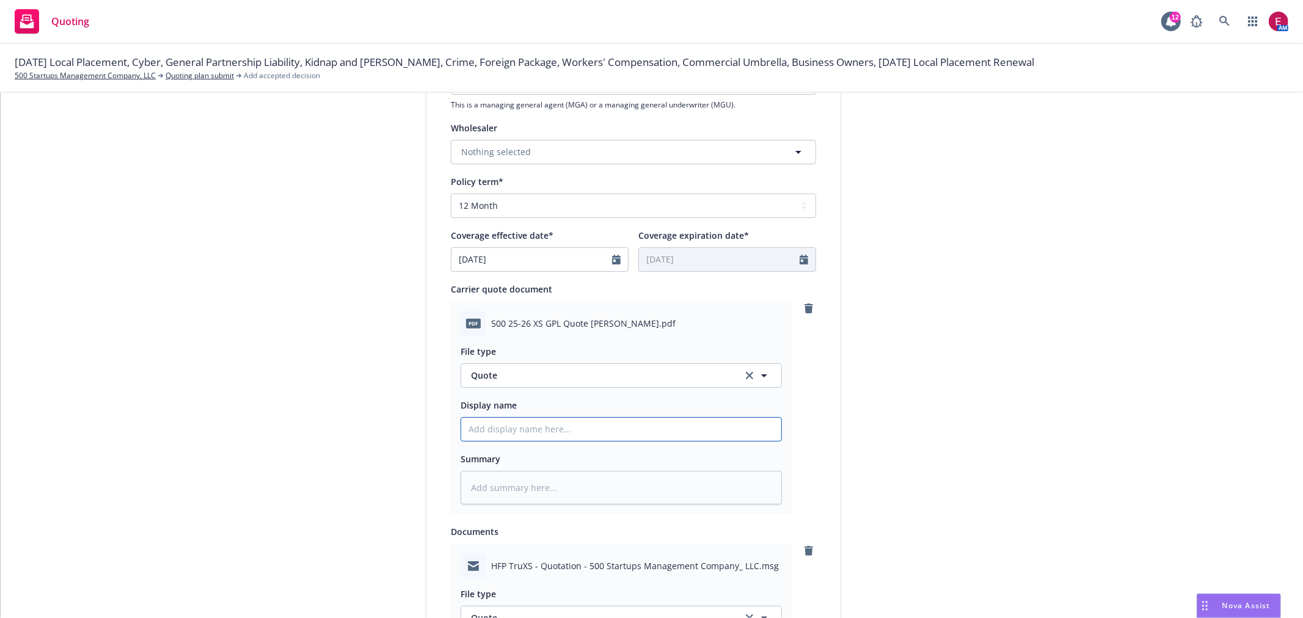
click at [533, 425] on input "Display name" at bounding box center [621, 429] width 320 height 23
drag, startPoint x: 614, startPoint y: 321, endPoint x: 483, endPoint y: 319, distance: 131.4
click at [483, 319] on div "pdf 500 25-26 XS GPL Quote [PERSON_NAME].pdf" at bounding box center [621, 324] width 321 height 26
copy div "500 25-26 XS GPL Quote [PERSON_NAME]"
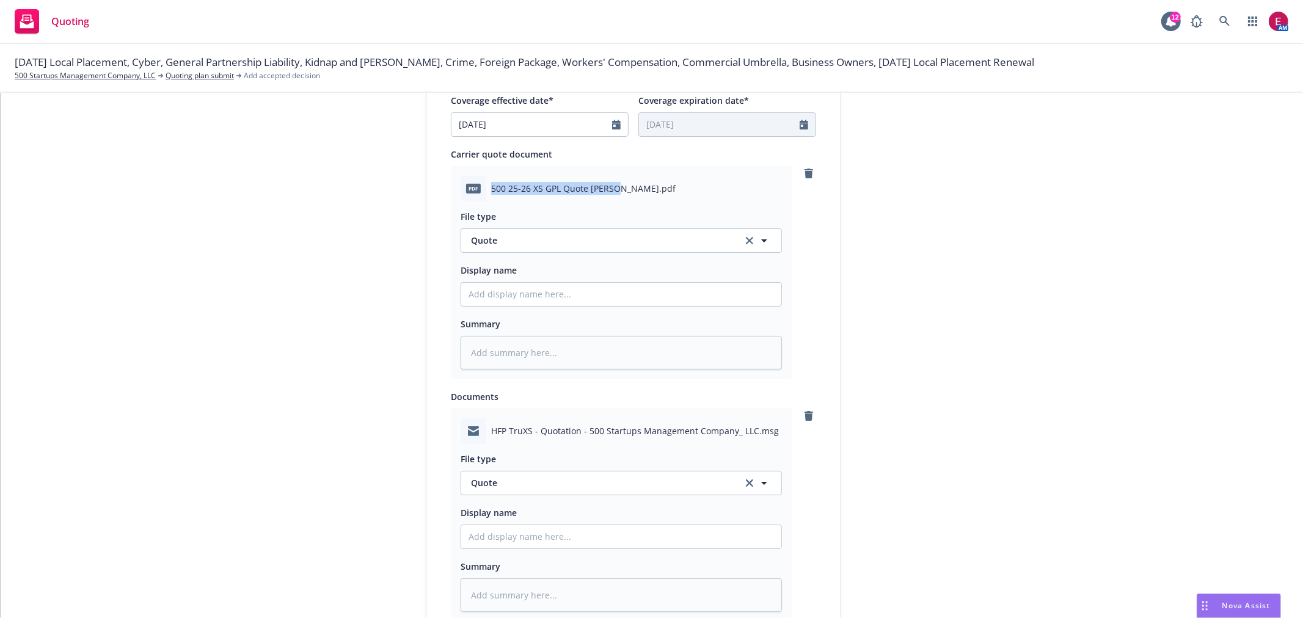
scroll to position [543, 0]
drag, startPoint x: 513, startPoint y: 530, endPoint x: 519, endPoint y: 541, distance: 12.6
click at [513, 306] on input "Display name" at bounding box center [621, 293] width 320 height 23
paste input "500 25-26 XS GPL Quote [PERSON_NAME]"
type textarea "x"
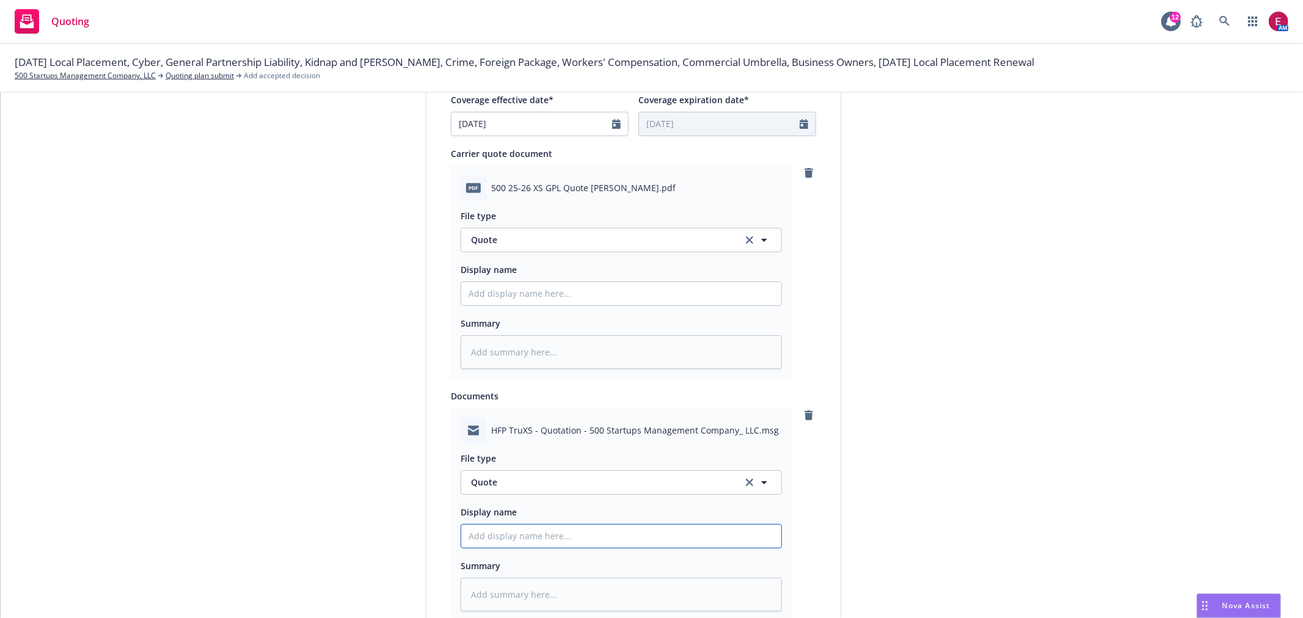
type input "500 25-26 XS GPL Quote [PERSON_NAME]"
click at [566, 306] on input "500 25-26 XS GPL Quote [PERSON_NAME]" at bounding box center [621, 293] width 320 height 23
type textarea "x"
type input "500 25-26 XS GPL Quote EHudson"
type textarea "x"
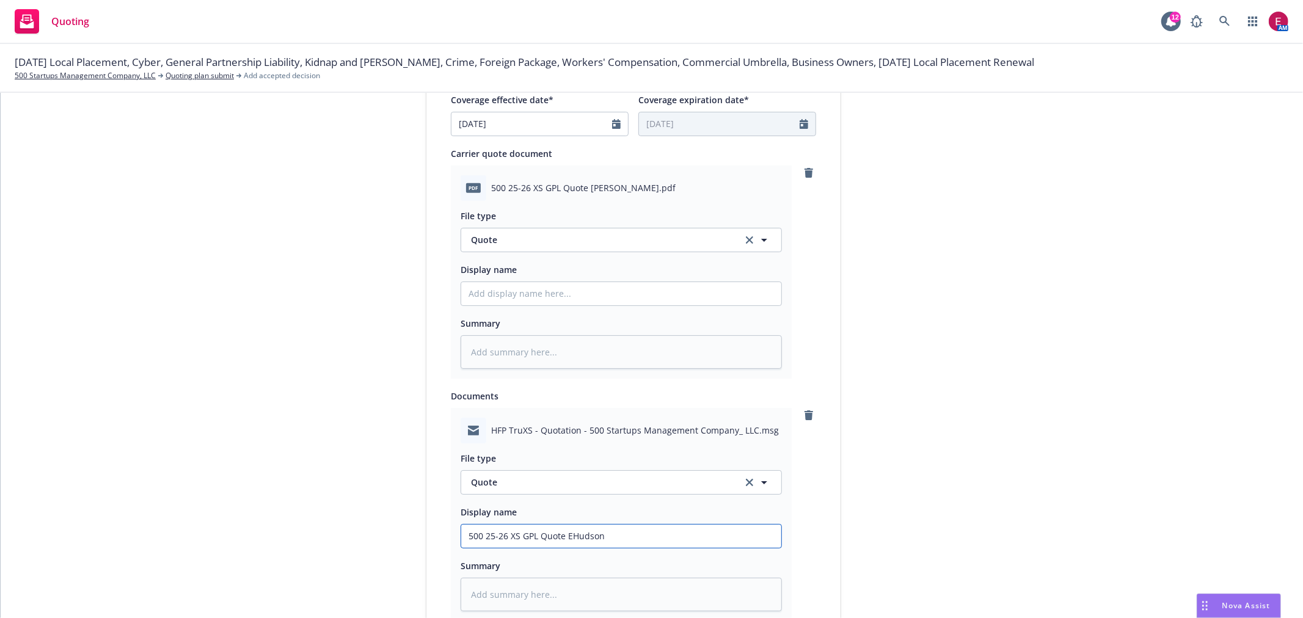
type input "500 25-26 XS GPL Quote EMHudson"
type textarea "x"
type input "500 25-26 XS GPL Quote [PERSON_NAME]"
click at [578, 485] on span "Quote" at bounding box center [599, 482] width 257 height 13
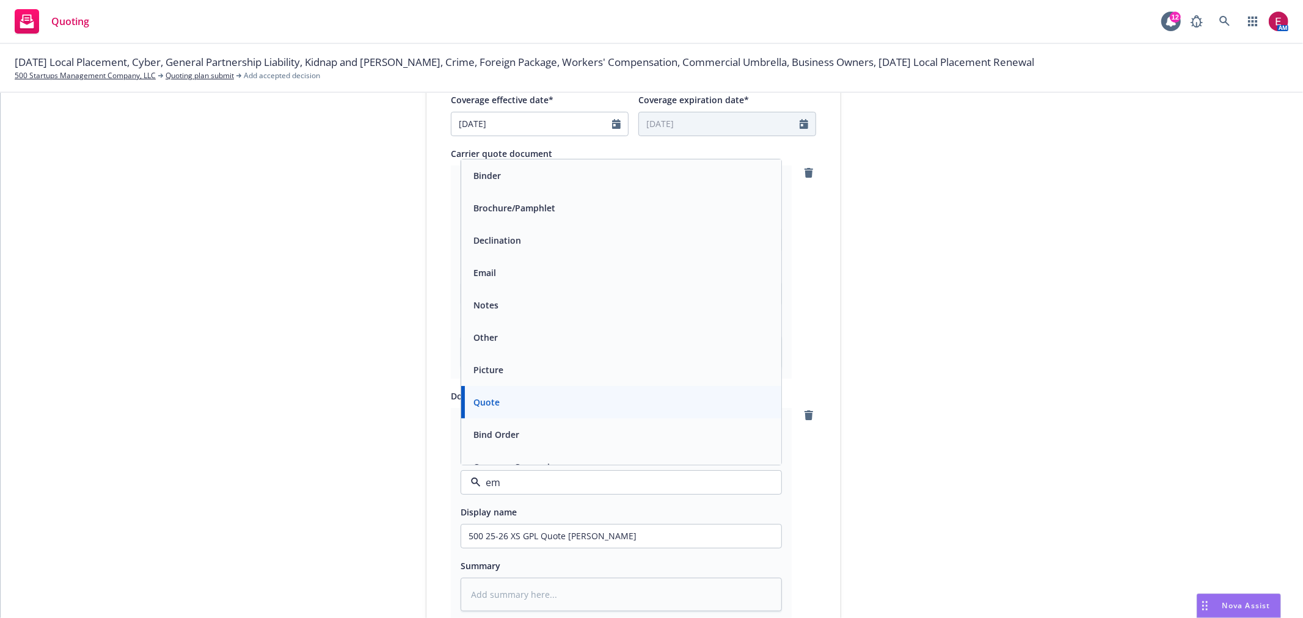
type input "ema"
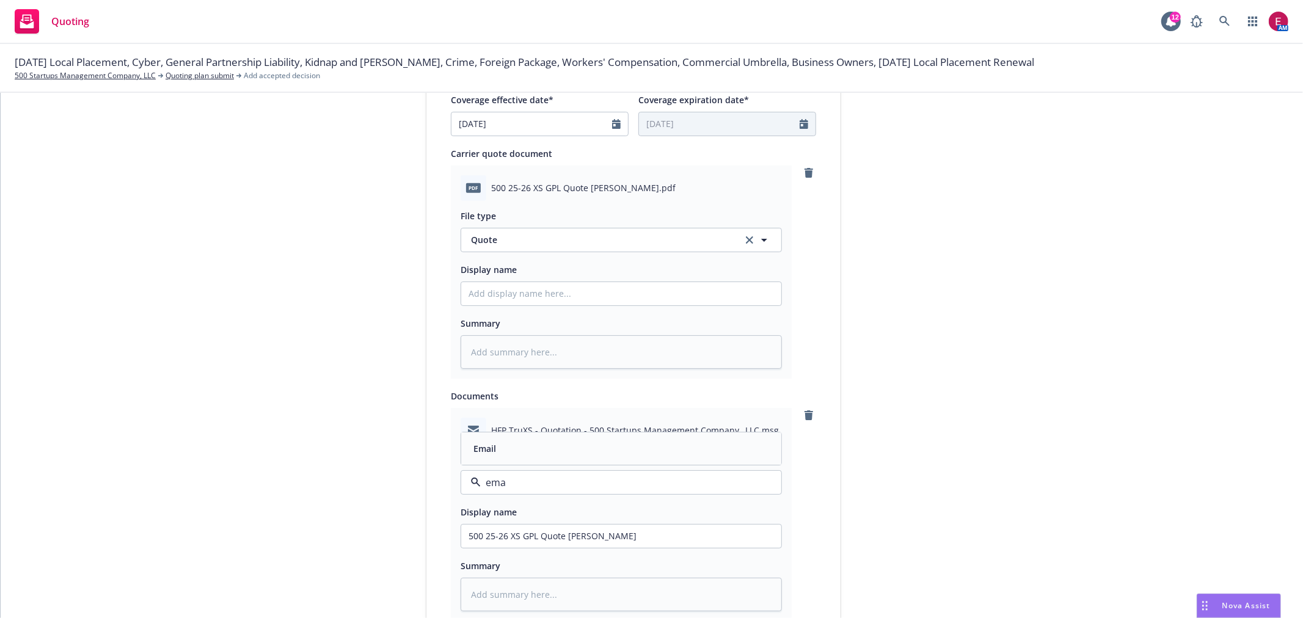
click at [591, 444] on div "Email" at bounding box center [622, 449] width 306 height 18
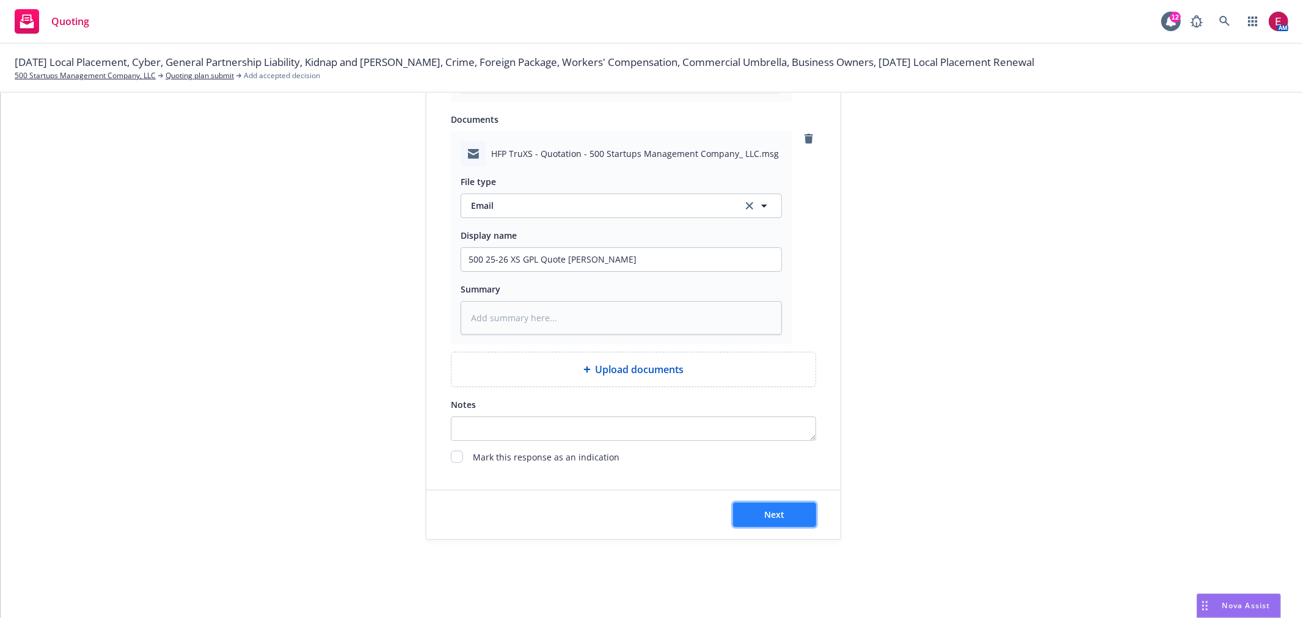
click at [782, 504] on button "Next" at bounding box center [774, 515] width 83 height 24
type textarea "x"
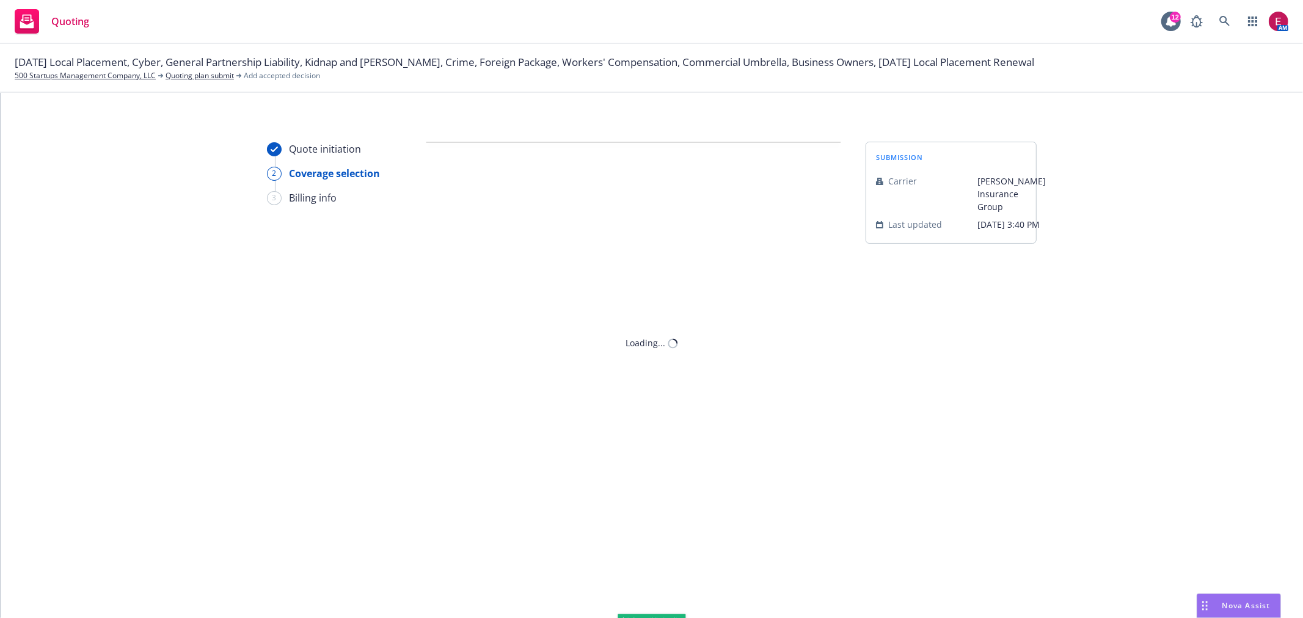
scroll to position [0, 0]
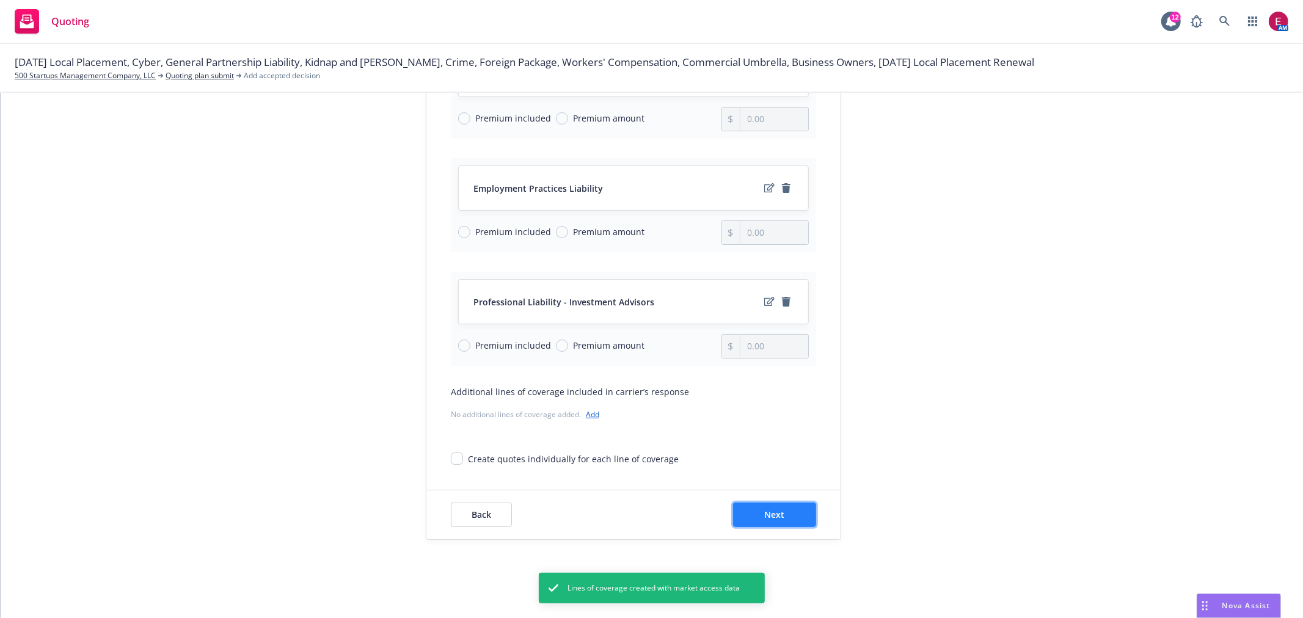
click at [783, 517] on button "Next" at bounding box center [774, 515] width 83 height 24
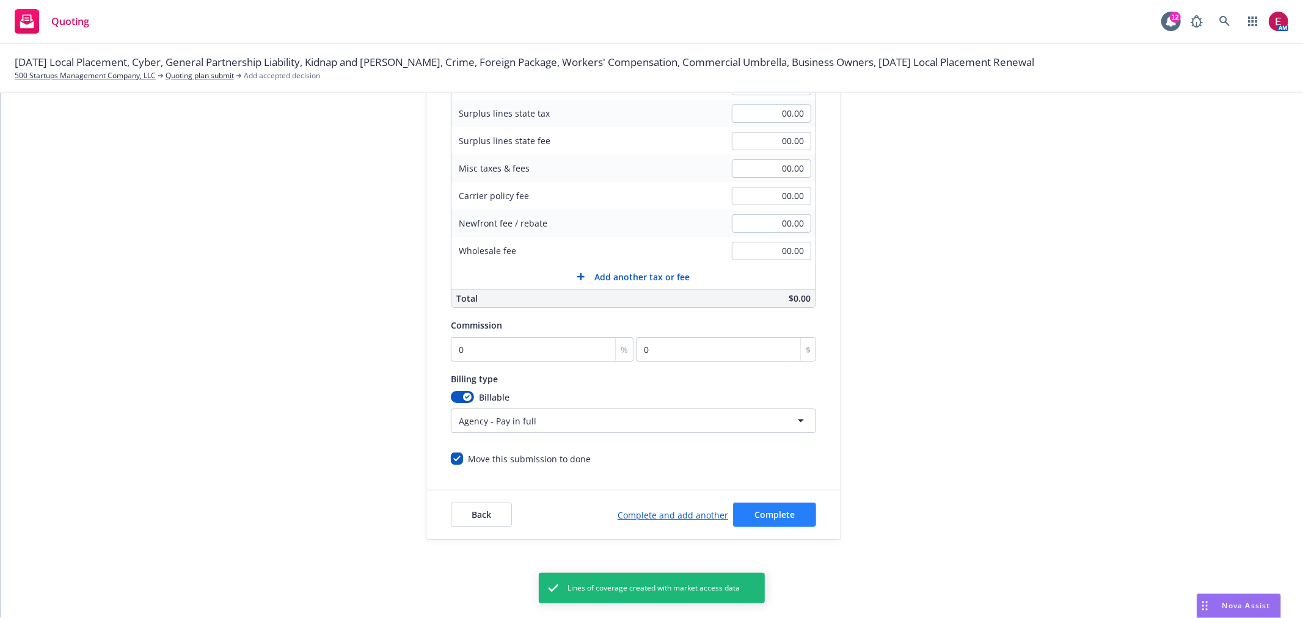
scroll to position [23, 0]
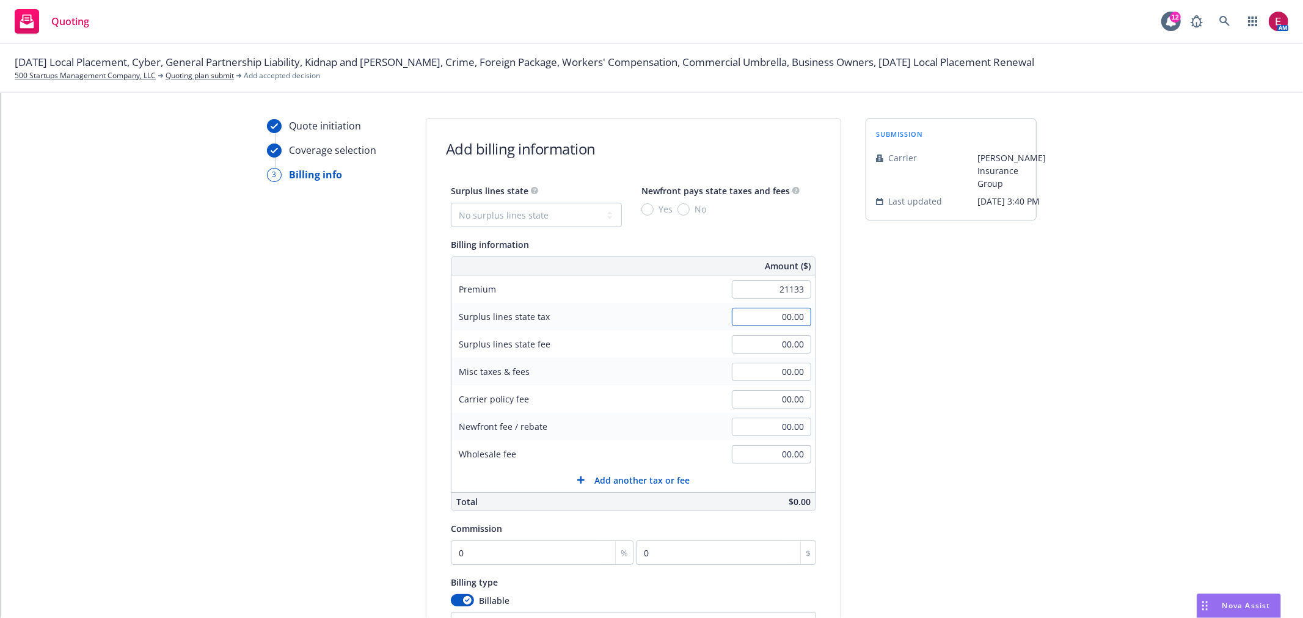
type input "21,133.00"
click at [511, 219] on select "No surplus lines state [US_STATE] [US_STATE] [US_STATE] [US_STATE] [US_STATE] […" at bounding box center [536, 215] width 171 height 24
click at [948, 370] on div "submission Carrier [PERSON_NAME] Insurance Group Last updated [DATE] 3:40 PM" at bounding box center [951, 431] width 171 height 625
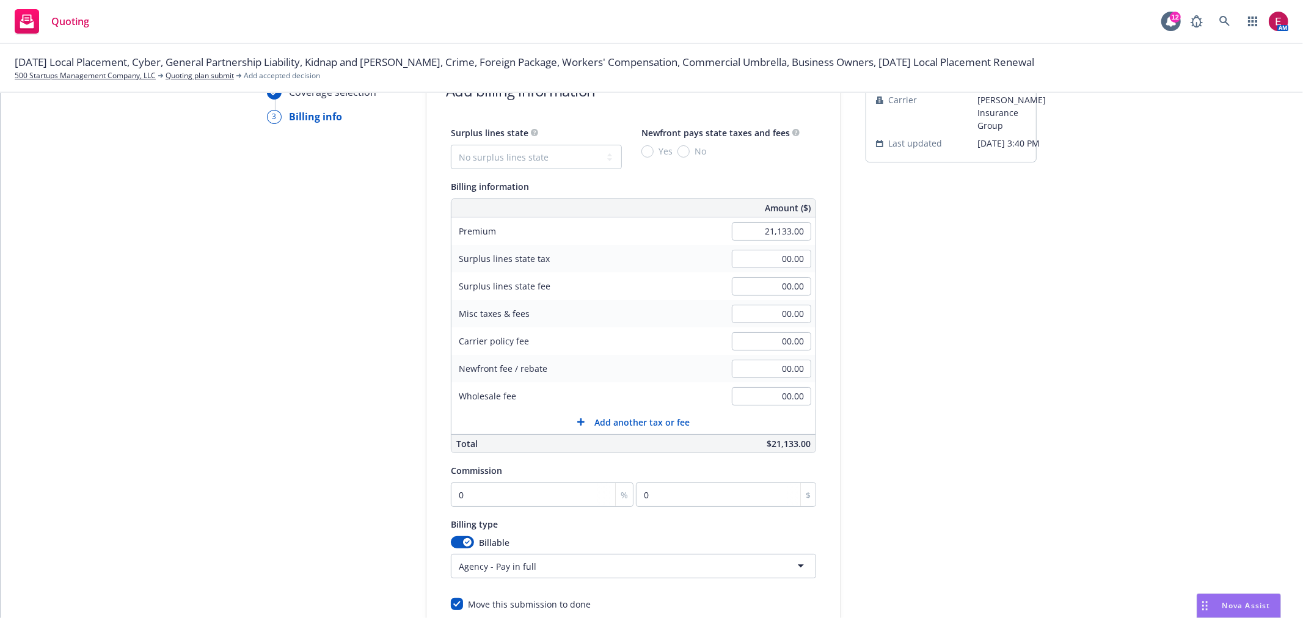
scroll to position [159, 0]
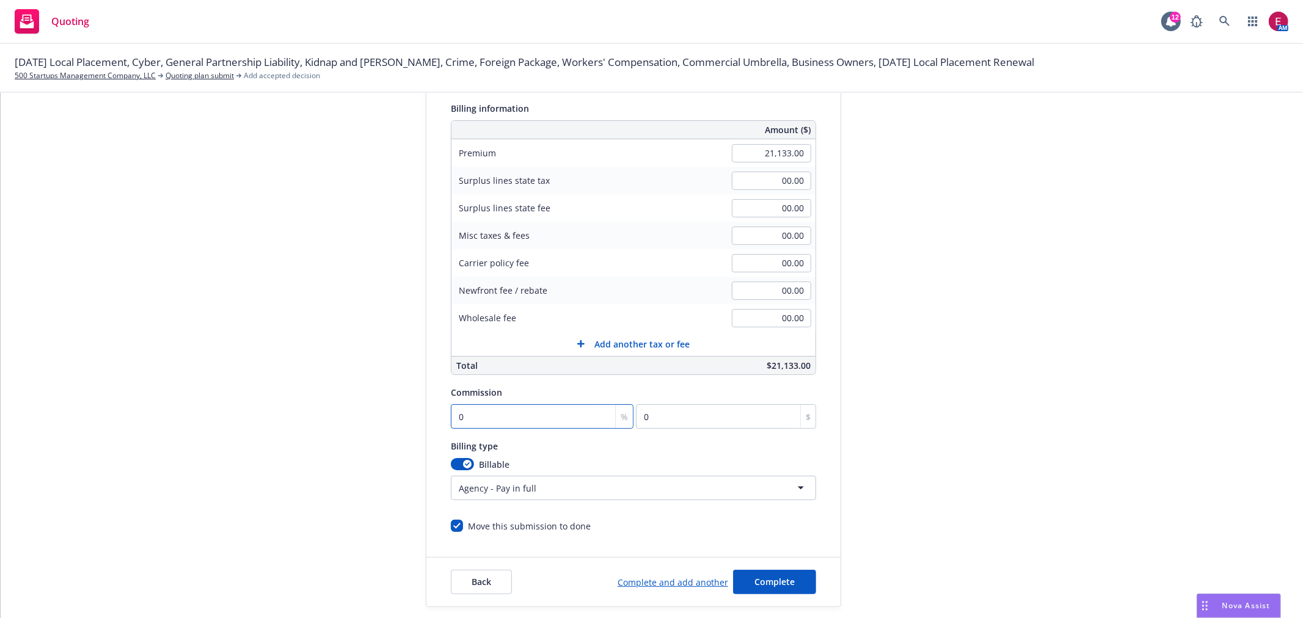
click at [477, 417] on input "0" at bounding box center [542, 417] width 183 height 24
type input "1"
type input "211.33"
type input "17"
type input "3592.61"
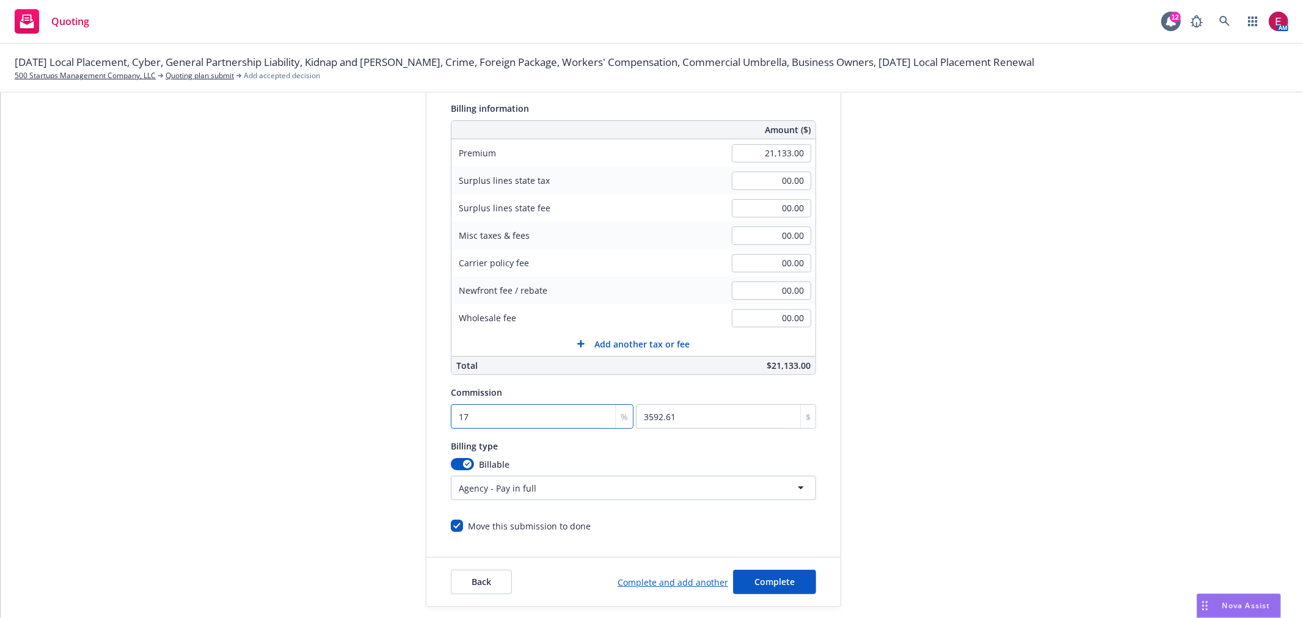
type input "17.5"
type input "3698.28"
type input "17.5"
click at [878, 426] on div "submission Carrier [PERSON_NAME] Insurance Group Last updated [DATE] 3:40 PM" at bounding box center [951, 294] width 171 height 625
click at [761, 584] on span "Complete" at bounding box center [775, 582] width 40 height 12
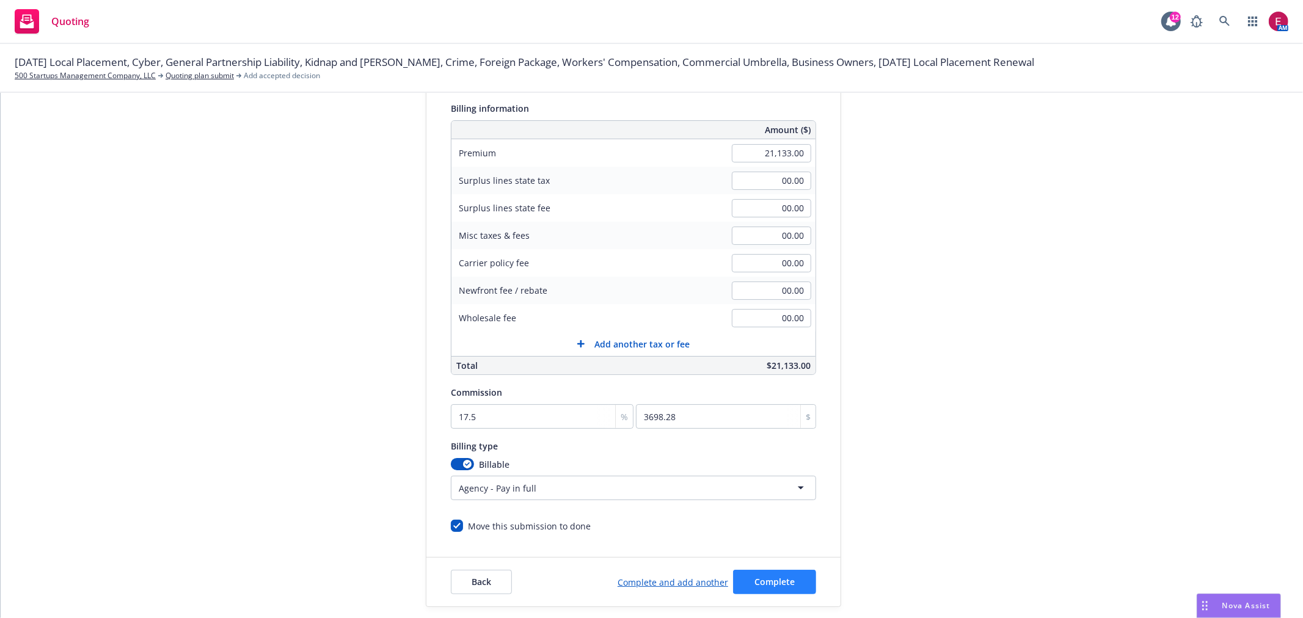
scroll to position [0, 0]
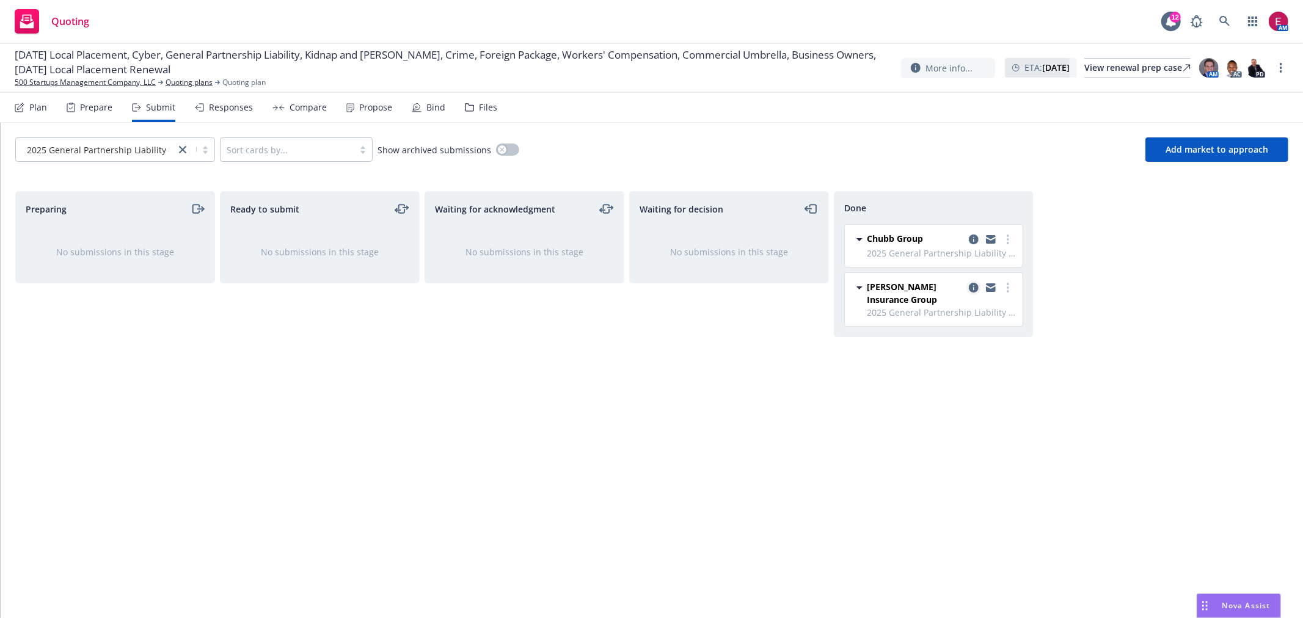
click at [970, 284] on icon "copy logging email" at bounding box center [974, 288] width 10 height 10
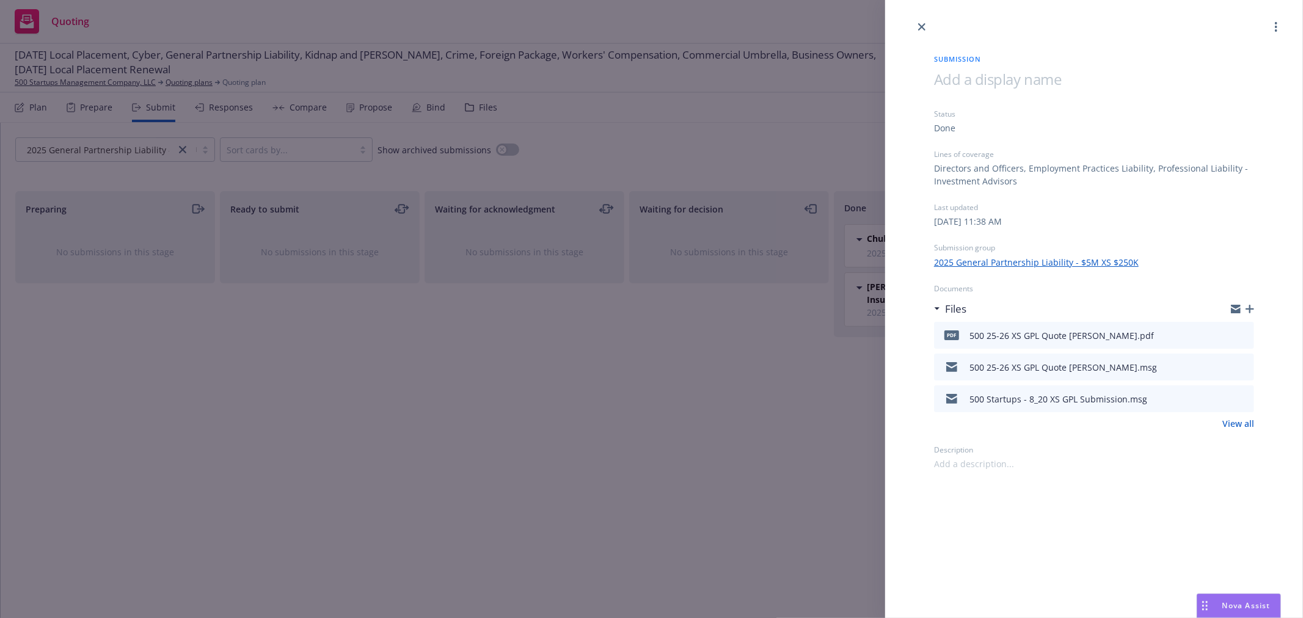
click at [1241, 327] on div "pdf 500 25-26 XS GPL Quote [PERSON_NAME].pdf" at bounding box center [1094, 335] width 320 height 27
click at [1245, 329] on button at bounding box center [1244, 335] width 11 height 15
click at [1245, 332] on icon "preview file" at bounding box center [1242, 335] width 11 height 9
click at [628, 336] on div "Submission Status Done Lines of coverage Directors and Officers, Employment Pra…" at bounding box center [651, 309] width 1303 height 618
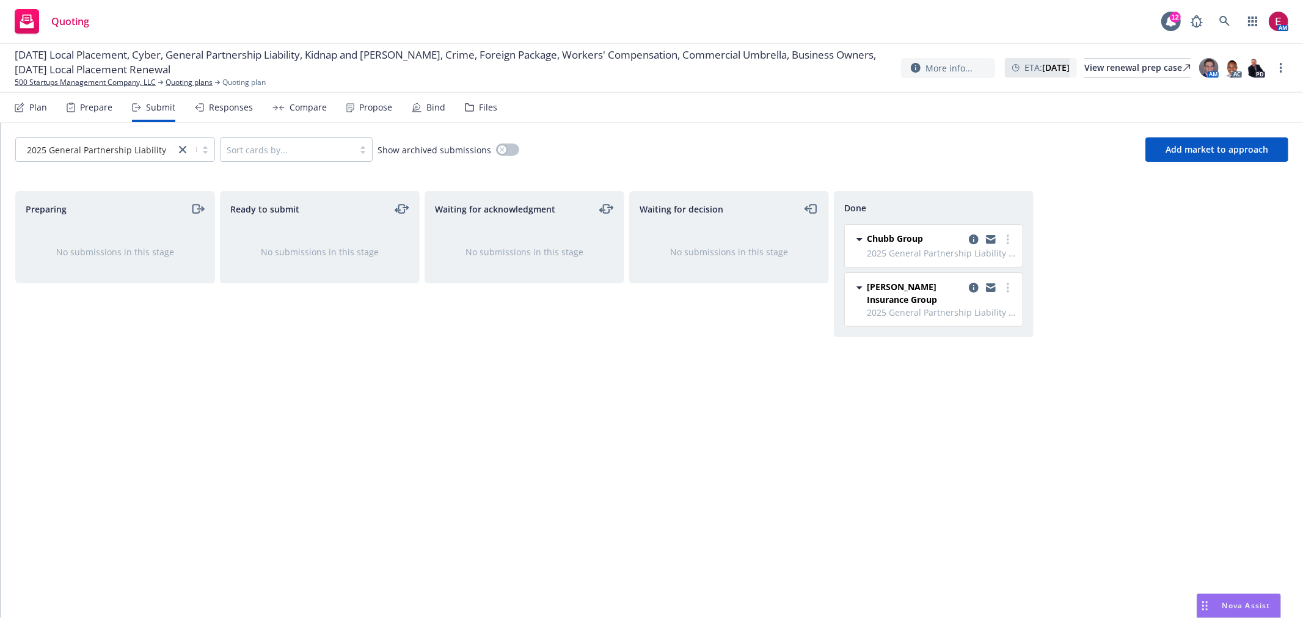
drag, startPoint x: 160, startPoint y: 164, endPoint x: 160, endPoint y: 155, distance: 8.6
click at [160, 156] on div "2025 General Partnership Liability - $5M... Sort cards by... Show archived subm…" at bounding box center [652, 150] width 1303 height 54
click at [158, 155] on span "2025 General Partnership Liability - $5M..." at bounding box center [113, 150] width 172 height 13
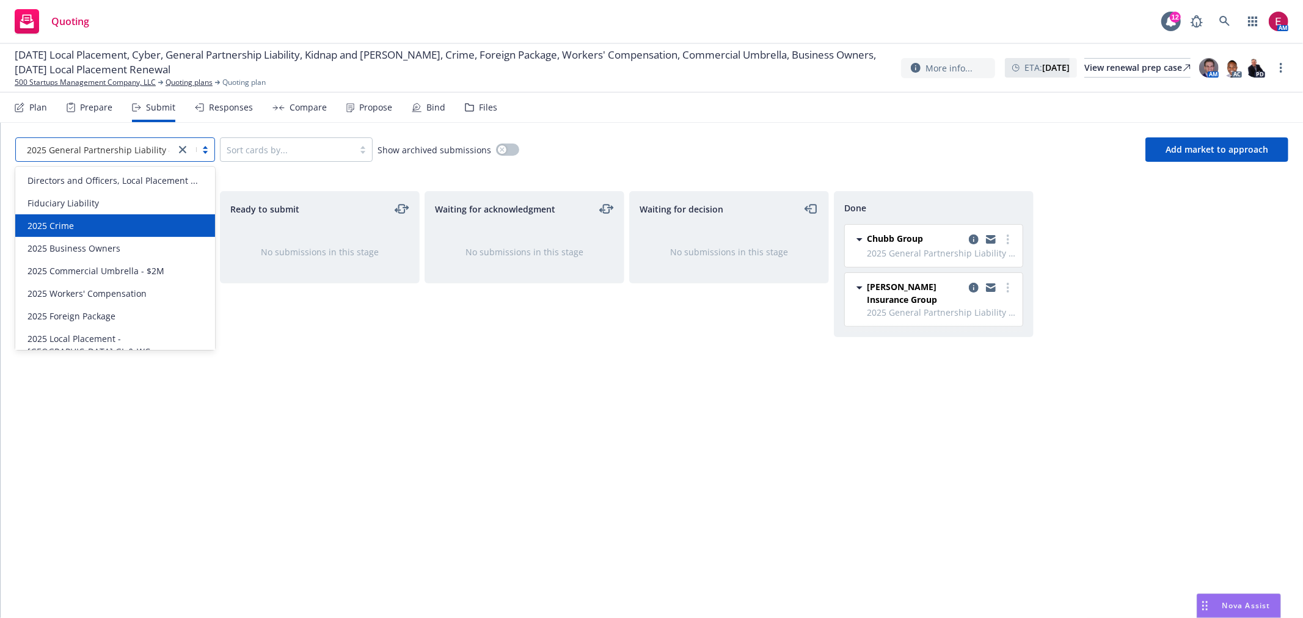
click at [119, 227] on div "2025 Crime" at bounding box center [115, 225] width 185 height 13
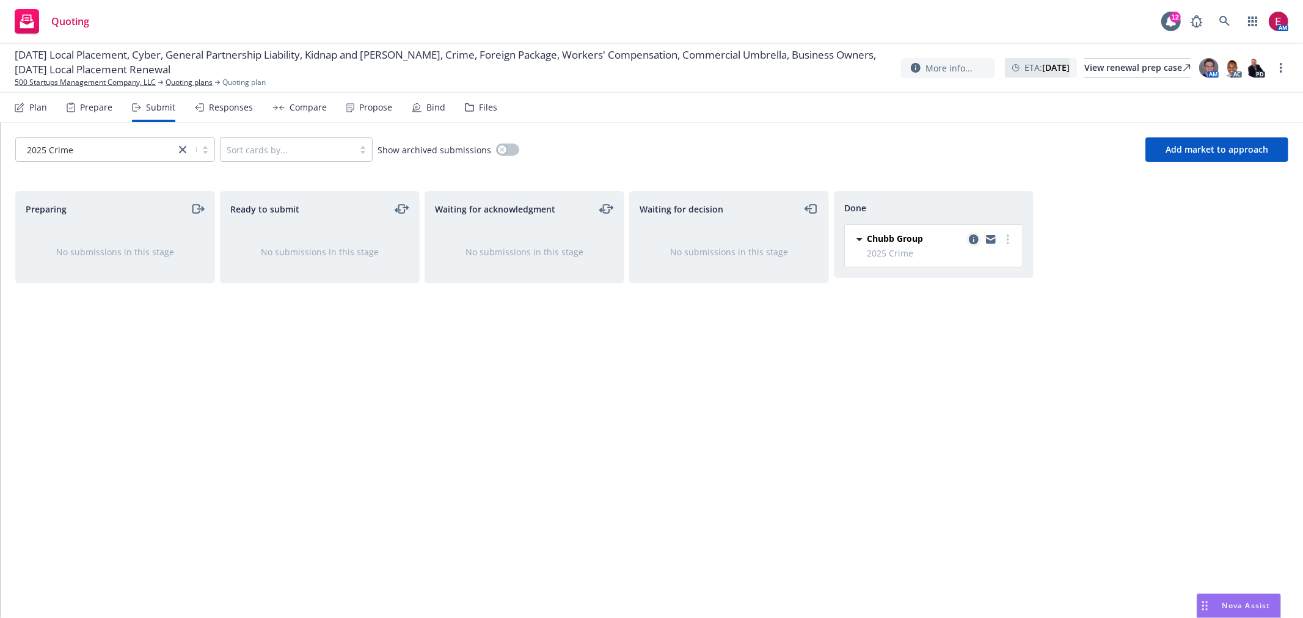
click at [980, 239] on link "copy logging email" at bounding box center [974, 239] width 15 height 15
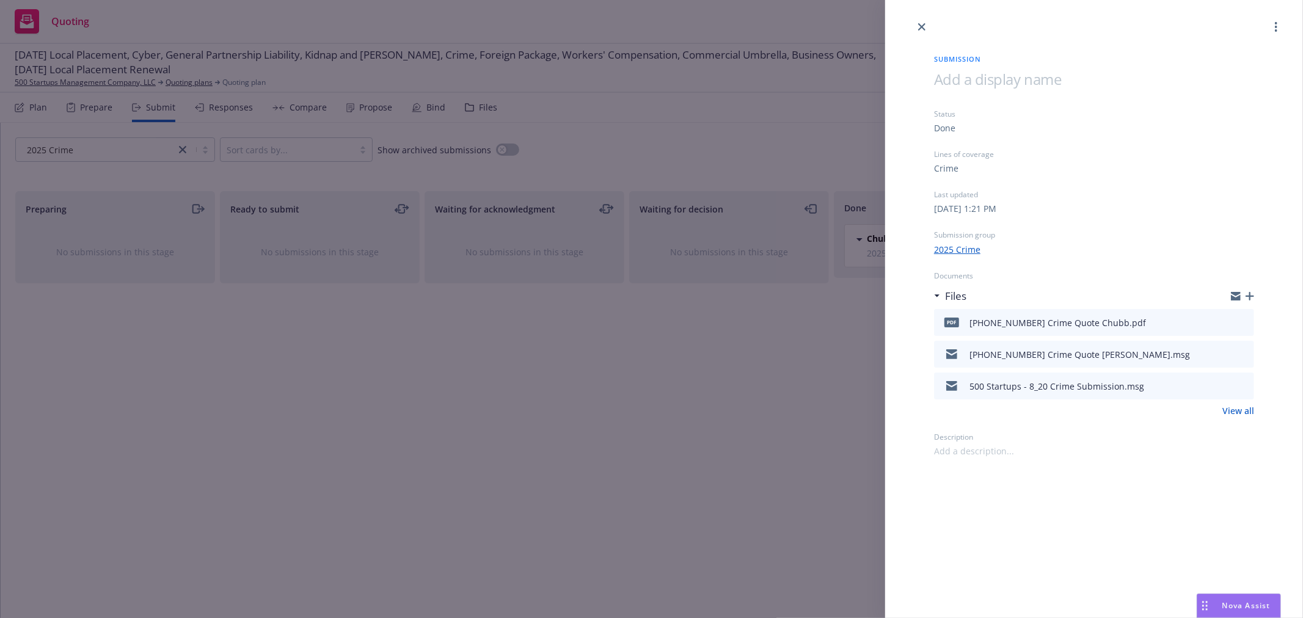
click at [1241, 318] on icon "preview file" at bounding box center [1242, 322] width 11 height 9
click at [827, 23] on div "Submission Status Done Lines of coverage Crime Last updated [DATE] 1:21 PM Subm…" at bounding box center [651, 309] width 1303 height 618
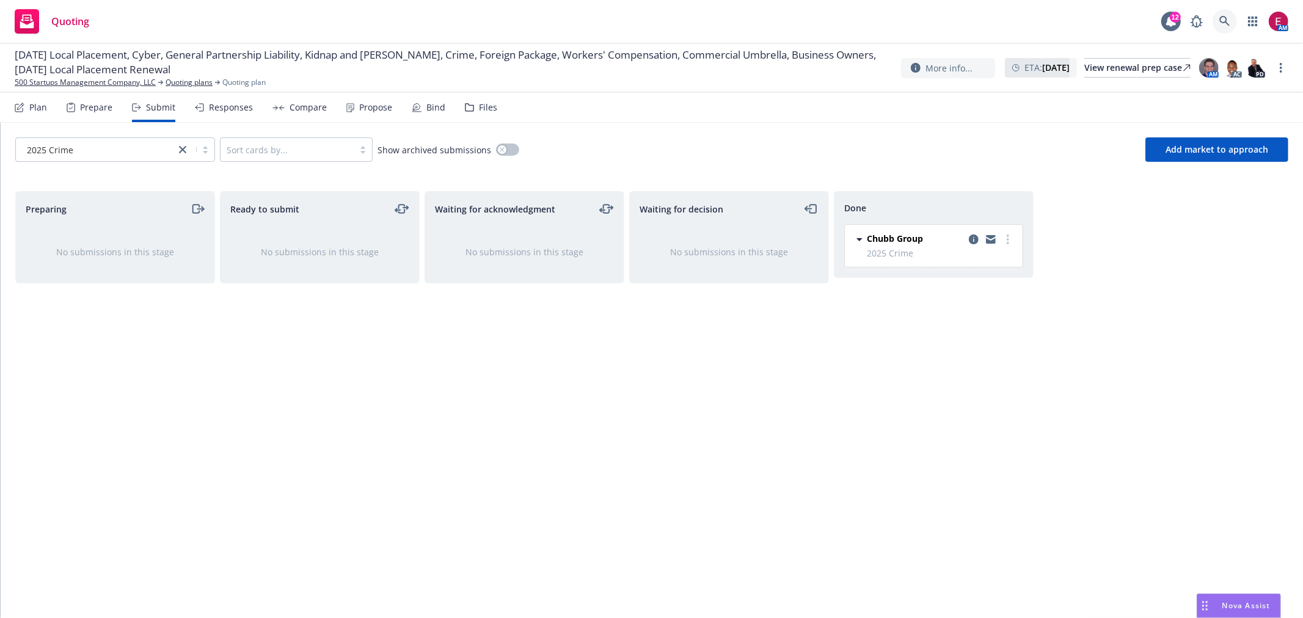
click at [1230, 22] on icon at bounding box center [1225, 21] width 11 height 11
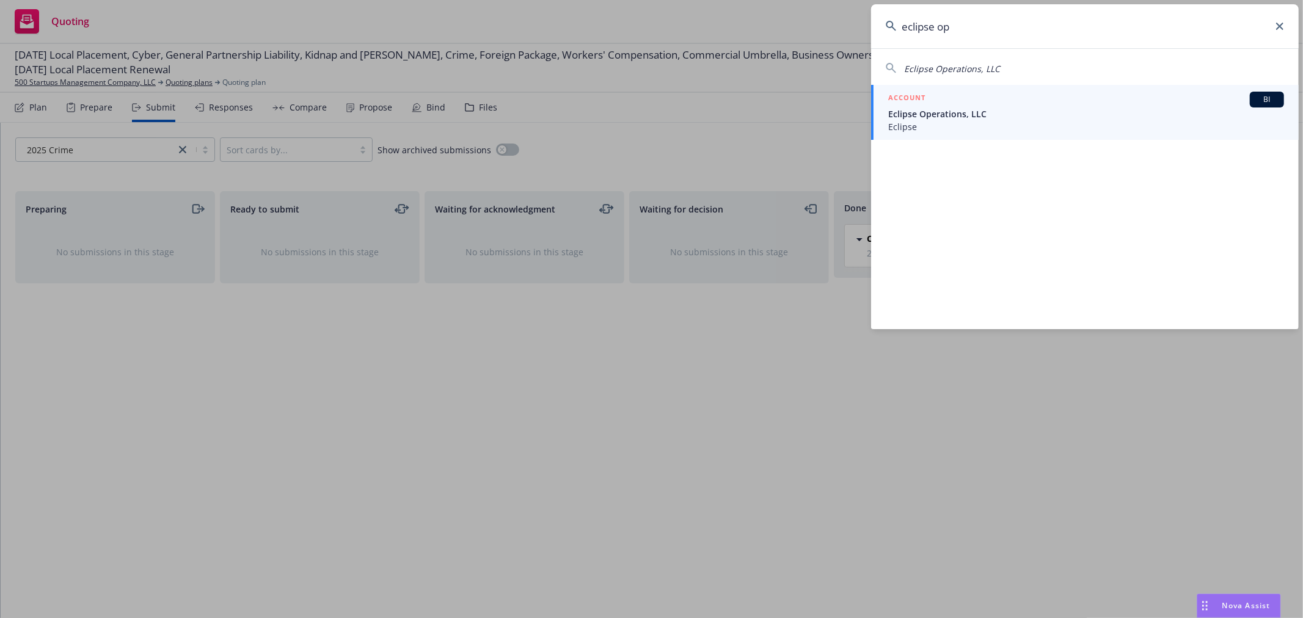
type input "eclipse op"
click at [974, 119] on span "Eclipse Operations, LLC" at bounding box center [1087, 114] width 396 height 13
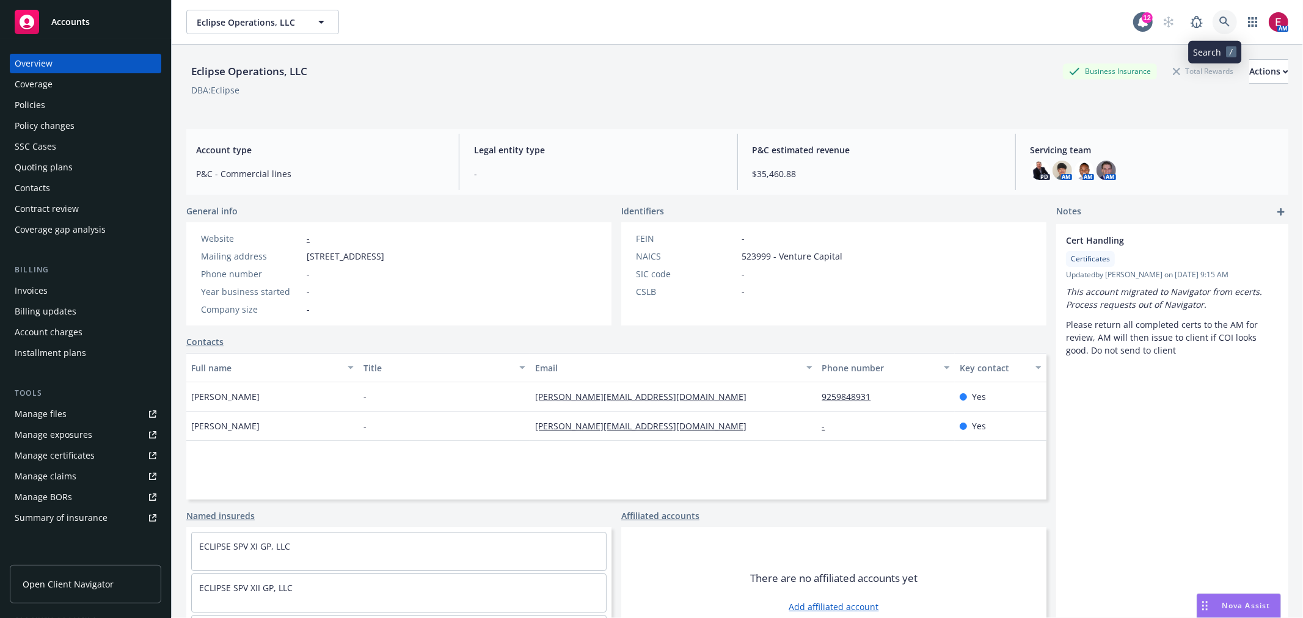
click at [1220, 19] on icon at bounding box center [1225, 21] width 10 height 10
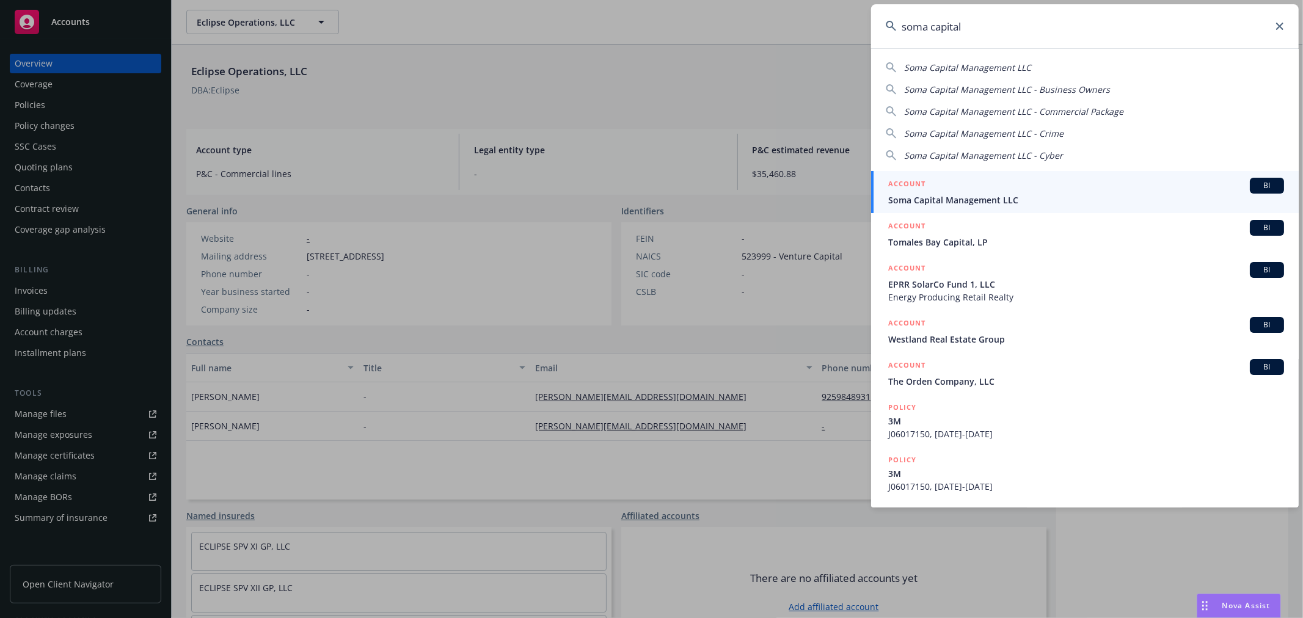
type input "soma capital"
click at [931, 199] on span "Soma Capital Management LLC" at bounding box center [1087, 200] width 396 height 13
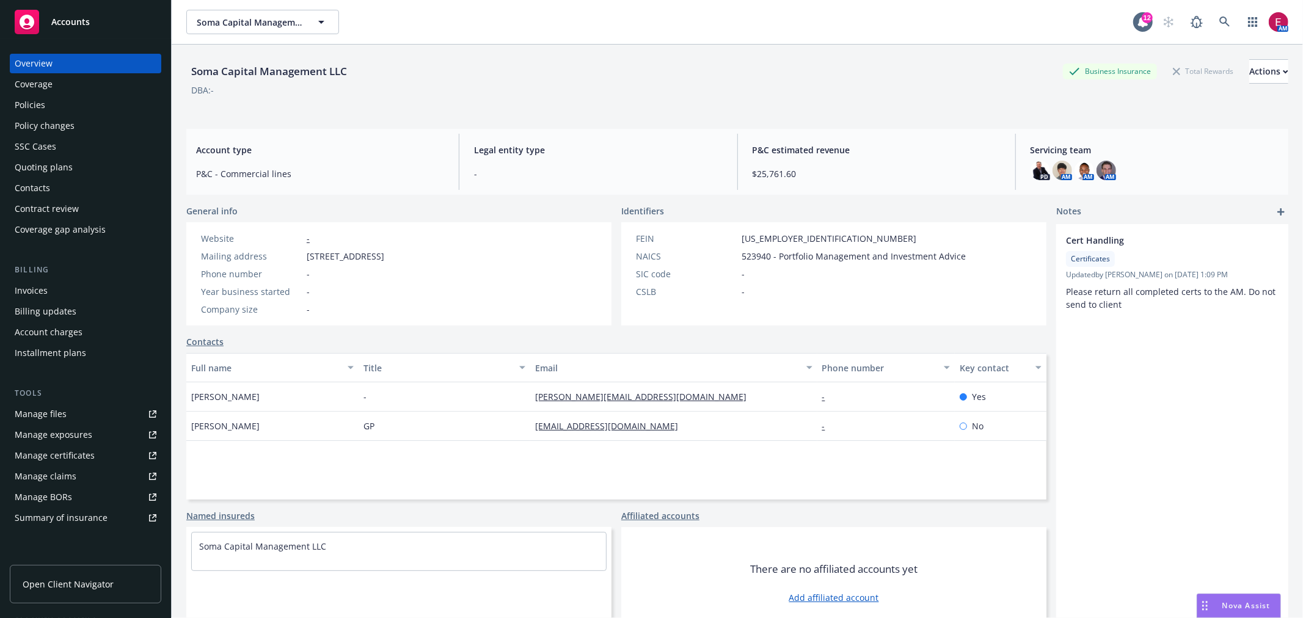
click at [28, 106] on div "Policies" at bounding box center [30, 105] width 31 height 20
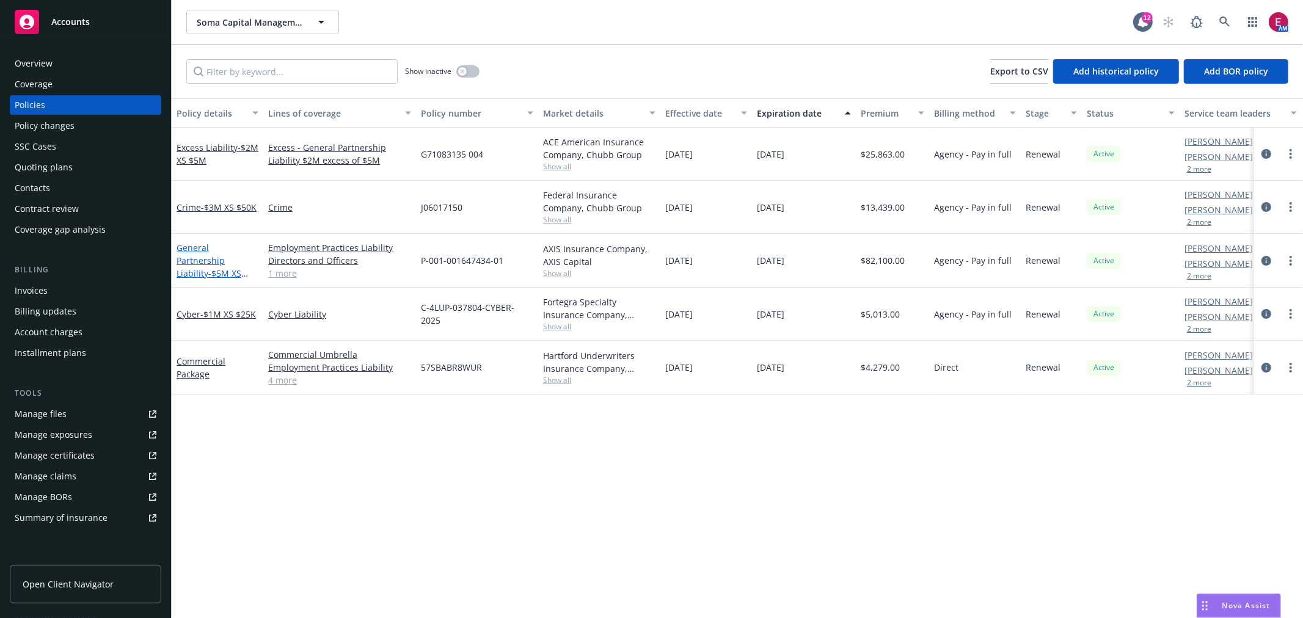
click at [196, 260] on link "General Partnership Liability - $5M XS $250K" at bounding box center [209, 267] width 65 height 50
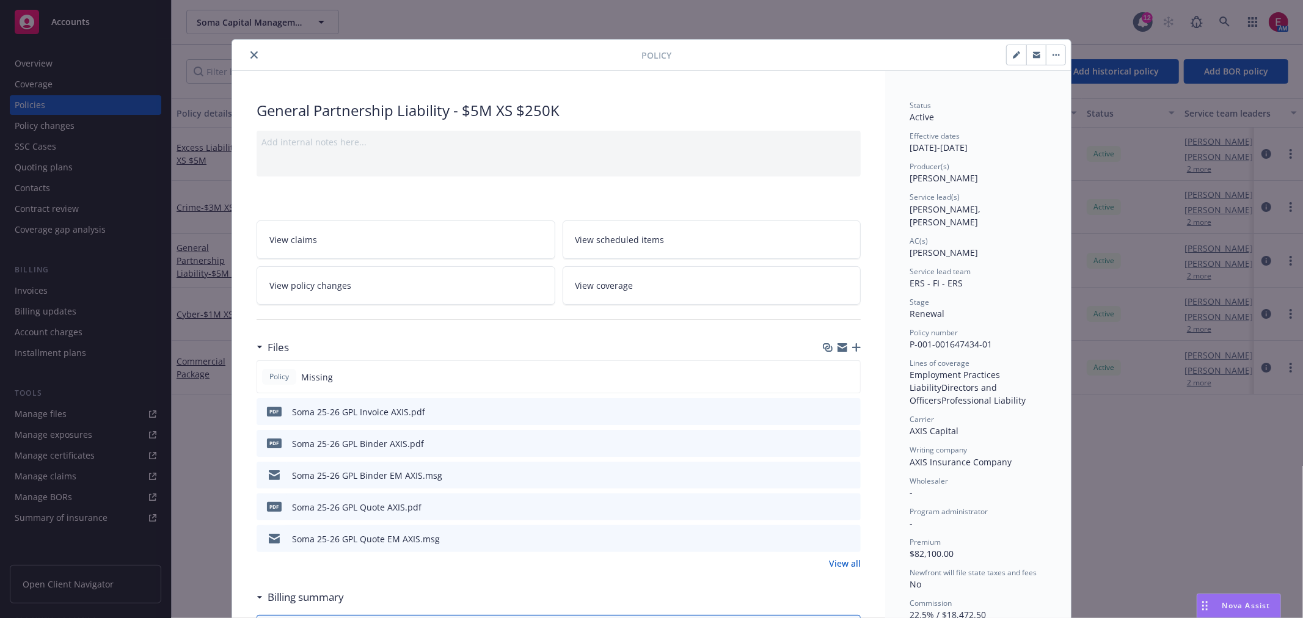
click at [1140, 399] on div "Policy General Partnership Liability - $5M XS $250K Add internal notes here... …" at bounding box center [651, 309] width 1303 height 618
click at [824, 472] on icon "download file" at bounding box center [829, 475] width 10 height 10
click at [255, 53] on button "close" at bounding box center [254, 55] width 15 height 15
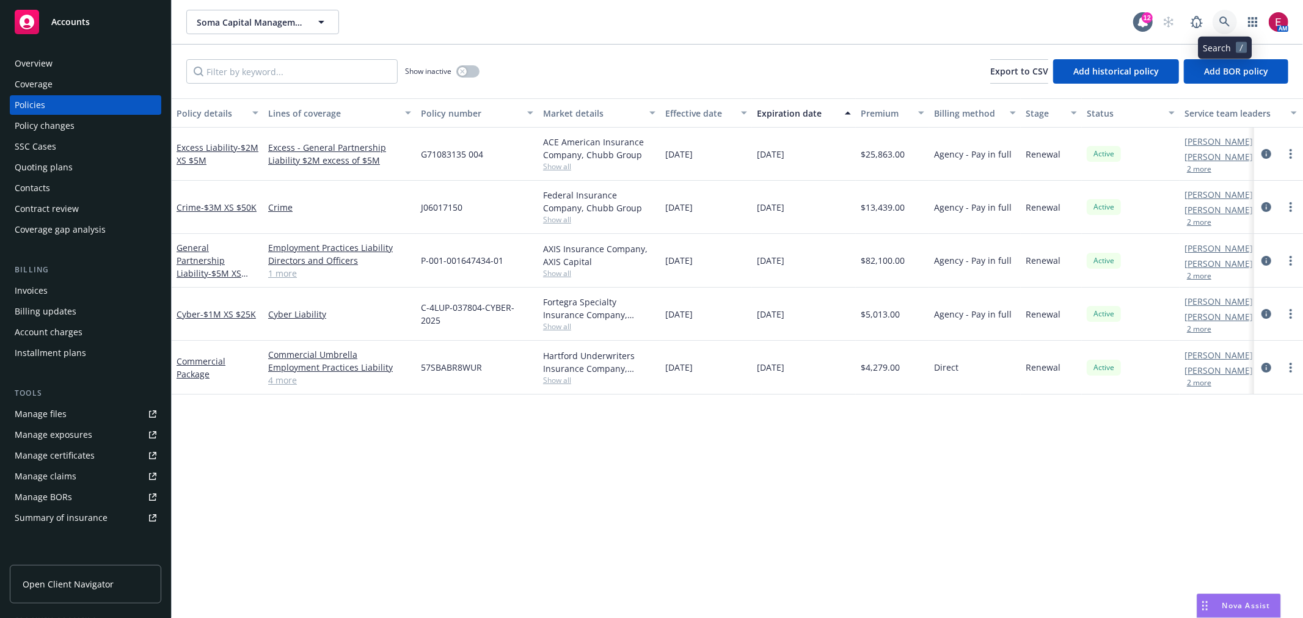
click at [1230, 13] on link at bounding box center [1225, 22] width 24 height 24
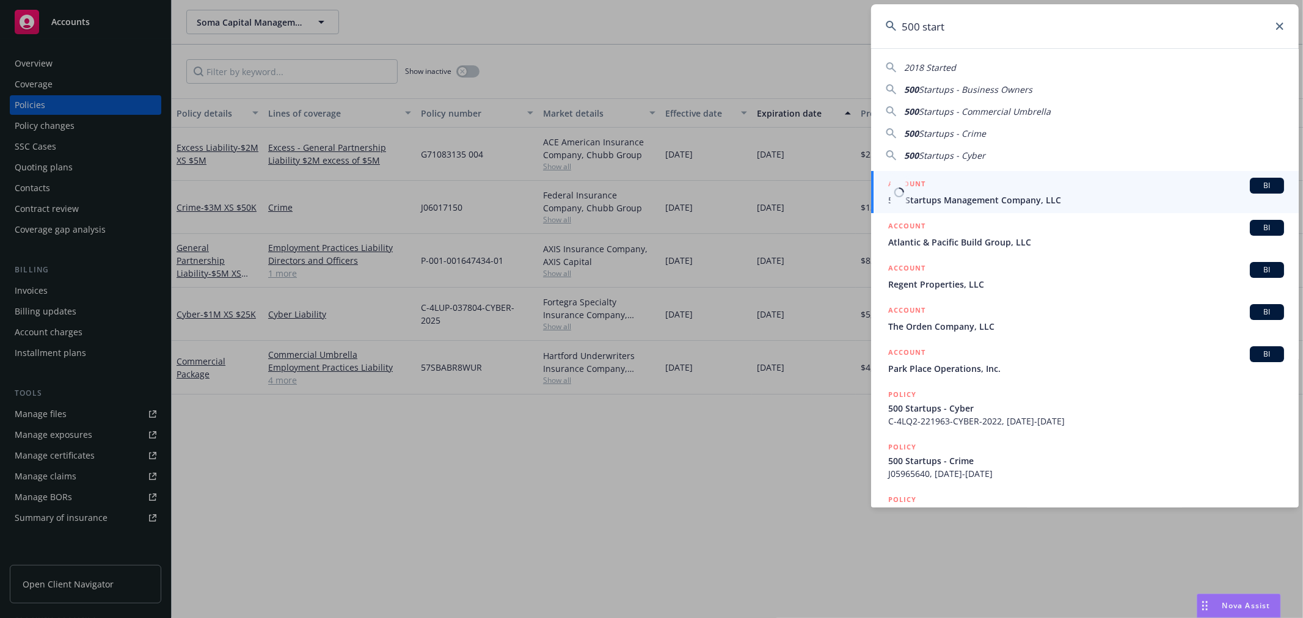
type input "500 start"
click at [948, 182] on div "ACCOUNT BI" at bounding box center [1087, 186] width 396 height 16
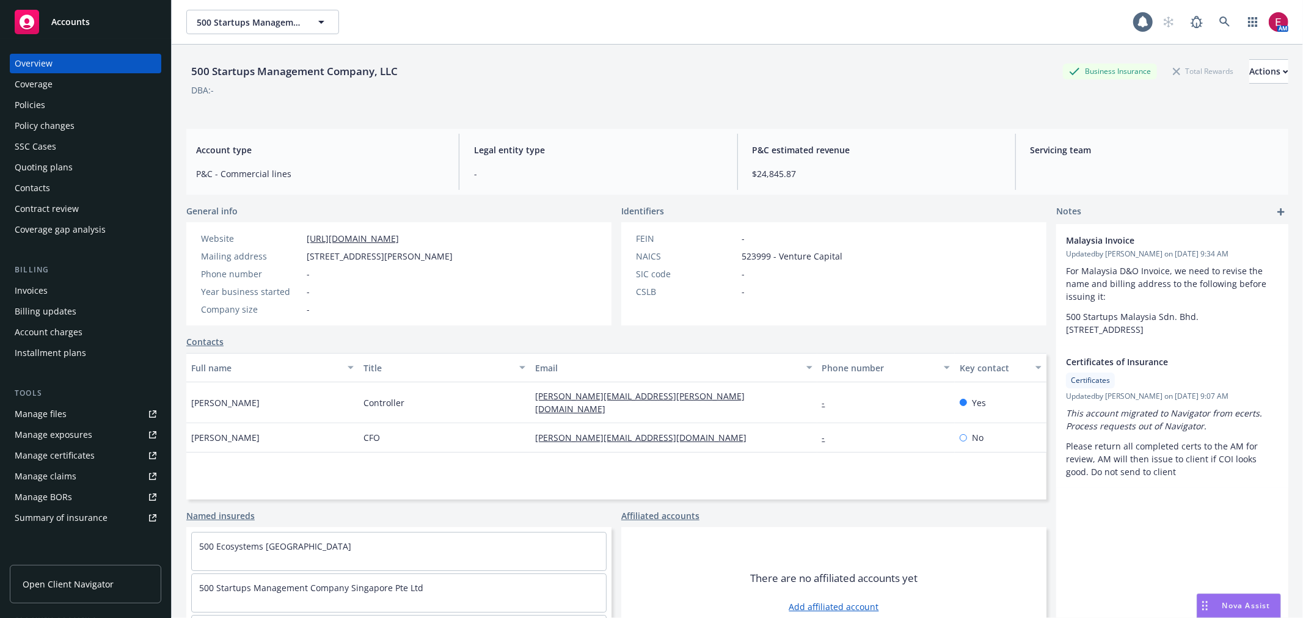
click at [100, 165] on div "Quoting plans" at bounding box center [86, 168] width 142 height 20
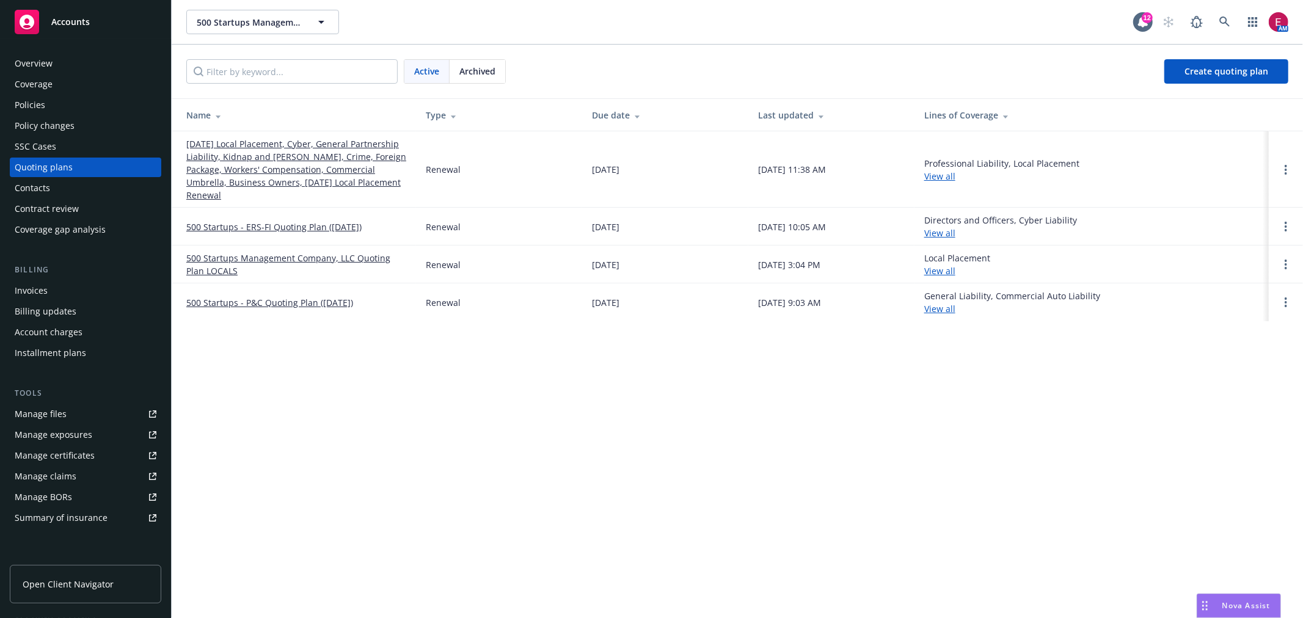
click at [259, 152] on link "[DATE] Local Placement, Cyber, General Partnership Liability, Kidnap and [PERSO…" at bounding box center [296, 169] width 220 height 64
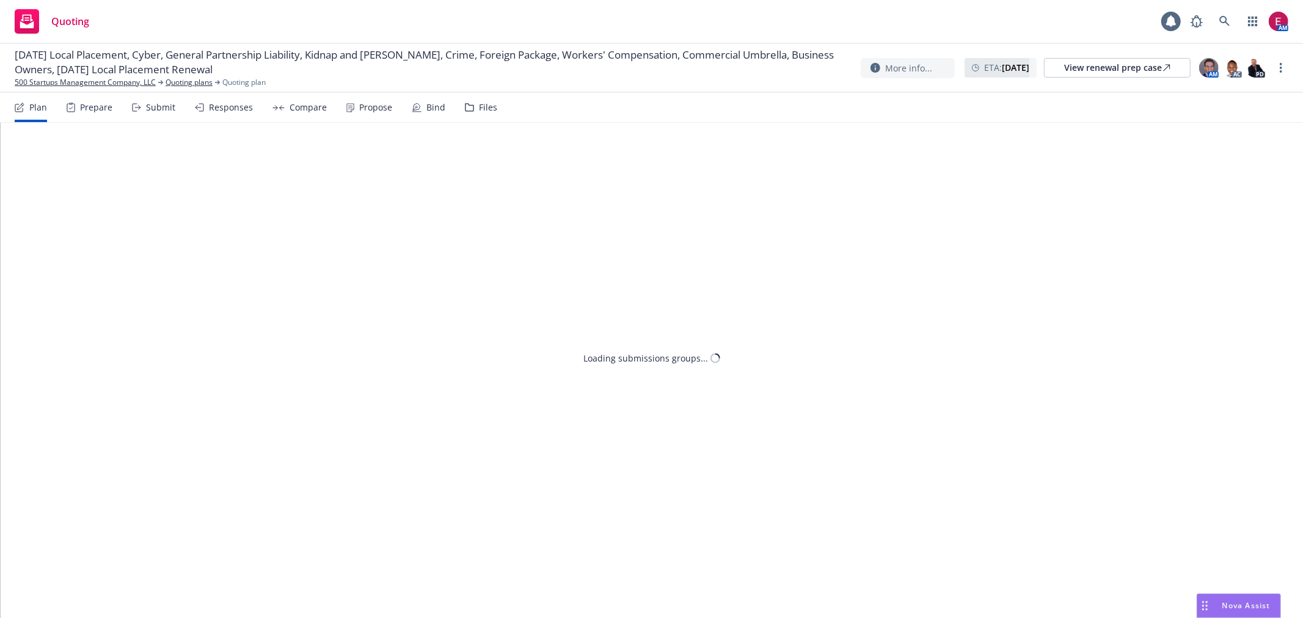
click at [480, 96] on div "Files" at bounding box center [481, 107] width 32 height 29
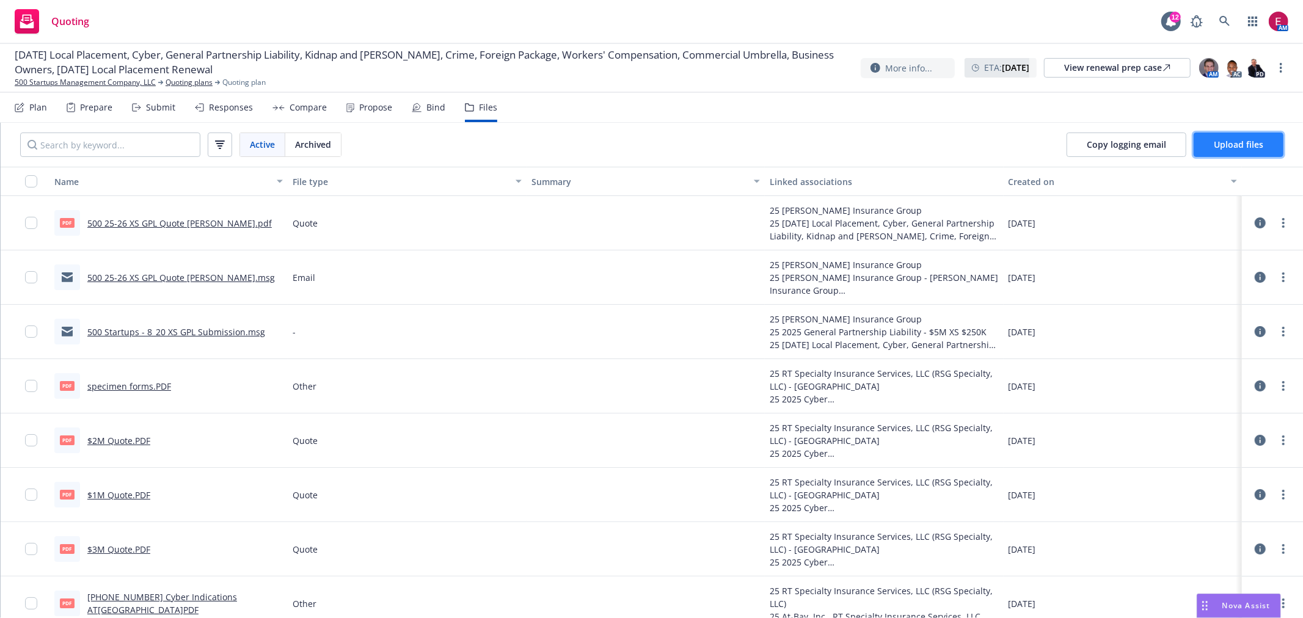
click at [1273, 139] on button "Upload files" at bounding box center [1239, 145] width 90 height 24
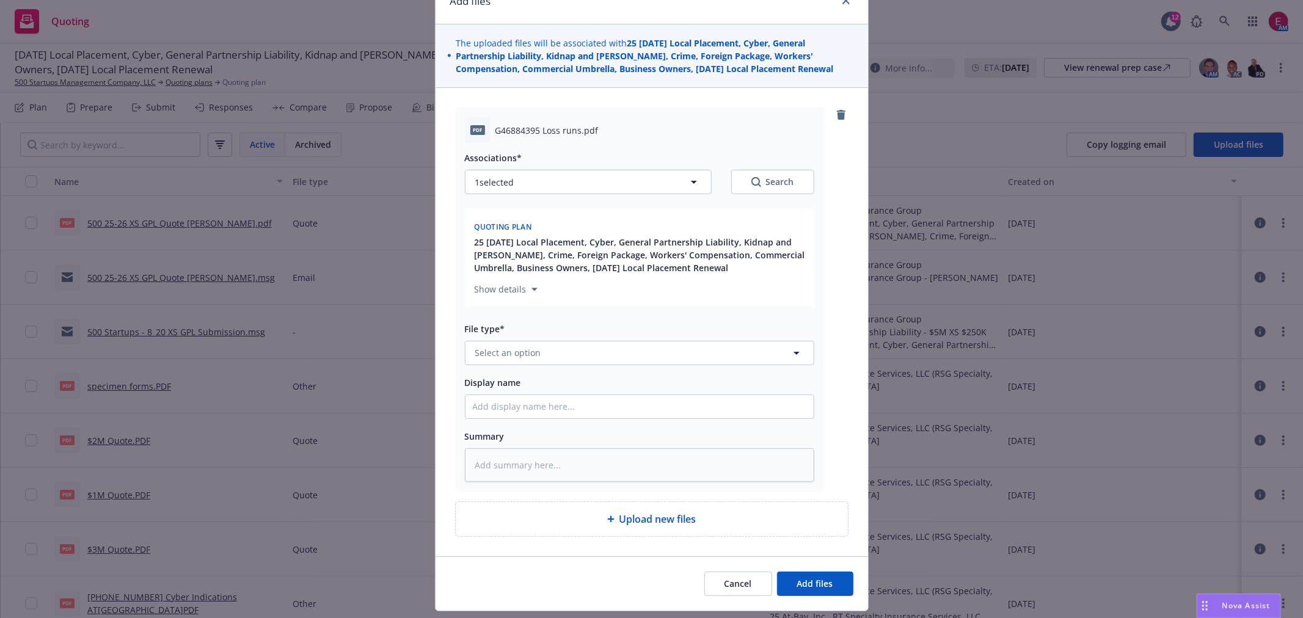
scroll to position [95, 0]
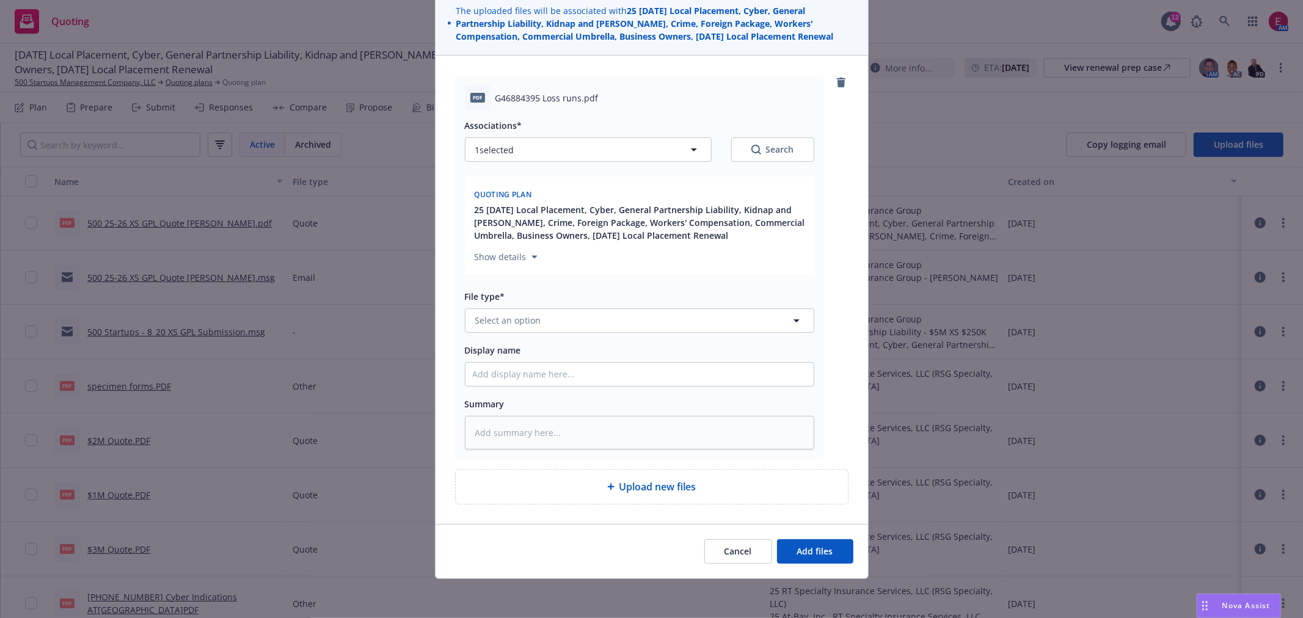
type textarea "x"
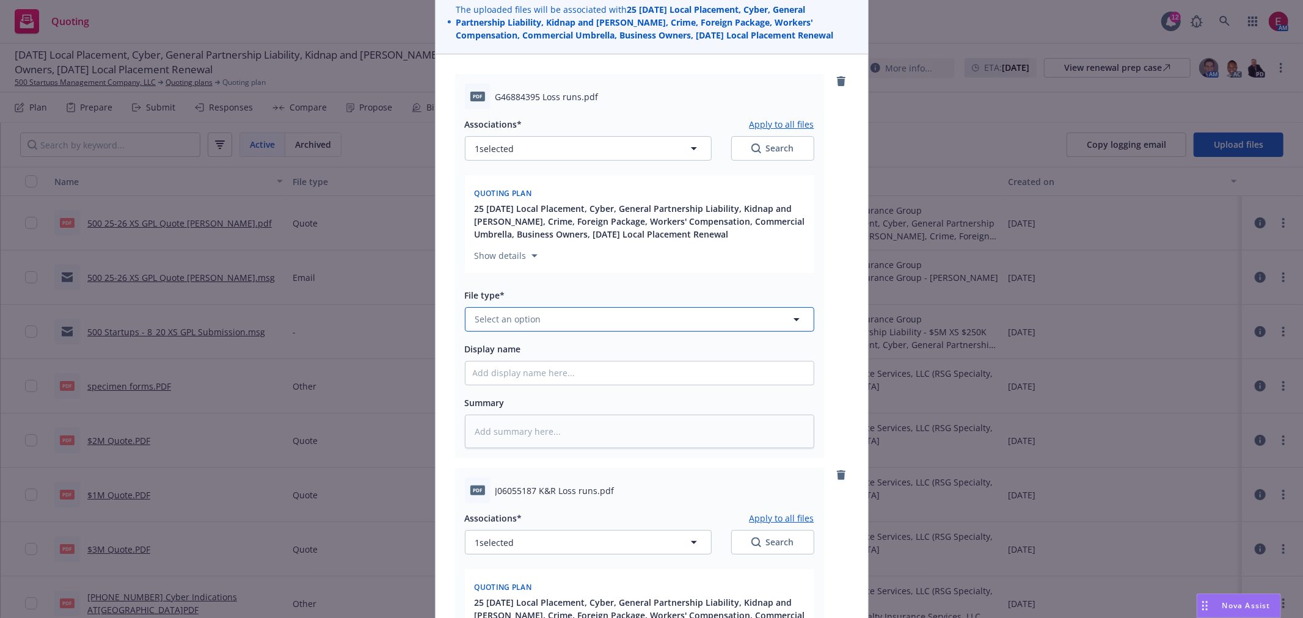
click at [510, 324] on span "Select an option" at bounding box center [508, 319] width 66 height 13
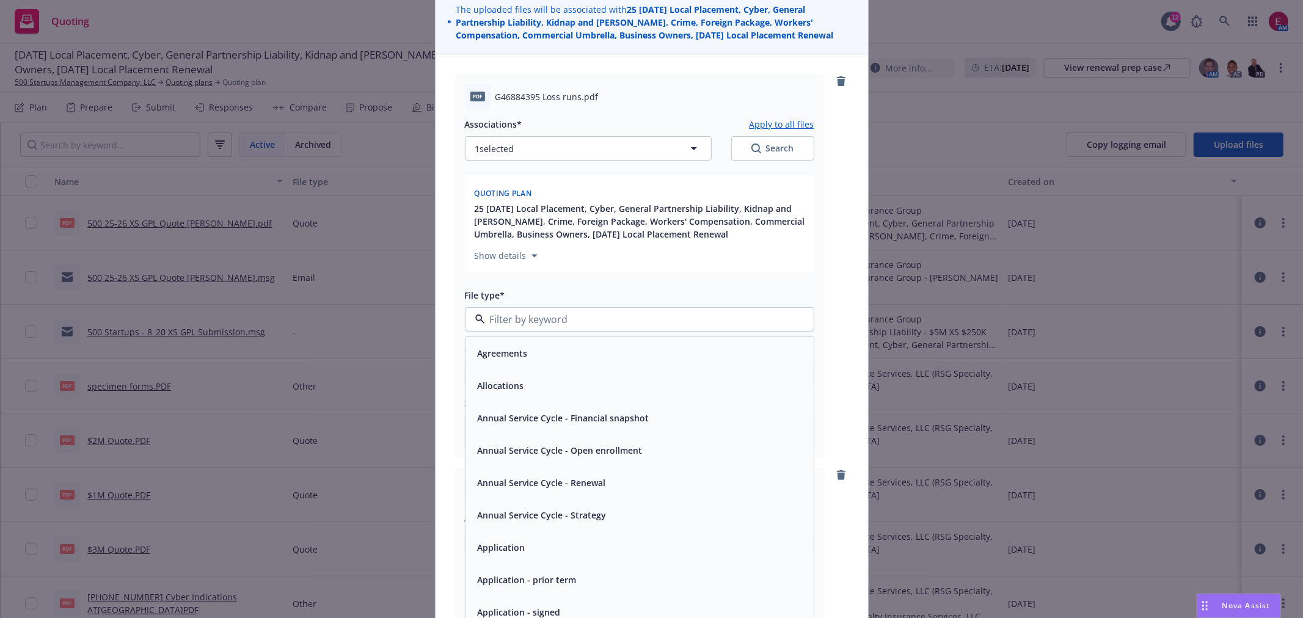
type input "5"
type textarea "x"
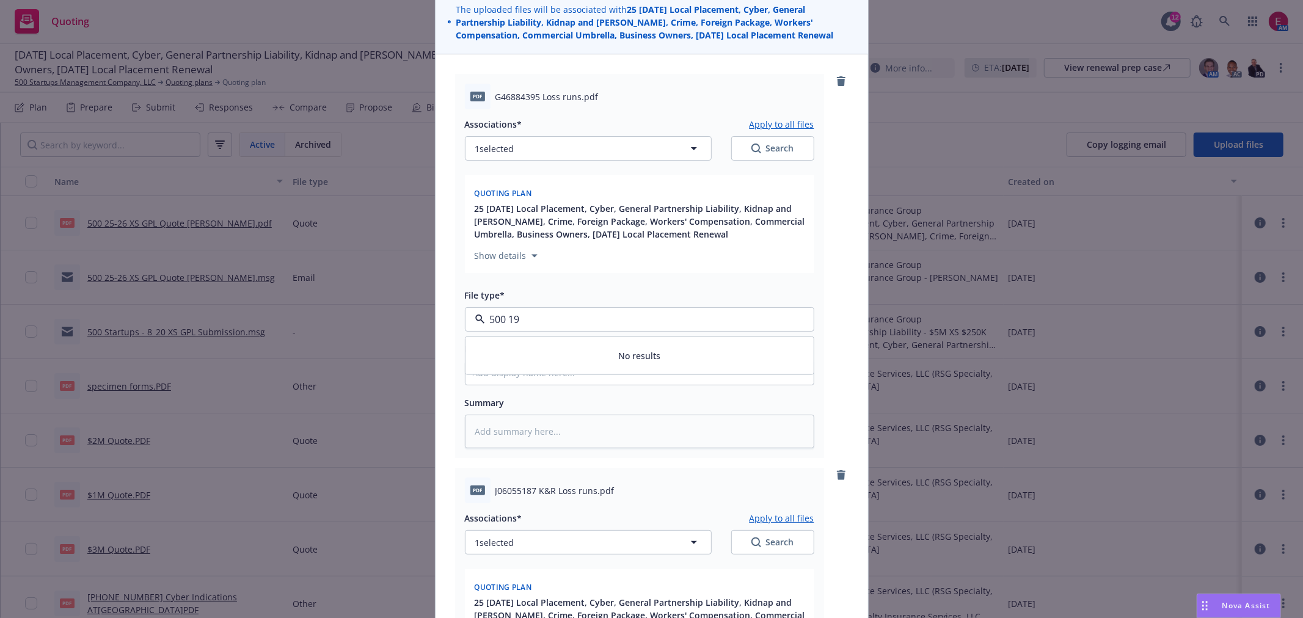
type input "500 19-"
click at [498, 324] on span "Select an option" at bounding box center [508, 319] width 66 height 13
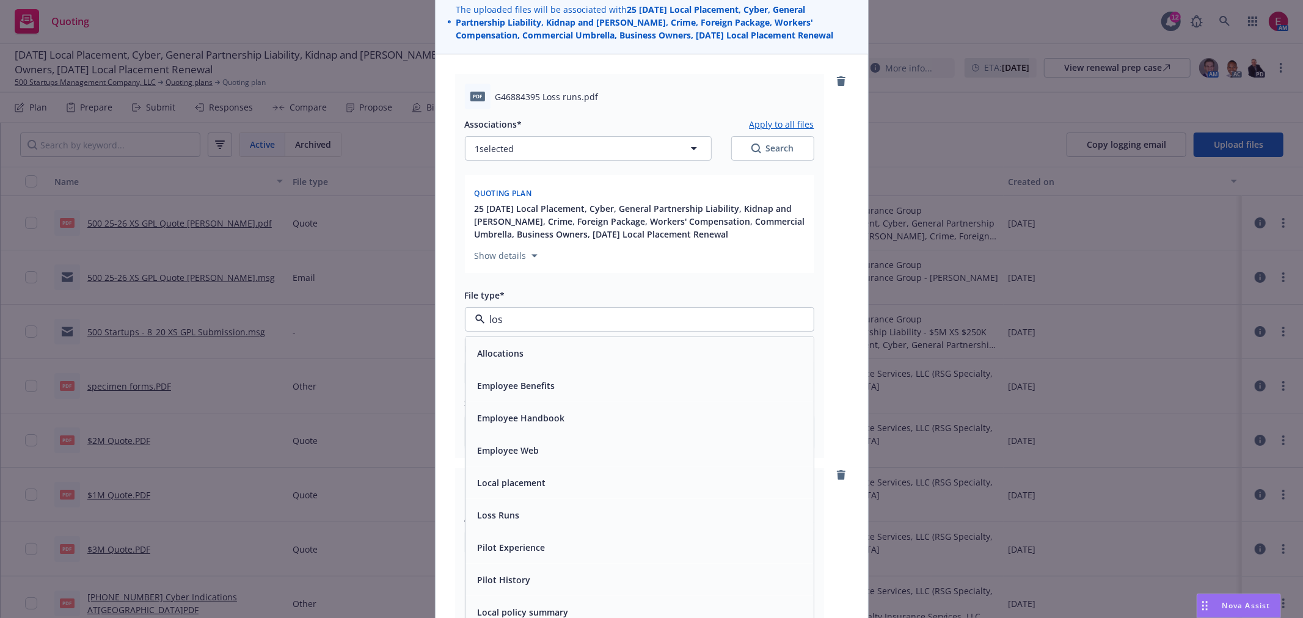
type input "loss"
click at [507, 353] on span "Loss Runs" at bounding box center [499, 353] width 42 height 13
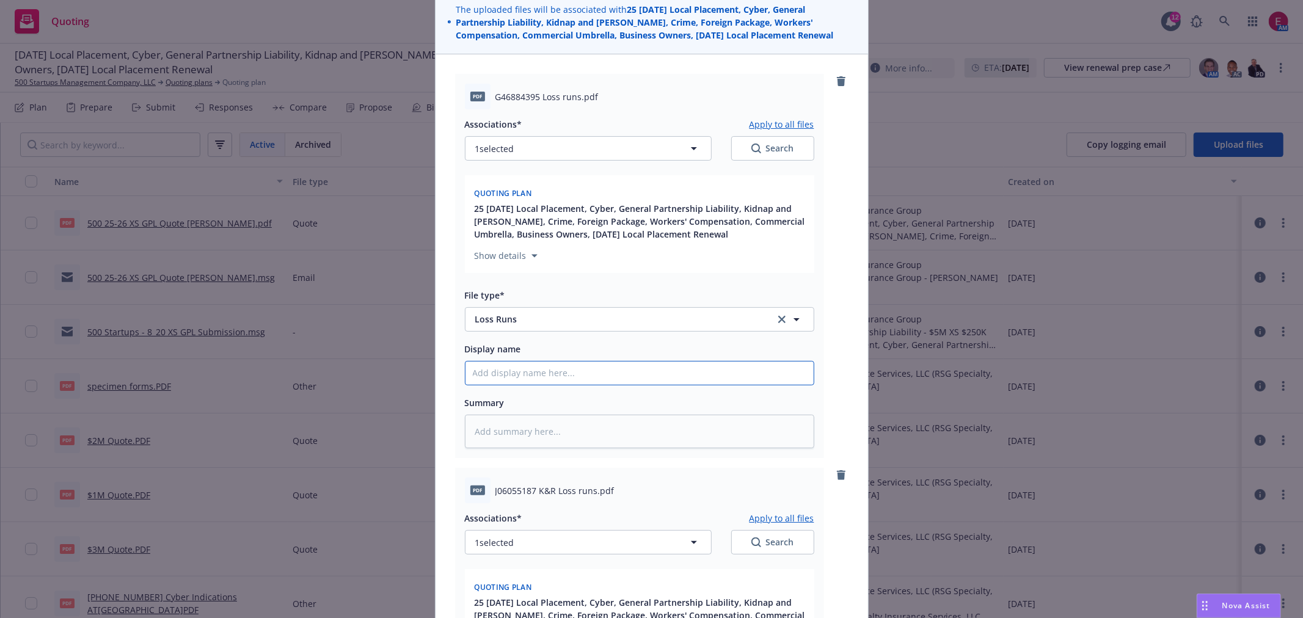
click at [499, 370] on input "Display name" at bounding box center [640, 373] width 348 height 23
type textarea "x"
type input "5"
type textarea "x"
type input "50"
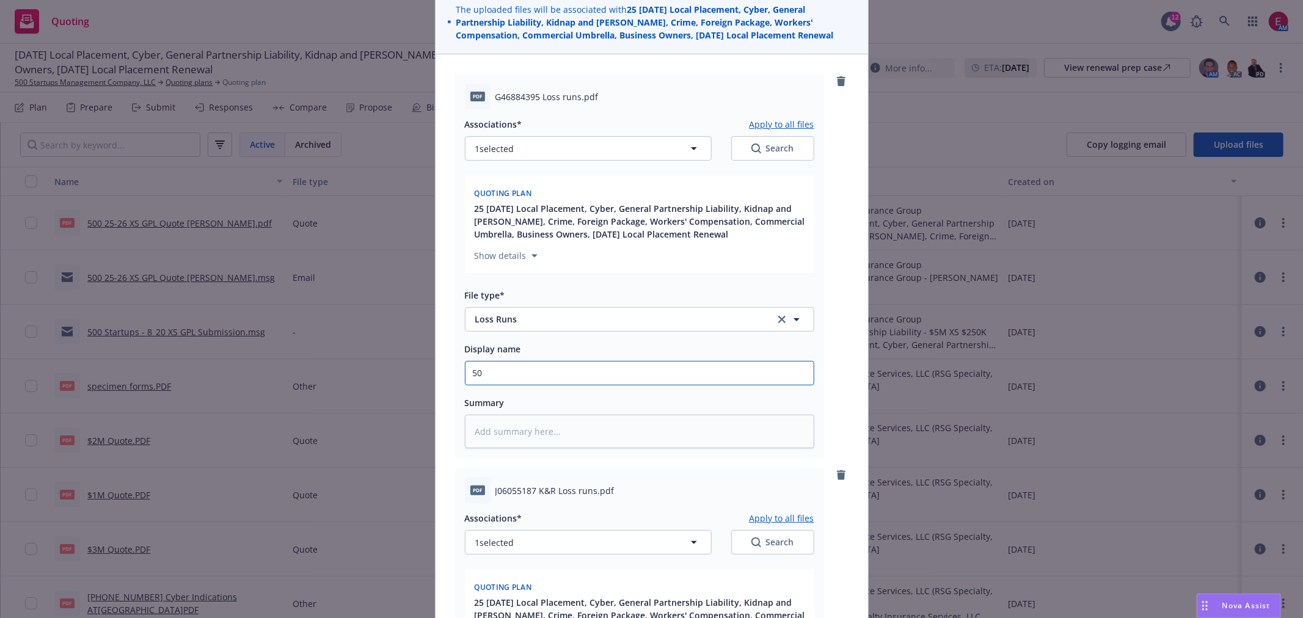
type textarea "x"
type input "500"
type textarea "x"
type input "500"
type textarea "x"
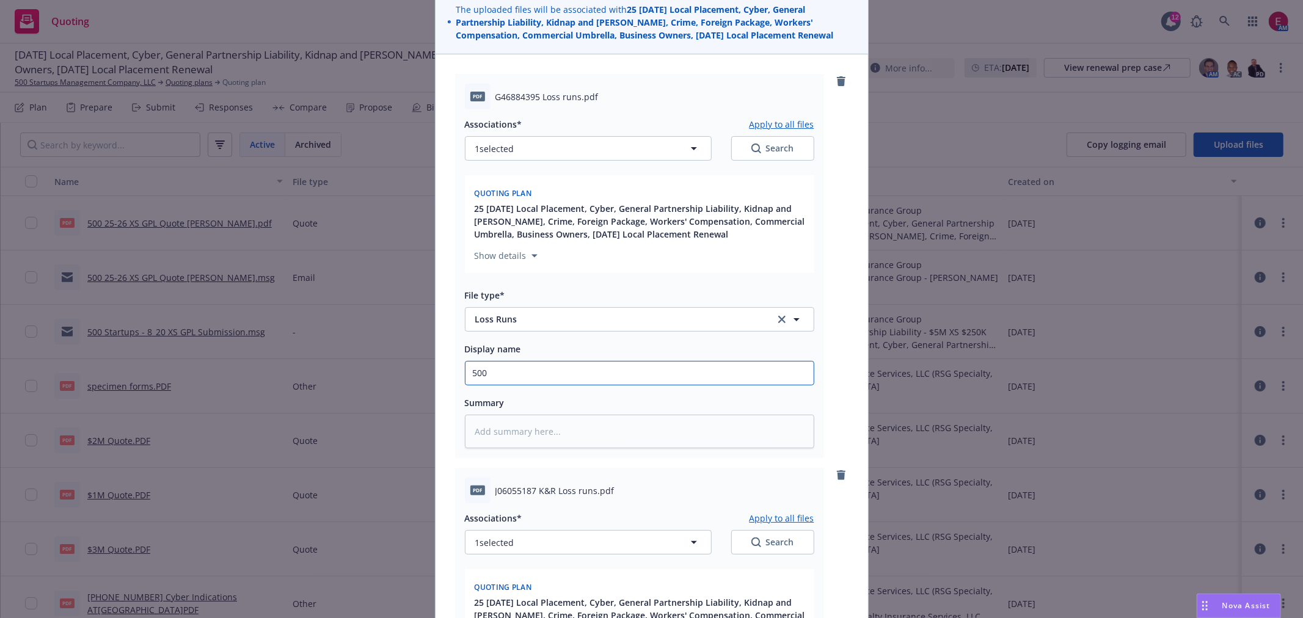
type input "500 1"
type textarea "x"
type input "500 19"
type textarea "x"
type input "500 19-"
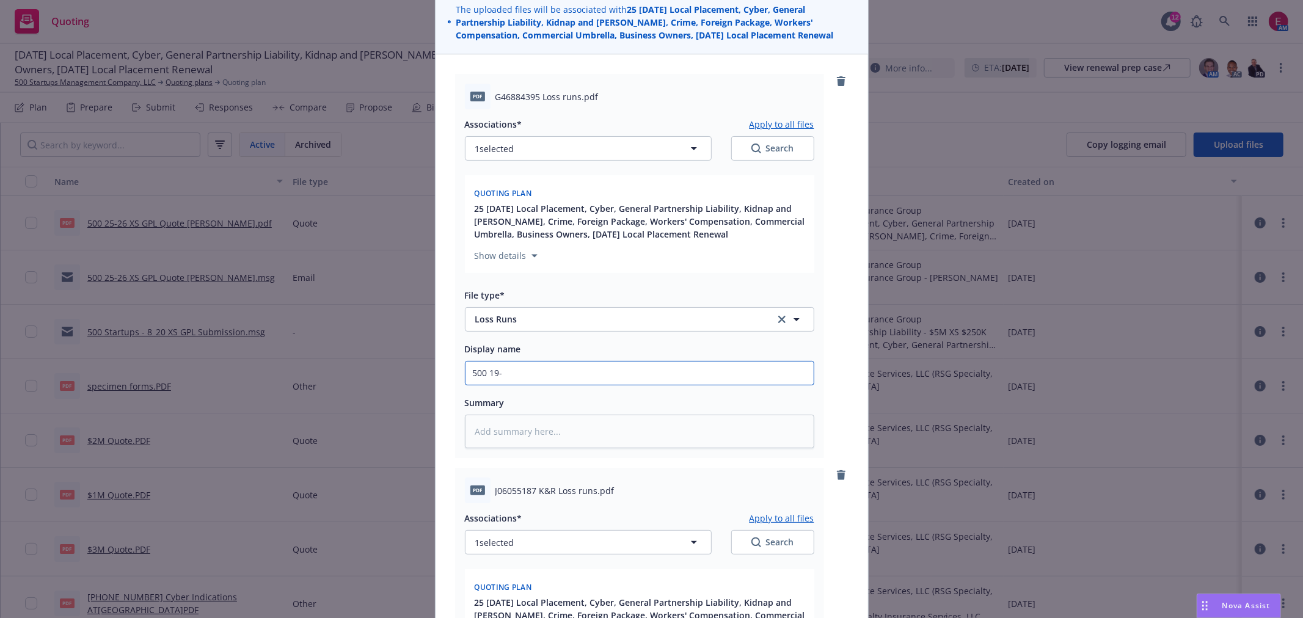
type textarea "x"
type input "500 19-2"
type textarea "x"
type input "[PHONE_NUMBER]"
type textarea "x"
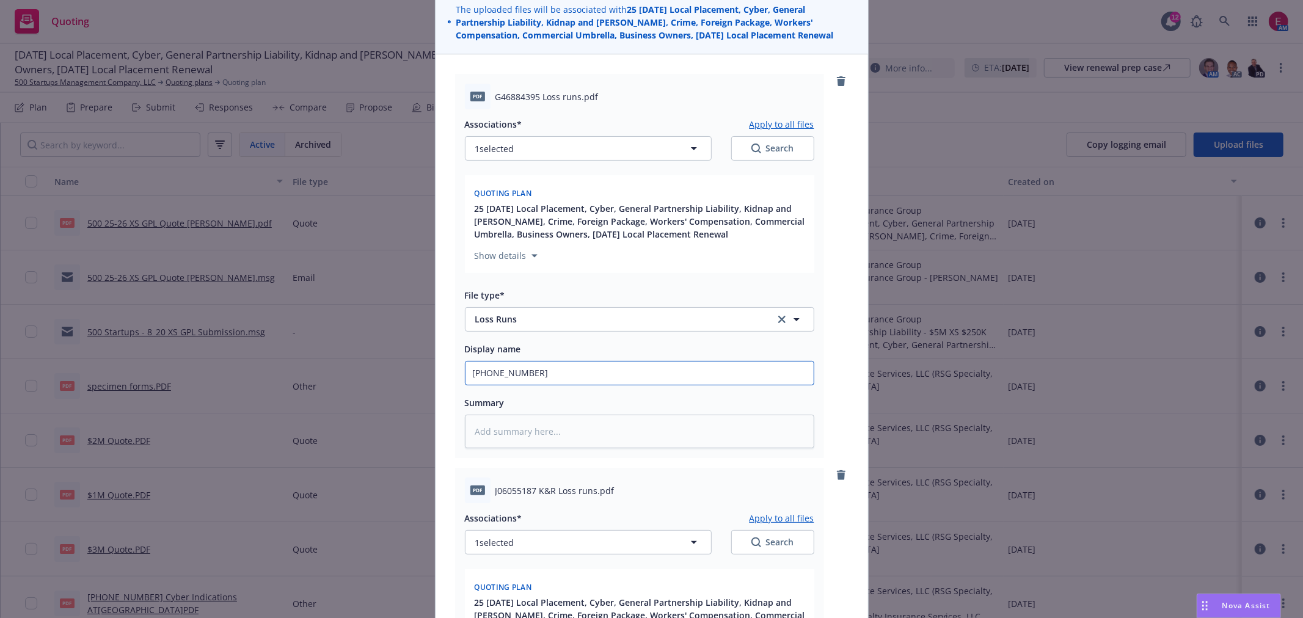
type input "[PHONE_NUMBER]"
type textarea "x"
type input "500 19-25 G"
type textarea "x"
type input "500 19-25 GOK"
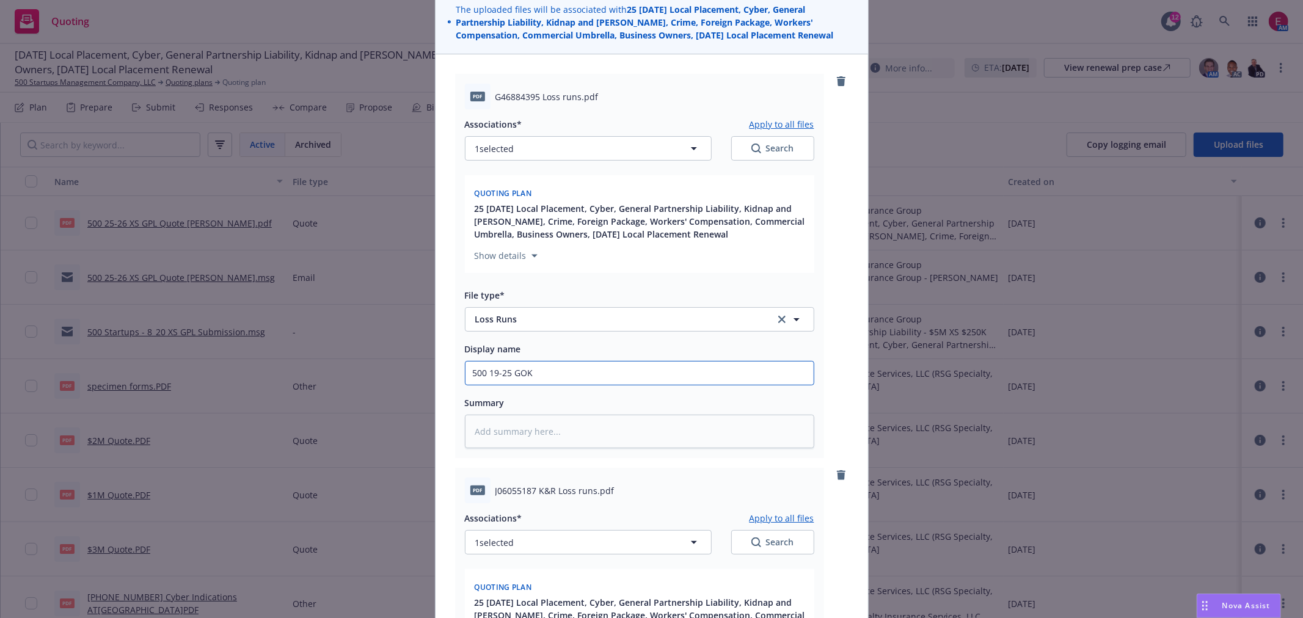
type textarea "x"
type input "500 19-25 GO"
type textarea "x"
type input "500 19-25 G"
type textarea "x"
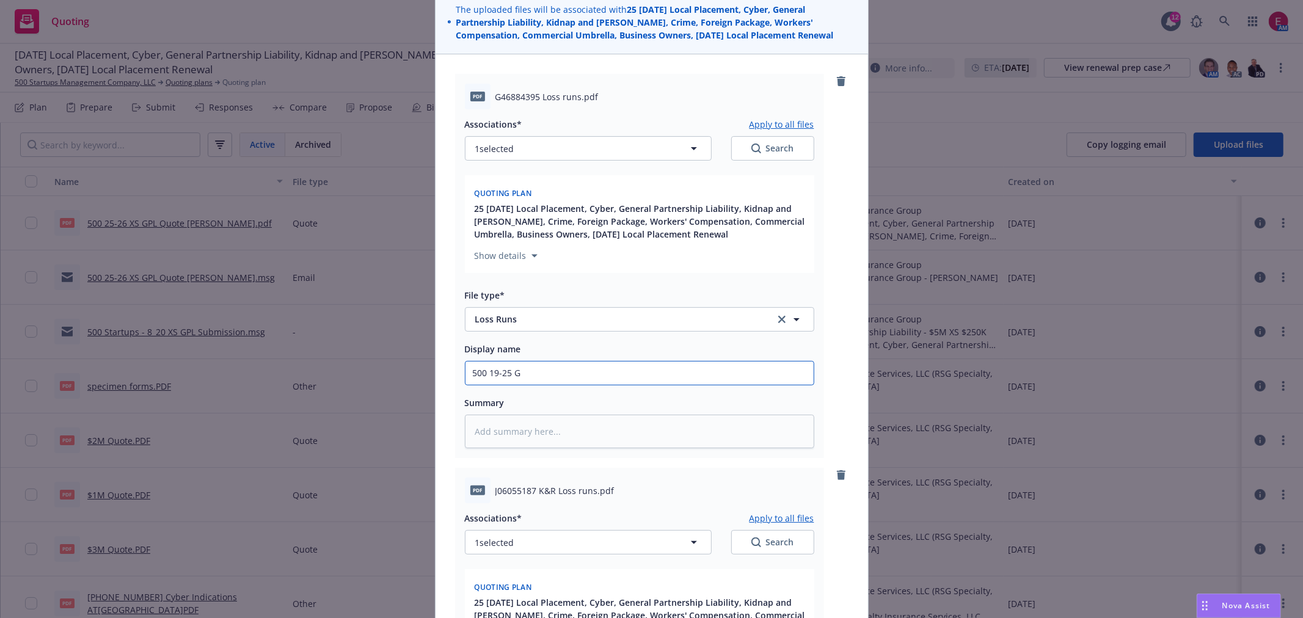
type input "500 19-25 GP"
type textarea "x"
type input "500 19-25 GPL"
type textarea "x"
type input "500 19-25 GPL"
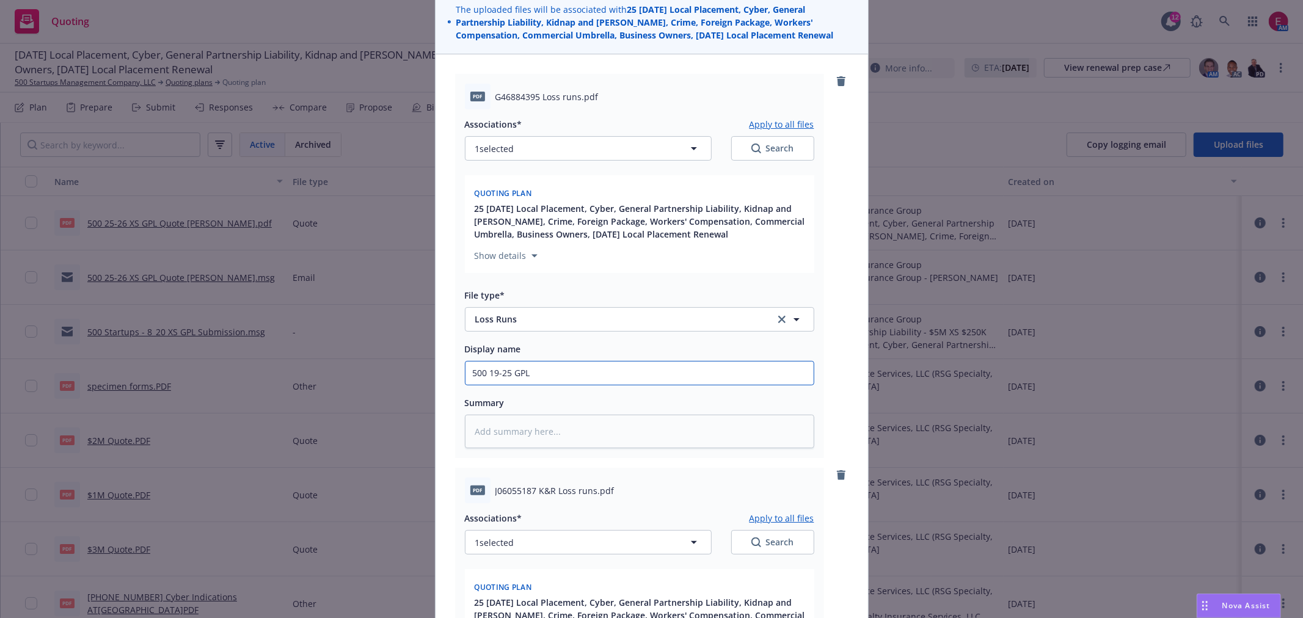
type textarea "x"
type input "500 19-25 GPL L"
type textarea "x"
type input "500 19-25 GPL Lo"
type textarea "x"
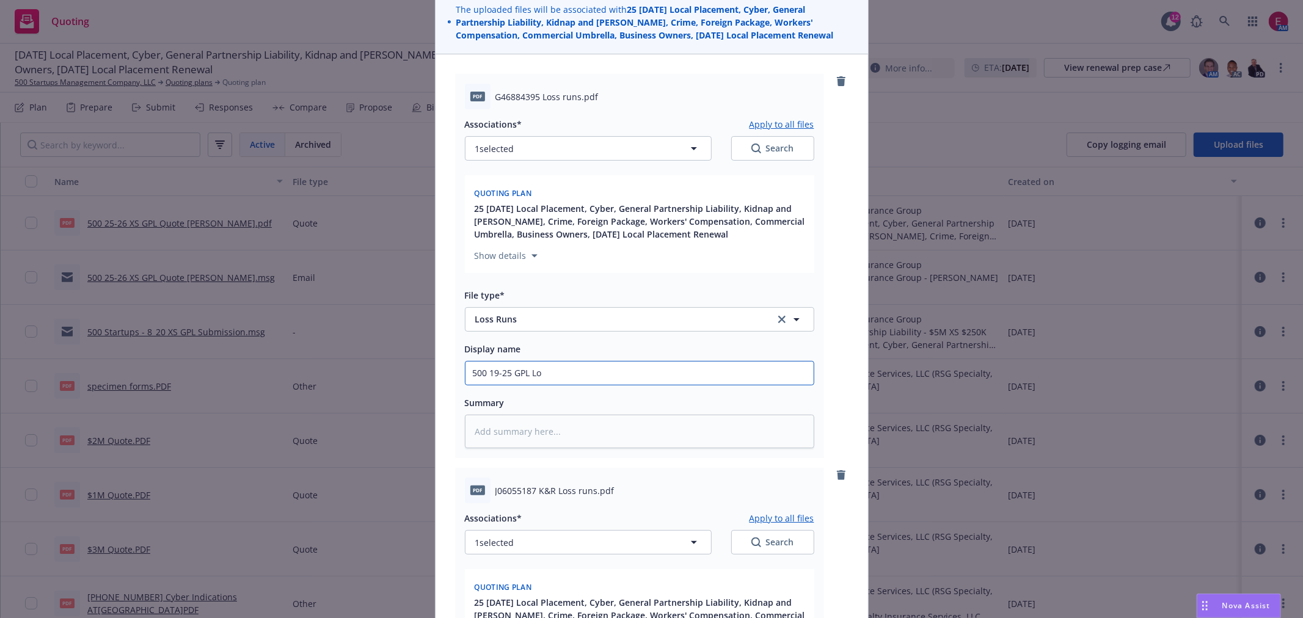
type input "500 19-25 GPL Los"
type textarea "x"
type input "500 19-25 GPL Loss"
type textarea "x"
type input "500 19-25 GPL Loss"
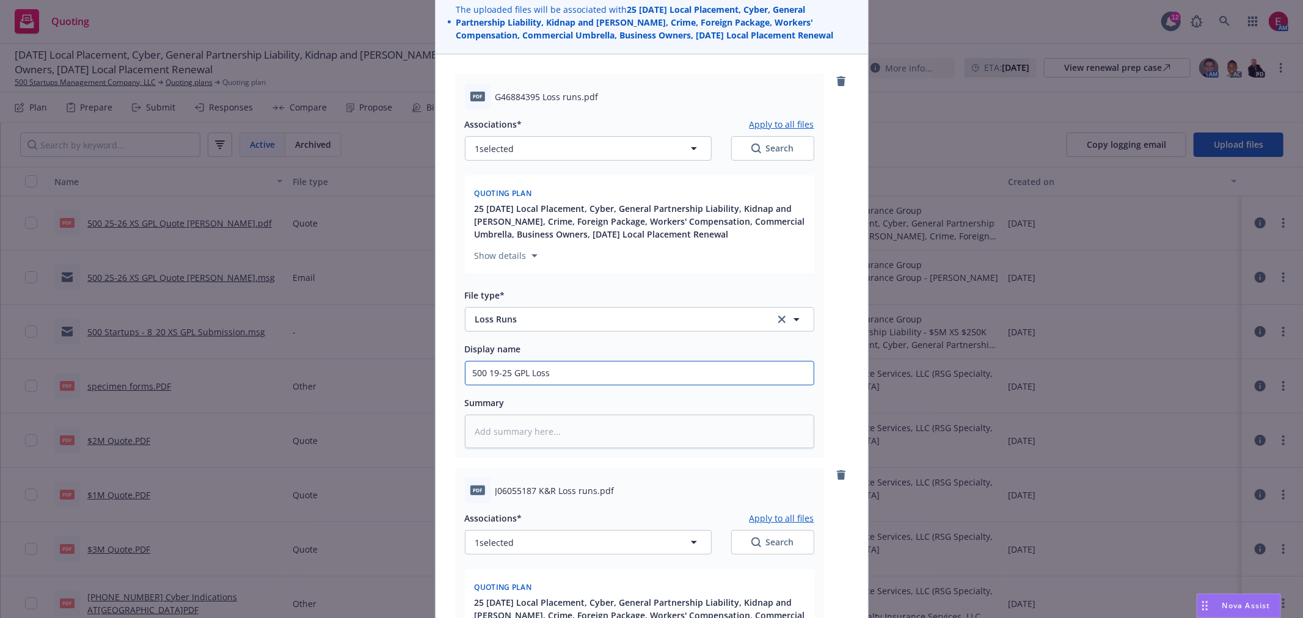
type textarea "x"
type input "500 19-25 GPL Loss R"
type textarea "x"
type input "500 19-25 GPL Loss Ru"
type textarea "x"
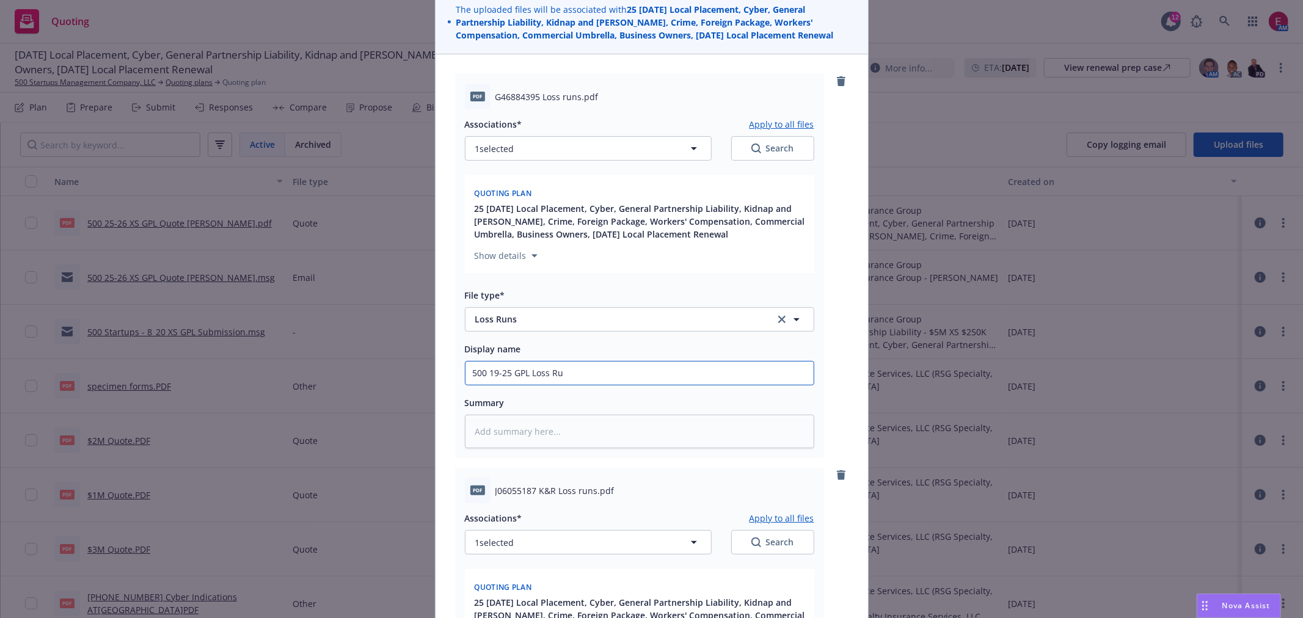
type input "500 19-25 GPL Loss Run"
type textarea "x"
type input "500 19-25 GPL Loss Runs"
type textarea "x"
type input "500 19-25 GPL Loss Runs"
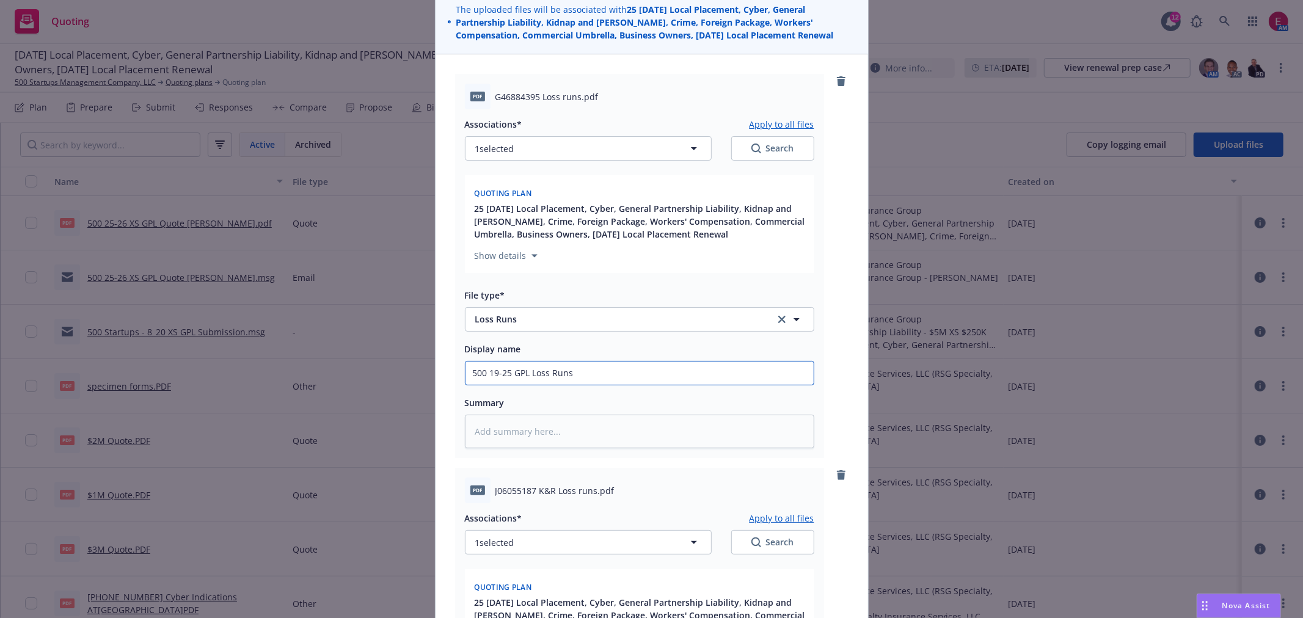
type textarea "x"
type input "500 19-25 GPL Loss Runs V"
type textarea "x"
type input "500 19-25 GPL Loss Runs Va"
type textarea "x"
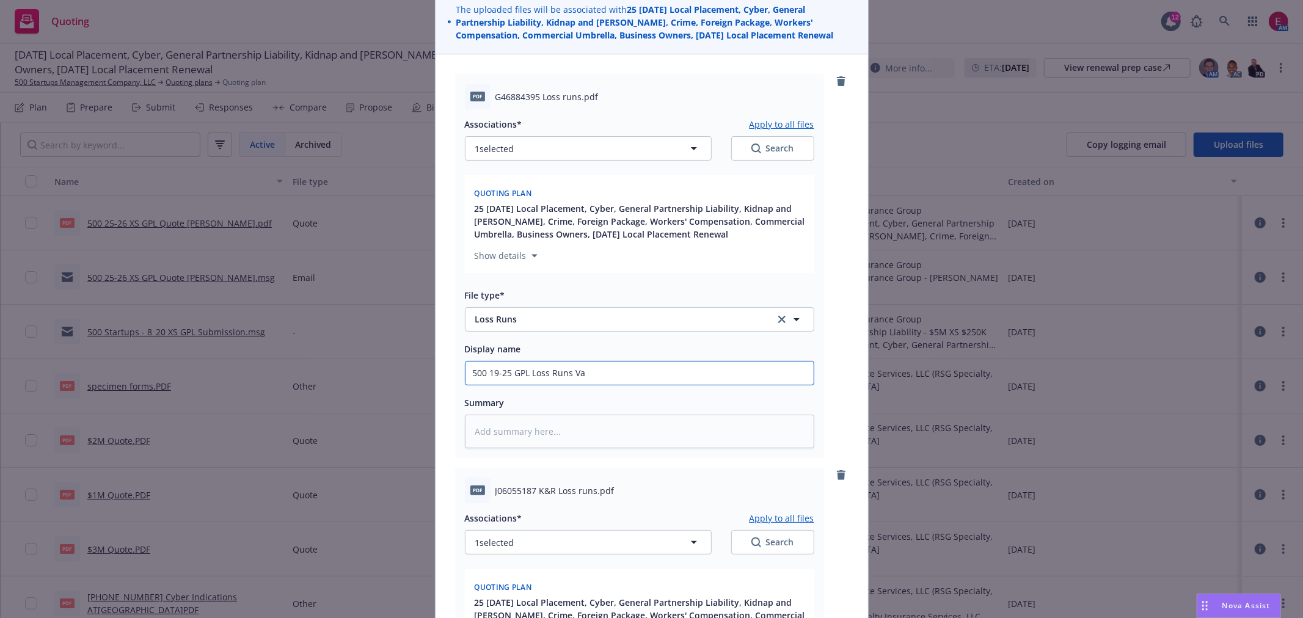
type input "500 19-25 GPL Loss Runs V"
type textarea "x"
type input "500 19-25 GPL Loss Runs"
type textarea "x"
type input "500 19-25 GPL Loss Runs Ch"
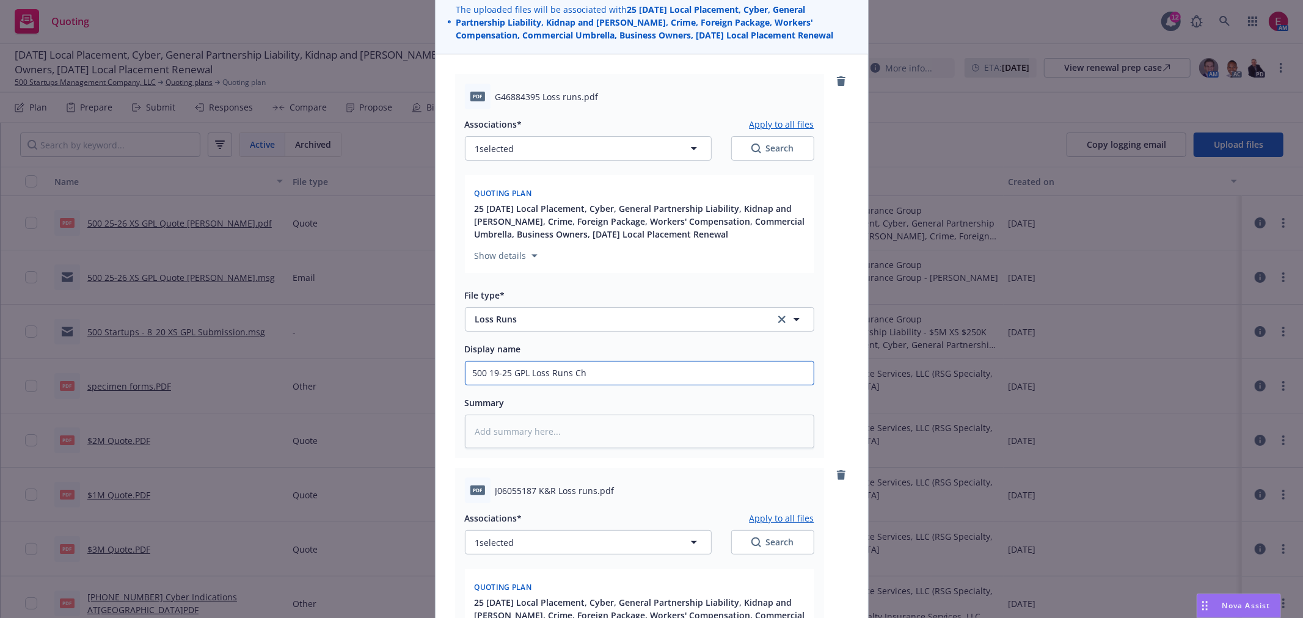
type textarea "x"
type input "500 19-25 GPL Loss Runs Chu"
type textarea "x"
type input "500 19-25 GPL Loss Runs Chub"
type textarea "x"
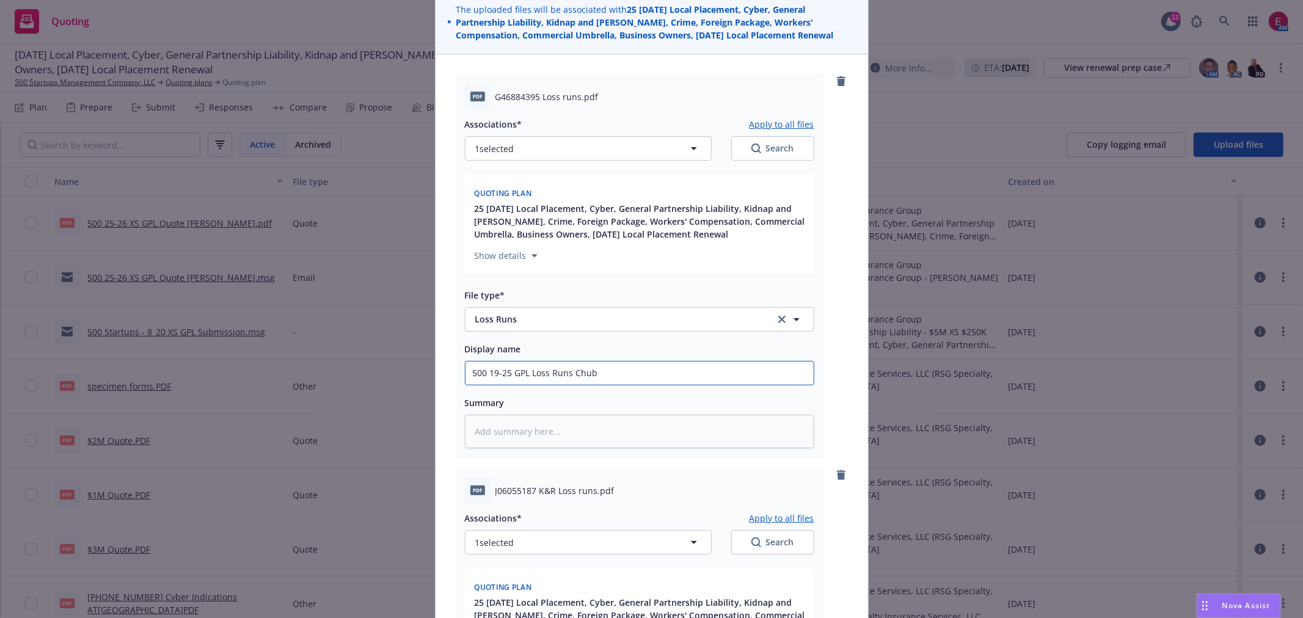
type input "500 19-25 GPL Loss Runs Chubb"
type textarea "x"
type input "500 19-25 GPL Loss Runs Chubb"
type textarea "x"
type input "500 19-25 GPL Loss Runs Chubb C"
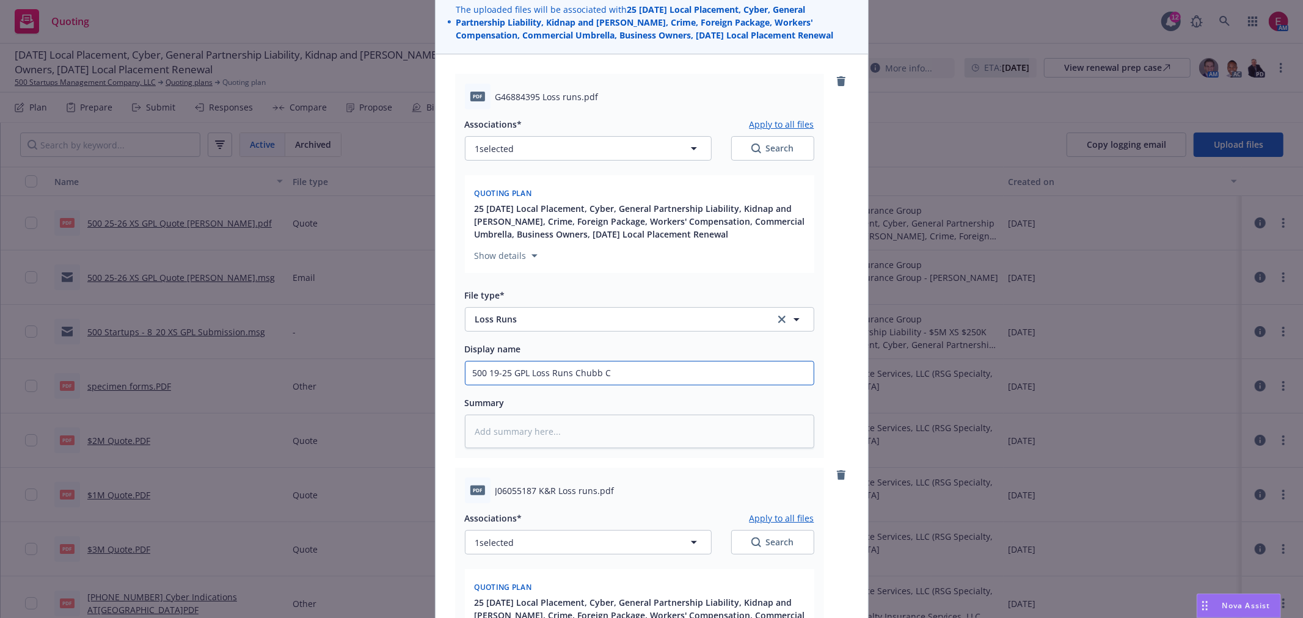
type textarea "x"
type input "500 19-25 GPL Loss Runs Chubb"
type textarea "x"
type input "500 19-25 GPL Loss Runs Chubb V"
type textarea "x"
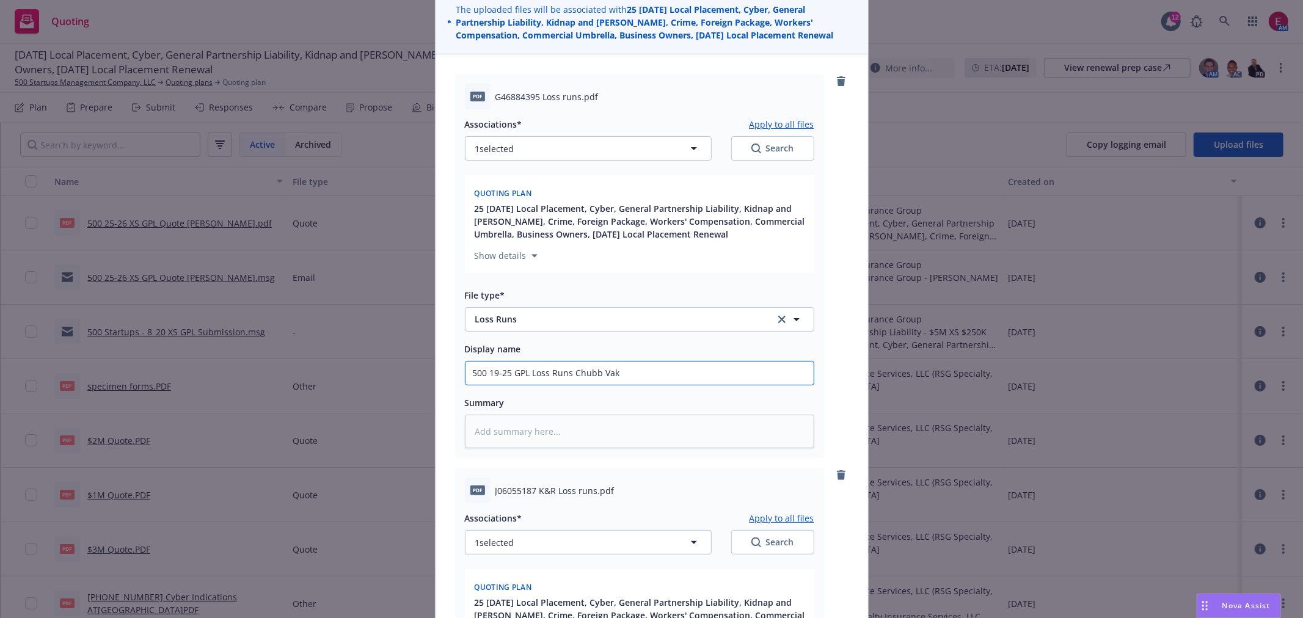
type input "500 19-25 GPL Loss Runs Chubb Vaky"
type textarea "x"
type input "500 19-25 GPL Loss Runs Chubb Vak"
type textarea "x"
type input "500 19-25 GPL Loss Runs Chubb Va"
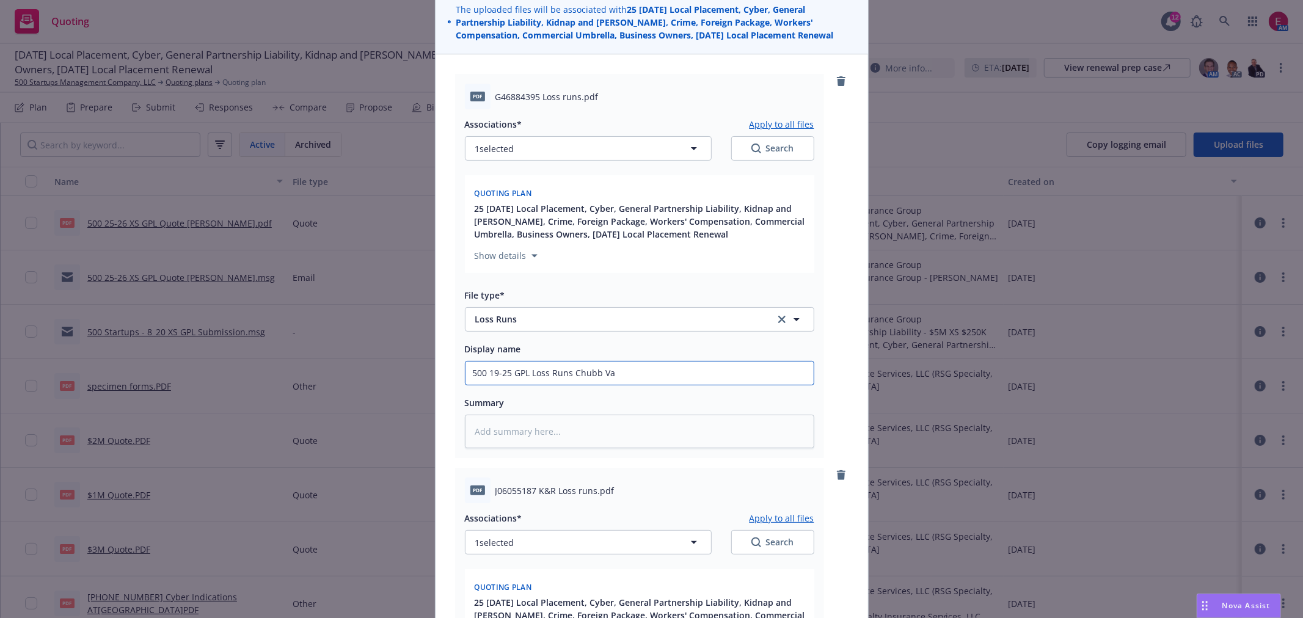
type textarea "x"
type input "500 19-25 GPL Loss Runs [PERSON_NAME]"
type textarea "x"
type input "500 19-25 GPL Loss Runs Chubb Valu"
type textarea "x"
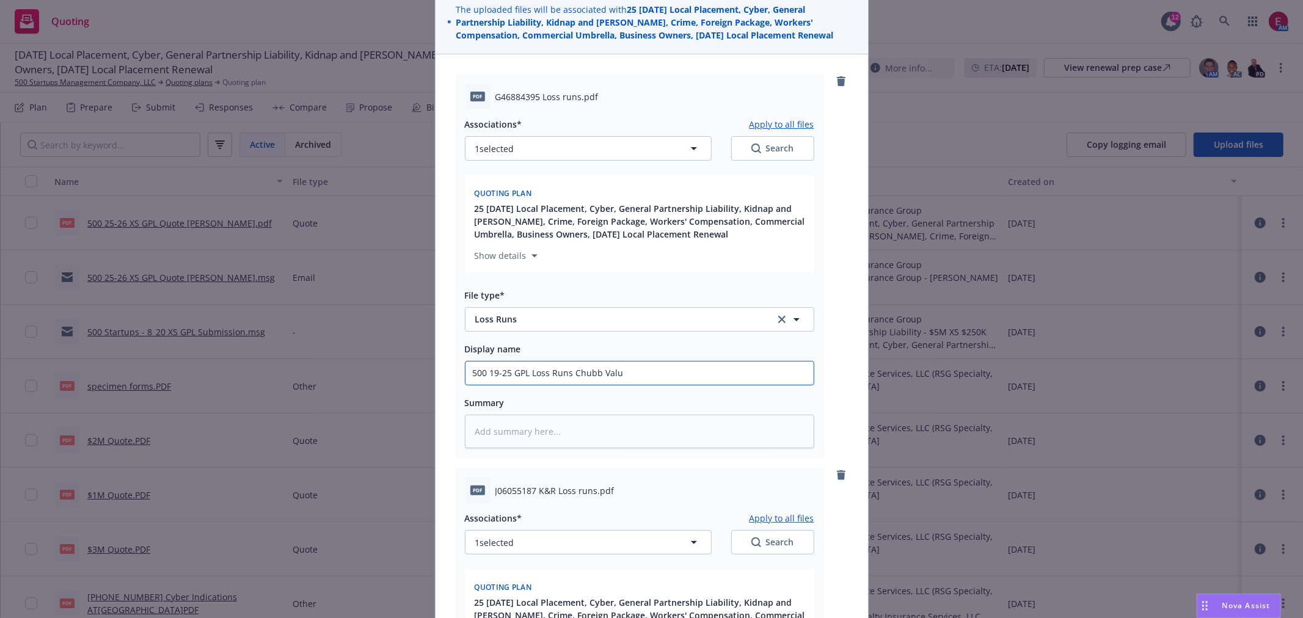
type input "500 19-25 GPL Loss Runs Chubb Value"
type textarea "x"
type input "500 19-25 GPL Loss Runs Chubb Valued"
type textarea "x"
type input "500 19-25 GPL Loss Runs Chubb Valued"
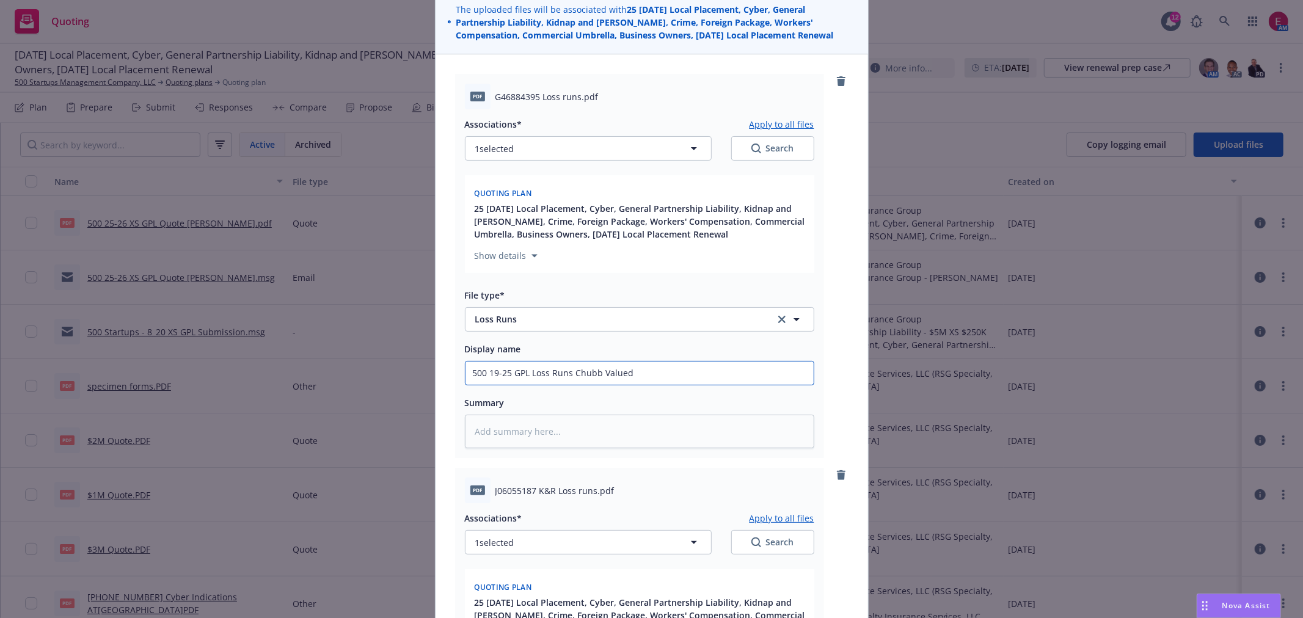
type textarea "x"
type input "500 19-25 GPL Loss Runs Chubb Valued a"
type textarea "x"
type input "500 19-25 GPL Loss Runs Chubb Valued as"
type textarea "x"
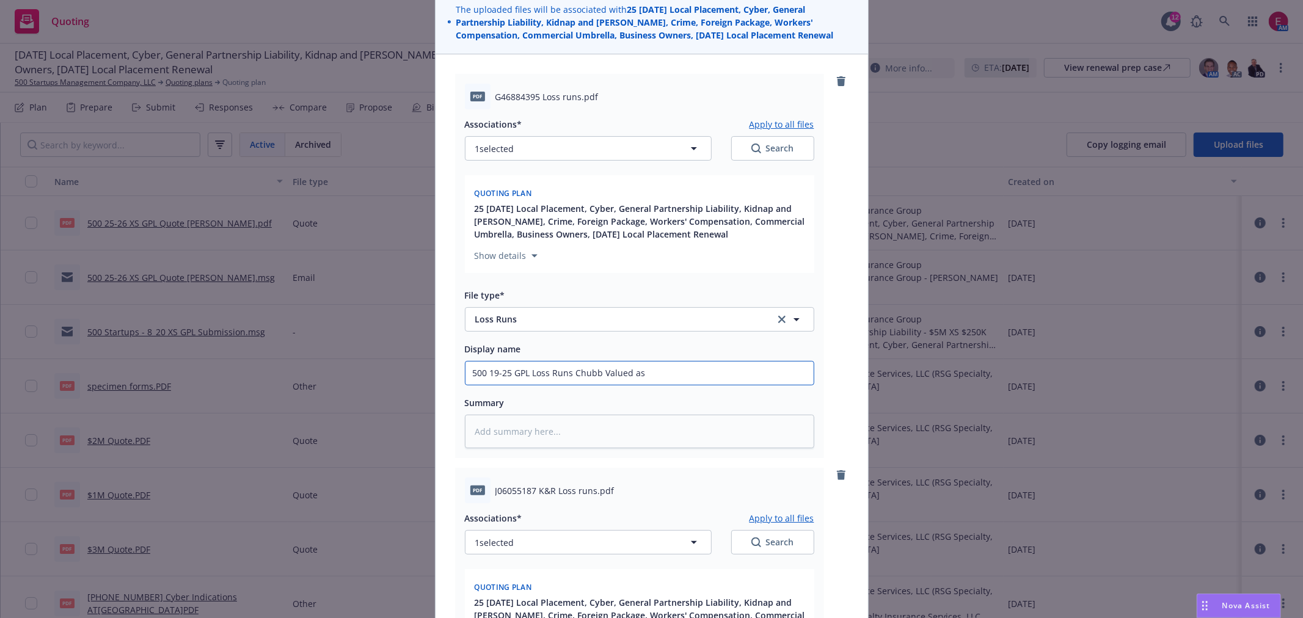
type input "500 19-25 GPL Loss Runs Chubb Valued as"
type textarea "x"
type input "500 19-25 GPL Loss Runs Chubb Valued as o"
type textarea "x"
type input "500 19-25 GPL Loss Runs Chubb Valued as of"
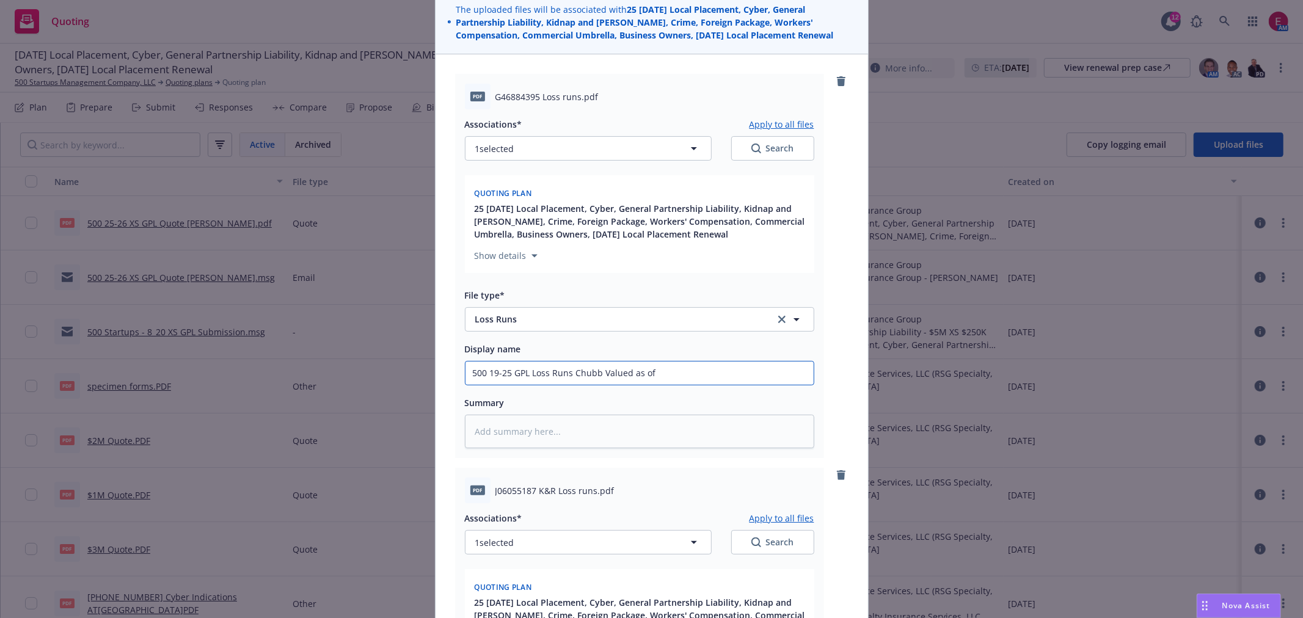
type textarea "x"
type input "500 19-25 GPL Loss Runs Chubb Valued as of"
type textarea "x"
type input "500 19-25 GPL Loss Runs Chubb Valued as of 7"
type textarea "x"
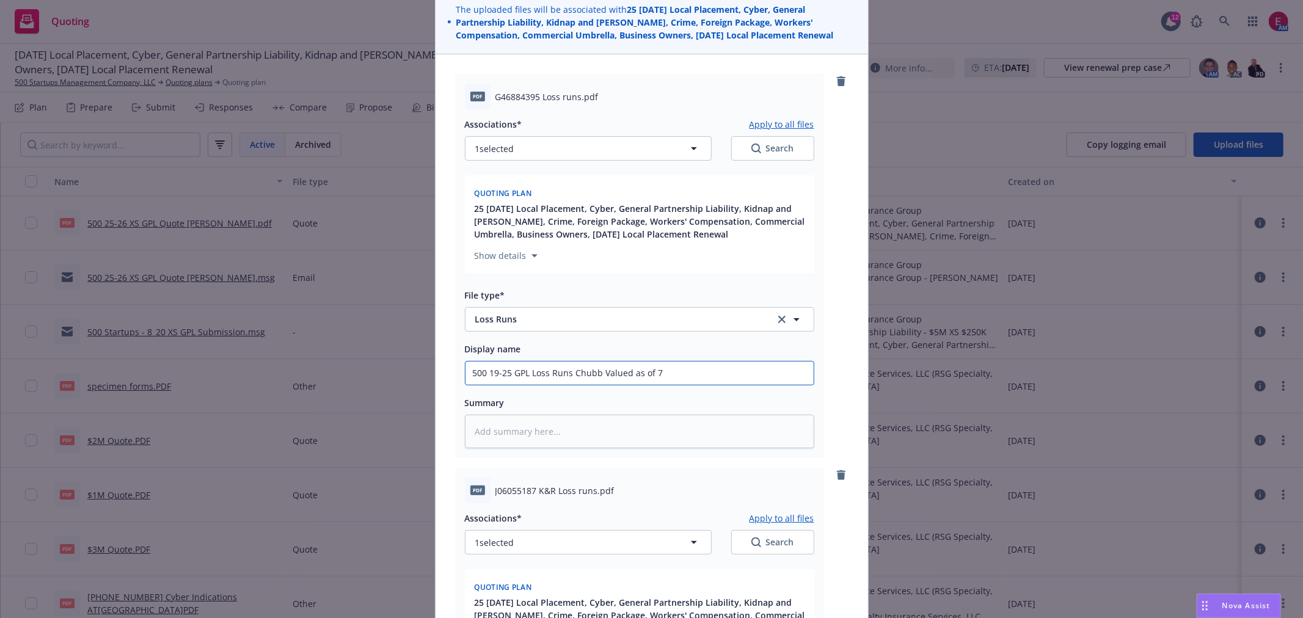
type input "500 19-25 GPL Loss Runs Chubb Valued as of 7."
type textarea "x"
type input "500 19-25 GPL Loss Runs Chubb Valued as of 7.2"
type textarea "x"
type input "500 19-25 GPL Loss Runs Chubb Valued as of 7.24"
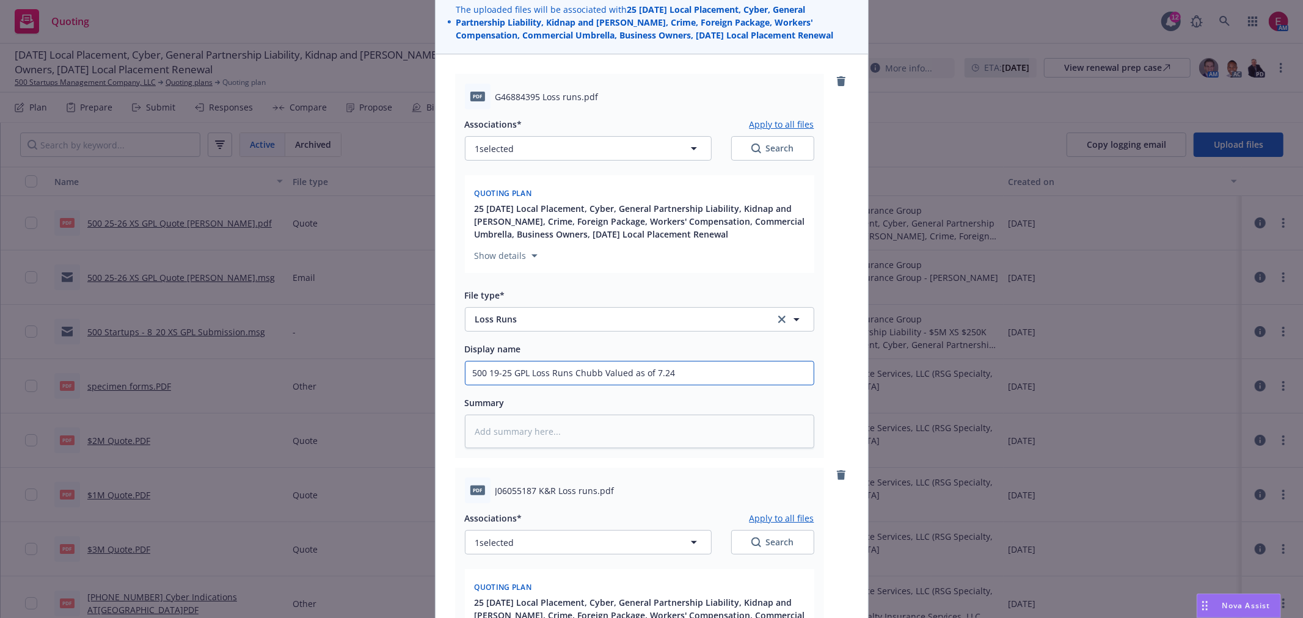
type textarea "x"
type input "500 19-25 GPL Loss Runs Chubb Valued as of 7.24."
type textarea "x"
type input "500 19-25 GPL Loss Runs Chubb Valued as of 7.24.285"
type textarea "x"
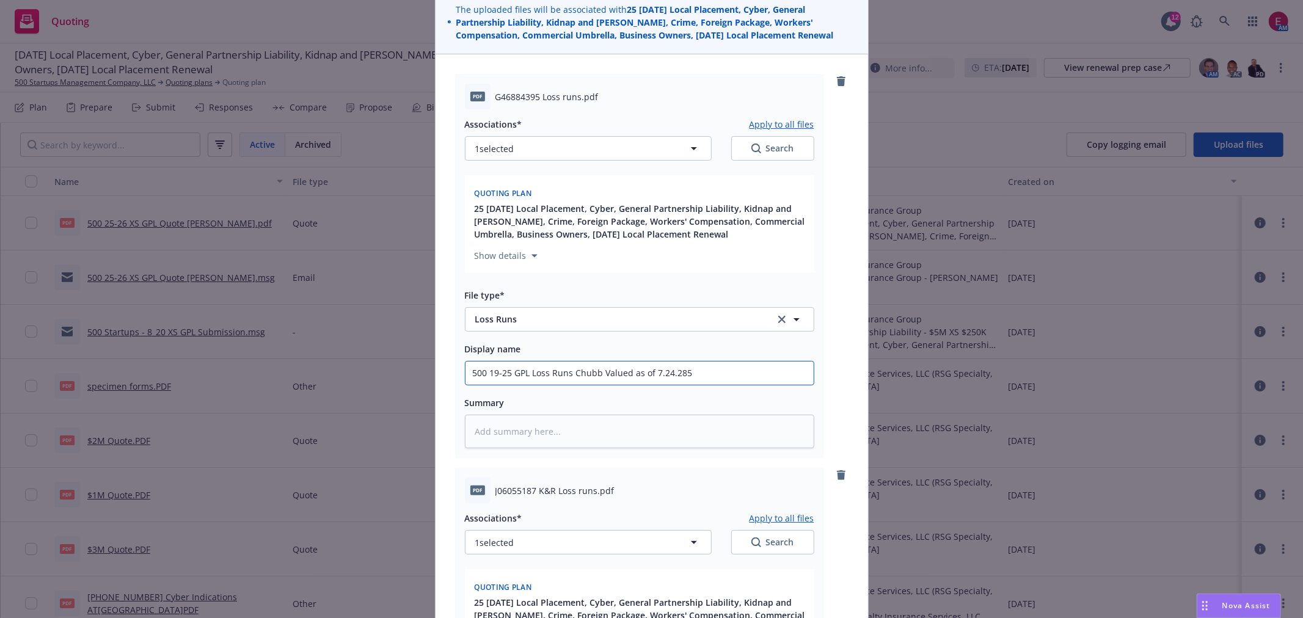
type input "500 19-25 GPL Loss Runs Chubb Valued as of [DATE]"
type textarea "x"
type input "500 19-25 GPL Loss Runs Chubb Valued as of 7.24.2"
type textarea "x"
drag, startPoint x: 725, startPoint y: 381, endPoint x: 342, endPoint y: 394, distance: 383.4
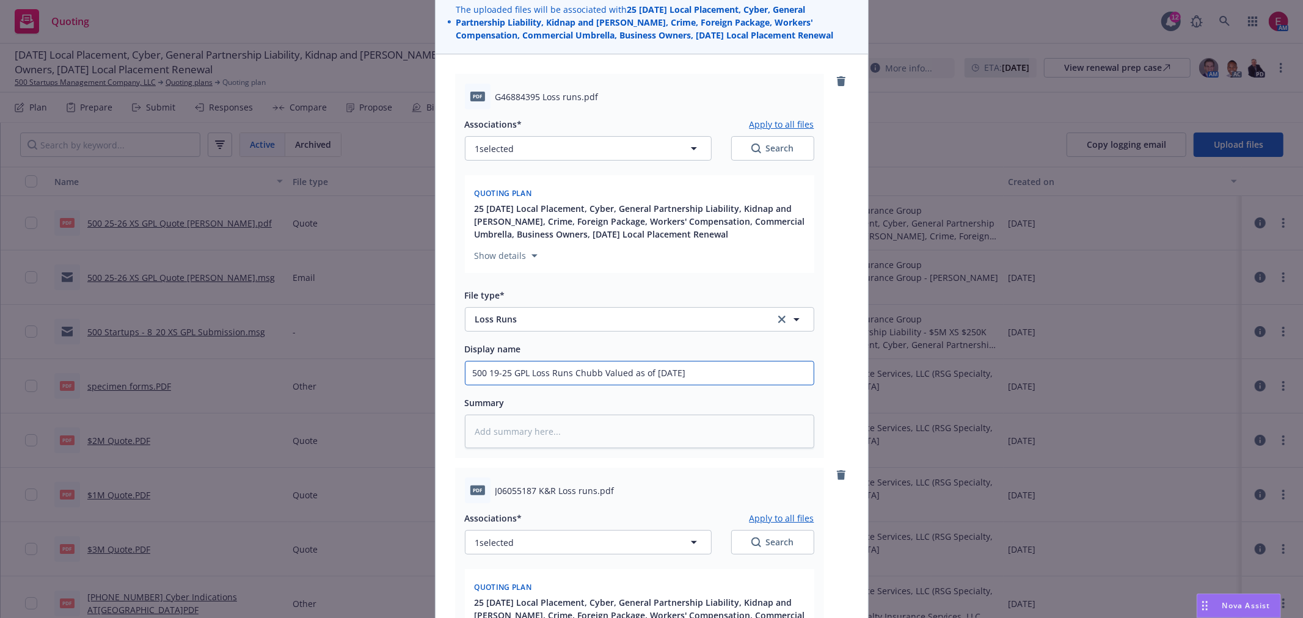
click at [342, 394] on div "Add files The uploaded files will be associated with 25 [DATE] Local Placement,…" at bounding box center [651, 309] width 1303 height 618
type input "500 19-25 GPL Loss Runs Chubb Valued as of [DATE]"
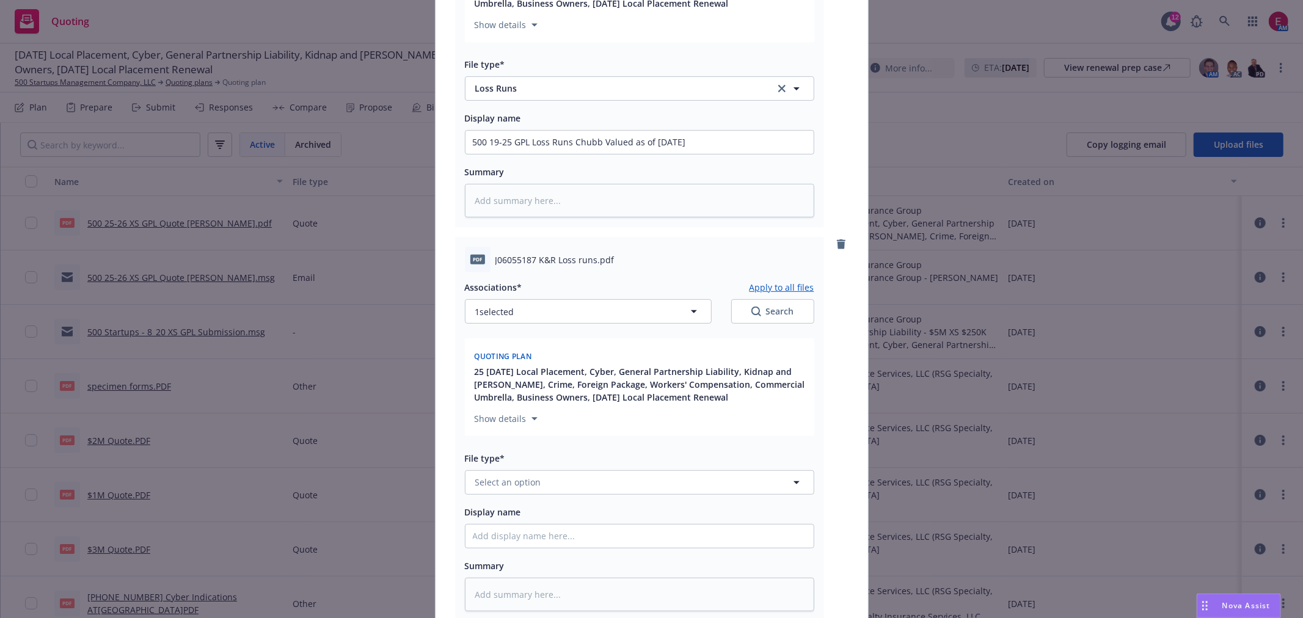
scroll to position [367, 0]
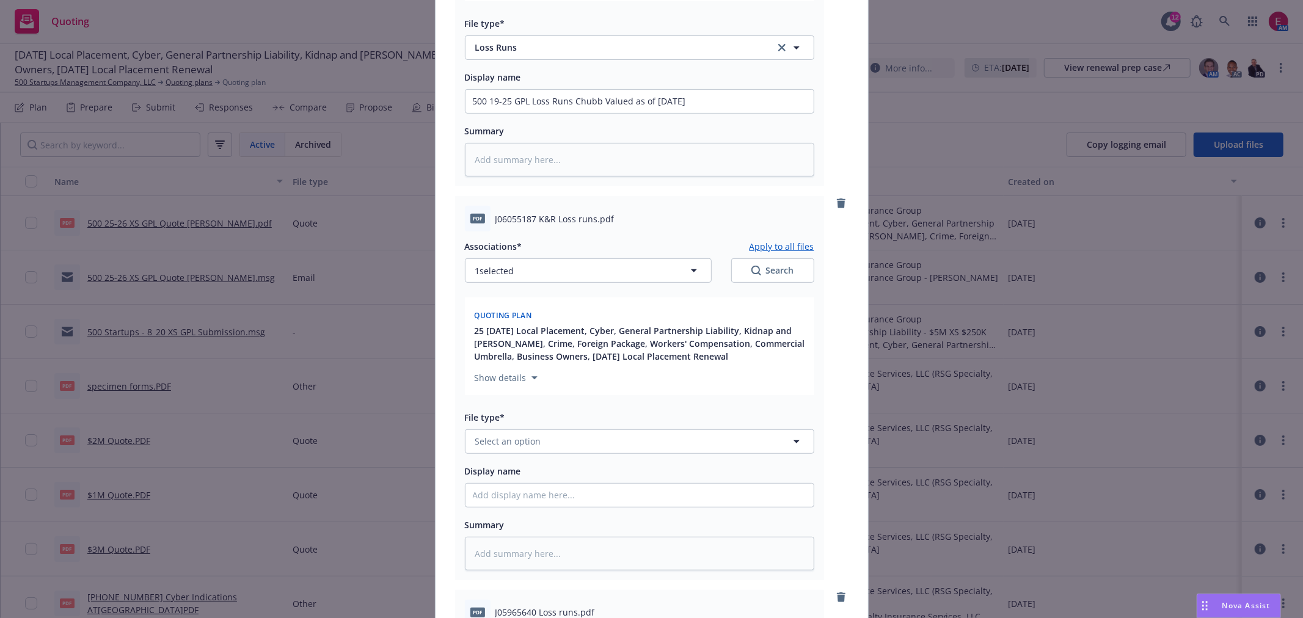
click at [521, 485] on div "Display name" at bounding box center [640, 486] width 350 height 44
click at [518, 113] on input "Display name" at bounding box center [640, 101] width 348 height 23
paste input "500 19-25 GPL Loss Runs Chubb Valued as of [DATE]"
type textarea "x"
click at [505, 113] on input "500 19-25 GPL Loss Runs Chubb Valued as of [DATE]" at bounding box center [640, 101] width 348 height 23
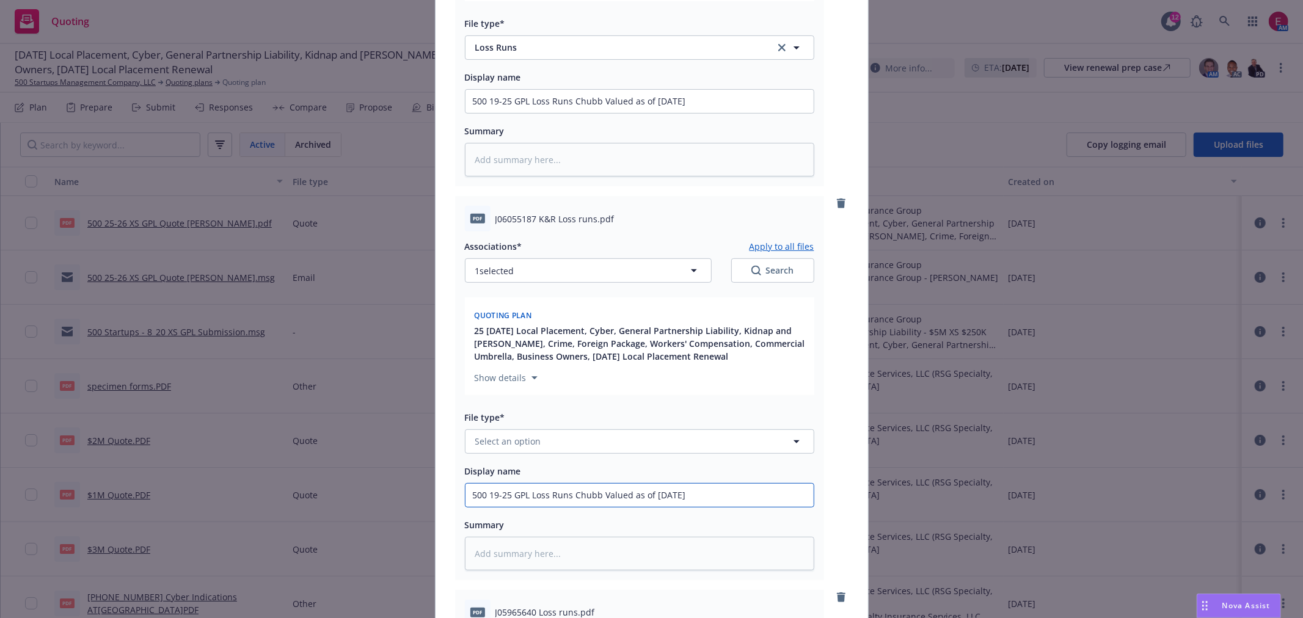
type input "500 19-25 GPL Loss Runs Chubb Valued as of [DATE]"
drag, startPoint x: 492, startPoint y: 497, endPoint x: 512, endPoint y: 486, distance: 23.0
click at [492, 113] on input "500 19-25 GPL Loss Runs Chubb Valued as of [DATE]" at bounding box center [640, 101] width 348 height 23
type textarea "x"
type input "500 1-25 GPL Loss Runs Chubb Valued as of [DATE]"
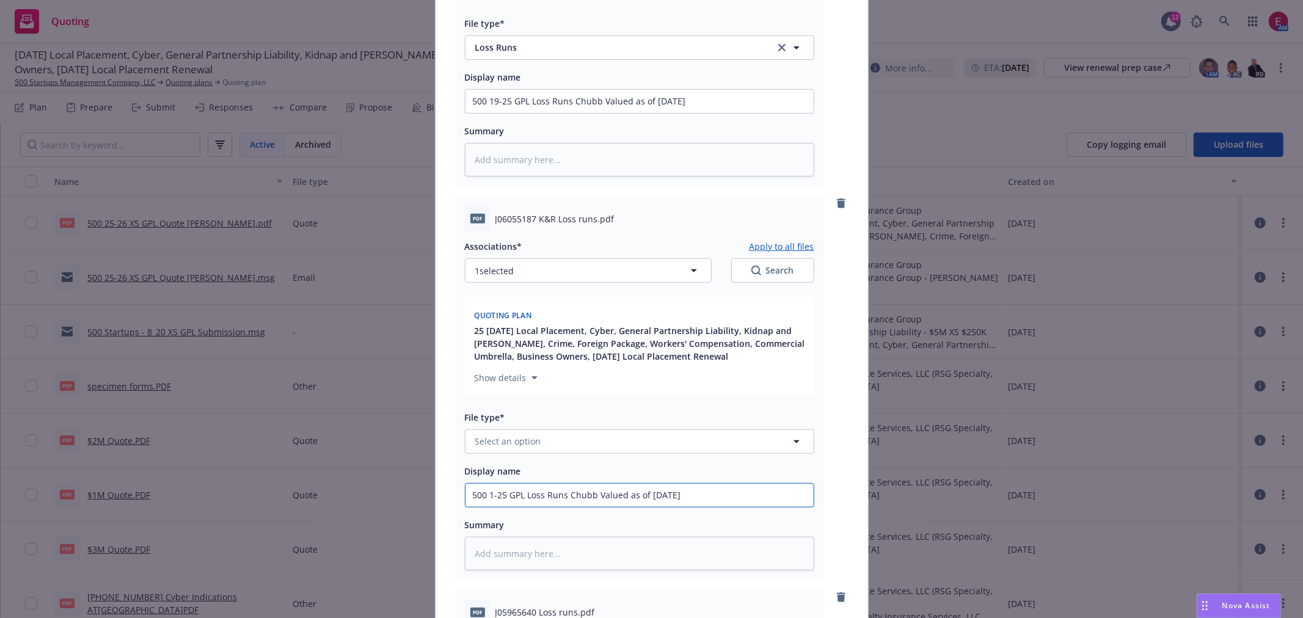
type textarea "x"
type input "500 -25 GPL Loss Runs Chubb Valued as of [DATE]"
type textarea "x"
type input "500 2-25 GPL Loss Runs Chubb Valued as of [DATE]"
type textarea "x"
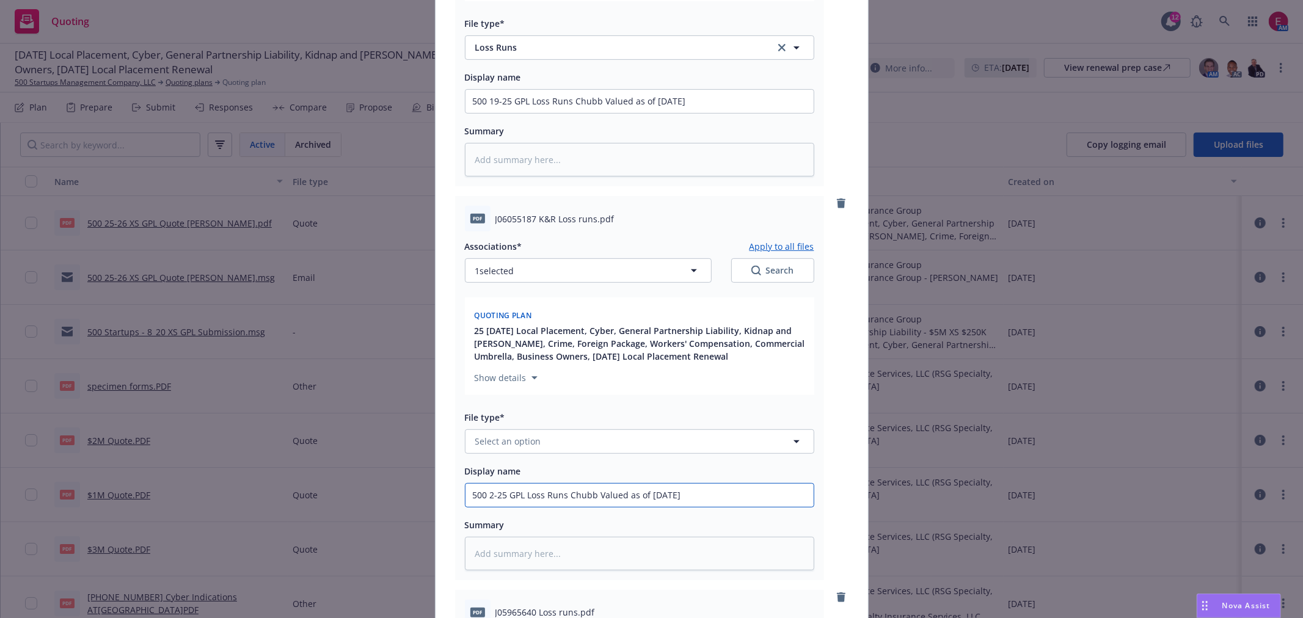
type input "500 22-25 GPL Loss Runs Chubb Valued as of [DATE]"
type textarea "x"
type input "500 22-25 PL Loss Runs Chubb Valued as of [DATE]"
type textarea "x"
type input "500 22-25 L Loss Runs Chubb Valued as of [DATE]"
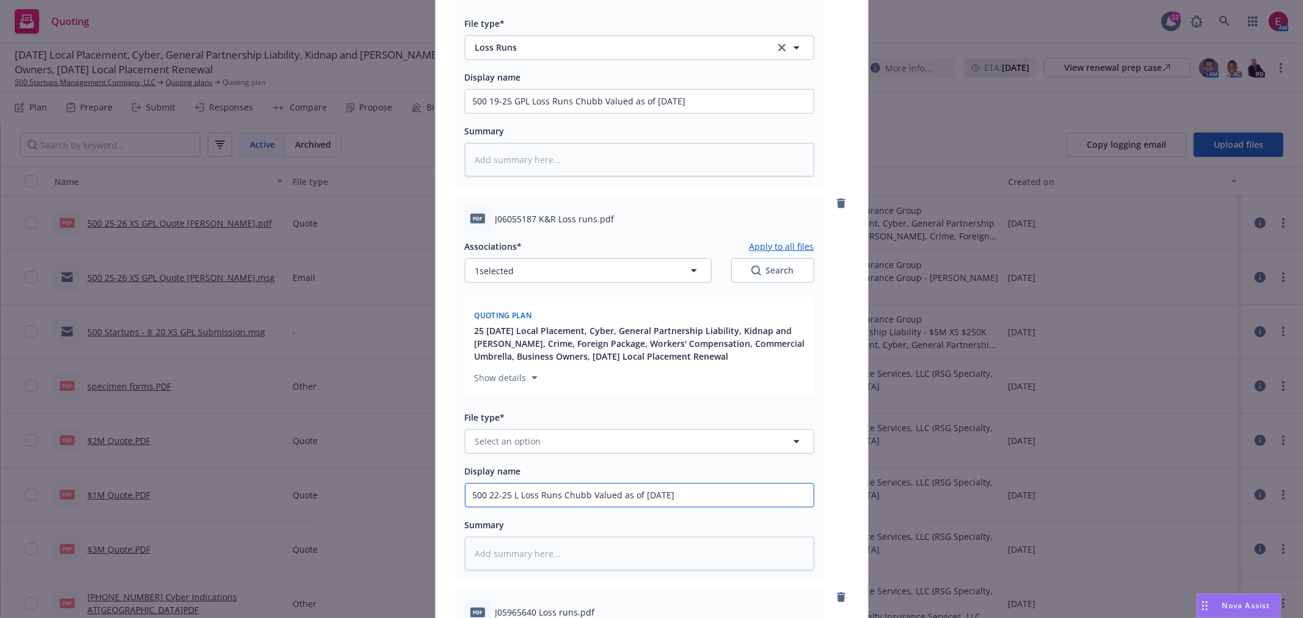
type textarea "x"
type input "[PHONE_NUMBER] Loss Runs Chubb Valued as of [DATE]"
type textarea "x"
type input "500 22-25 K Loss Runs Chubb Valued as of [DATE]"
type textarea "x"
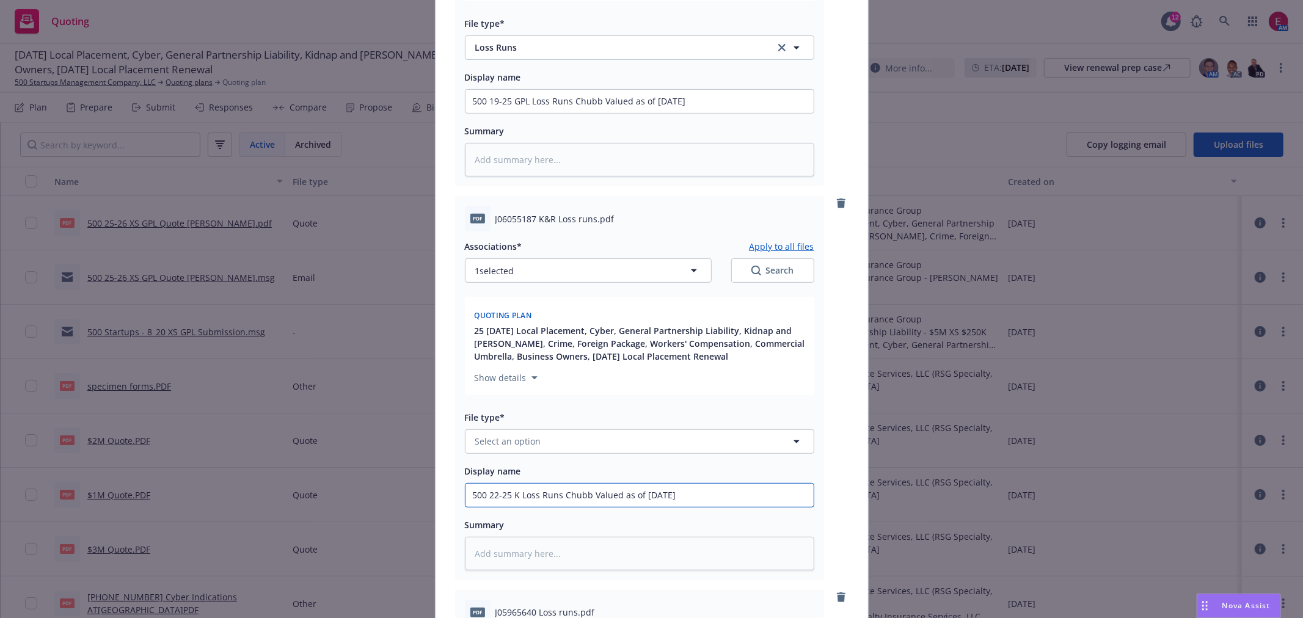
type input "500 22-25 K& Loss Runs Chubb Valued as of [DATE]"
type textarea "x"
type input "500 22-25 K&R Loss Runs Chubb Valued as of [DATE]"
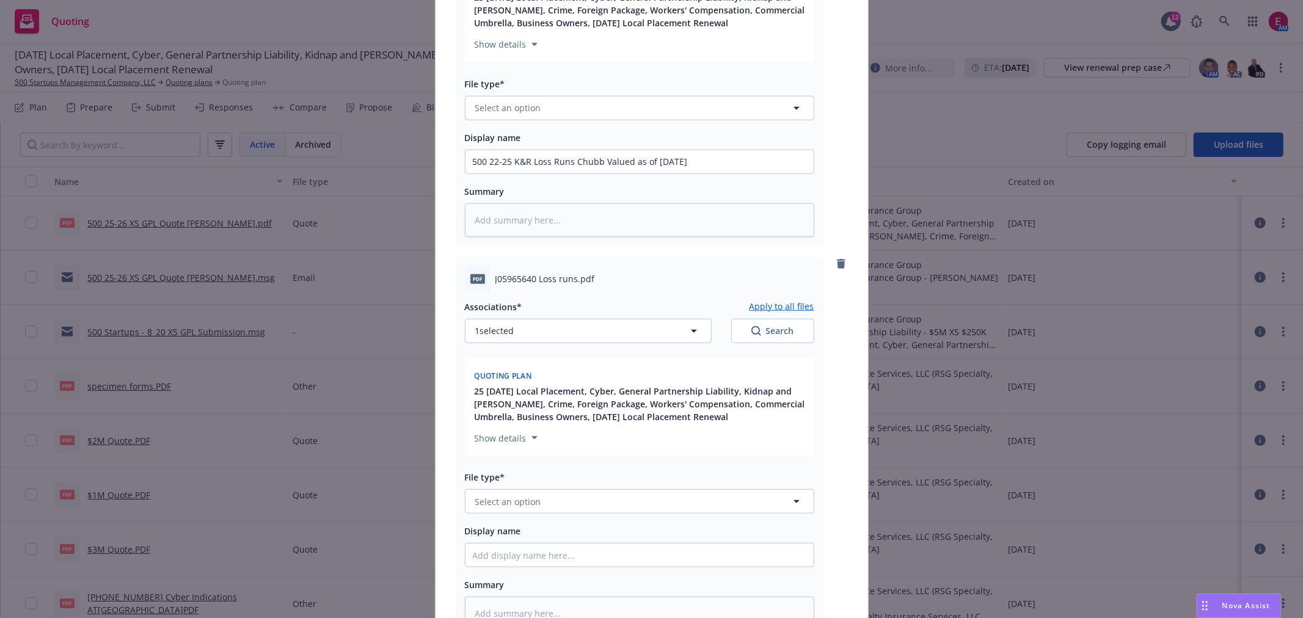
scroll to position [706, 0]
click at [551, 98] on button "Select an option" at bounding box center [640, 102] width 350 height 24
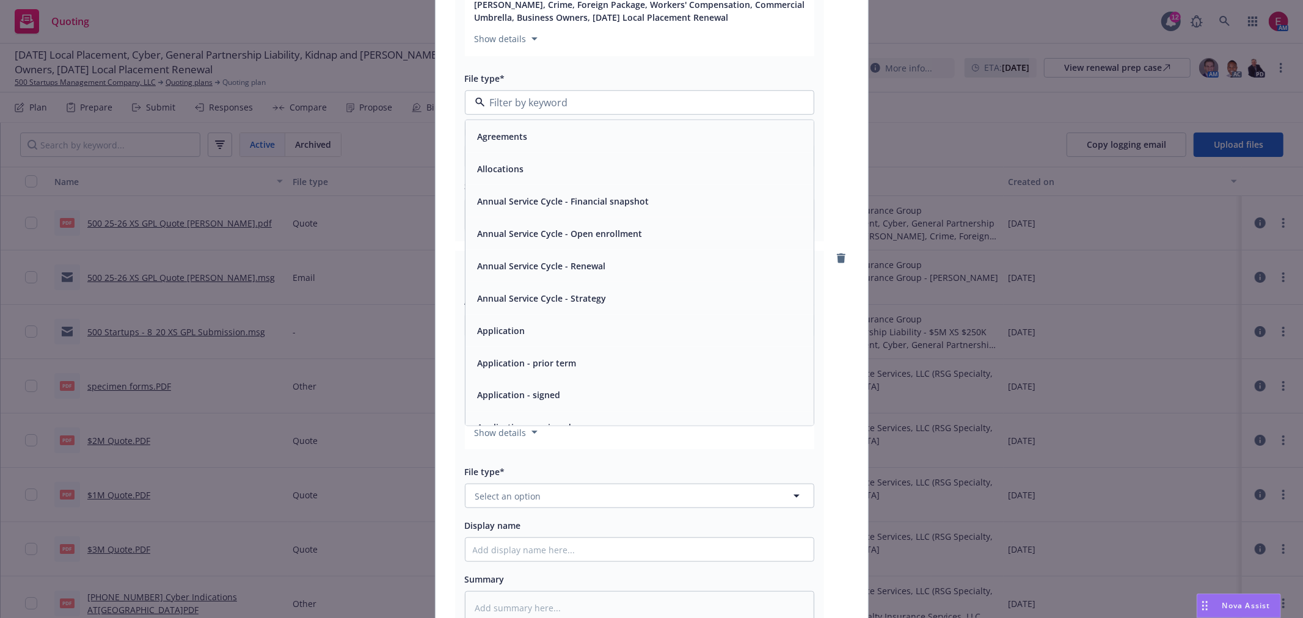
click at [734, 72] on div "File type*" at bounding box center [640, 78] width 350 height 15
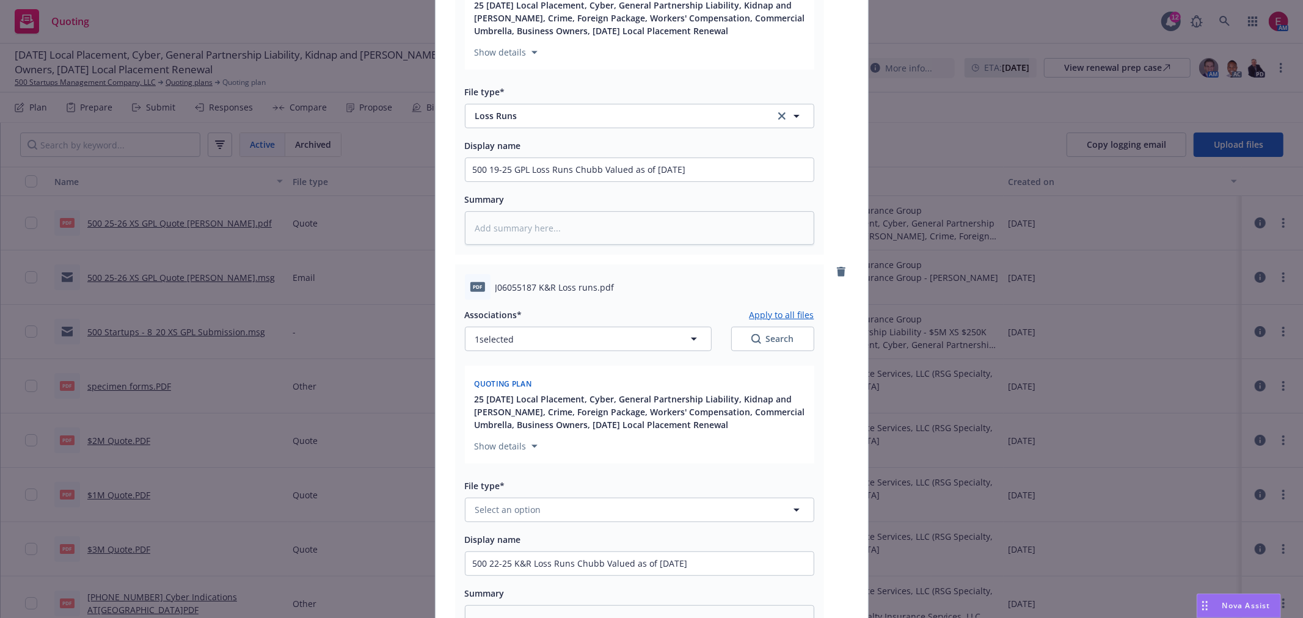
scroll to position [0, 0]
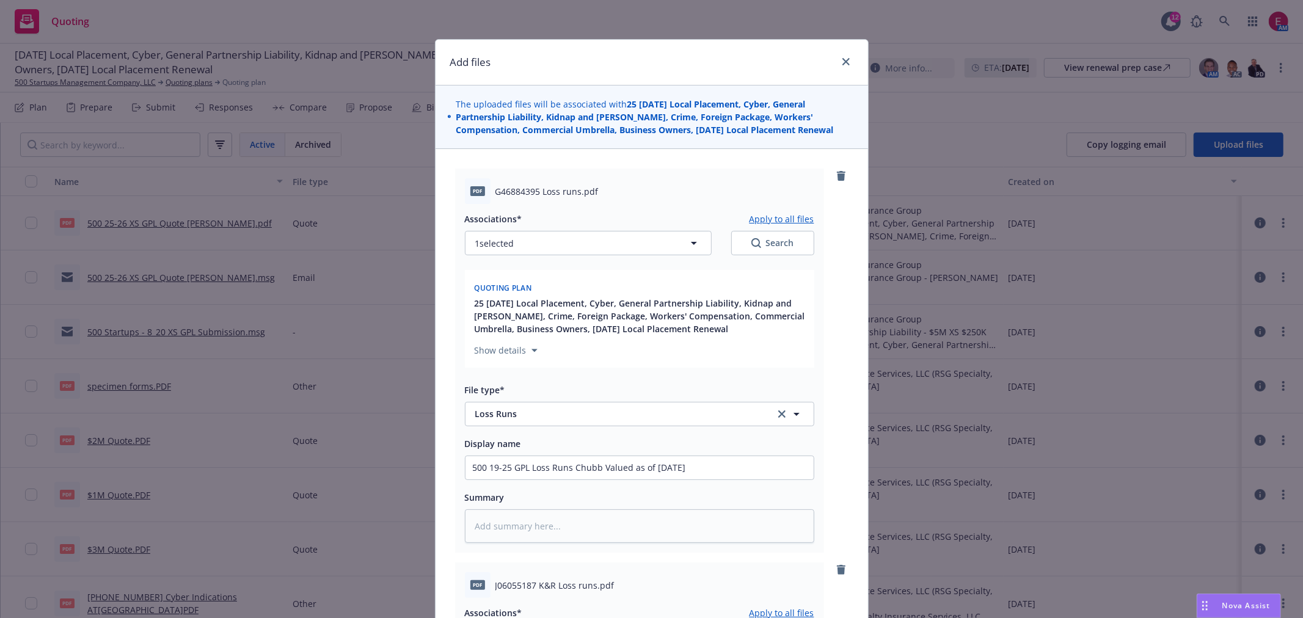
click at [783, 221] on button "Apply to all files" at bounding box center [782, 218] width 65 height 15
click at [780, 218] on button "Apply to all files" at bounding box center [782, 218] width 65 height 15
click at [774, 220] on button "Apply to all files" at bounding box center [782, 218] width 65 height 15
type textarea "x"
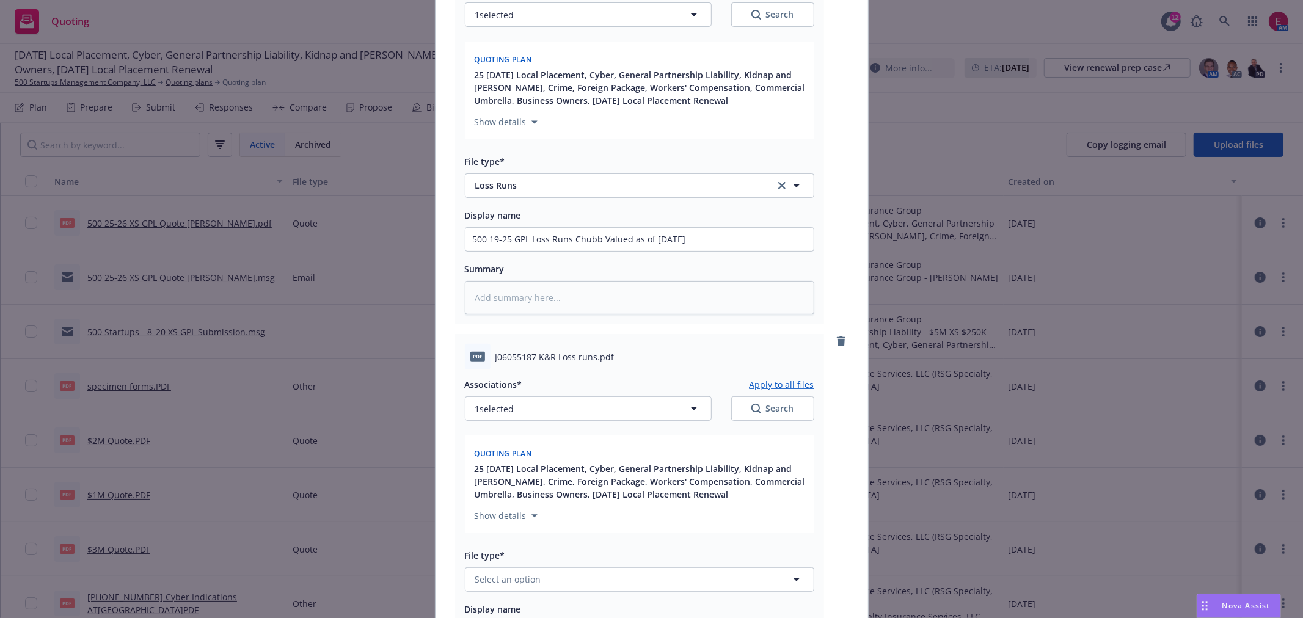
scroll to position [339, 0]
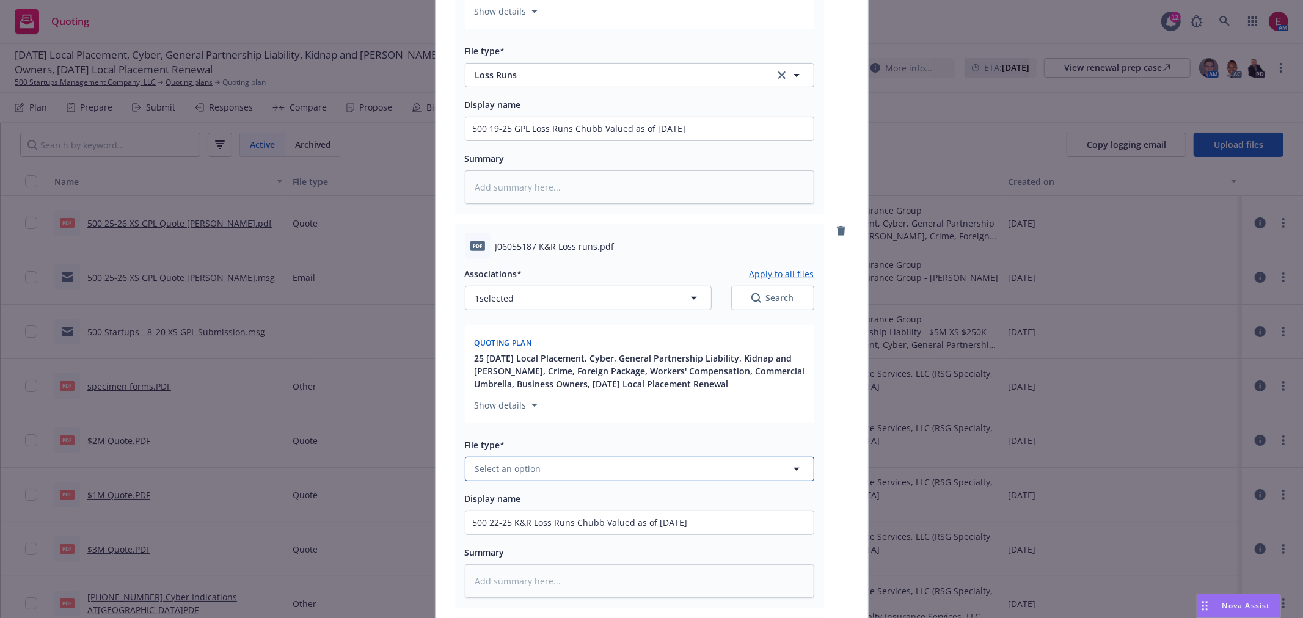
click at [540, 469] on button "Select an option" at bounding box center [640, 469] width 350 height 24
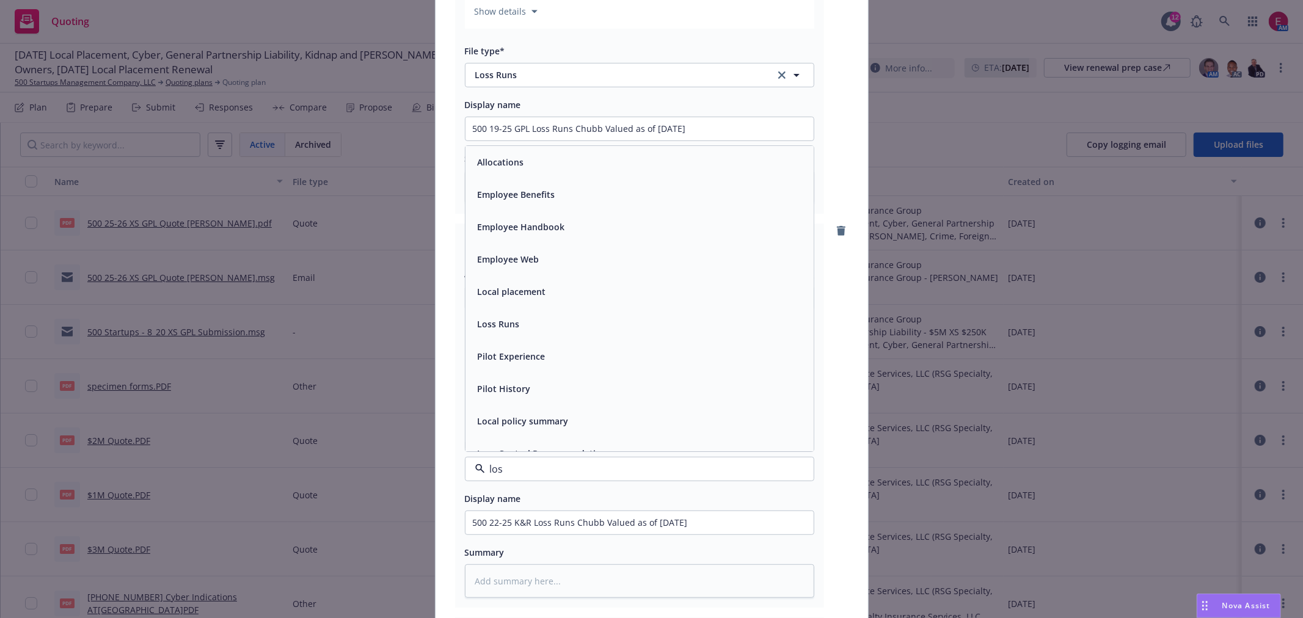
type input "loss"
click at [522, 149] on div "Loss Runs" at bounding box center [640, 162] width 348 height 32
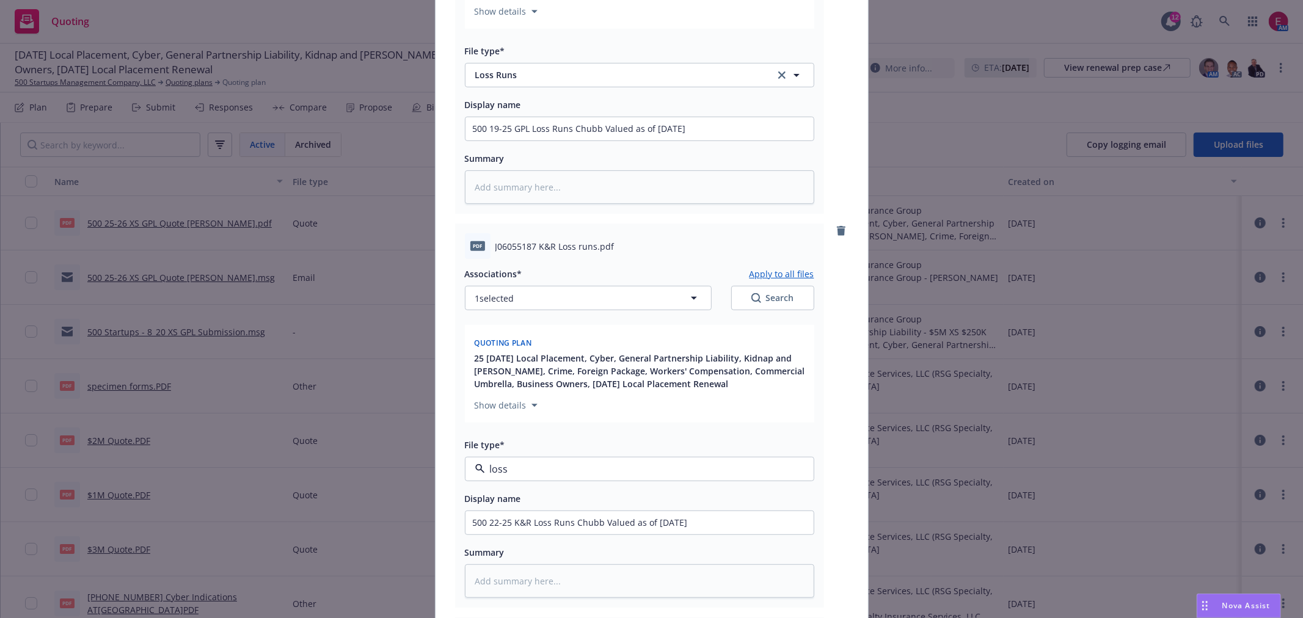
type textarea "x"
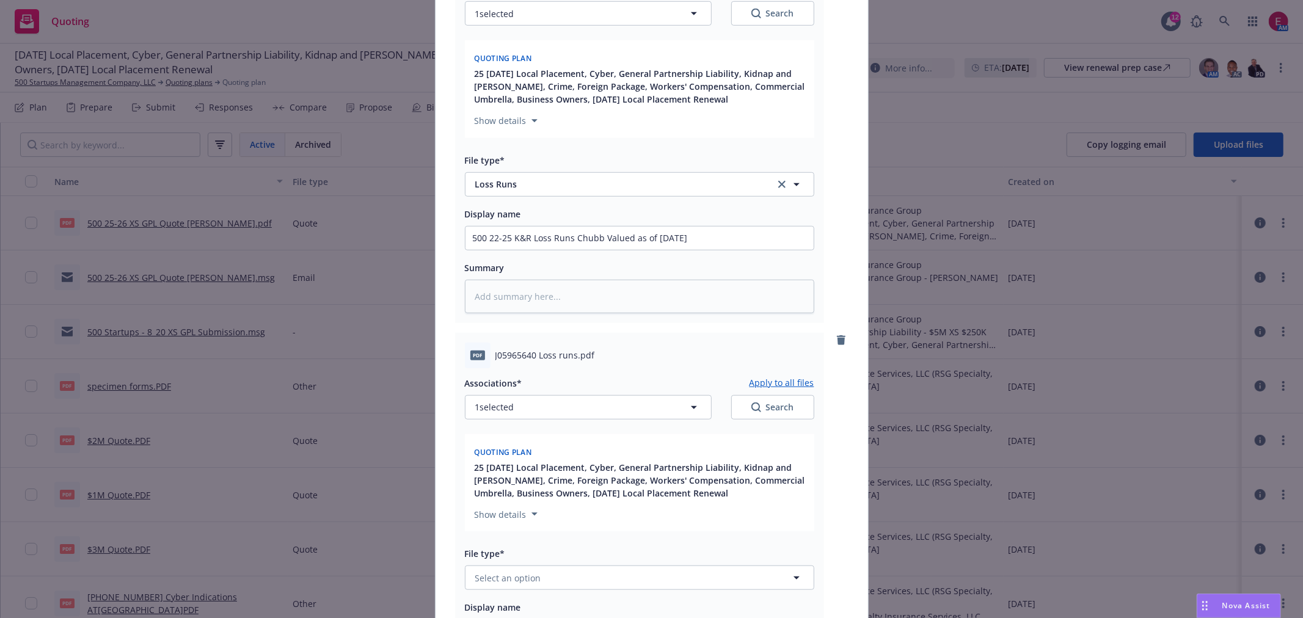
scroll to position [882, 0]
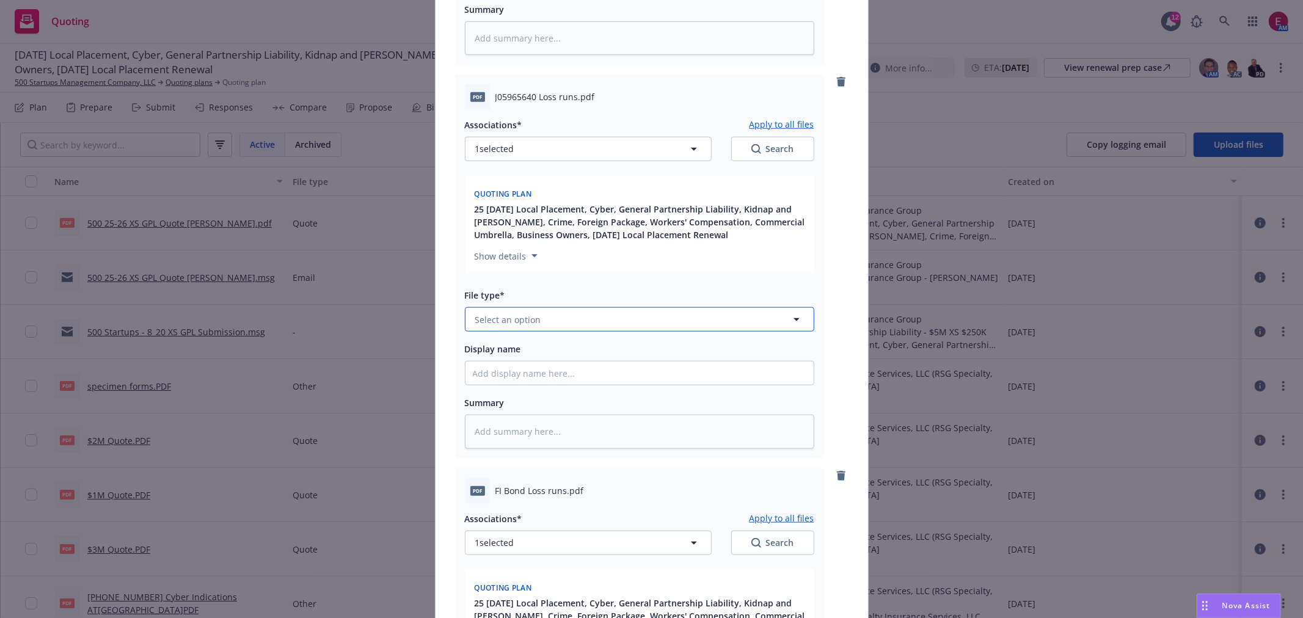
click at [526, 326] on span "Select an option" at bounding box center [508, 319] width 66 height 13
type input "o"
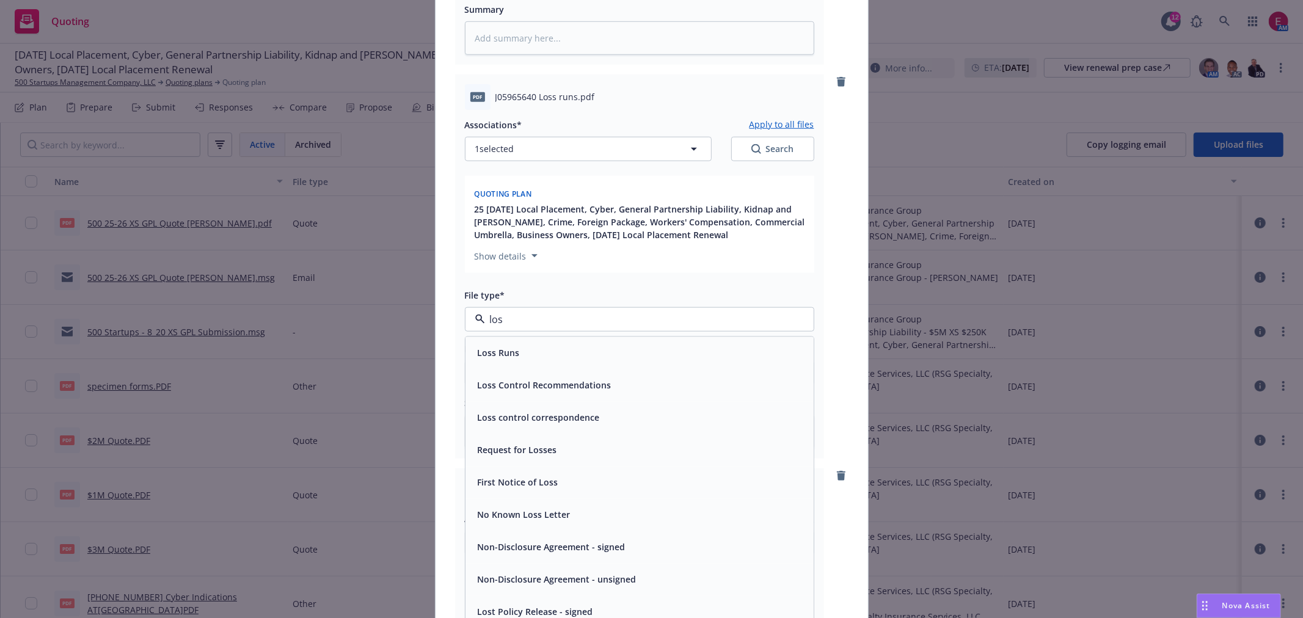
type input "loss"
click at [521, 352] on div "Loss Runs" at bounding box center [640, 354] width 334 height 18
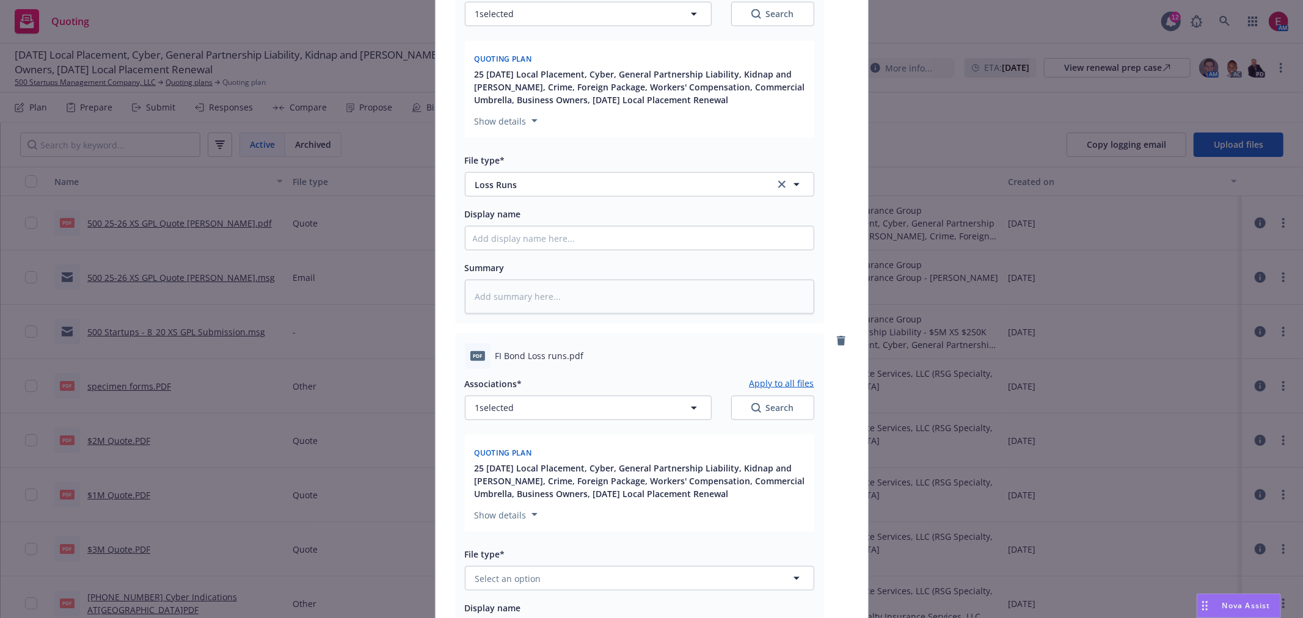
scroll to position [1018, 0]
click at [837, 339] on icon "remove" at bounding box center [841, 340] width 9 height 10
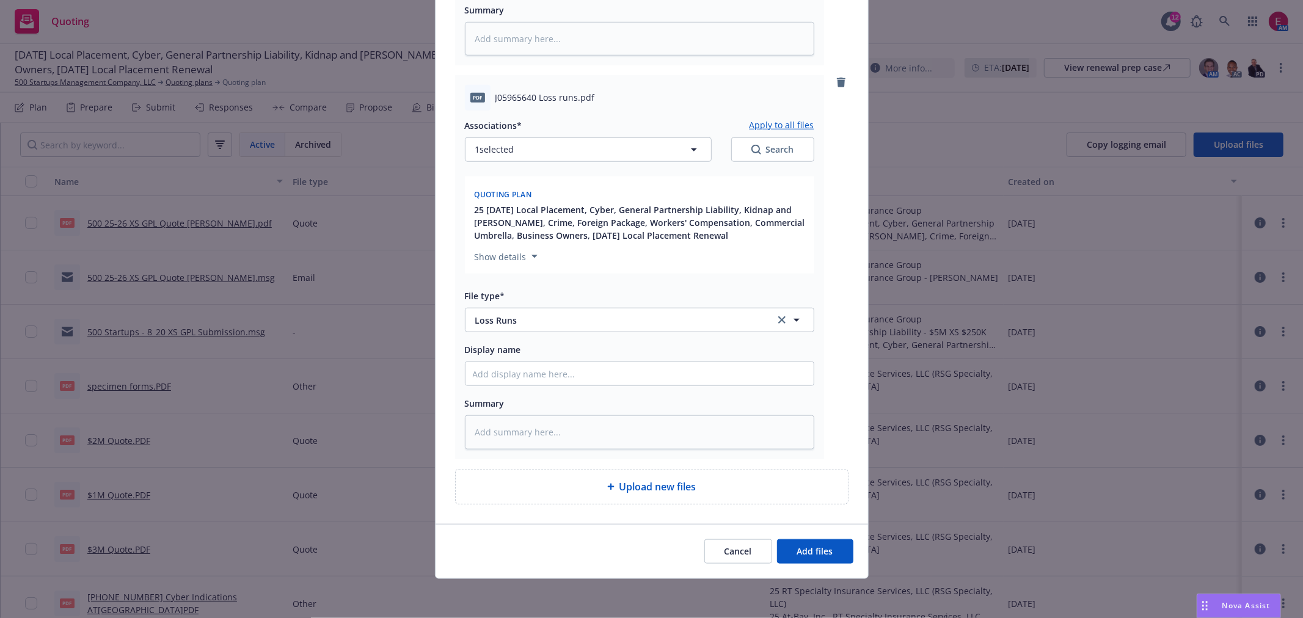
scroll to position [886, 0]
paste input "500 19-25 GPL Loss Runs Chubb Valued as of [DATE]"
type textarea "x"
type input "500 19-25 GPL Loss Runs Chubb Valued as of [DATE]"
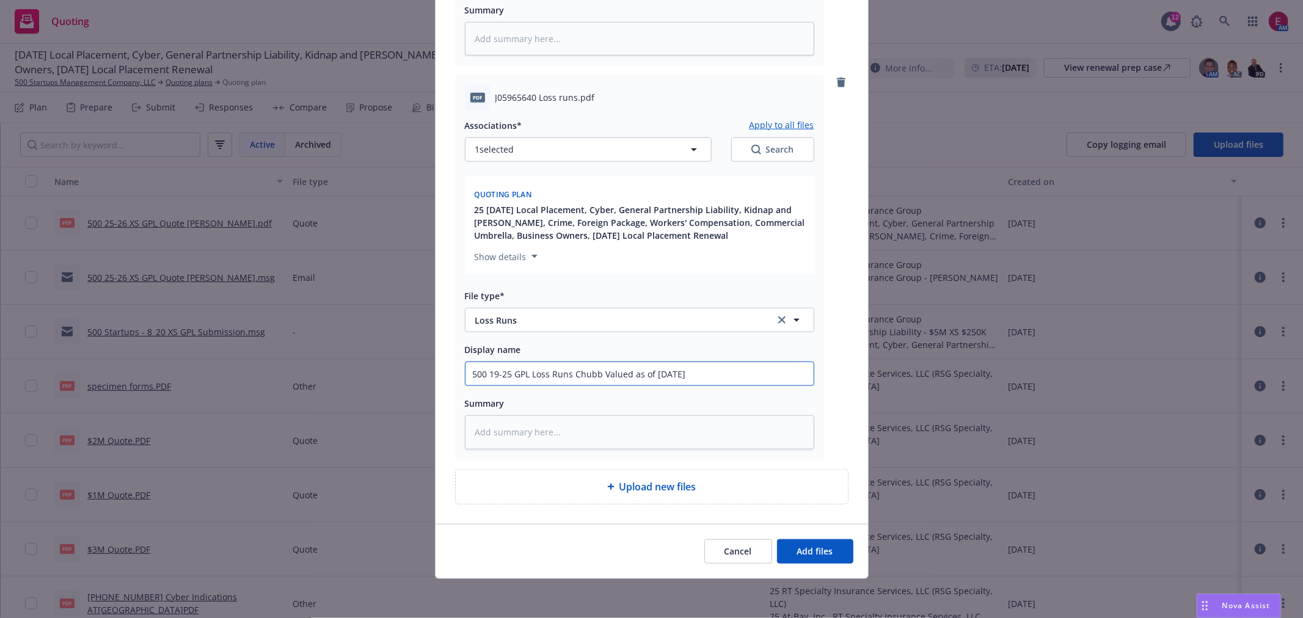
type textarea "x"
type input "500 1-25 GPL Loss Runs Chubb Valued as of [DATE]"
type textarea "x"
type input "500 -25 GPL Loss Runs Chubb Valued as of [DATE]"
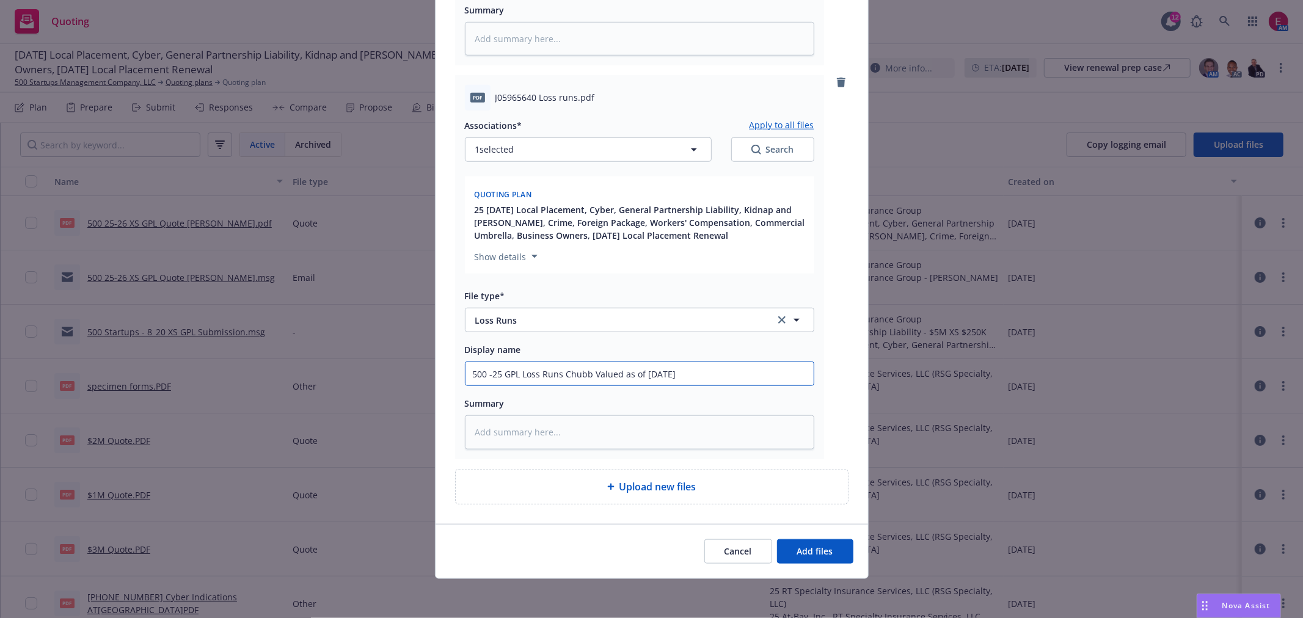
type textarea "x"
type input "500 2-25 GPL Loss Runs Chubb Valued as of [DATE]"
type textarea "x"
type input "500 21-25 GPL Loss Runs Chubb Valued as of [DATE]"
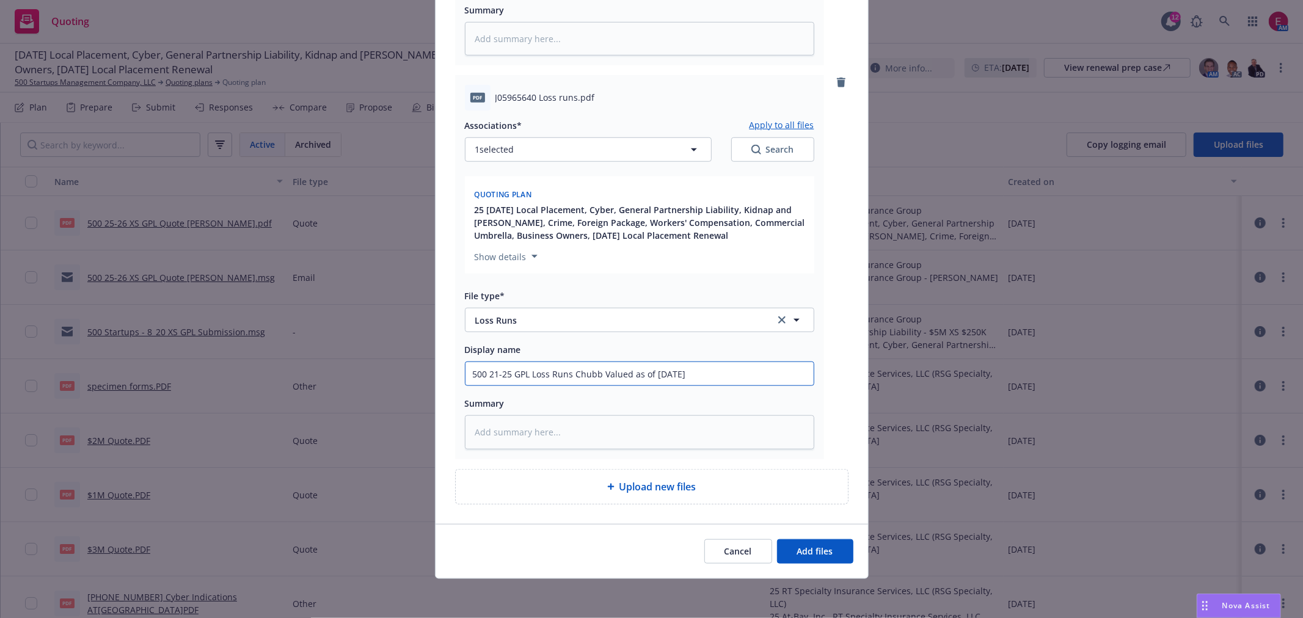
type textarea "x"
type input "[PHONE_NUMBER] [PERSON_NAME] Runs [PERSON_NAME] Valued as of [DATE]"
type textarea "x"
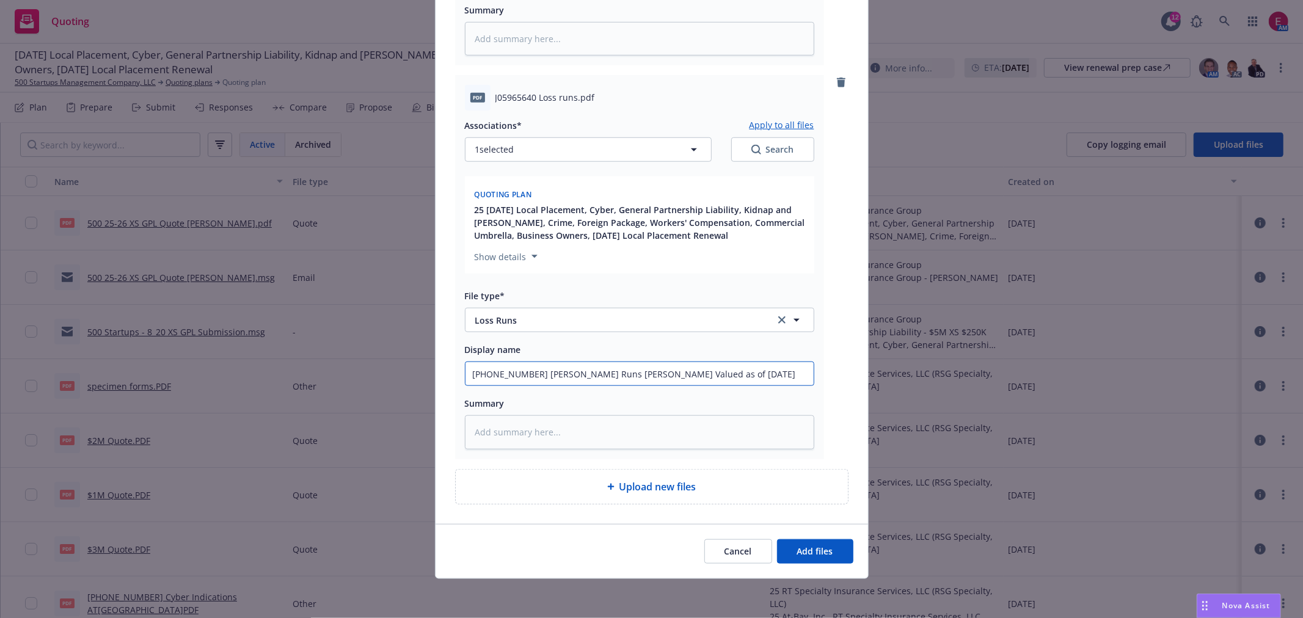
type input "[PHONE_NUMBER] CrLoss Runs Chubb Valued as of [DATE]"
type textarea "x"
type input "[PHONE_NUMBER] CroLoss Runs Chubb Valued as of [DATE]"
type textarea "x"
type input "[PHONE_NUMBER] Cro,Loss Runs Chubb Valued as of [DATE]"
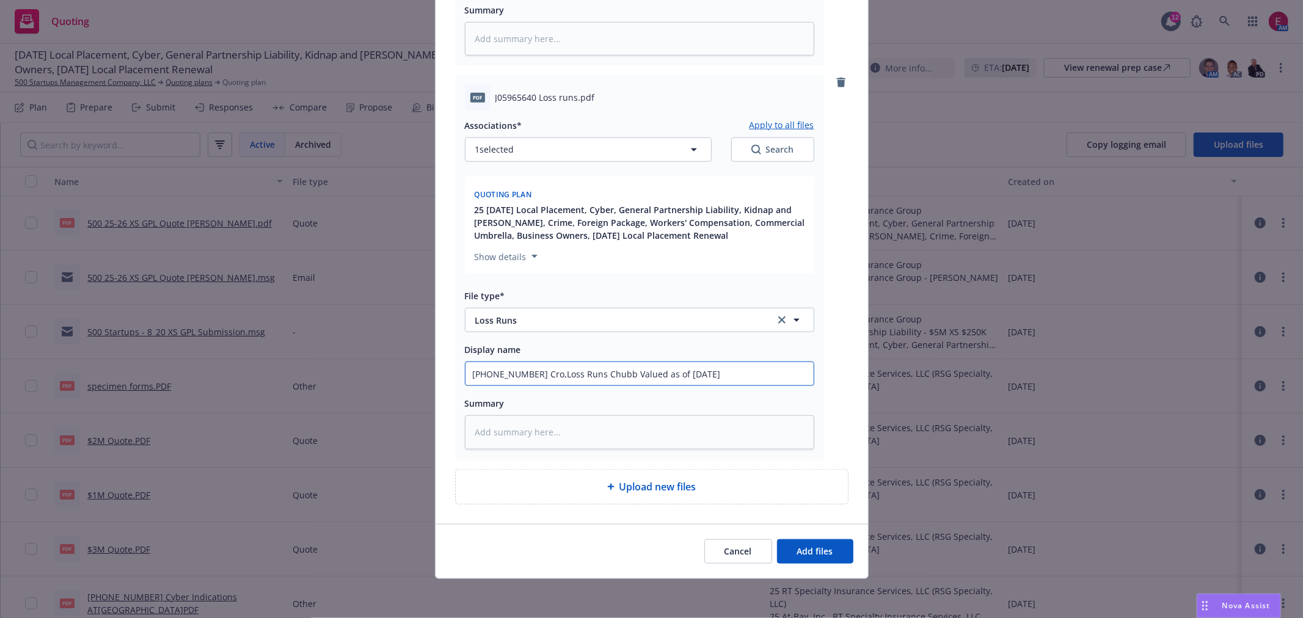
type textarea "x"
type input "[PHONE_NUMBER] Cro,eLoss Runs Chubb Valued as of [DATE]"
type textarea "x"
type input "[PHONE_NUMBER] Cro,Loss Runs Chubb Valued as of [DATE]"
type textarea "x"
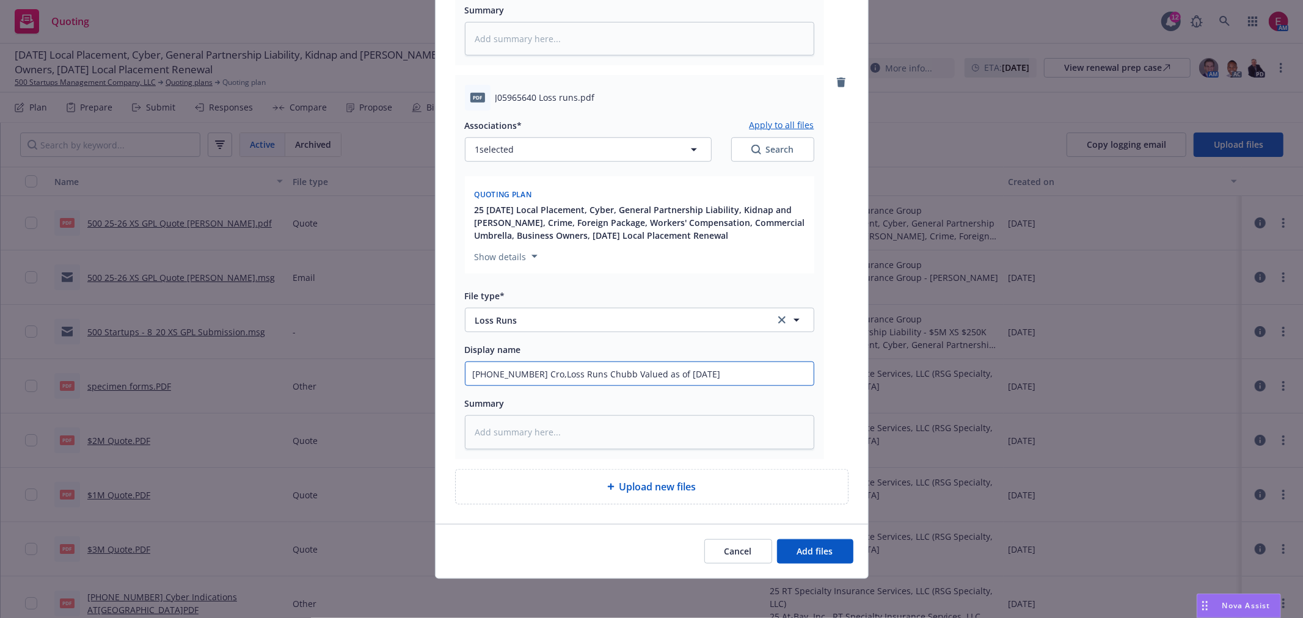
type input "[PHONE_NUMBER] CroLoss Runs Chubb Valued as of [DATE]"
type textarea "x"
type input "[PHONE_NUMBER] CrLoss Runs Chubb Valued as of [DATE]"
type textarea "x"
type input "[PHONE_NUMBER] CrimLoss Runs Chubb Valued as of [DATE]"
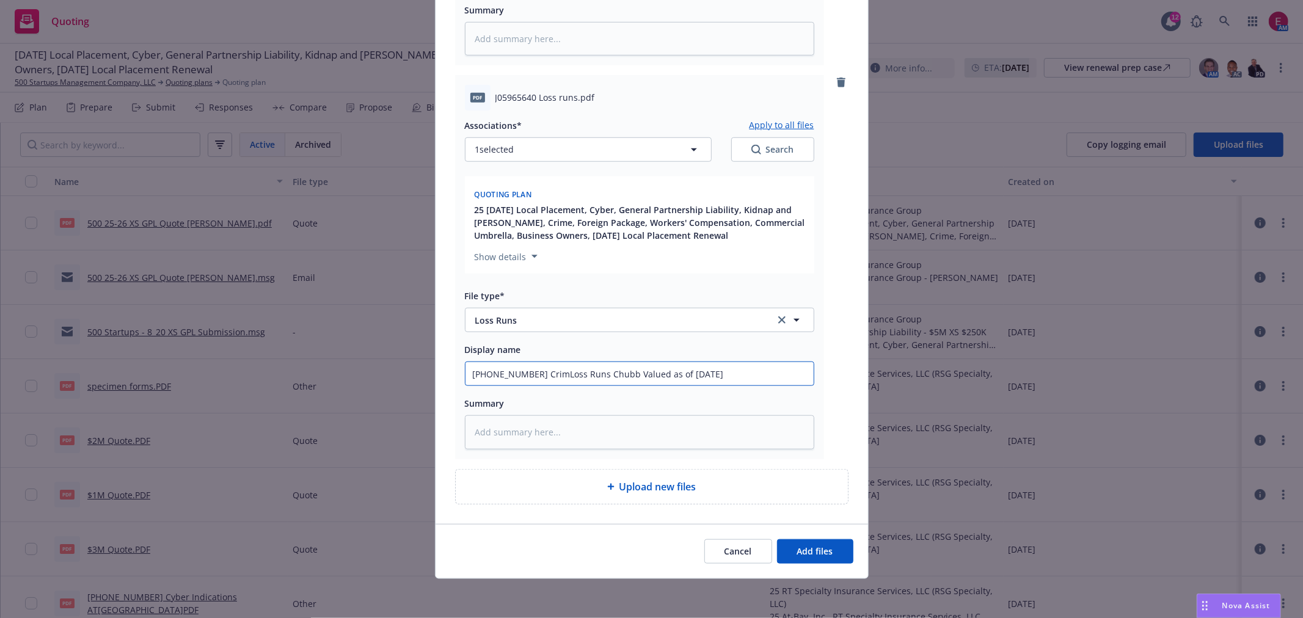
type textarea "x"
type input "[PHONE_NUMBER] CrimeLoss Runs Chubb Valued as of [DATE]"
type textarea "x"
type input "[PHONE_NUMBER] Crime Loss Runs Chubb Valued as of [DATE]"
click at [822, 542] on button "Add files" at bounding box center [815, 552] width 76 height 24
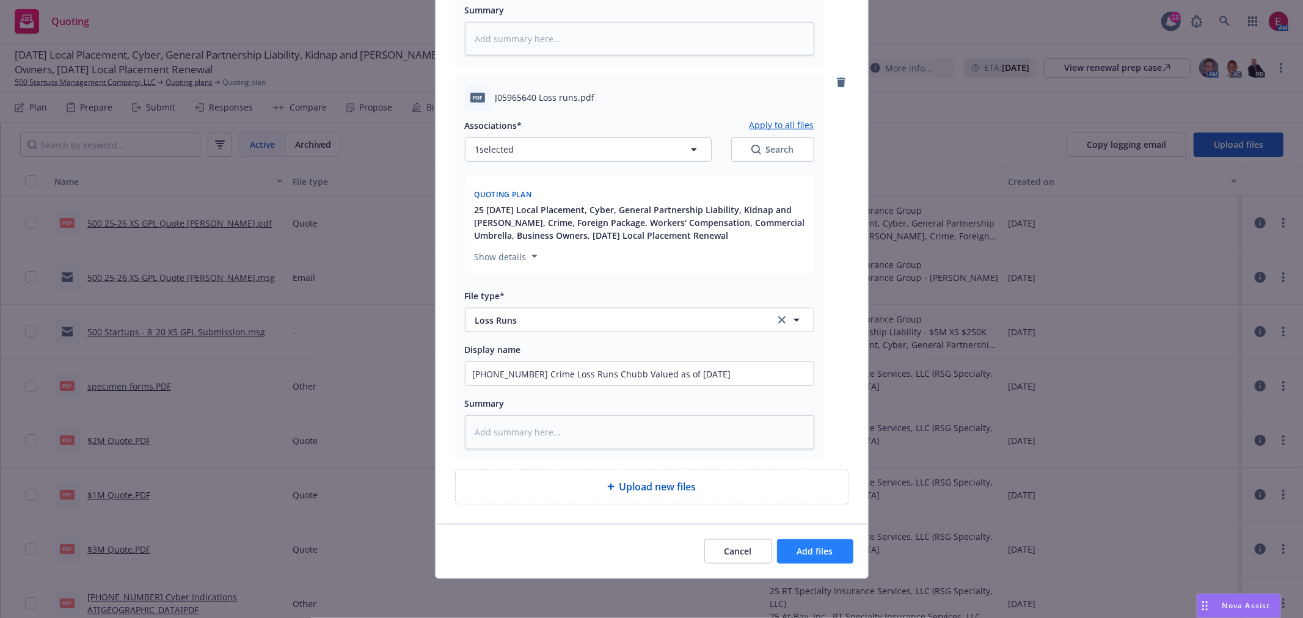
scroll to position [840, 0]
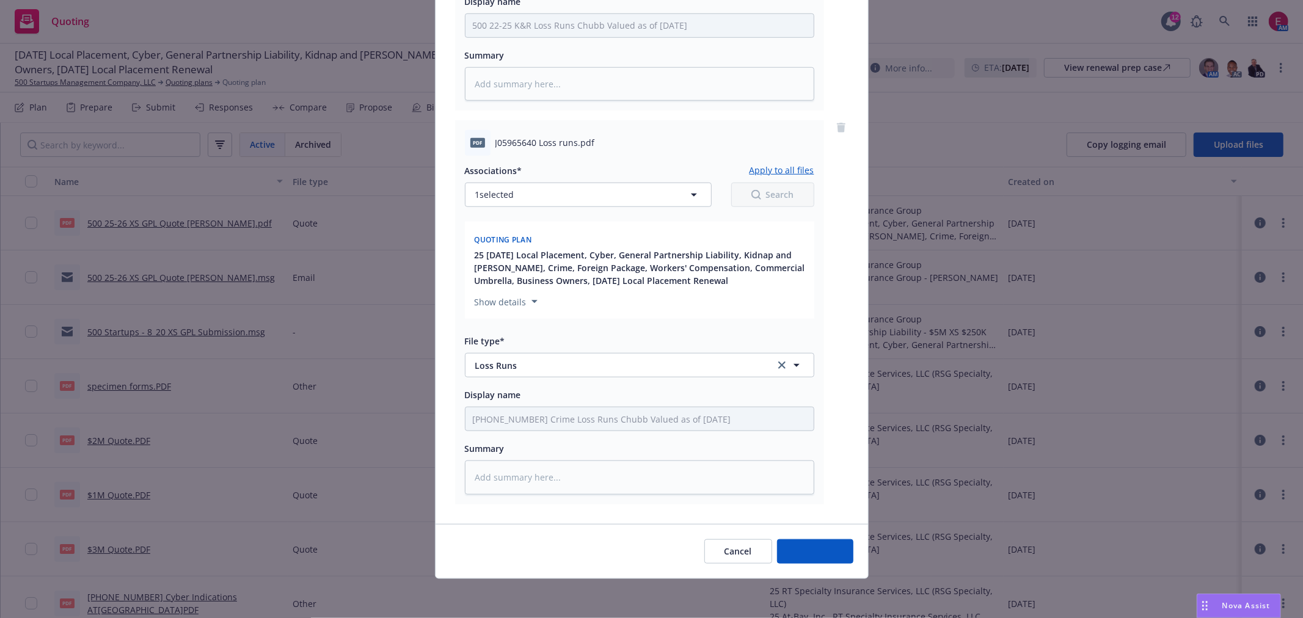
type textarea "x"
